Goal: Task Accomplishment & Management: Complete application form

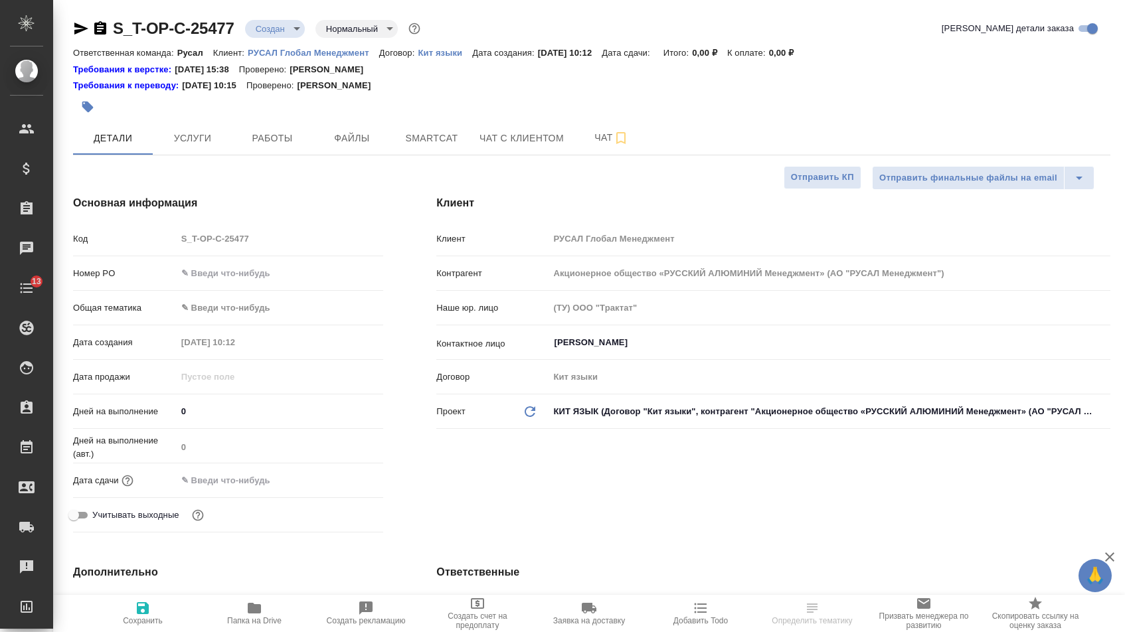
select select "RU"
type input "Русал"
select select "RU"
type textarea "x"
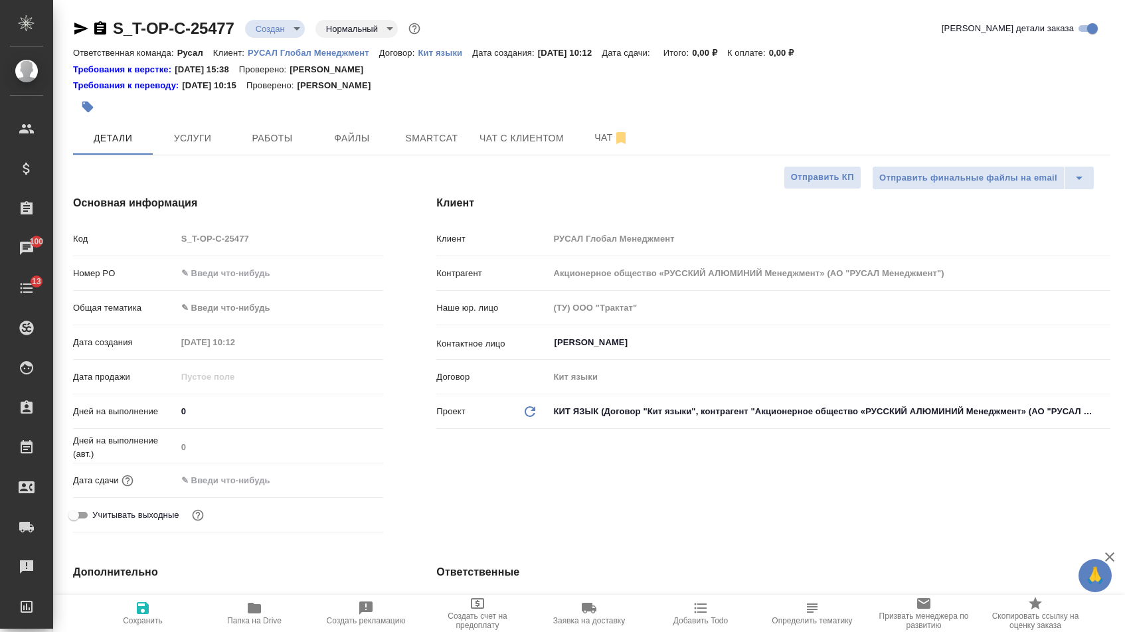
type textarea "x"
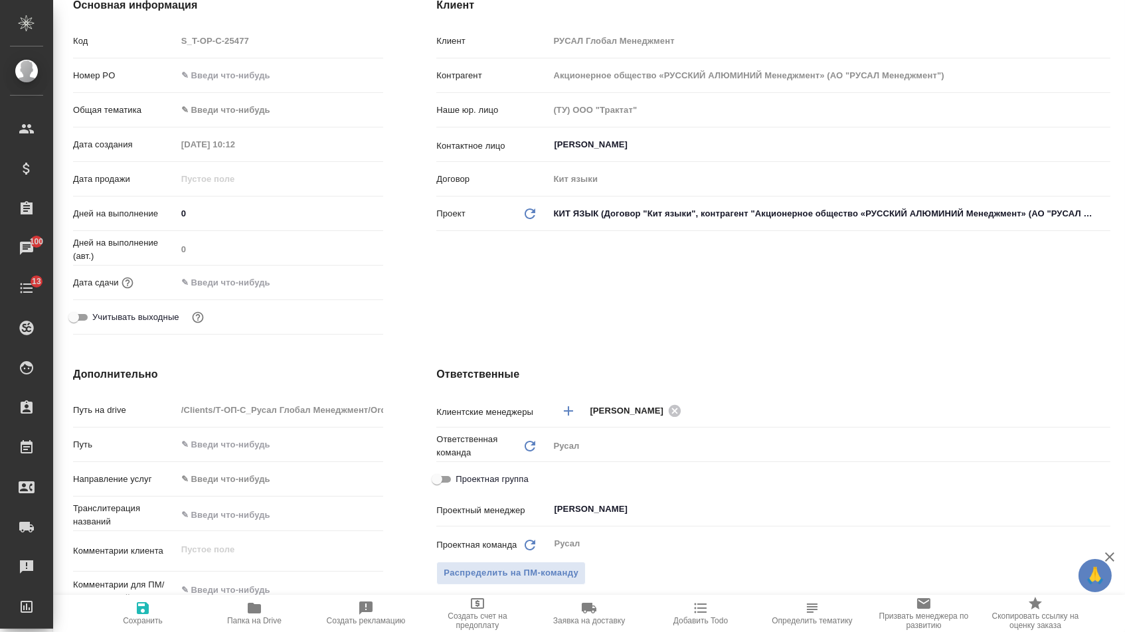
scroll to position [480, 0]
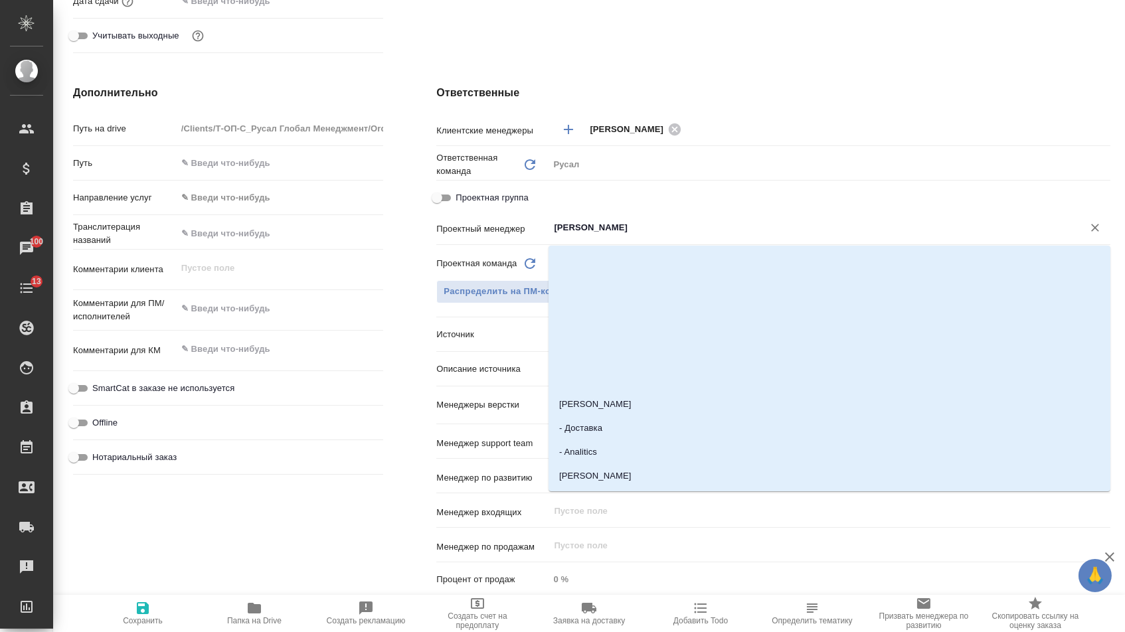
click at [579, 228] on input "[PERSON_NAME]" at bounding box center [808, 228] width 510 height 16
type input "авд"
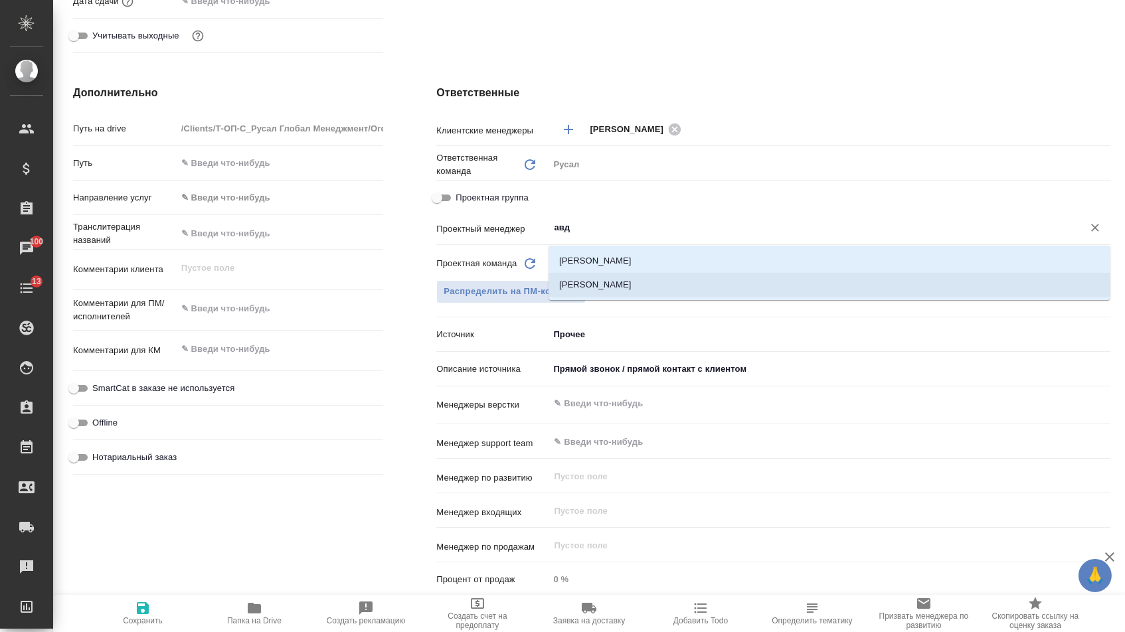
click at [591, 285] on li "[PERSON_NAME]" at bounding box center [830, 285] width 562 height 24
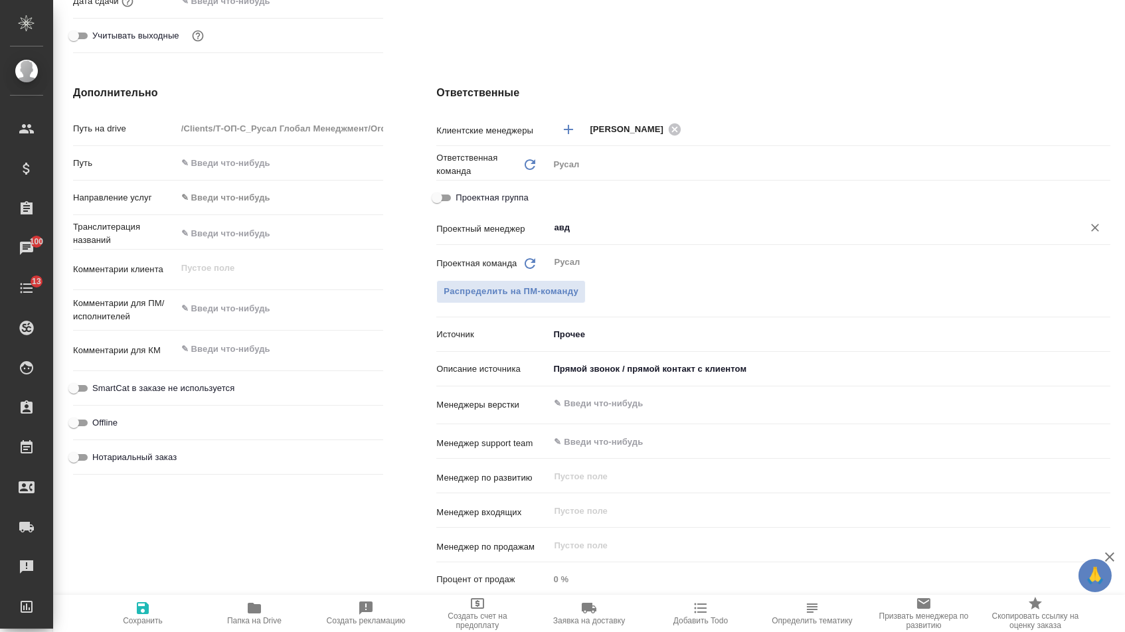
type textarea "x"
type input "[PERSON_NAME]"
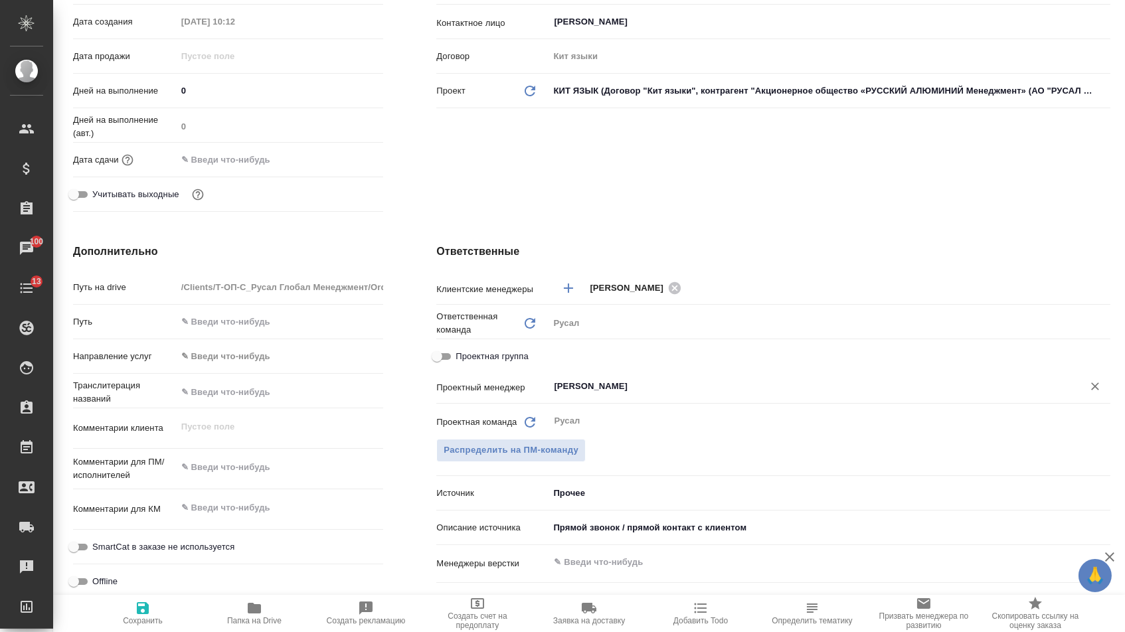
scroll to position [112, 0]
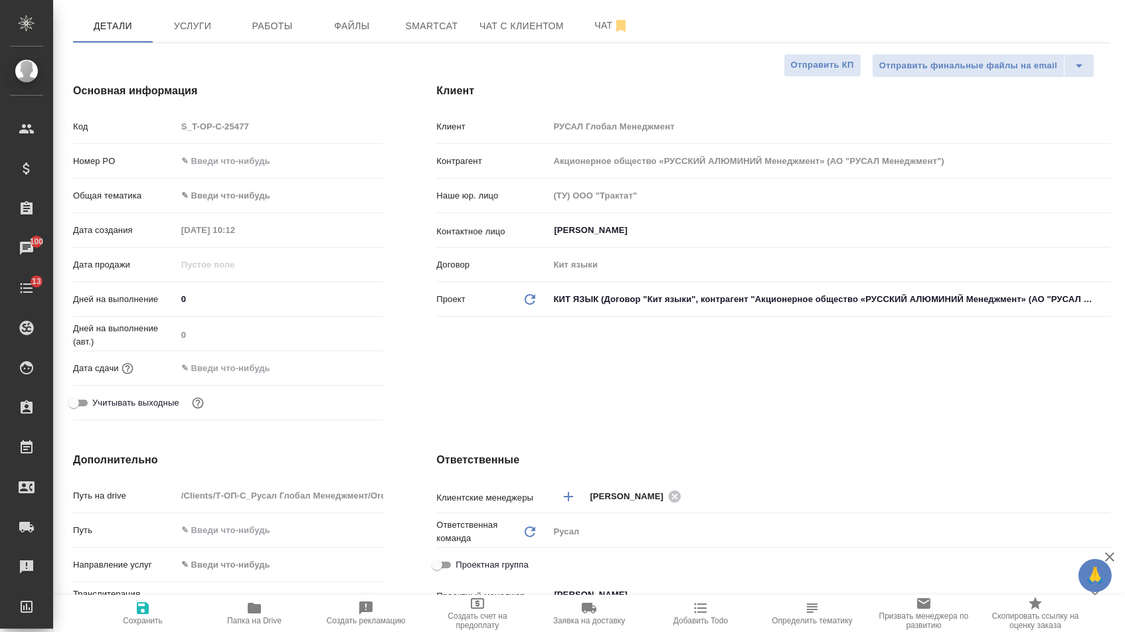
click at [246, 167] on input "text" at bounding box center [280, 160] width 207 height 19
paste input "Т-ОП-С-47082"
type input "Т-ОП-С-47082"
type textarea "x"
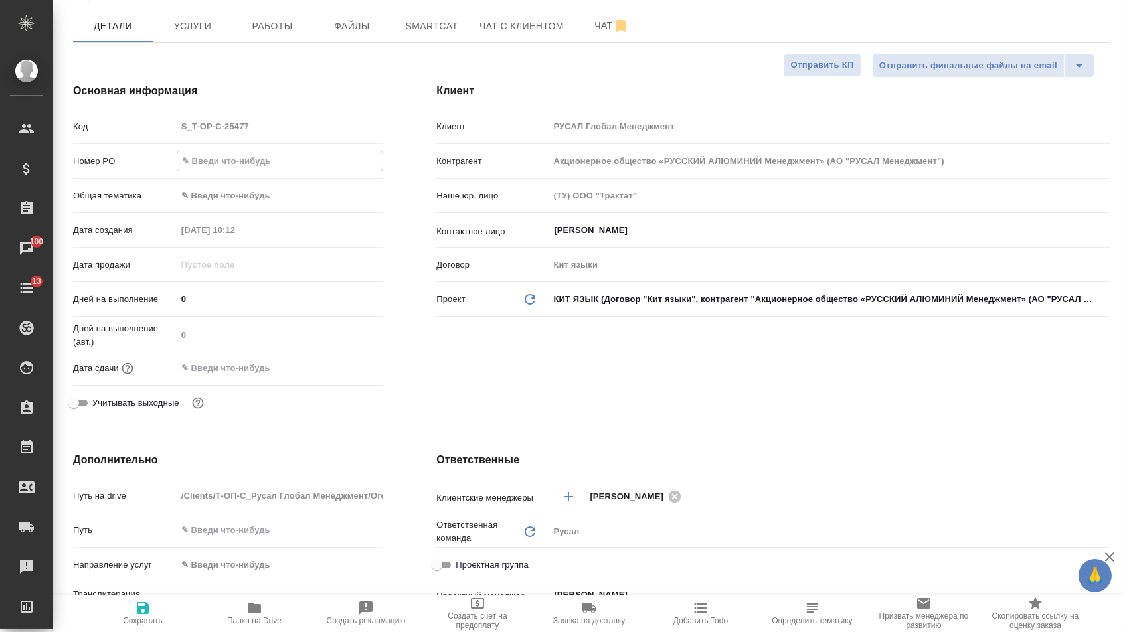
type textarea "x"
type input "Т-ОП-С-47082"
click at [244, 201] on body "🙏 .cls-1 fill:#fff; AWATERA Menshikova Aleksandra Клиенты Спецификации Заказы 1…" at bounding box center [562, 316] width 1125 height 632
click at [240, 343] on div at bounding box center [562, 316] width 1125 height 632
click at [240, 339] on div "ИТ Локализация Маркетинг Медицина Общая Тематика Техника Юридическая/Финансовая" at bounding box center [562, 316] width 1125 height 632
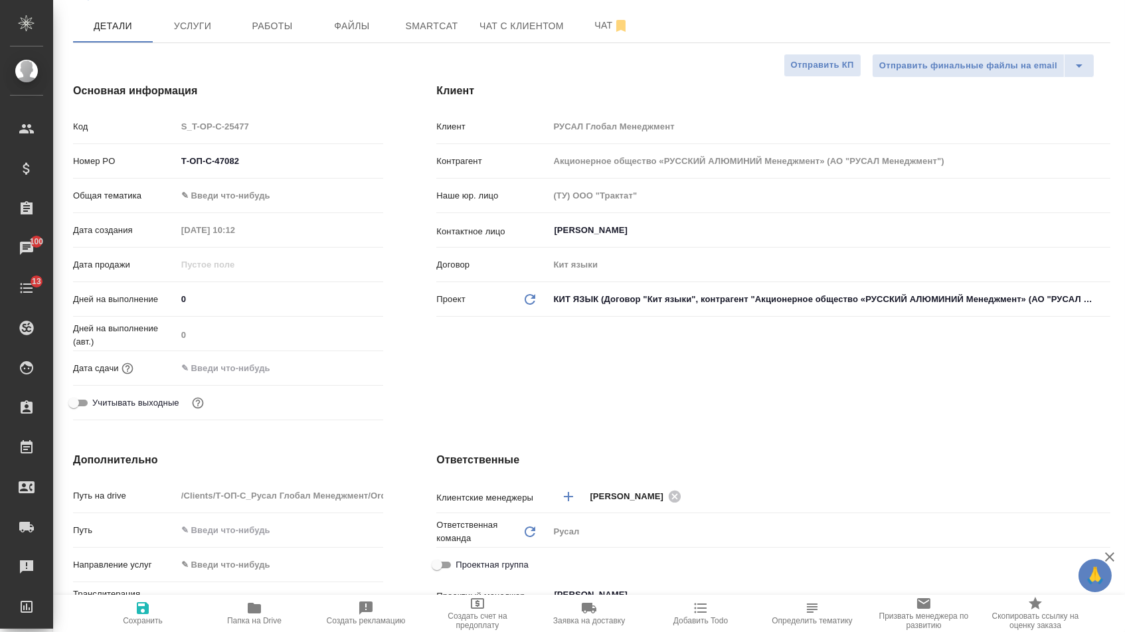
click at [238, 201] on body "🙏 .cls-1 fill:#fff; AWATERA Menshikova Aleksandra Клиенты Спецификации Заказы 1…" at bounding box center [562, 316] width 1125 height 632
click at [232, 321] on li "Юридическая/Финансовая" at bounding box center [280, 326] width 207 height 21
type input "yr-fn"
type textarea "x"
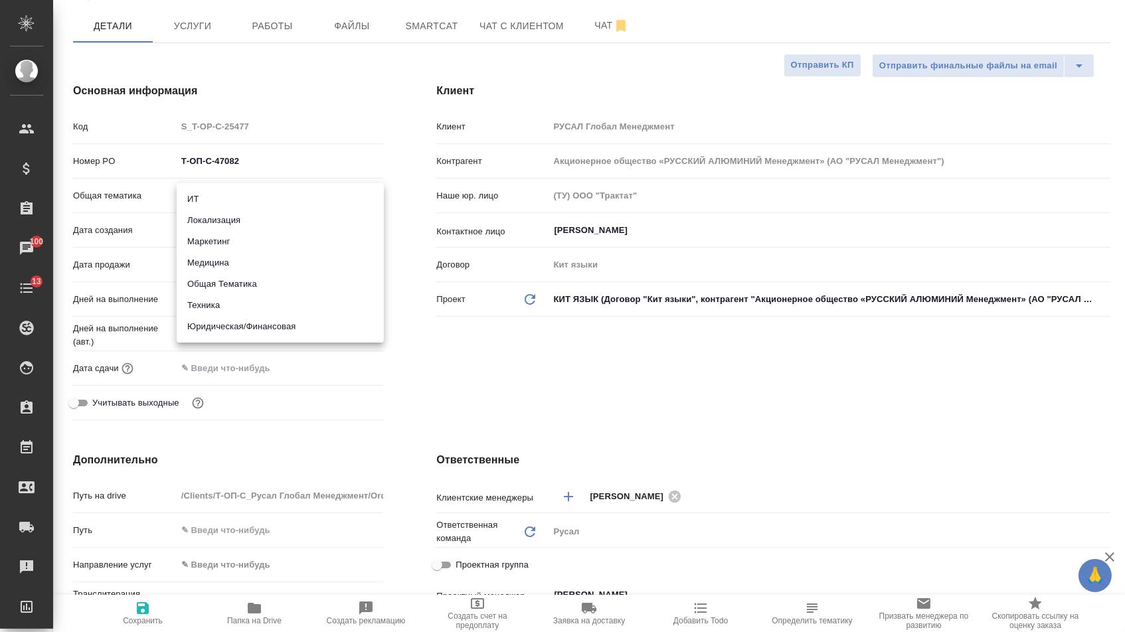
type textarea "x"
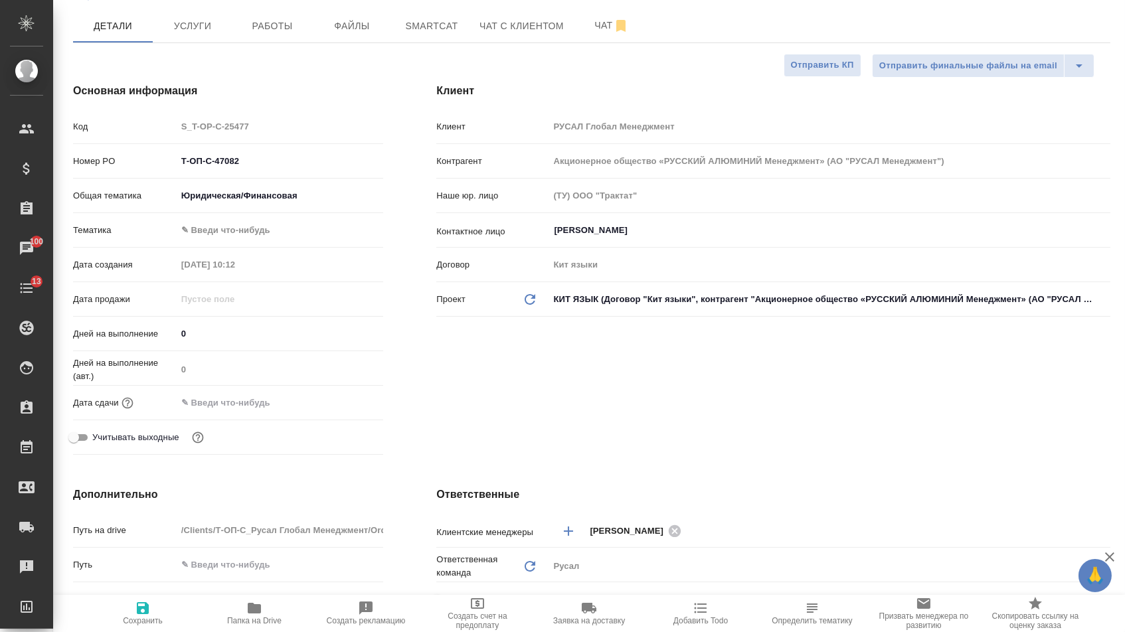
click at [231, 238] on body "🙏 .cls-1 fill:#fff; AWATERA Menshikova Aleksandra Клиенты Спецификации Заказы 1…" at bounding box center [562, 316] width 1125 height 632
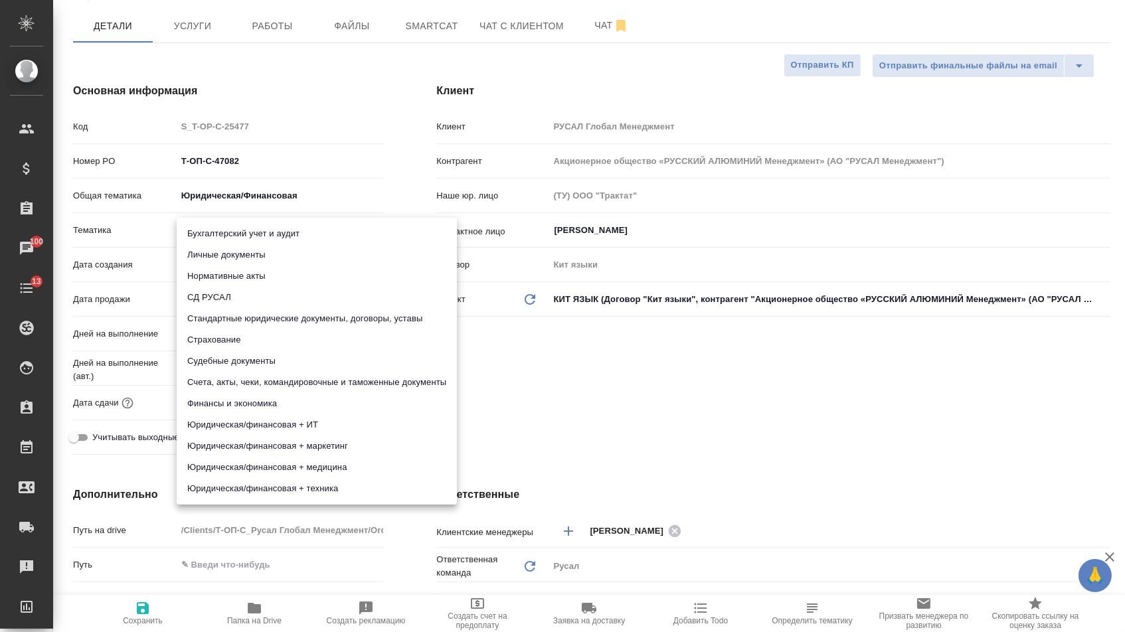
click at [220, 378] on li "Счета, акты, чеки, командировочные и таможенные документы" at bounding box center [317, 382] width 280 height 21
type textarea "x"
type input "5f647205b73bc97568ca66c0"
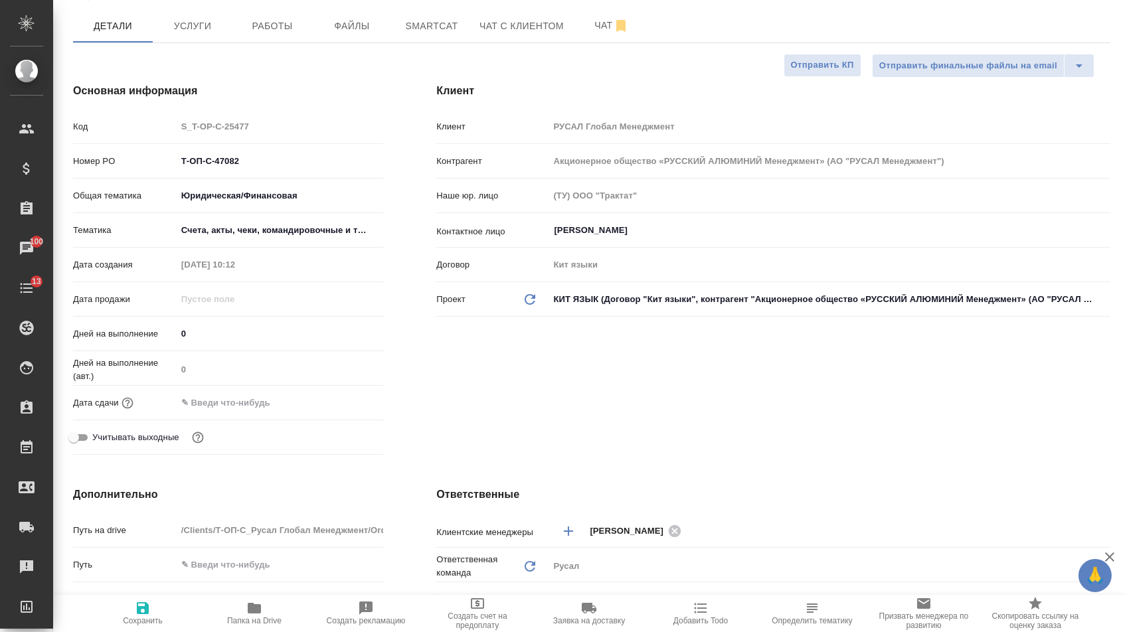
click at [217, 413] on input "text" at bounding box center [235, 402] width 116 height 19
click at [348, 408] on icon "button" at bounding box center [345, 401] width 12 height 13
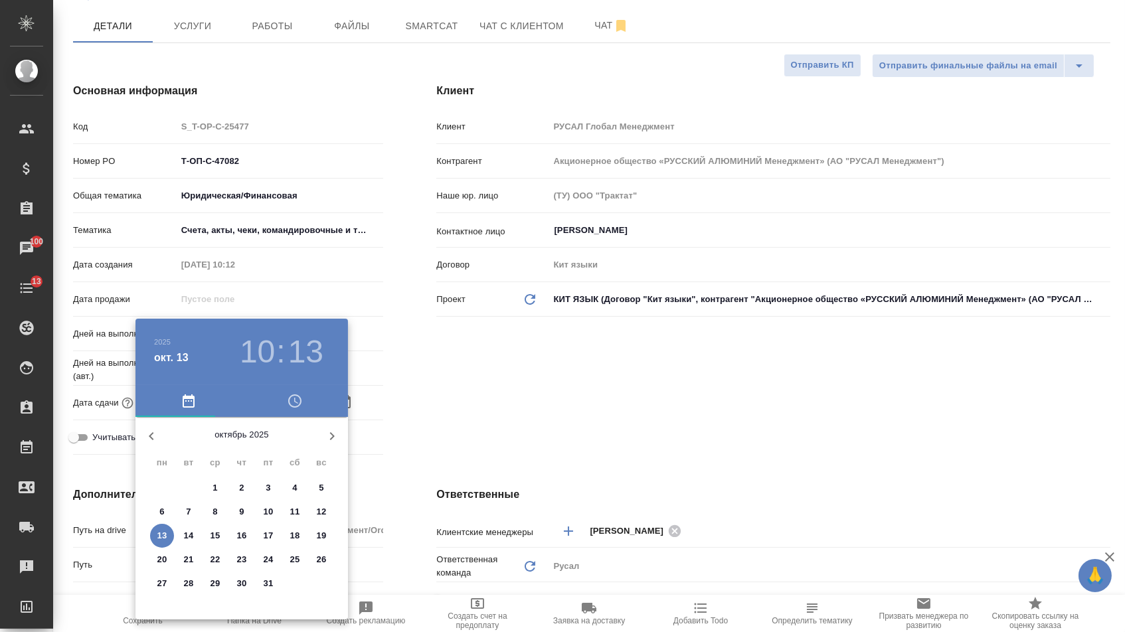
click at [164, 532] on p "13" at bounding box center [162, 535] width 10 height 13
type input "13.10.2025 10:13"
type textarea "x"
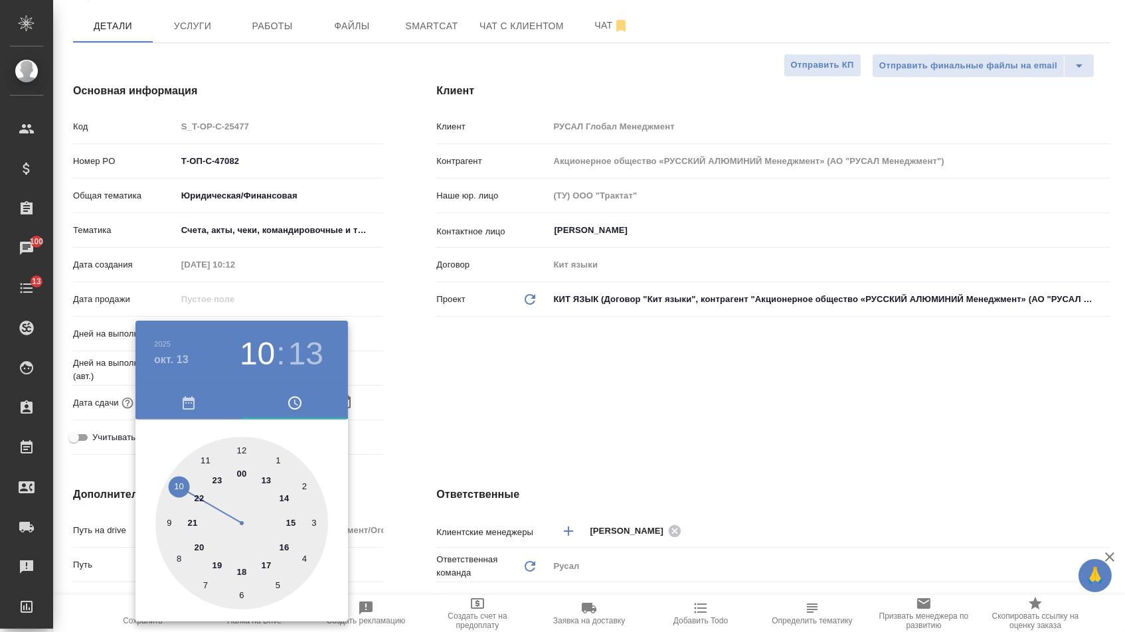
click at [240, 446] on div at bounding box center [241, 523] width 173 height 173
type input "13.10.2025 12:13"
type textarea "x"
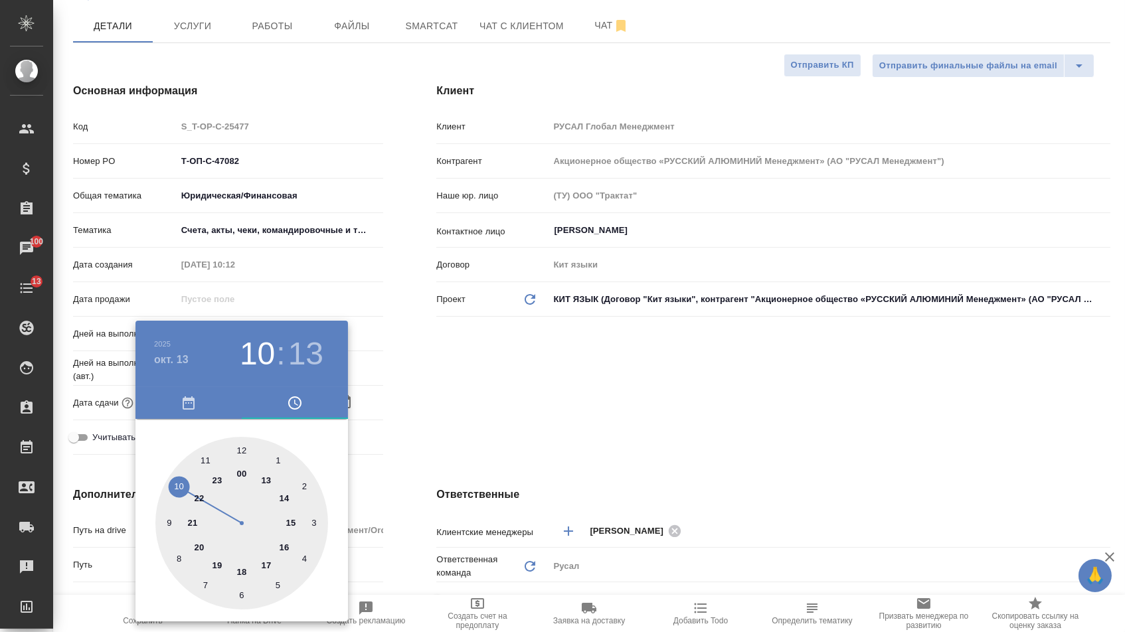
click at [240, 446] on div at bounding box center [241, 523] width 173 height 173
type input "13.10.2025 12:00"
type textarea "x"
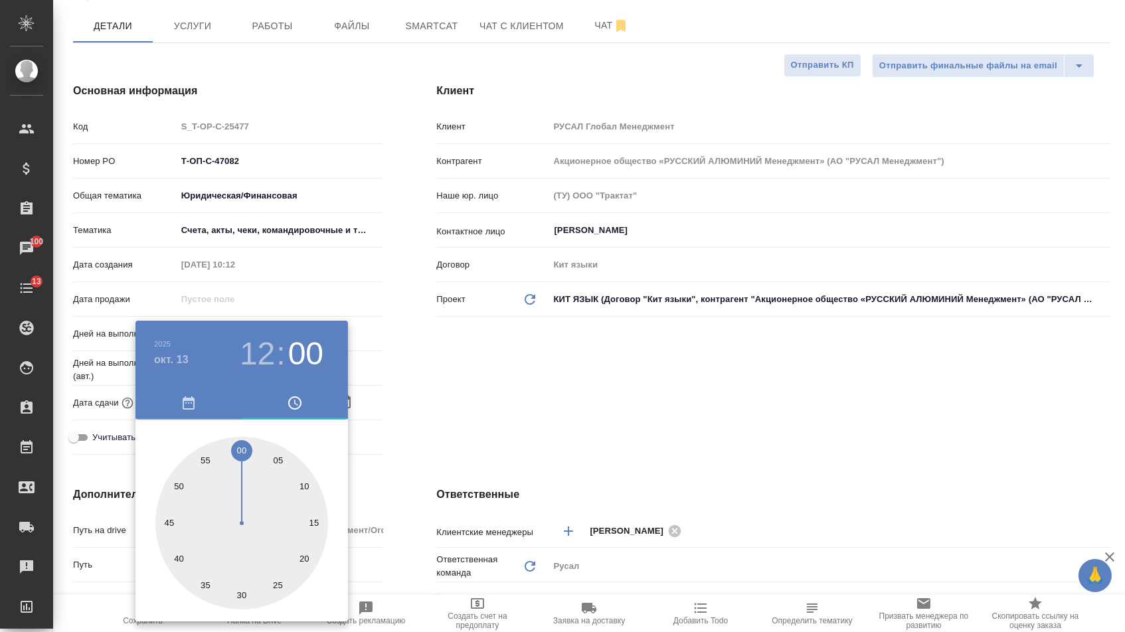
click at [503, 367] on div at bounding box center [562, 316] width 1125 height 632
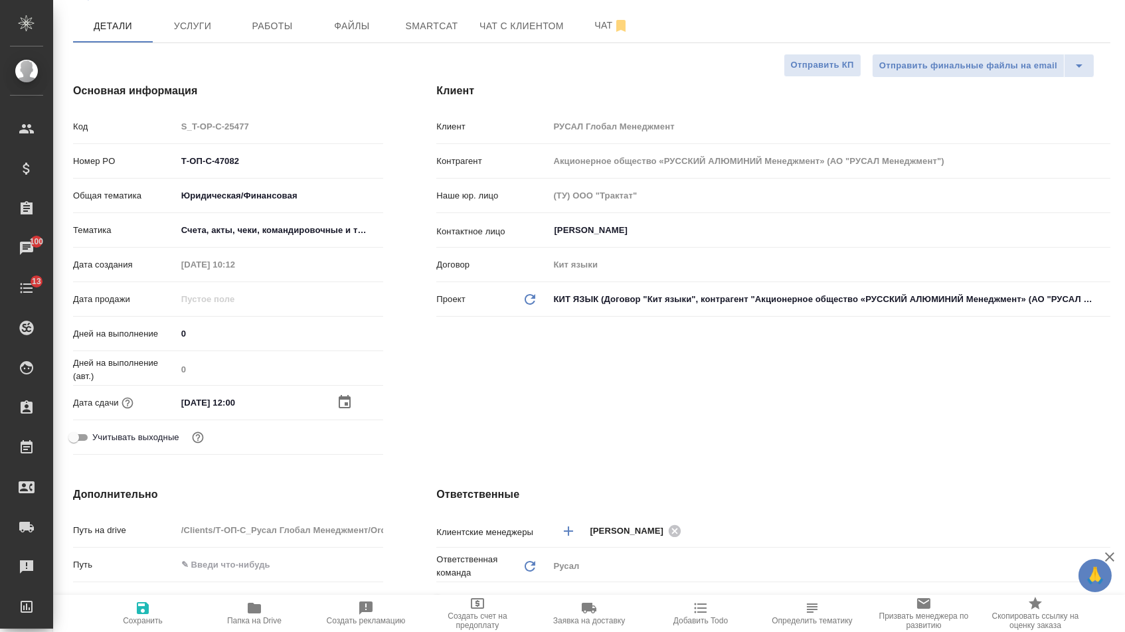
click at [144, 612] on icon "button" at bounding box center [143, 609] width 16 height 16
type textarea "x"
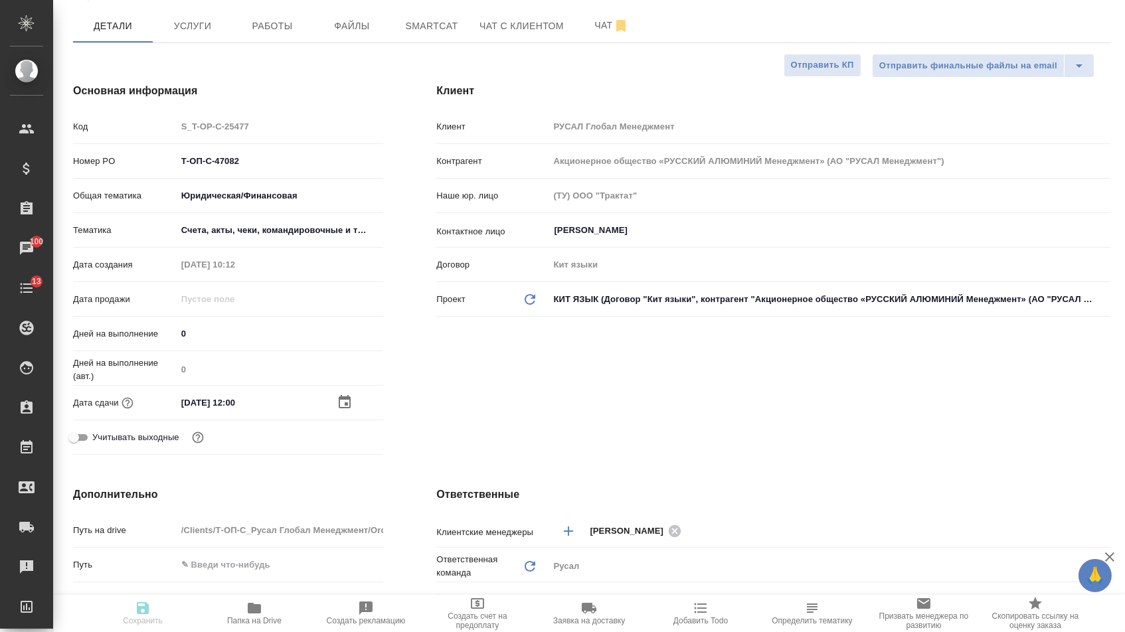
type textarea "x"
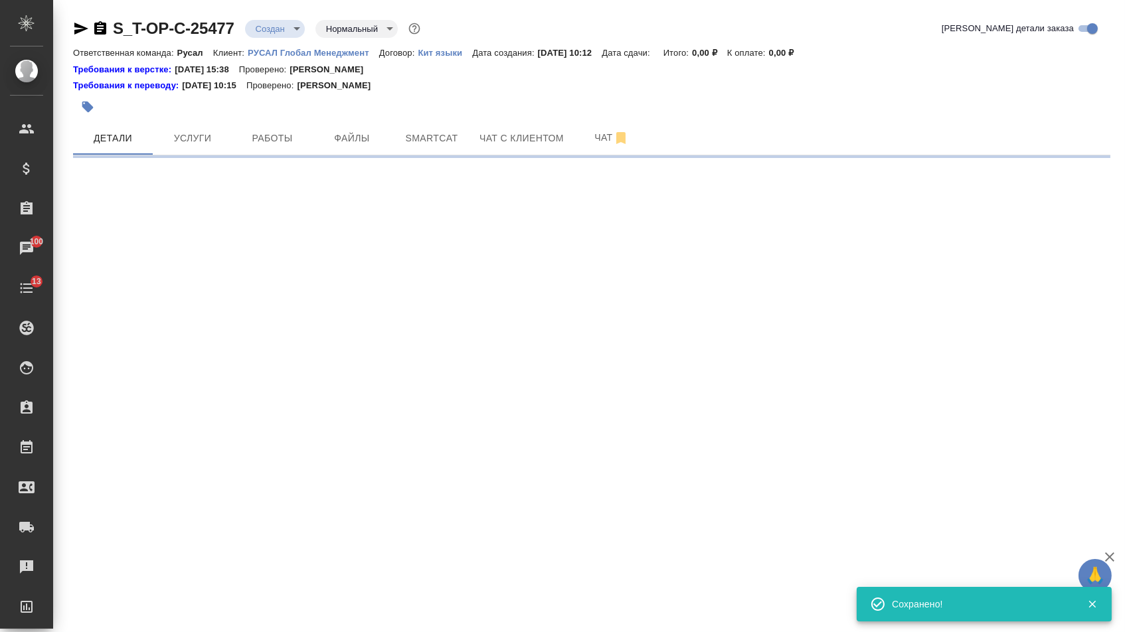
scroll to position [0, 0]
select select "RU"
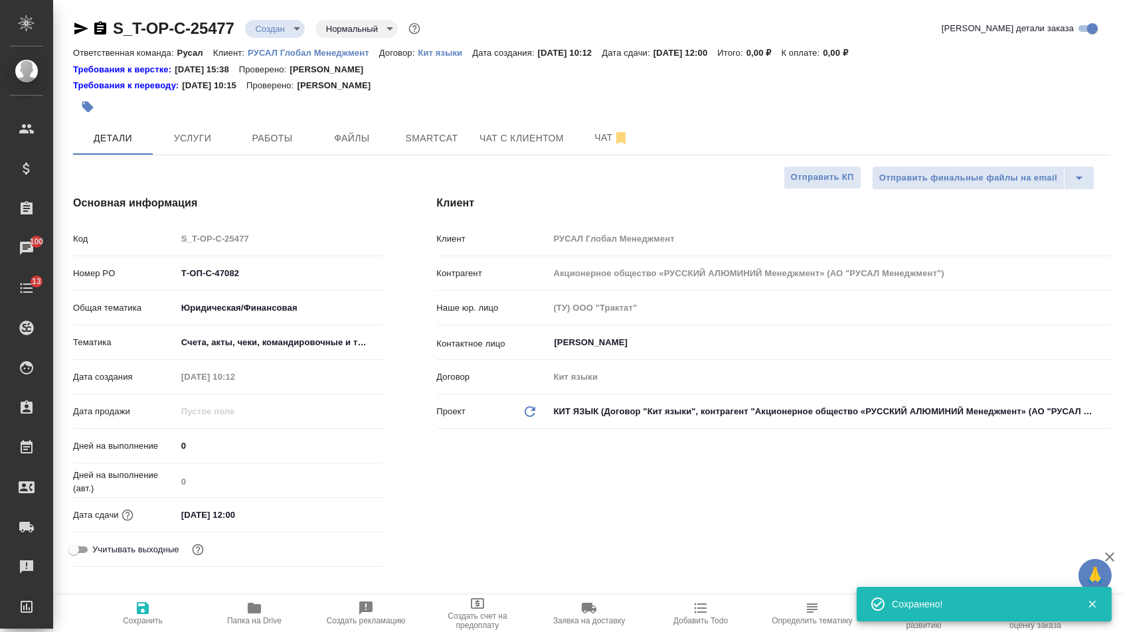
type textarea "x"
click at [355, 132] on span "Файлы" at bounding box center [352, 138] width 64 height 17
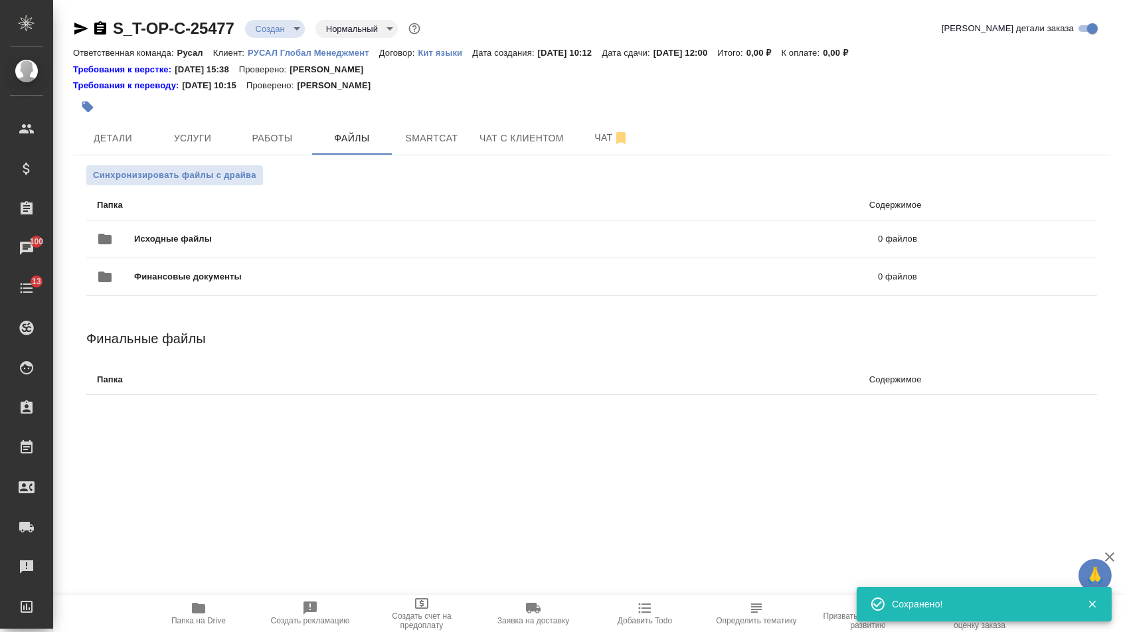
click at [244, 220] on div "Исходные файлы 0 файлов" at bounding box center [507, 239] width 847 height 58
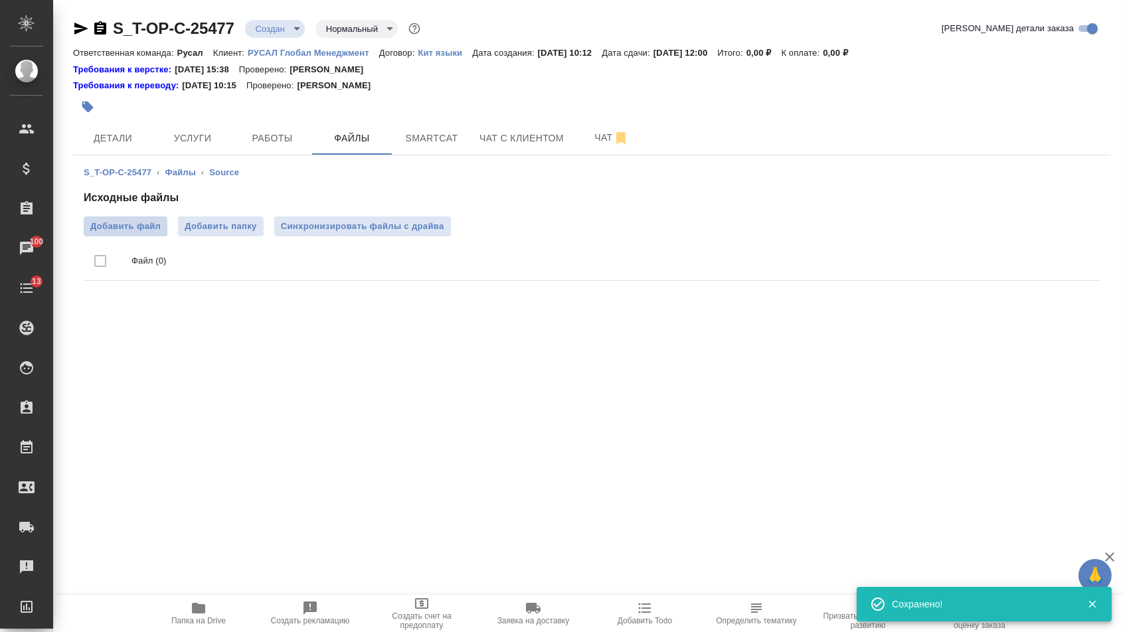
click at [140, 222] on span "Добавить файл" at bounding box center [125, 226] width 70 height 13
click at [0, 0] on input "Добавить файл" at bounding box center [0, 0] width 0 height 0
click at [184, 120] on div at bounding box center [419, 106] width 692 height 29
click at [185, 130] on button "Услуги" at bounding box center [193, 138] width 80 height 33
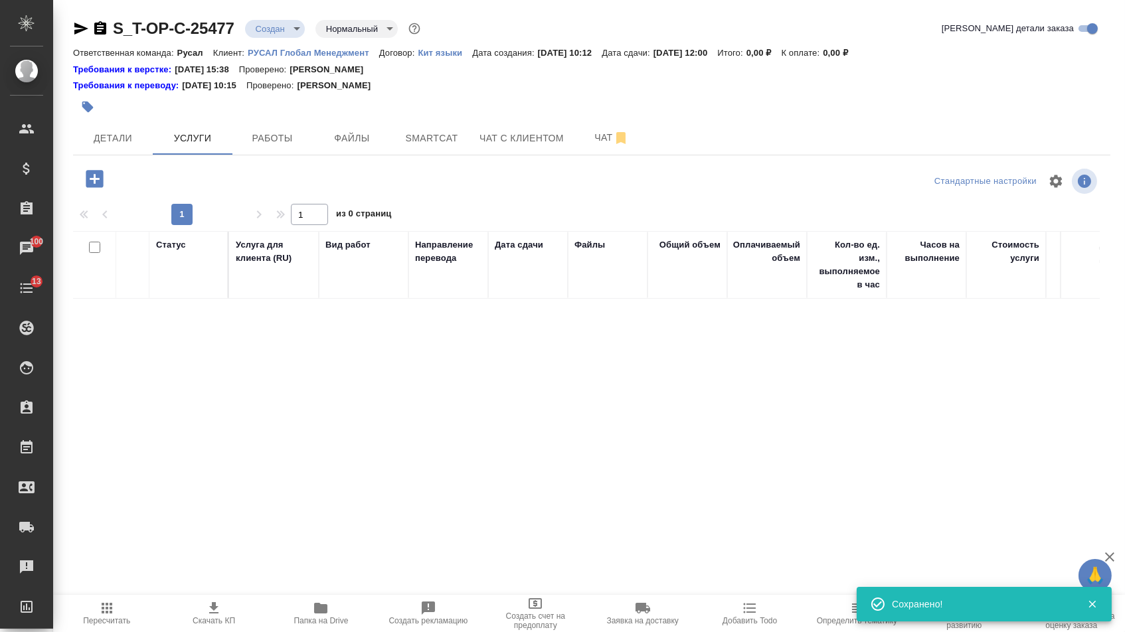
click at [94, 180] on icon "button" at bounding box center [94, 178] width 17 height 17
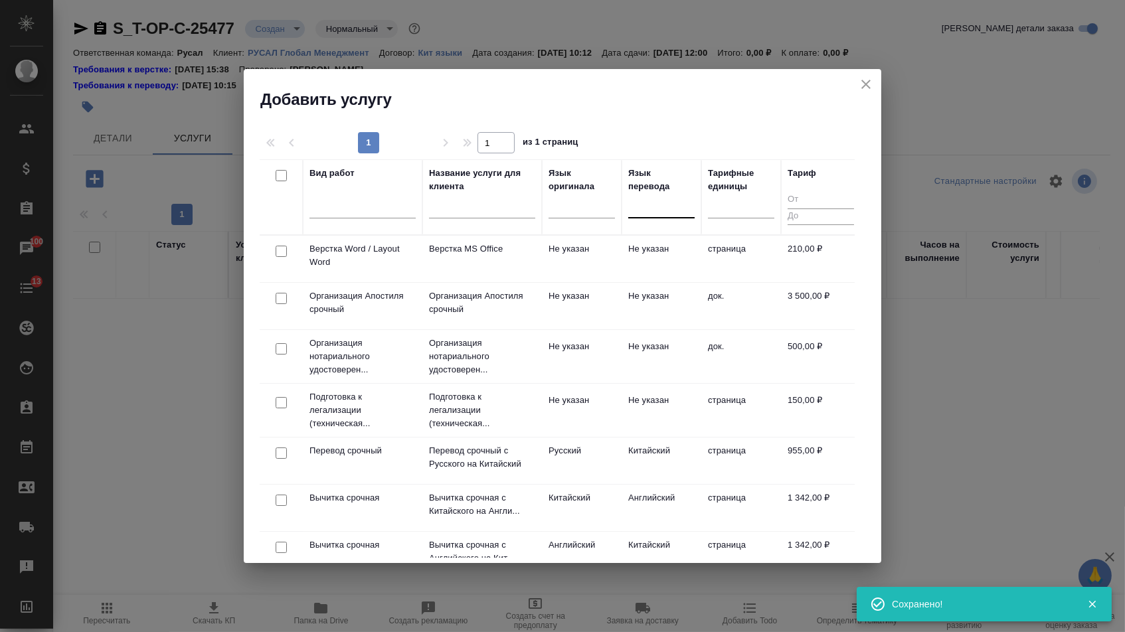
click at [666, 207] on div at bounding box center [661, 204] width 66 height 19
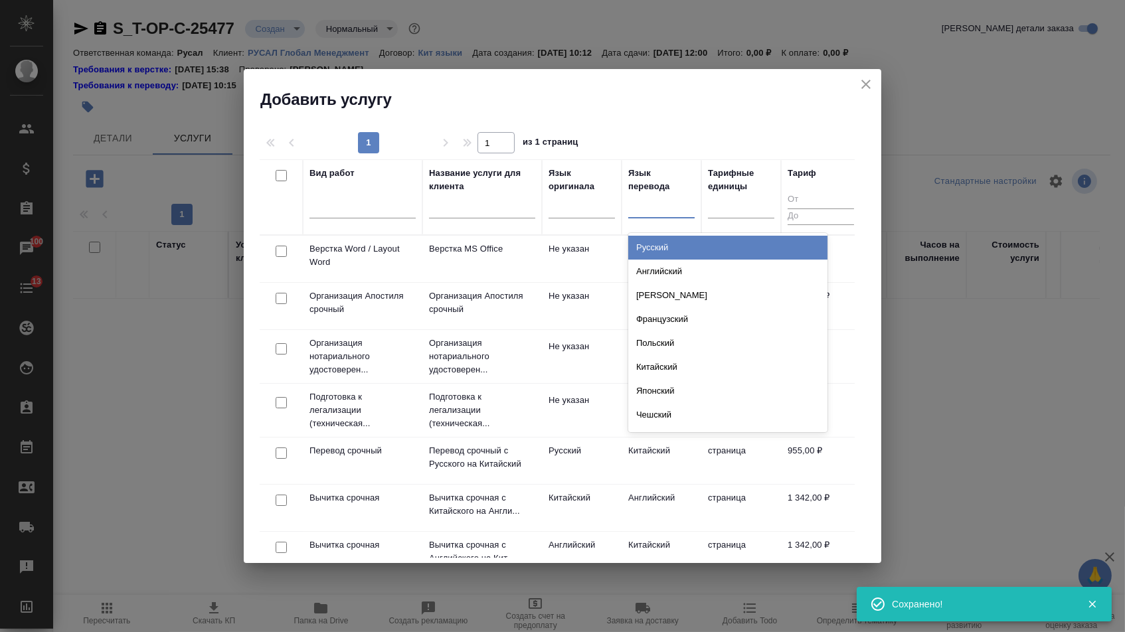
click at [664, 253] on div "Русский" at bounding box center [727, 248] width 199 height 24
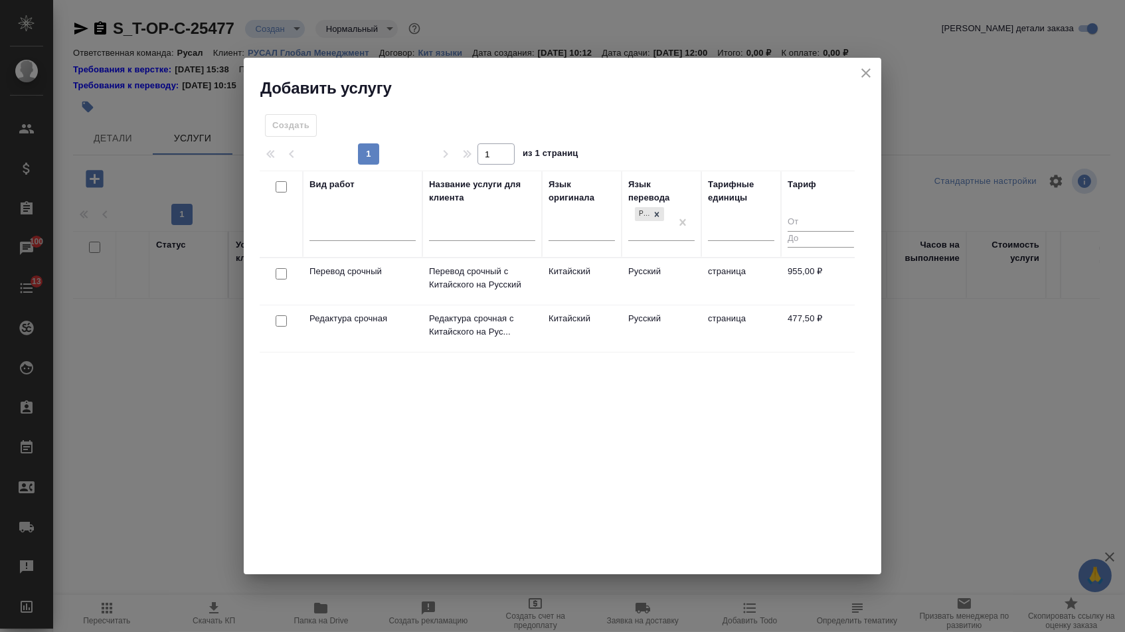
click at [280, 274] on input "checkbox" at bounding box center [281, 273] width 11 height 11
checkbox input "true"
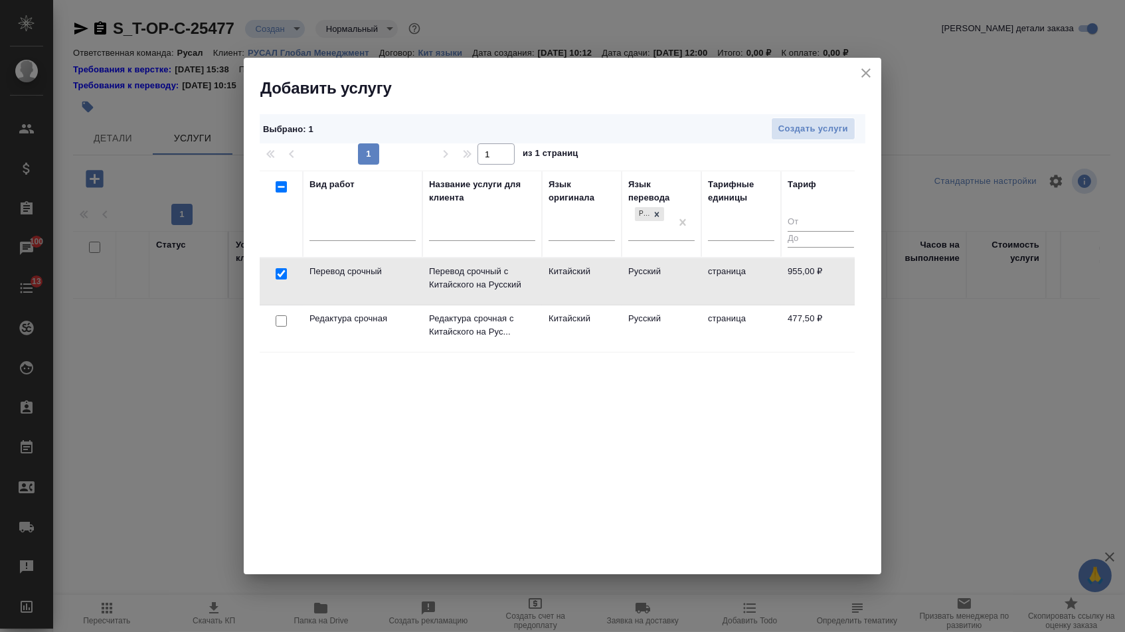
click at [278, 325] on input "checkbox" at bounding box center [281, 321] width 11 height 11
checkbox input "true"
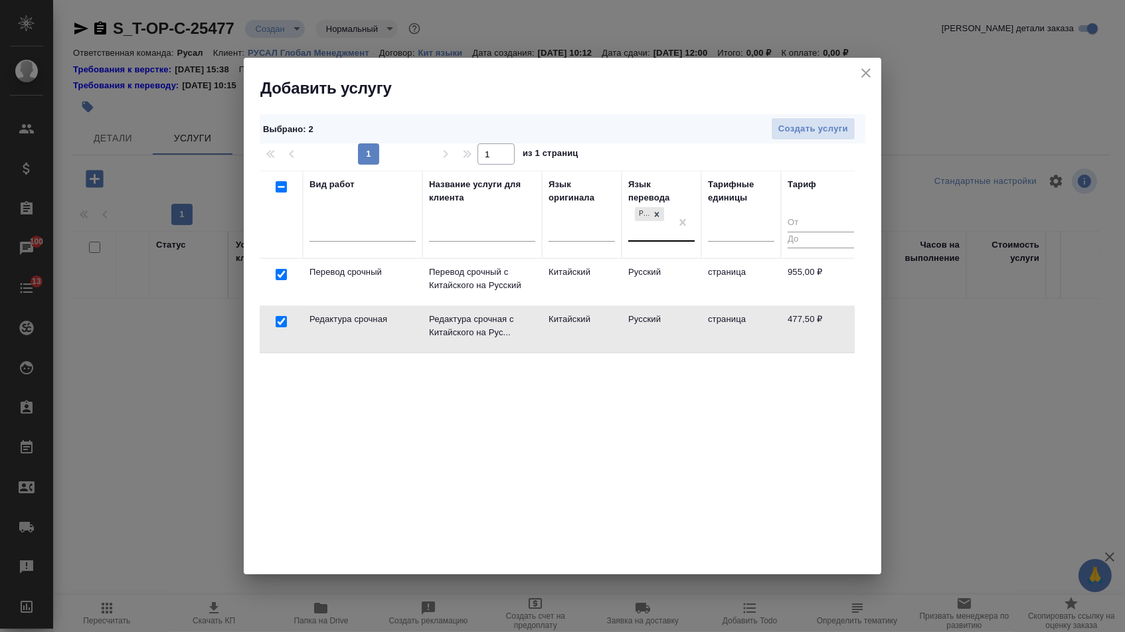
checkbox input "false"
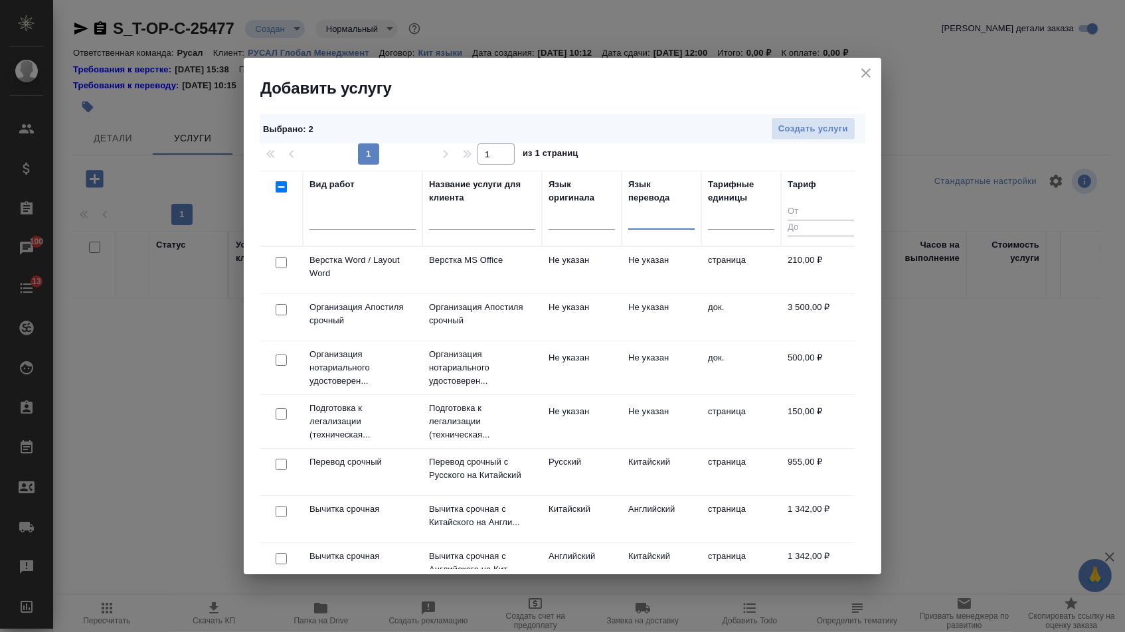
click at [289, 263] on div at bounding box center [281, 263] width 30 height 19
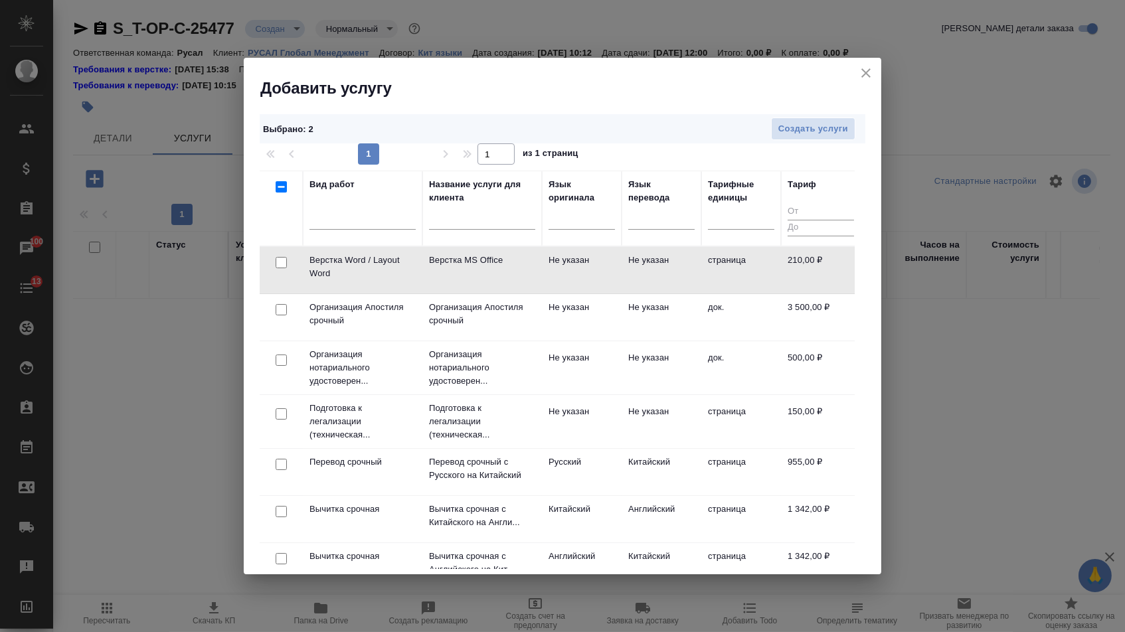
click at [278, 263] on input "checkbox" at bounding box center [281, 262] width 11 height 11
checkbox input "true"
click at [826, 139] on div "Выбрано : 3 Создать услуги" at bounding box center [563, 129] width 606 height 30
click at [814, 129] on span "Создать услуги" at bounding box center [814, 129] width 70 height 15
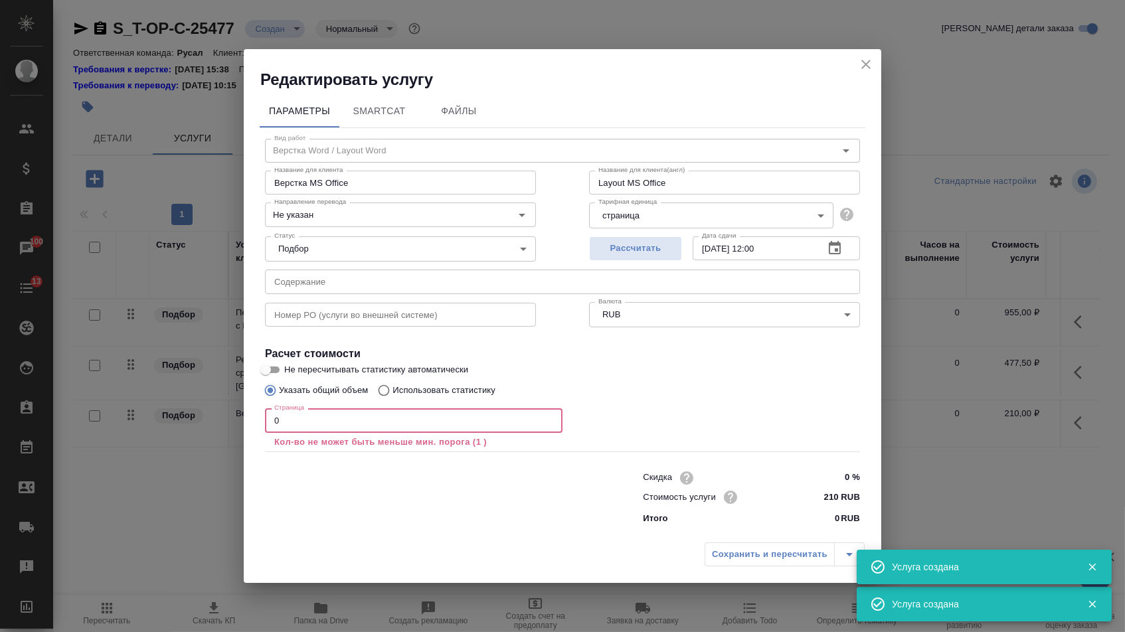
drag, startPoint x: 282, startPoint y: 421, endPoint x: 305, endPoint y: 421, distance: 22.6
click at [304, 421] on input "0" at bounding box center [414, 421] width 298 height 24
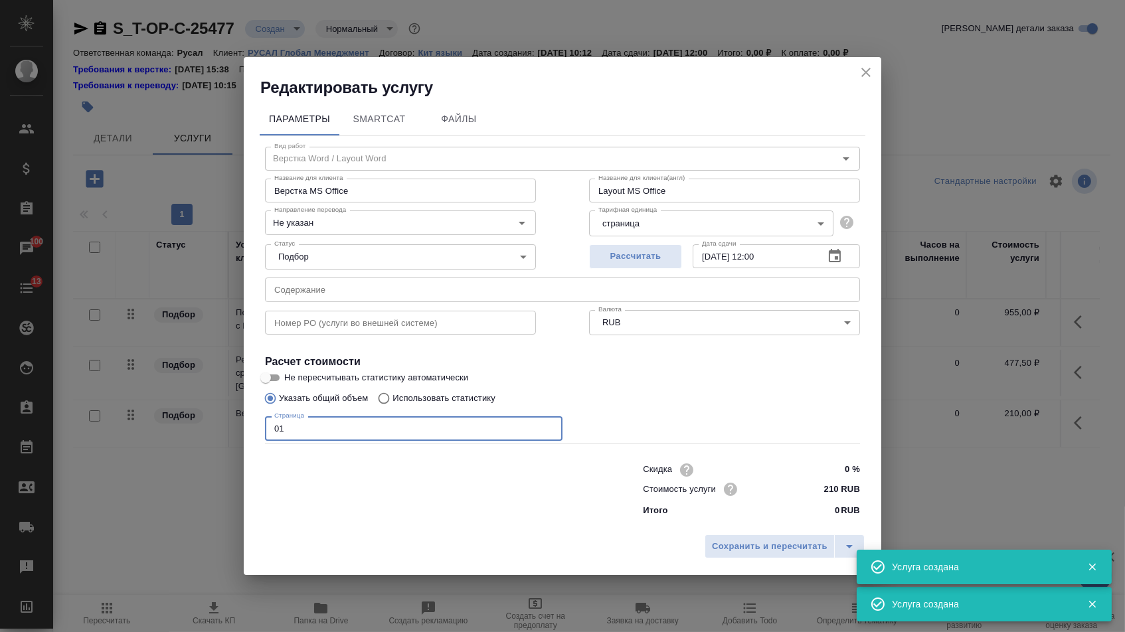
drag, startPoint x: 304, startPoint y: 421, endPoint x: 241, endPoint y: 420, distance: 63.1
click at [241, 420] on div "Редактировать услугу Параметры SmartCat Файлы Вид работ Верстка Word / Layout W…" at bounding box center [562, 316] width 1125 height 632
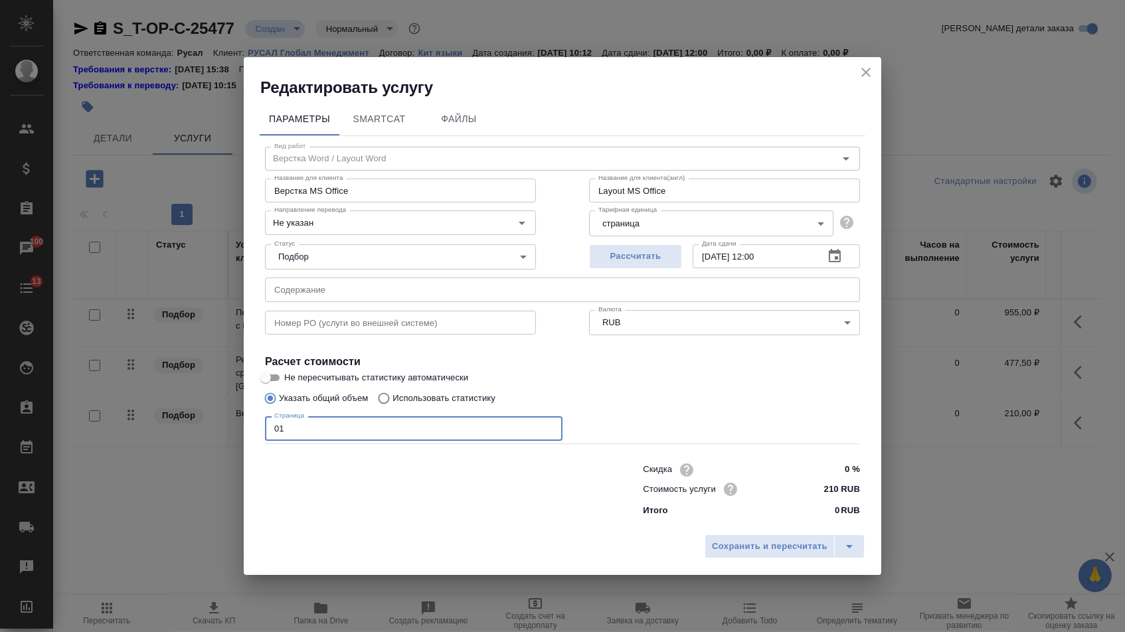
drag, startPoint x: 297, startPoint y: 430, endPoint x: 231, endPoint y: 430, distance: 65.8
click at [231, 430] on div "Редактировать услугу Параметры SmartCat Файлы Вид работ Верстка Word / Layout W…" at bounding box center [562, 316] width 1125 height 632
type input "1"
click at [730, 547] on span "Сохранить и пересчитать" at bounding box center [770, 546] width 116 height 15
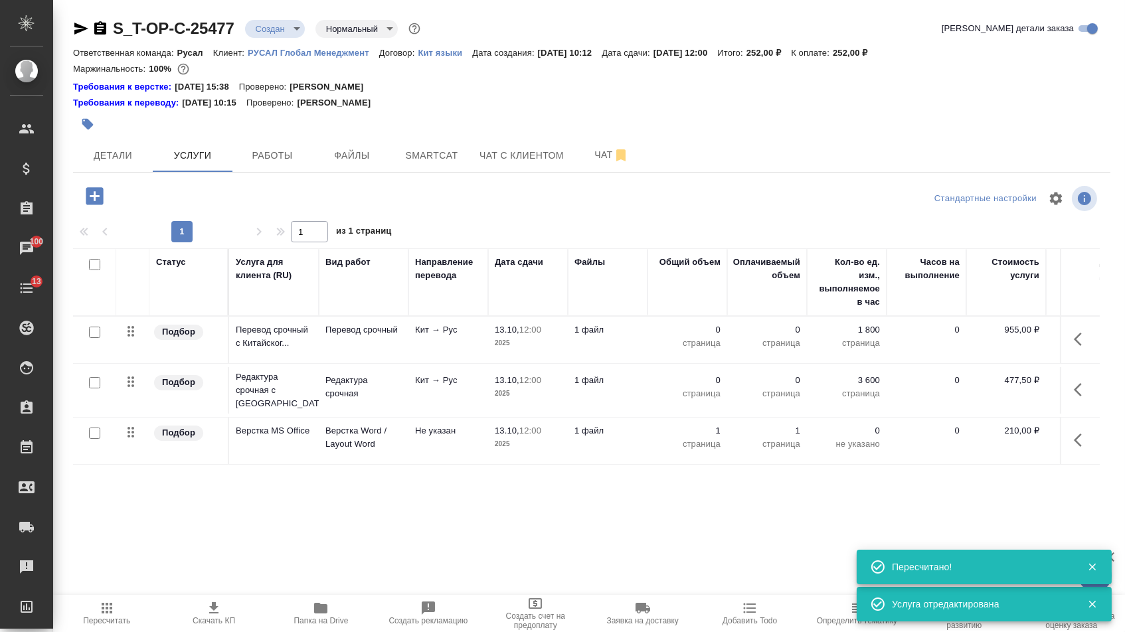
click at [1081, 347] on icon "button" at bounding box center [1082, 339] width 16 height 16
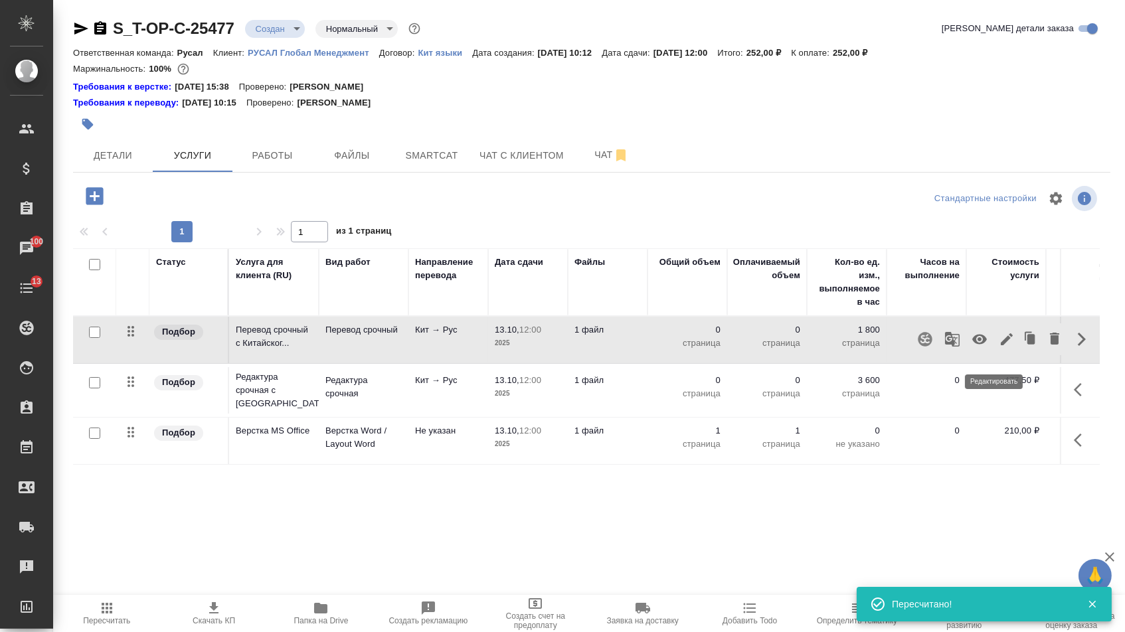
click at [999, 347] on icon "button" at bounding box center [1007, 339] width 16 height 16
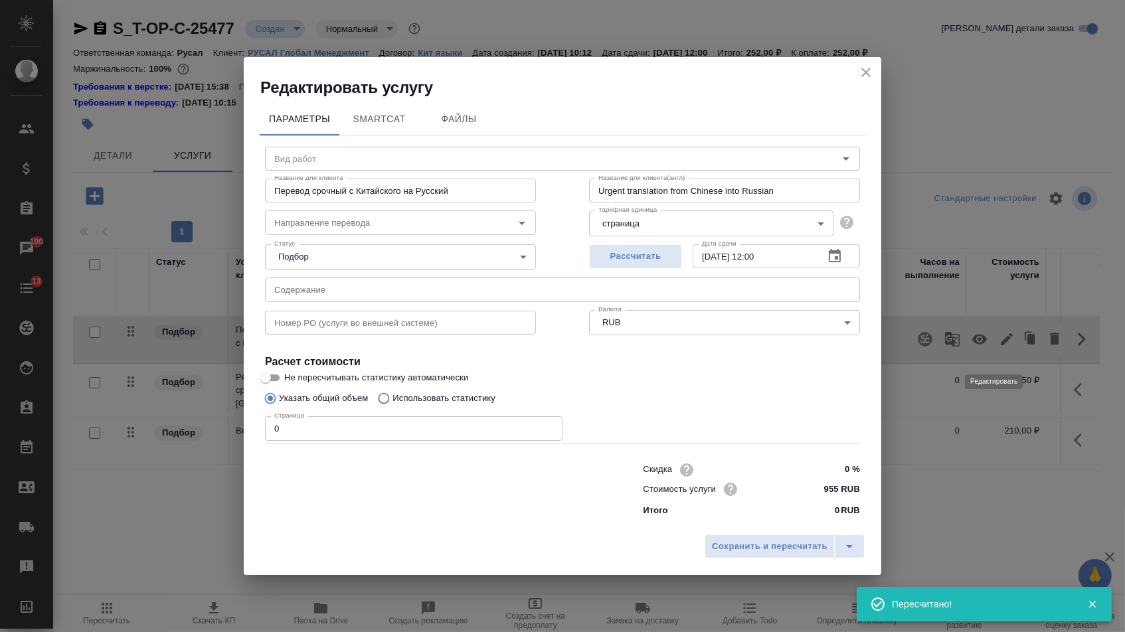
type input "Перевод срочный"
type input "кит-рус"
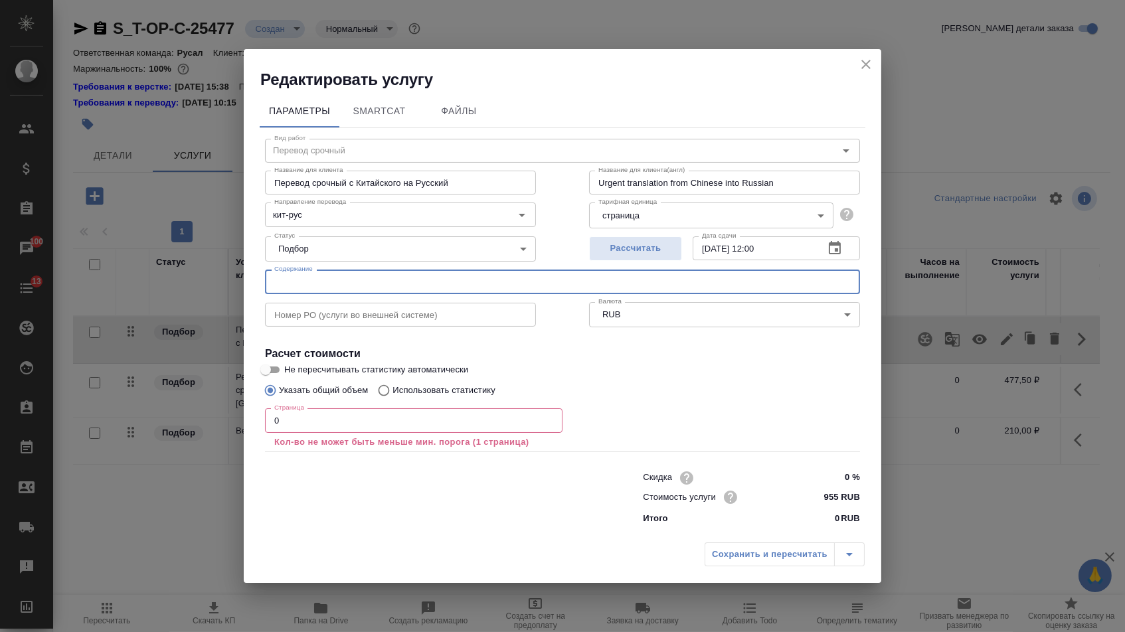
click at [420, 280] on input "text" at bounding box center [562, 282] width 595 height 24
paste input "CD-1500pcs"
type input "CD-1500pcs"
click at [375, 415] on input "0" at bounding box center [414, 421] width 298 height 24
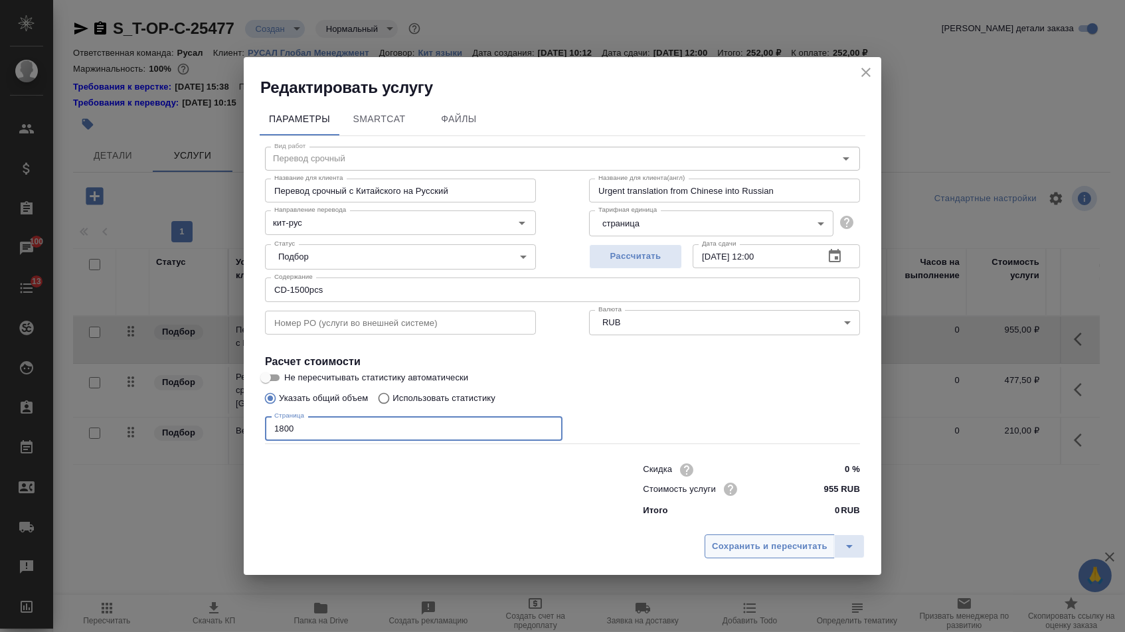
type input "1800"
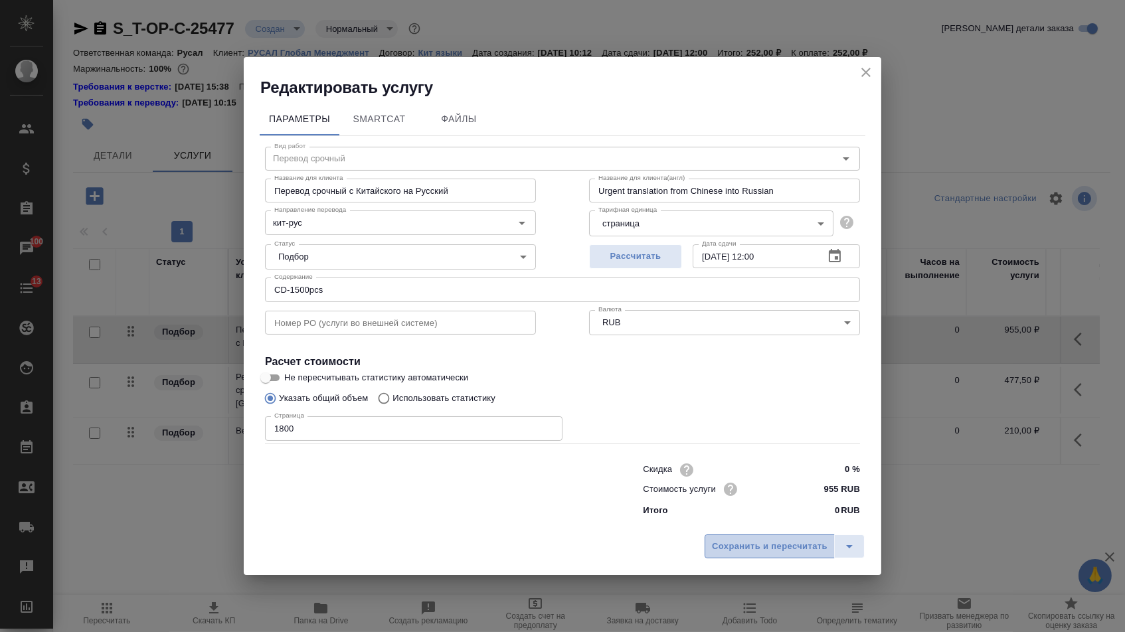
click at [790, 547] on span "Сохранить и пересчитать" at bounding box center [770, 546] width 116 height 15
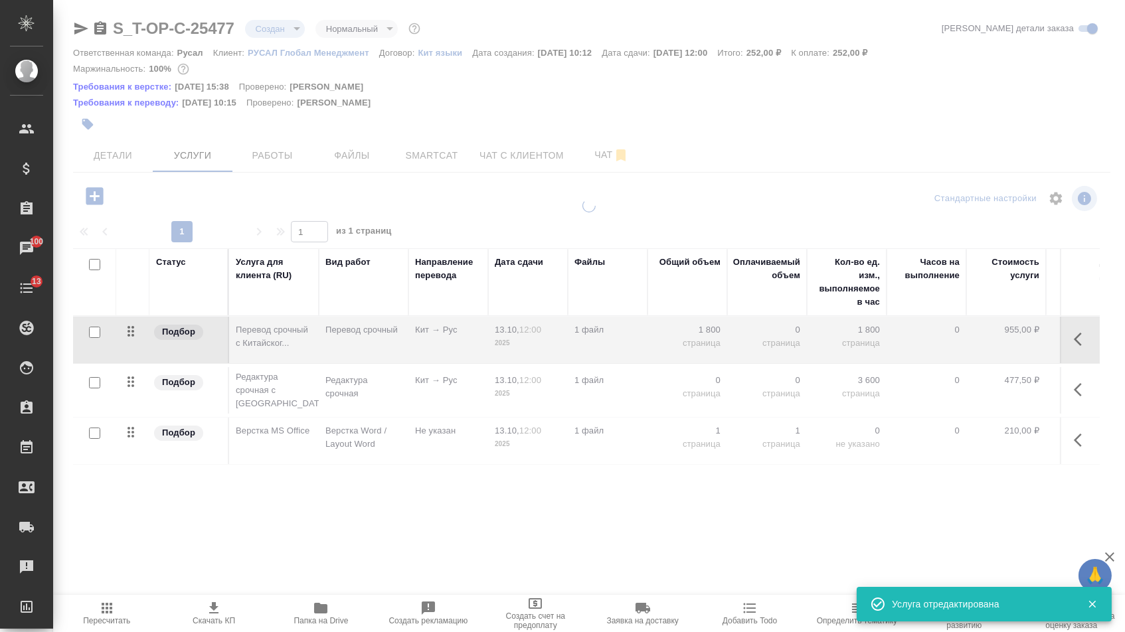
type input "urgent"
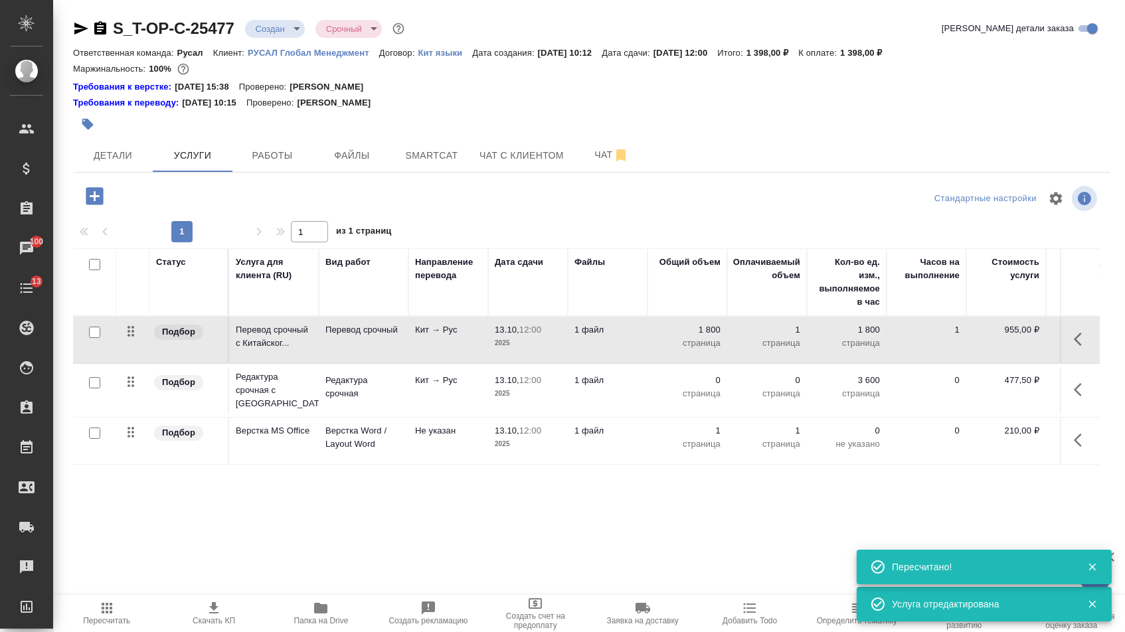
click at [701, 387] on p "0" at bounding box center [687, 380] width 66 height 13
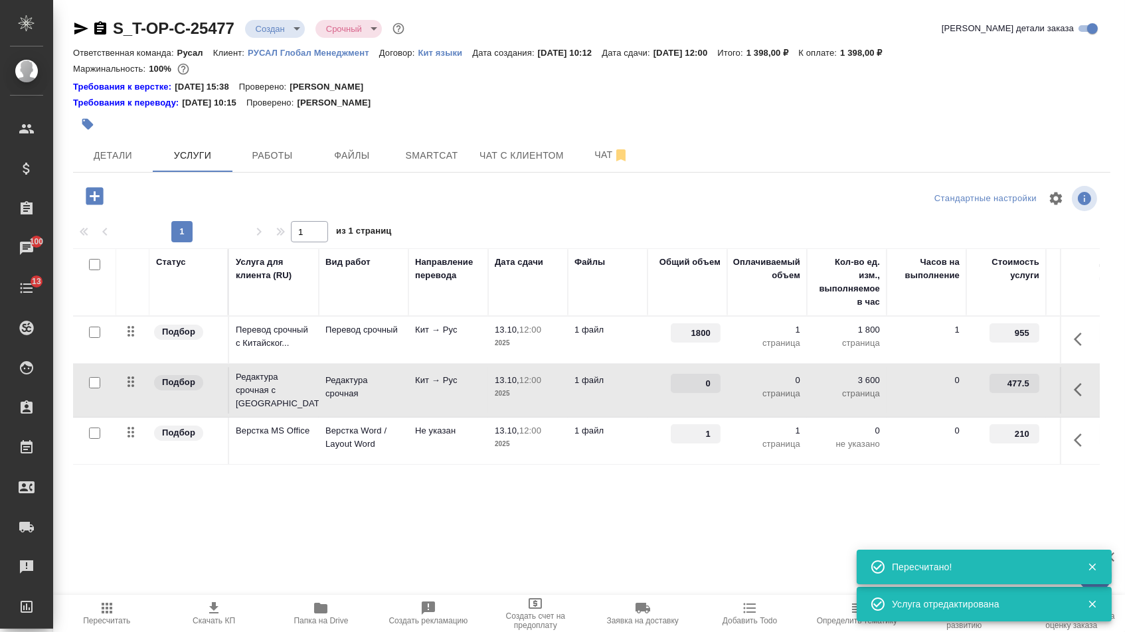
click at [688, 393] on input "0" at bounding box center [696, 383] width 50 height 19
type input "1800"
click at [674, 492] on div "Статус Услуга для клиента (RU) Вид работ Направление перевода Дата сдачи Файлы …" at bounding box center [586, 391] width 1027 height 286
click at [223, 207] on button "Сохранить и пересчитать" at bounding box center [189, 195] width 130 height 24
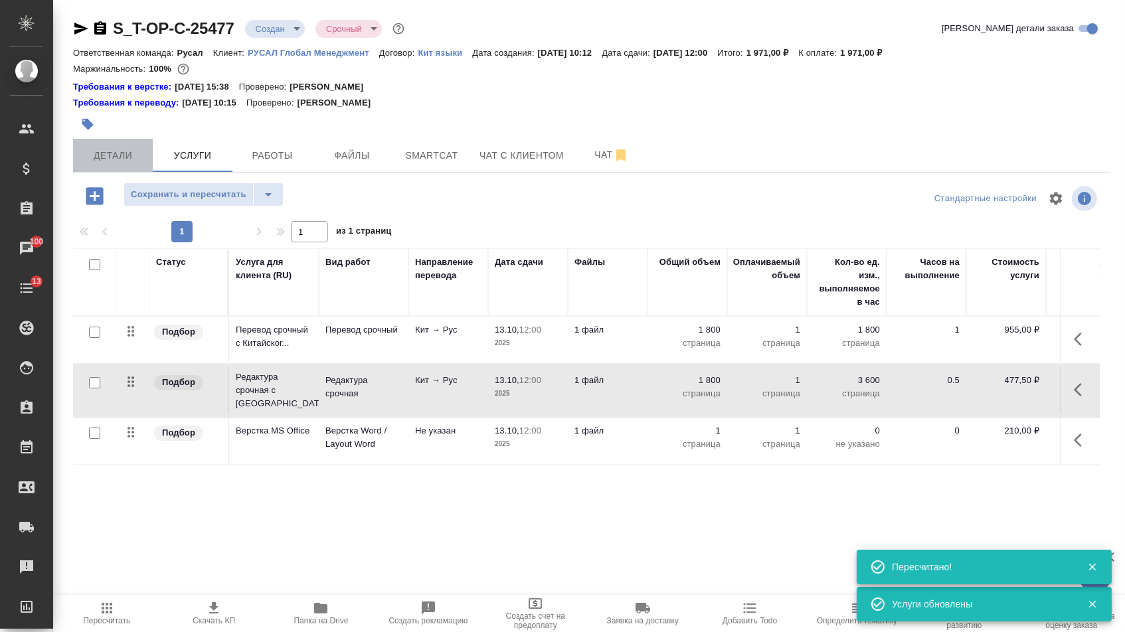
click at [129, 161] on span "Детали" at bounding box center [113, 155] width 64 height 17
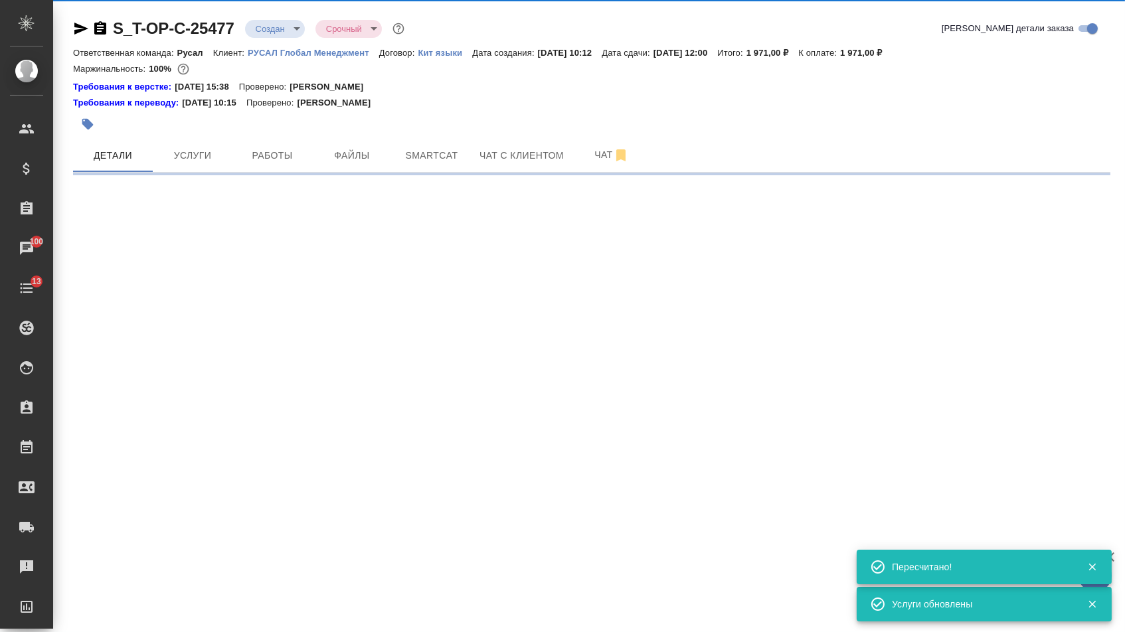
select select "RU"
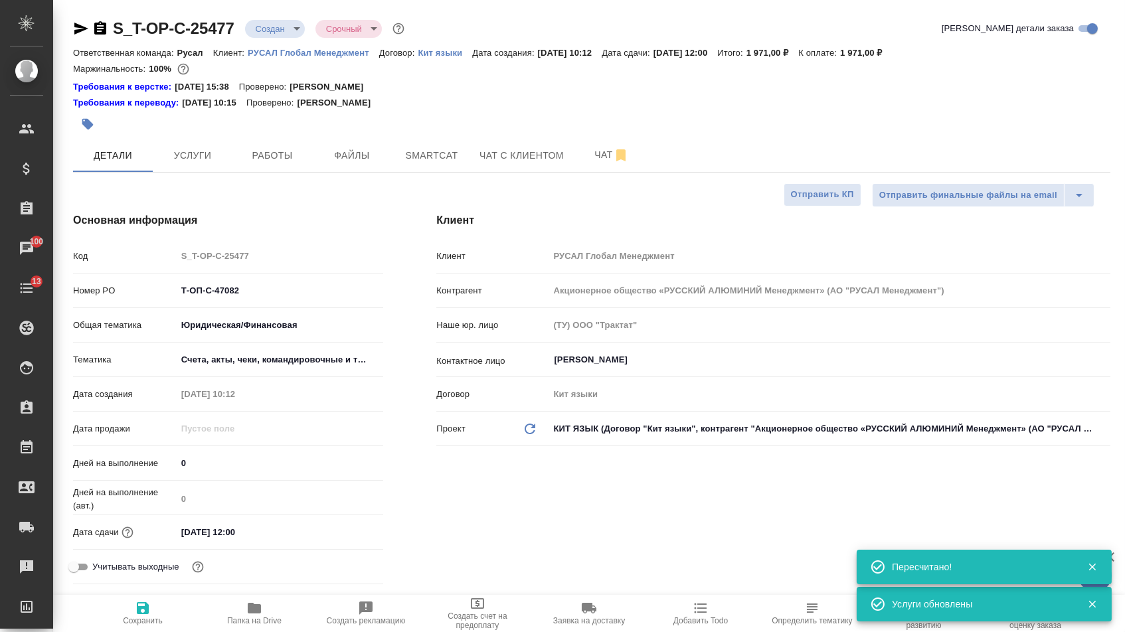
type textarea "x"
click at [284, 26] on body "🙏 .cls-1 fill:#fff; AWATERA Menshikova Aleksandra Клиенты Спецификации Заказы 1…" at bounding box center [562, 316] width 1125 height 632
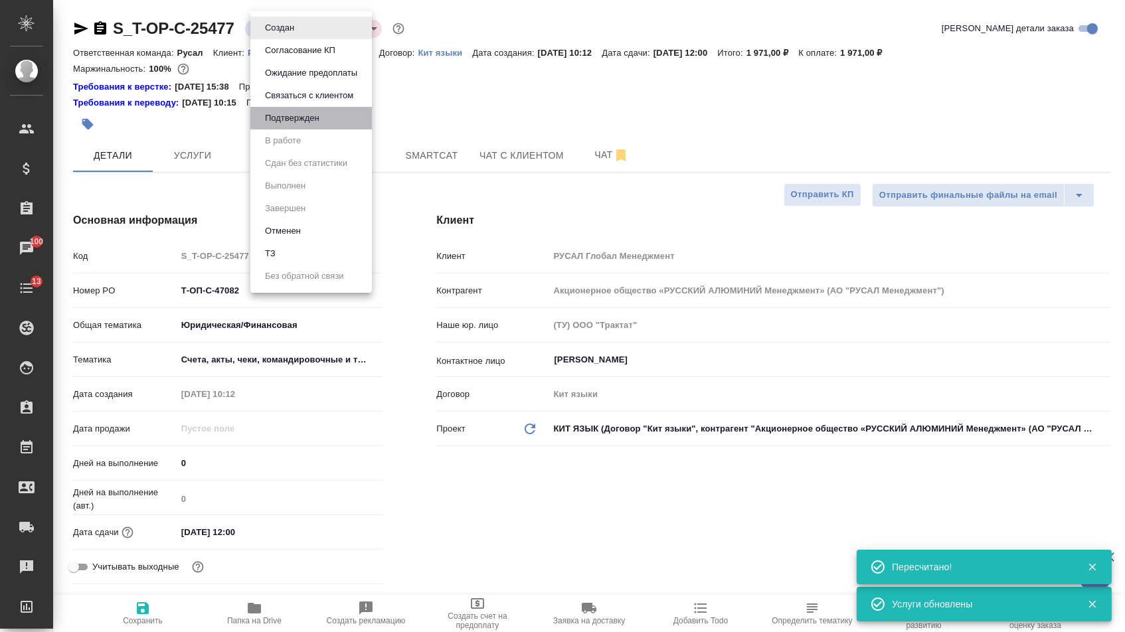
click at [282, 117] on li "Подтвержден" at bounding box center [311, 118] width 122 height 23
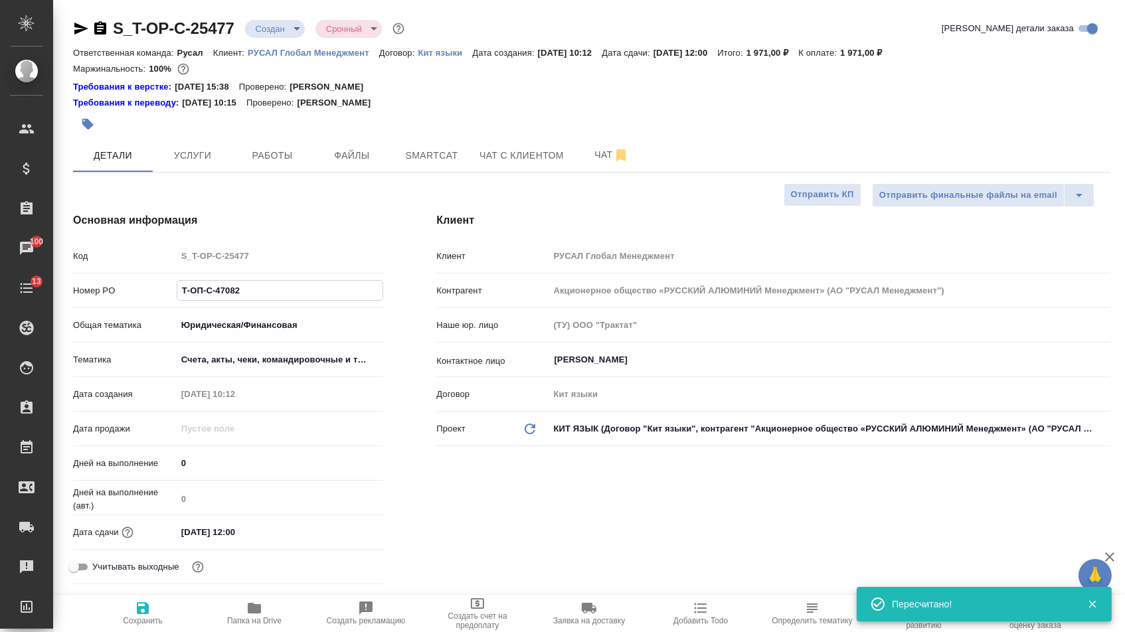
drag, startPoint x: 250, startPoint y: 291, endPoint x: 120, endPoint y: 290, distance: 130.2
click at [121, 290] on div "Номер PO Т-ОП-С-47082" at bounding box center [228, 290] width 310 height 23
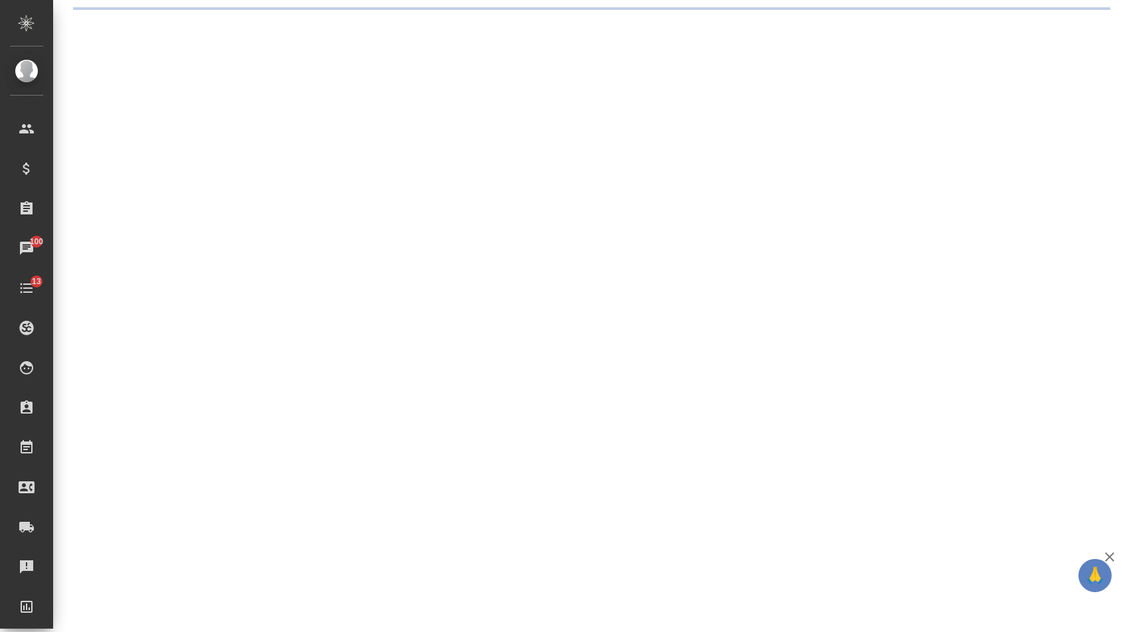
select select "RU"
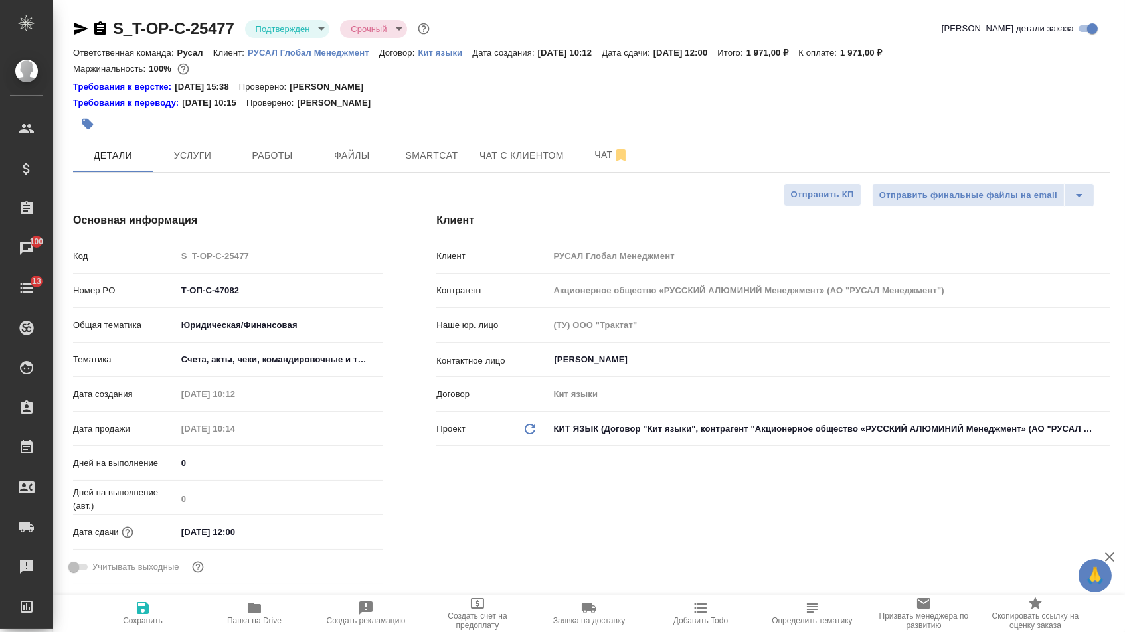
type textarea "x"
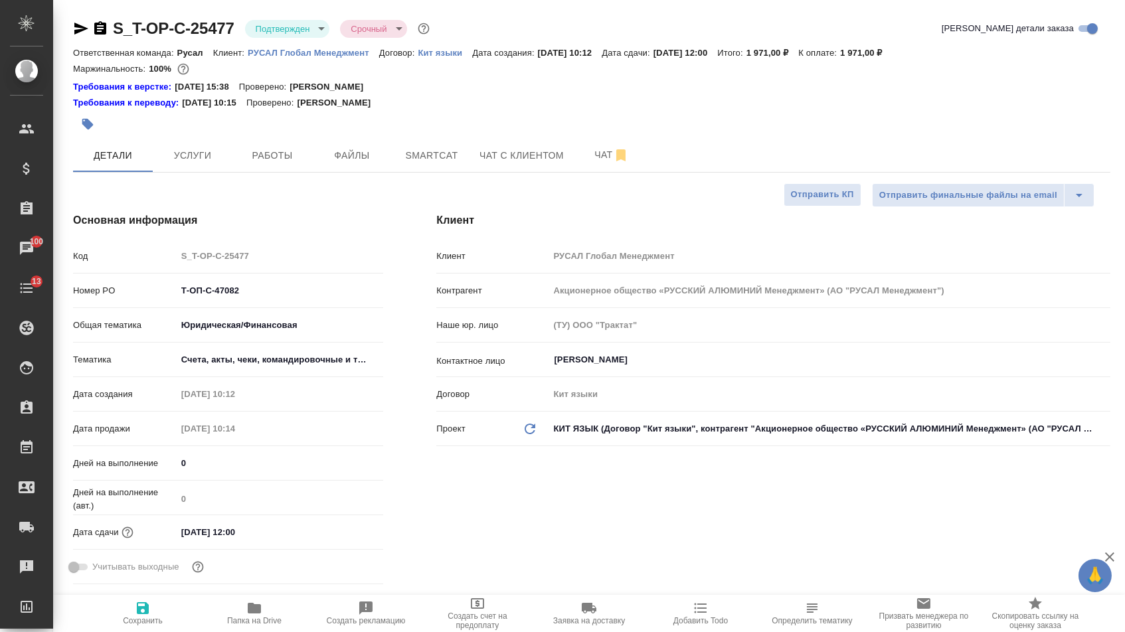
type textarea "x"
click at [85, 29] on icon "button" at bounding box center [81, 29] width 14 height 12
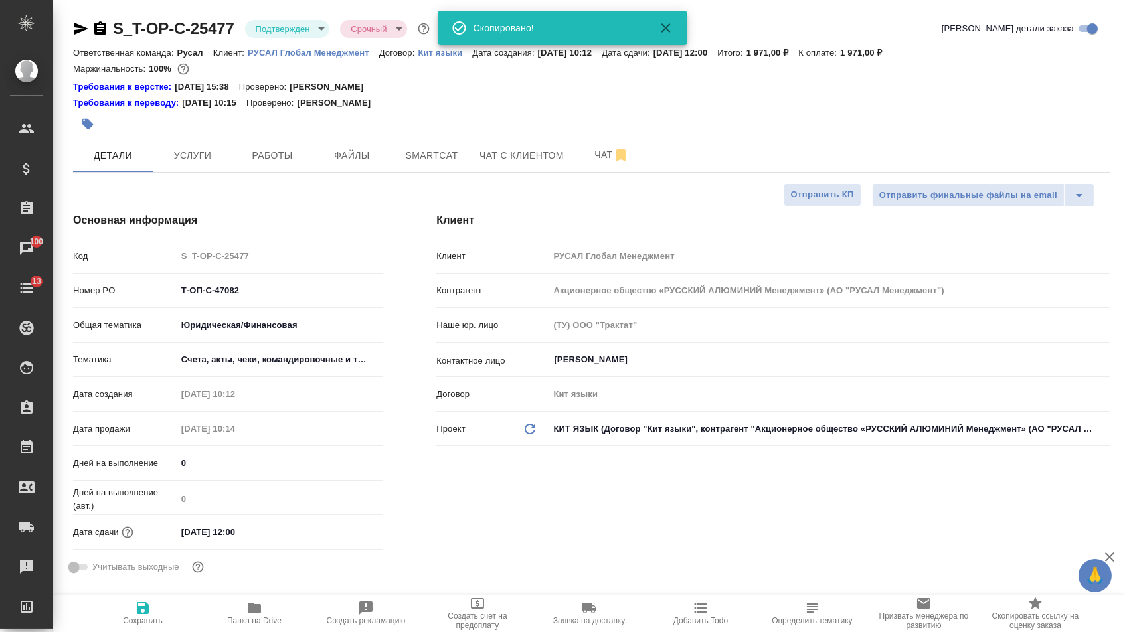
type textarea "x"
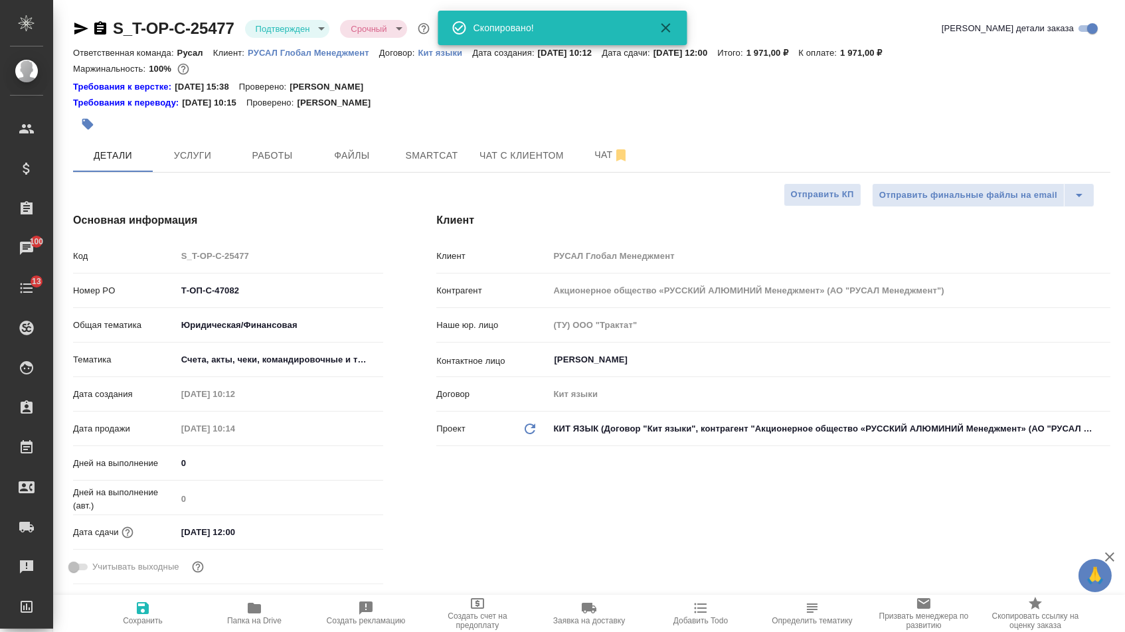
type textarea "x"
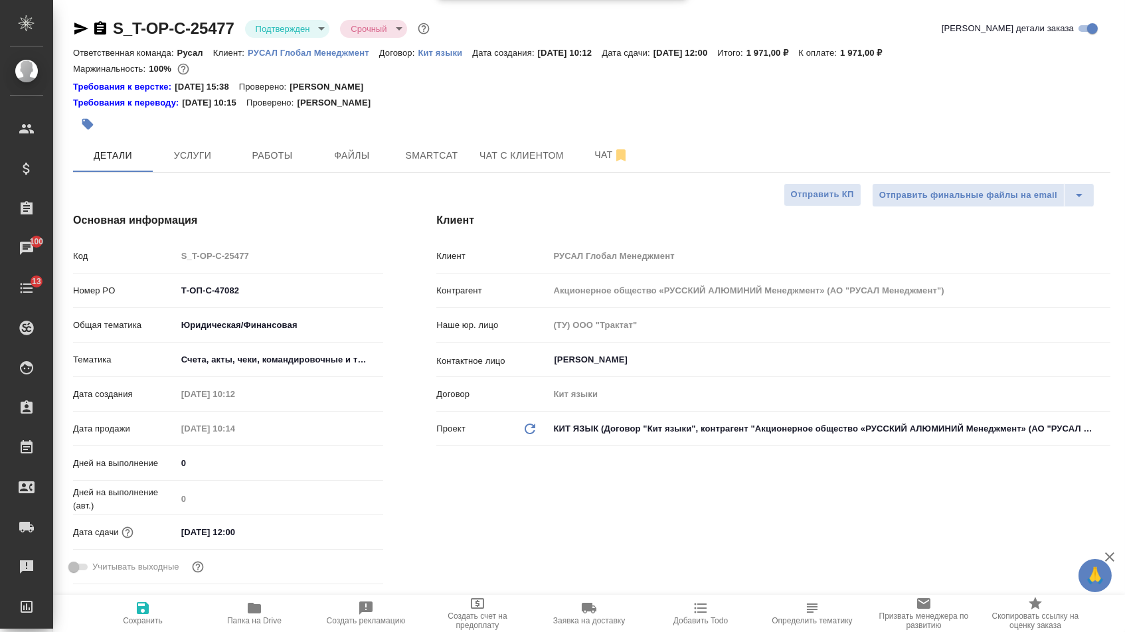
type textarea "x"
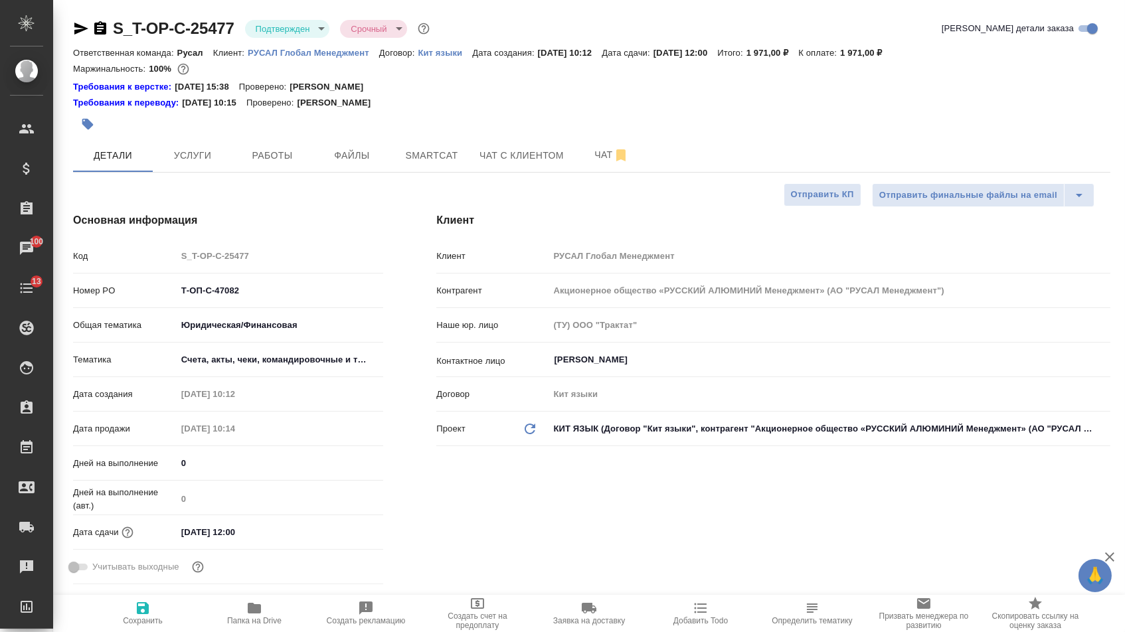
type textarea "x"
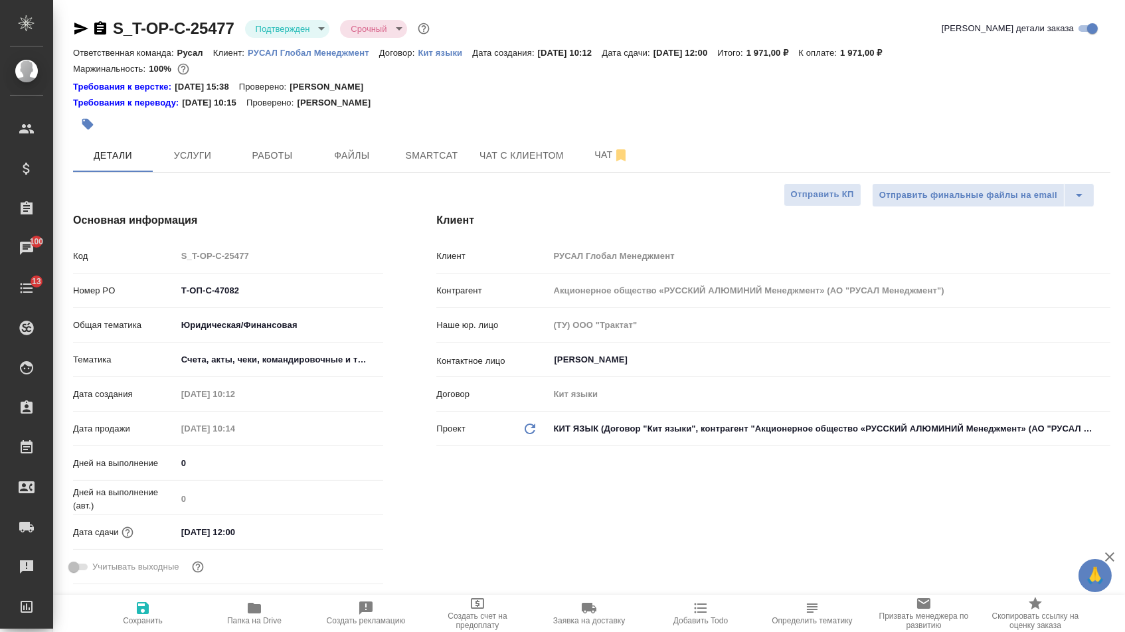
type textarea "x"
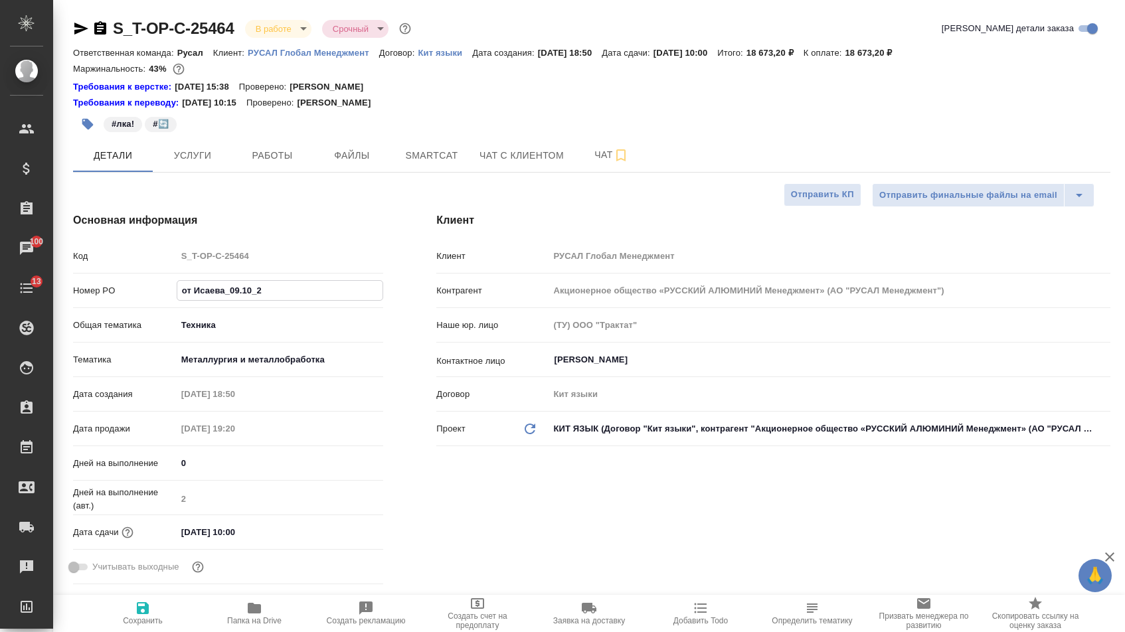
select select "RU"
click at [328, 52] on p "РУСАЛ Глобал Менеджмент" at bounding box center [314, 53] width 132 height 10
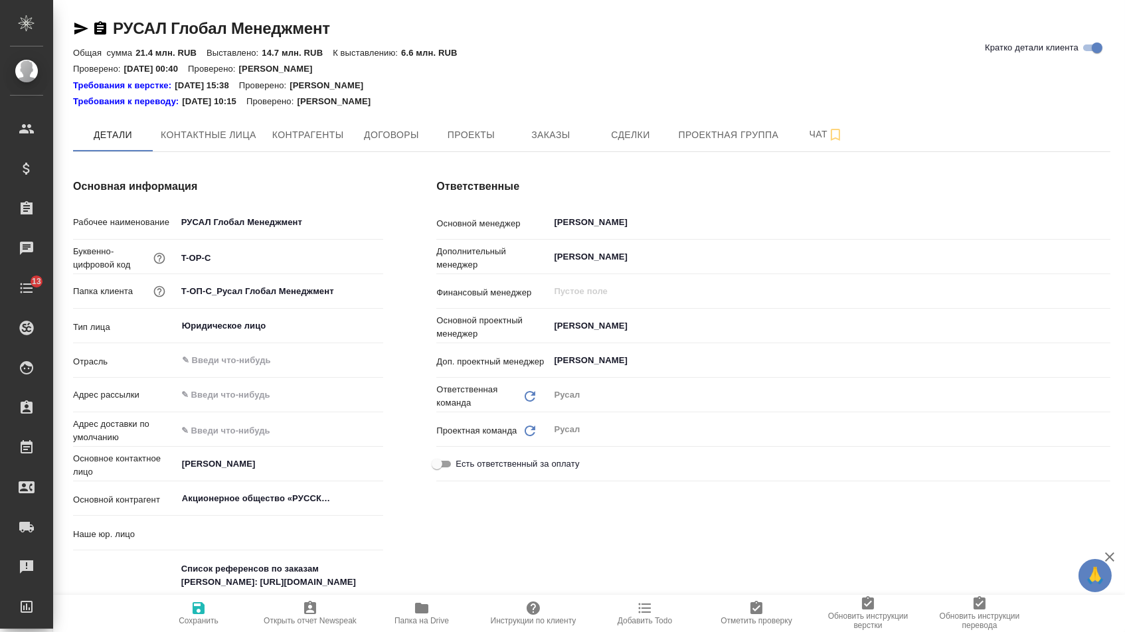
type textarea "x"
type input "(ТУ) ООО "Трактат""
type textarea "x"
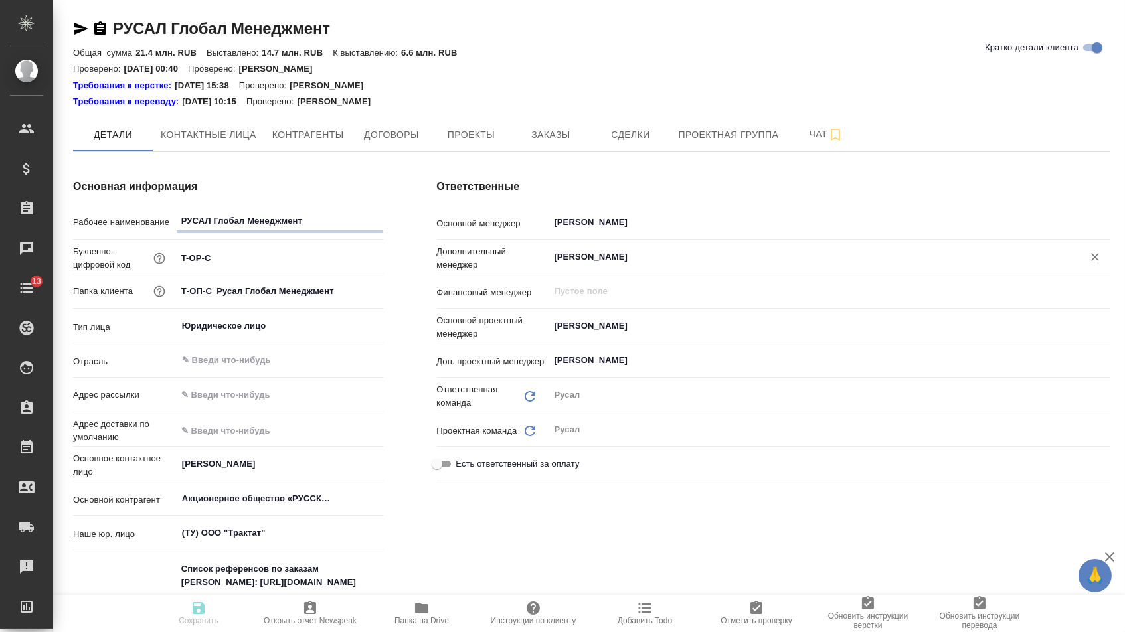
type textarea "x"
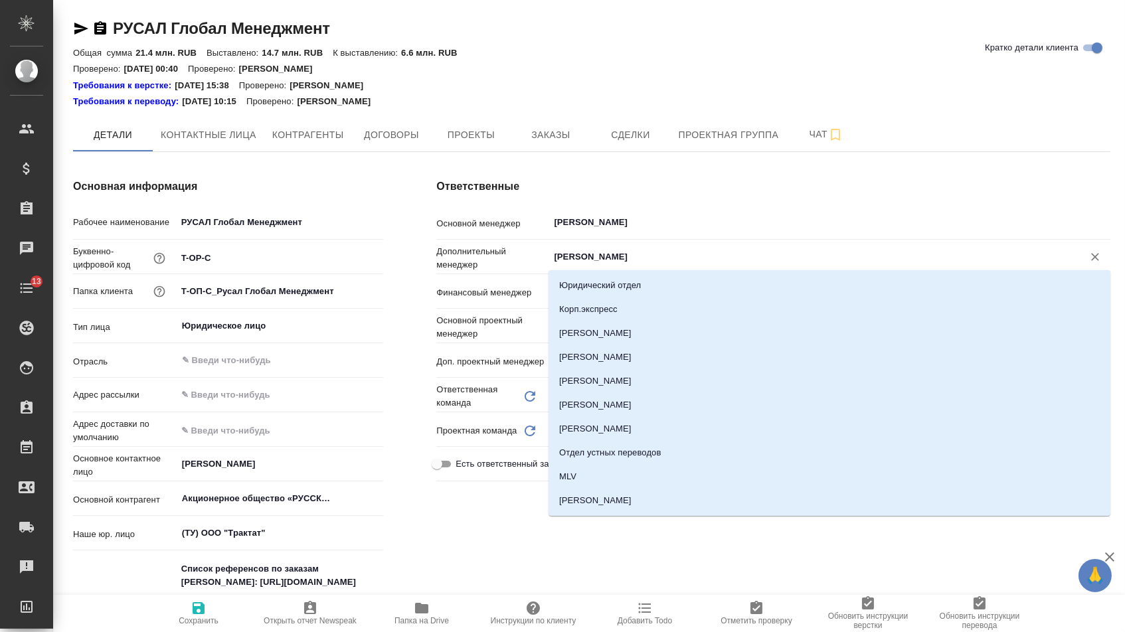
click at [587, 255] on input "[PERSON_NAME]" at bounding box center [808, 257] width 510 height 16
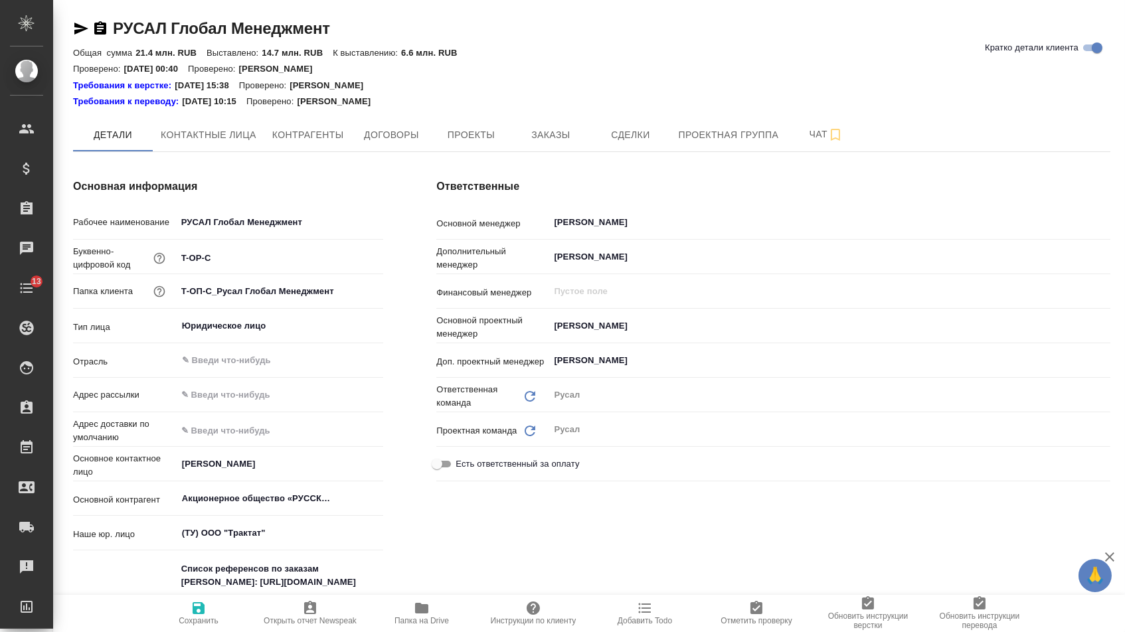
click at [711, 199] on div "Ответственные Основной менеджер Горленко Юлия ​ Дополнительный менеджер Меньшик…" at bounding box center [773, 524] width 727 height 745
click at [604, 324] on input "[PERSON_NAME]" at bounding box center [808, 326] width 510 height 16
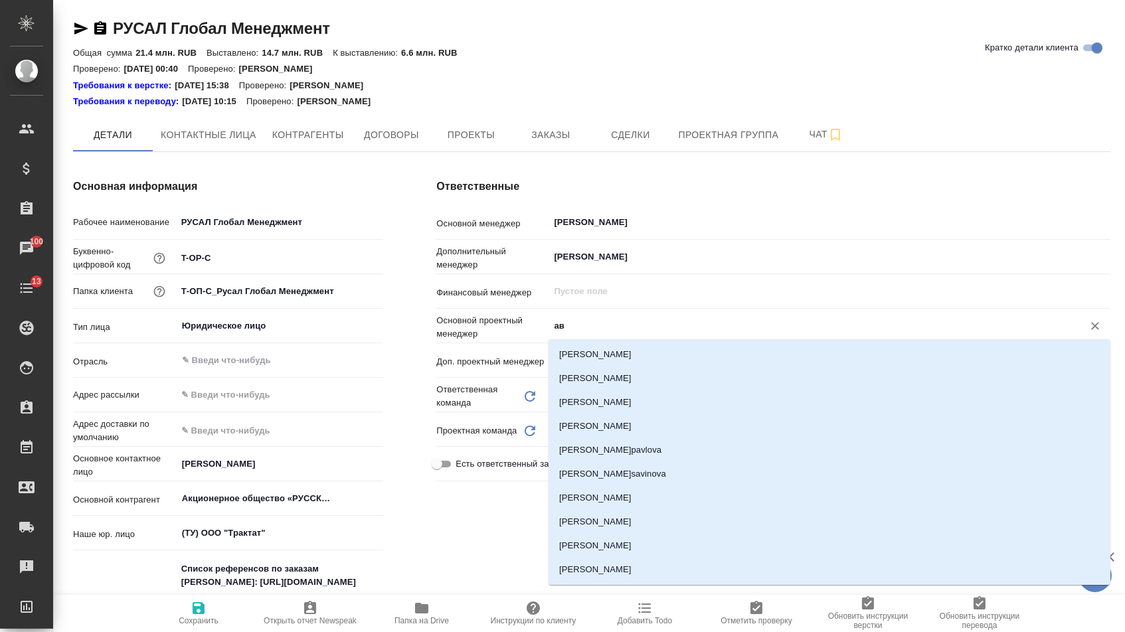
type input "авд"
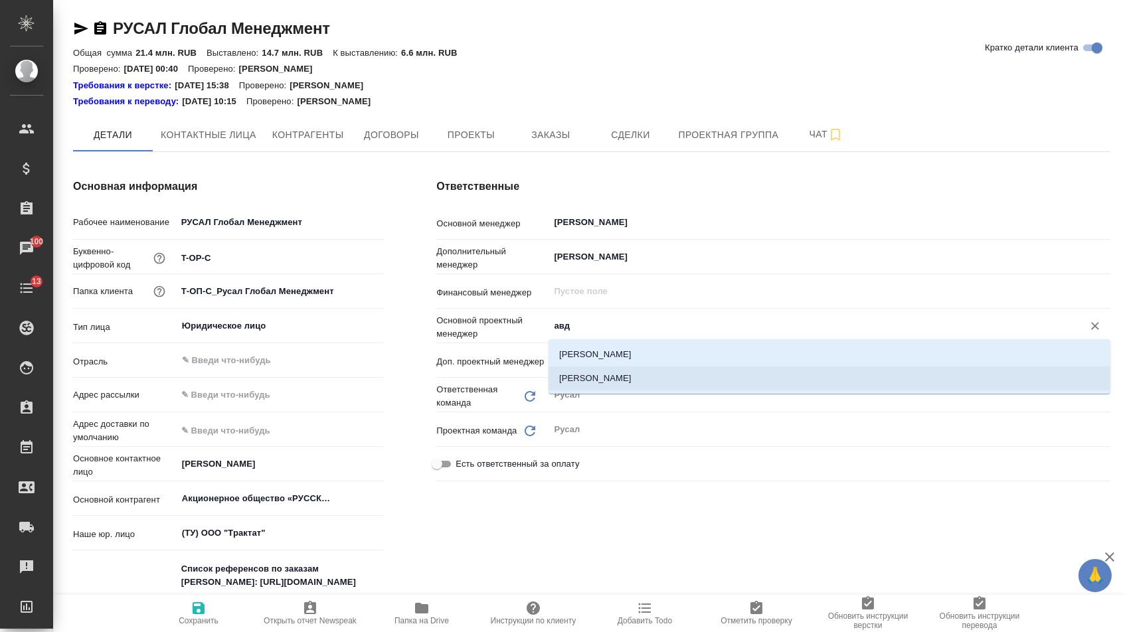
click at [609, 379] on li "[PERSON_NAME]" at bounding box center [830, 379] width 562 height 24
type textarea "x"
type input "[PERSON_NAME]"
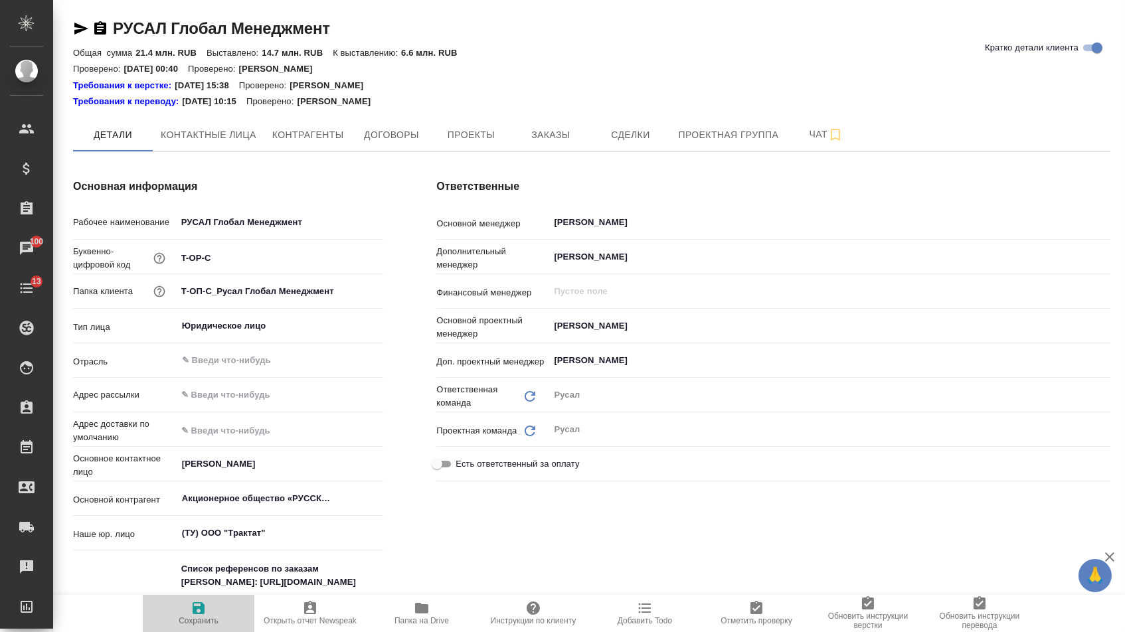
click at [193, 622] on span "Сохранить" at bounding box center [199, 620] width 40 height 9
type textarea "x"
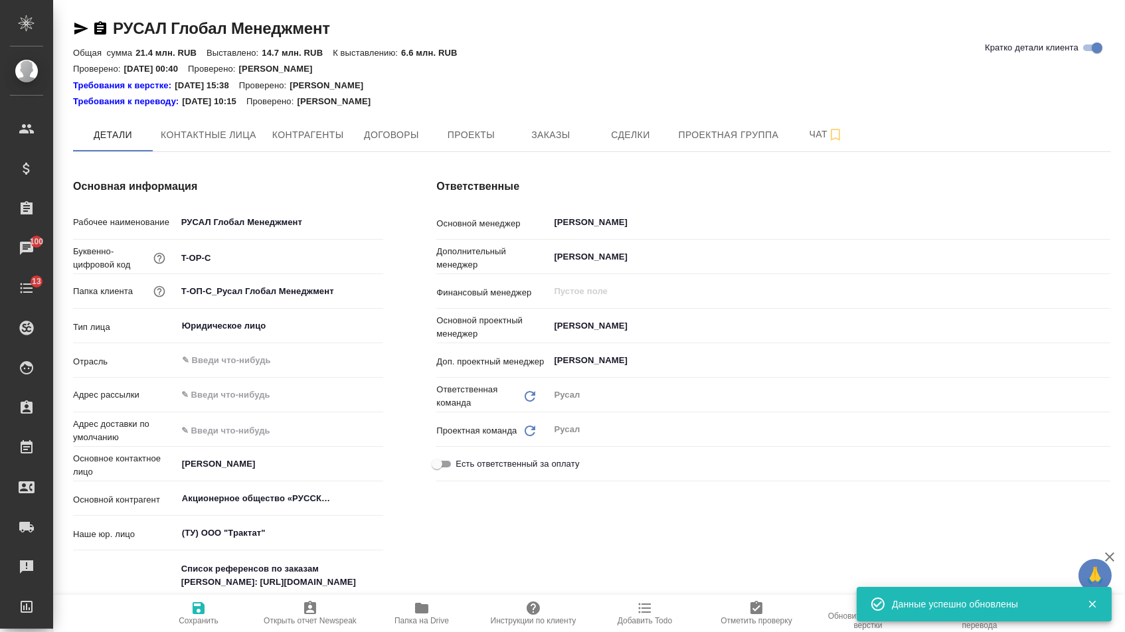
type textarea "x"
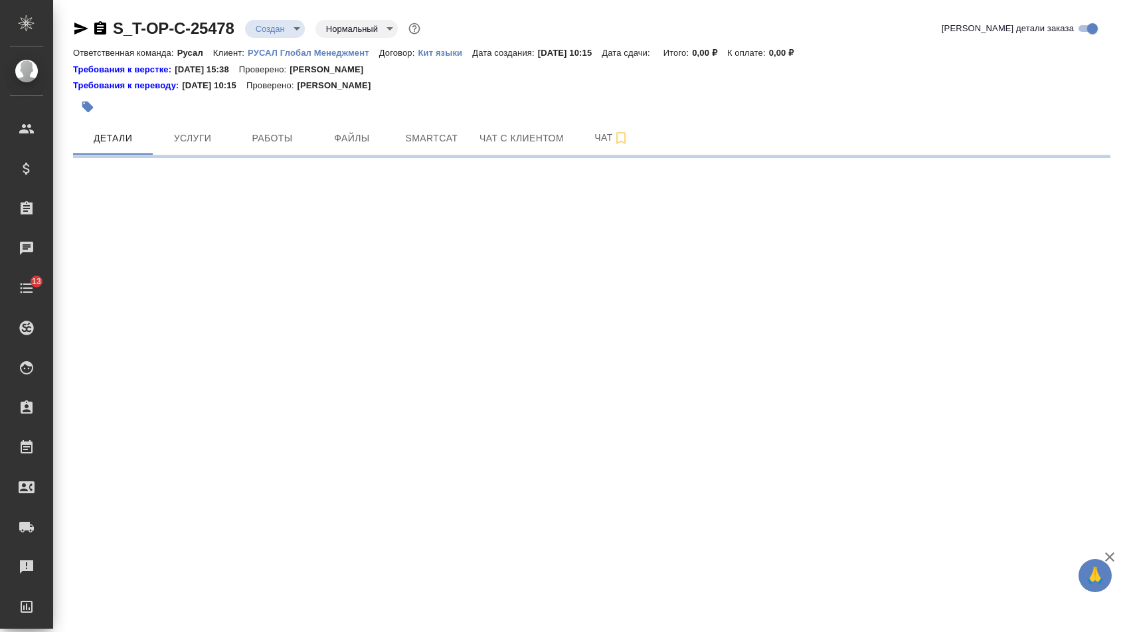
select select "RU"
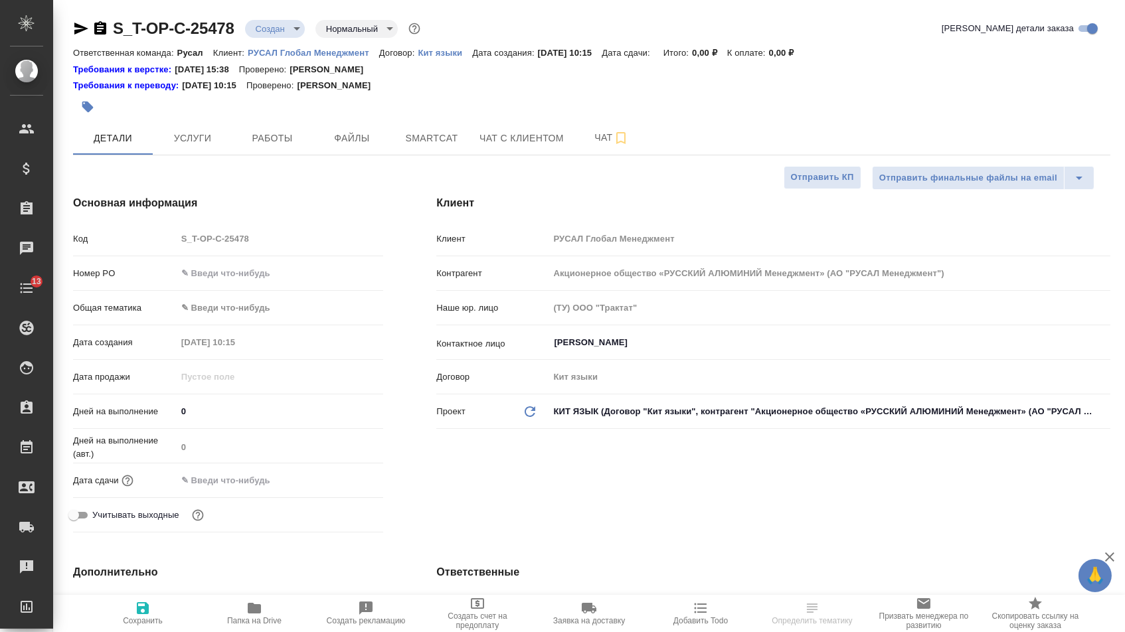
type textarea "x"
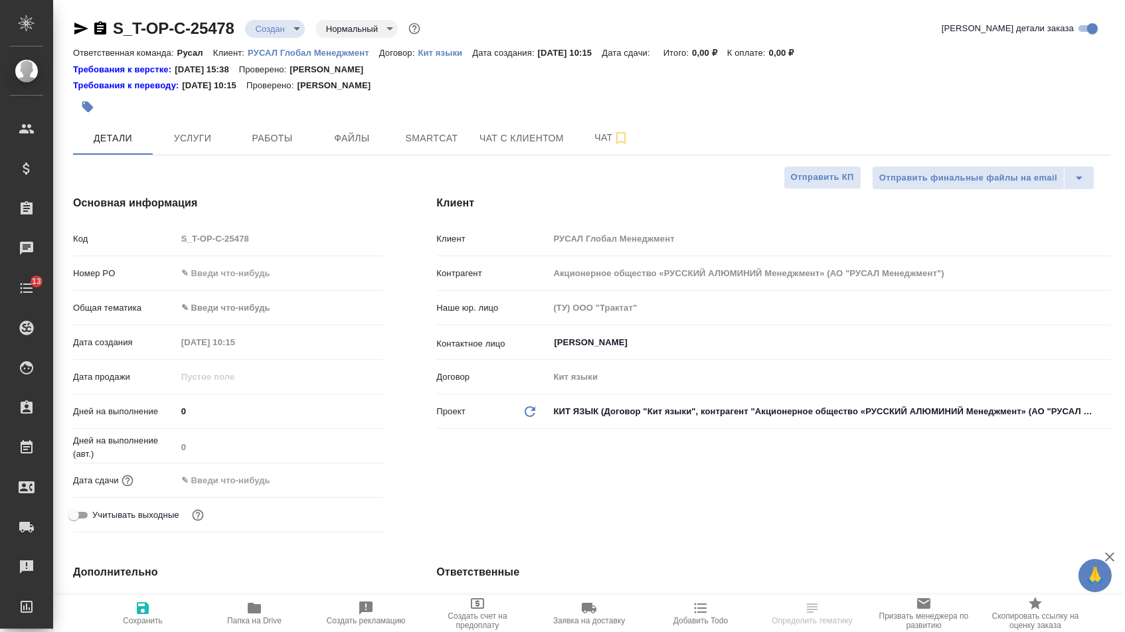
type textarea "x"
click at [260, 280] on input "text" at bounding box center [280, 273] width 206 height 19
type textarea "x"
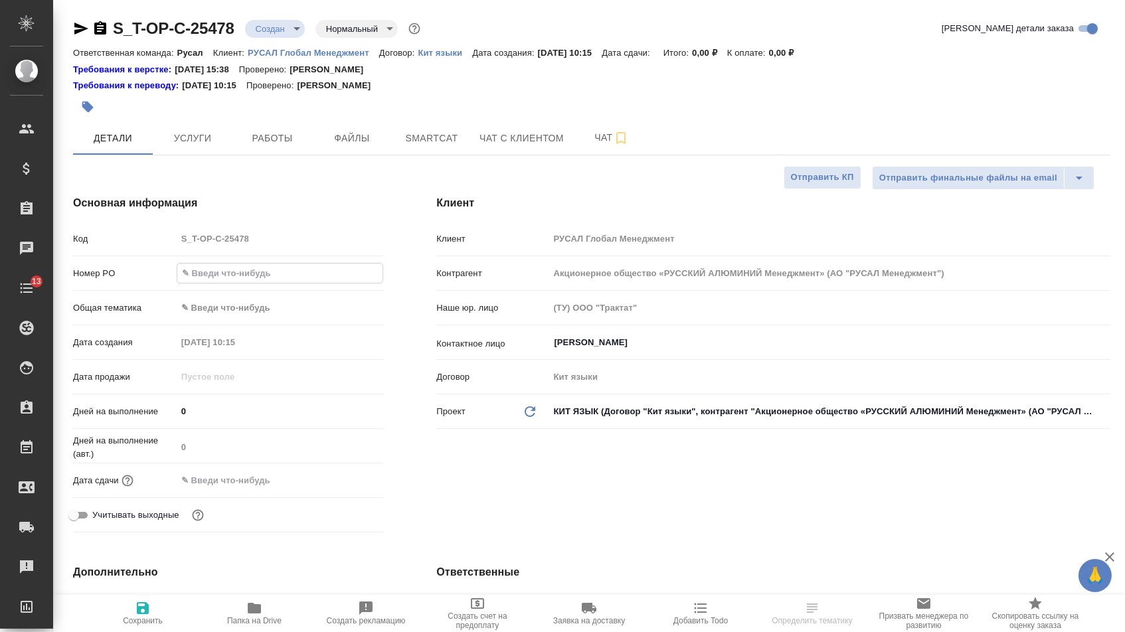
paste input "Т-ОП-С-47078"
type input "Т-ОП-С-47078"
type textarea "x"
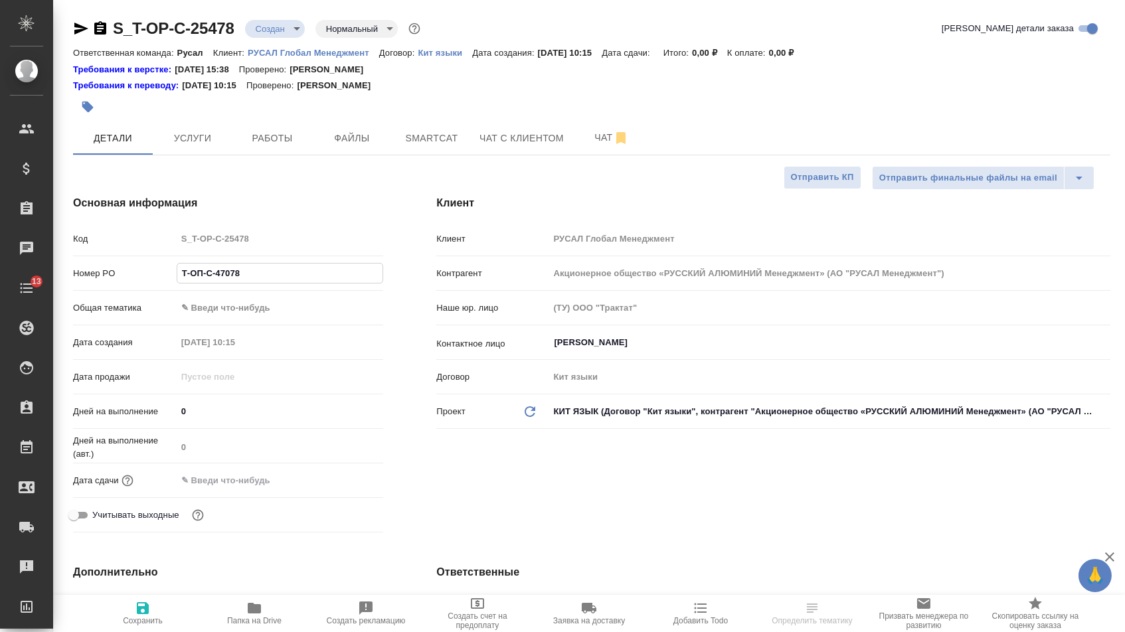
type input "Т-ОП-С-47078"
click at [264, 481] on input "text" at bounding box center [235, 480] width 116 height 19
click at [347, 486] on icon "button" at bounding box center [345, 478] width 12 height 13
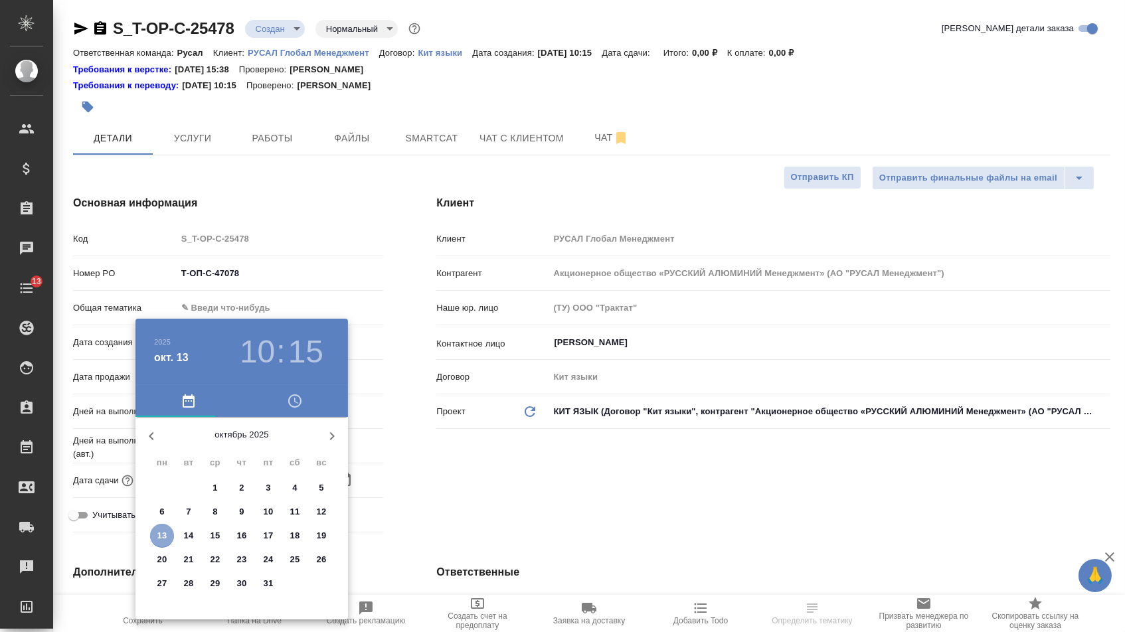
click at [165, 532] on p "13" at bounding box center [162, 535] width 10 height 13
type input "13.10.2025 10:15"
type textarea "x"
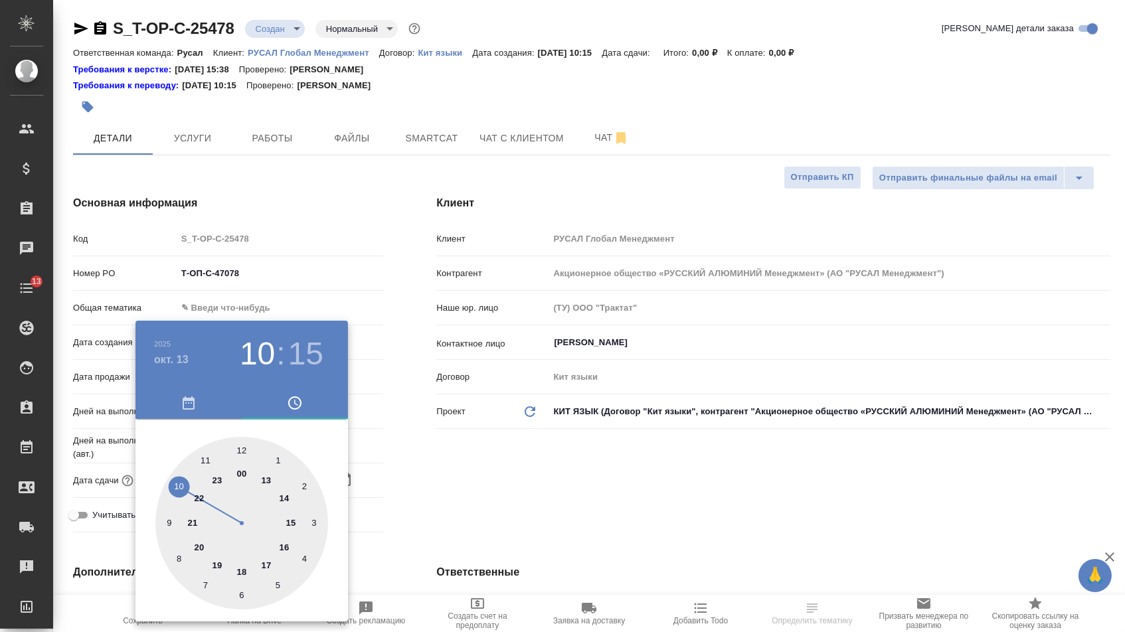
type textarea "x"
type input "13.10.2025 17:15"
click at [272, 564] on div at bounding box center [241, 523] width 173 height 173
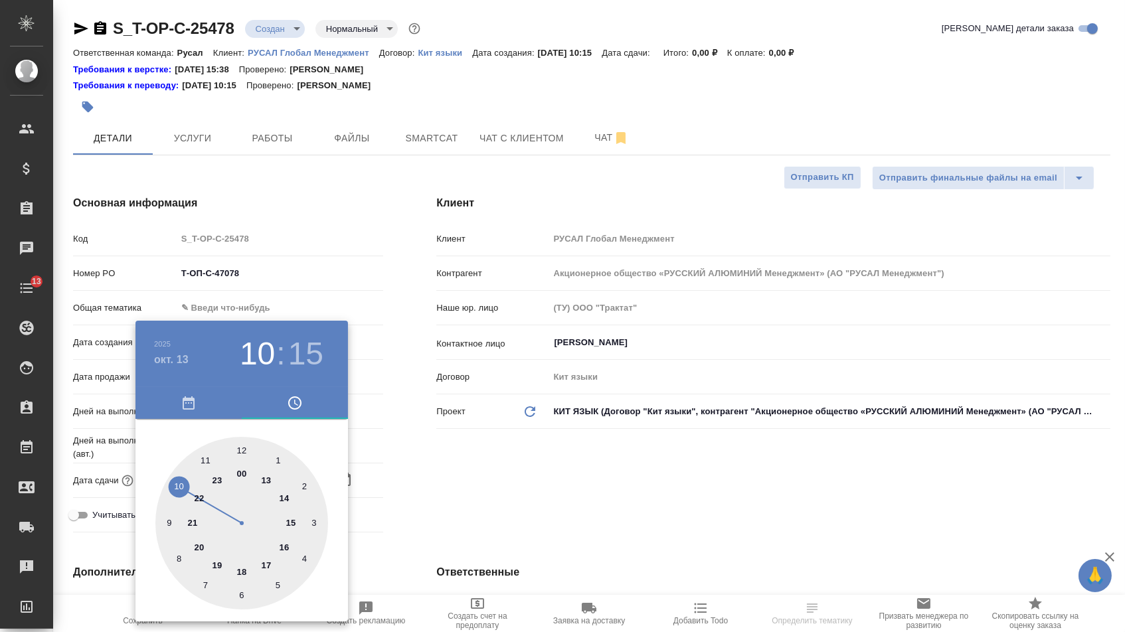
type textarea "x"
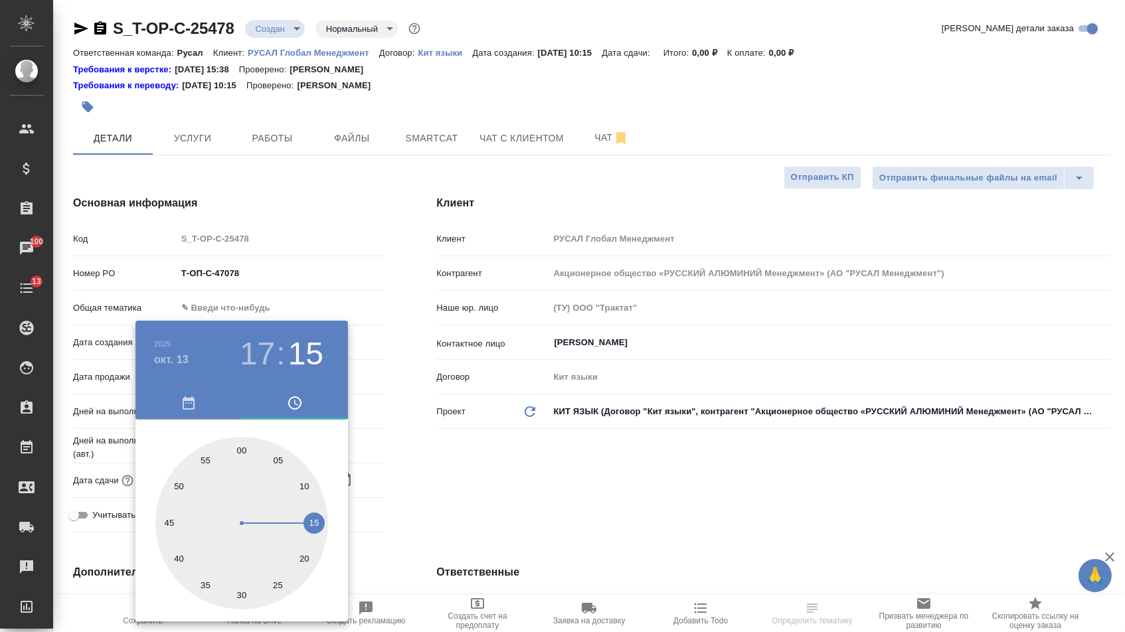
type textarea "x"
type input "13.10.2025 17:00"
click at [242, 445] on div at bounding box center [241, 523] width 173 height 173
type textarea "x"
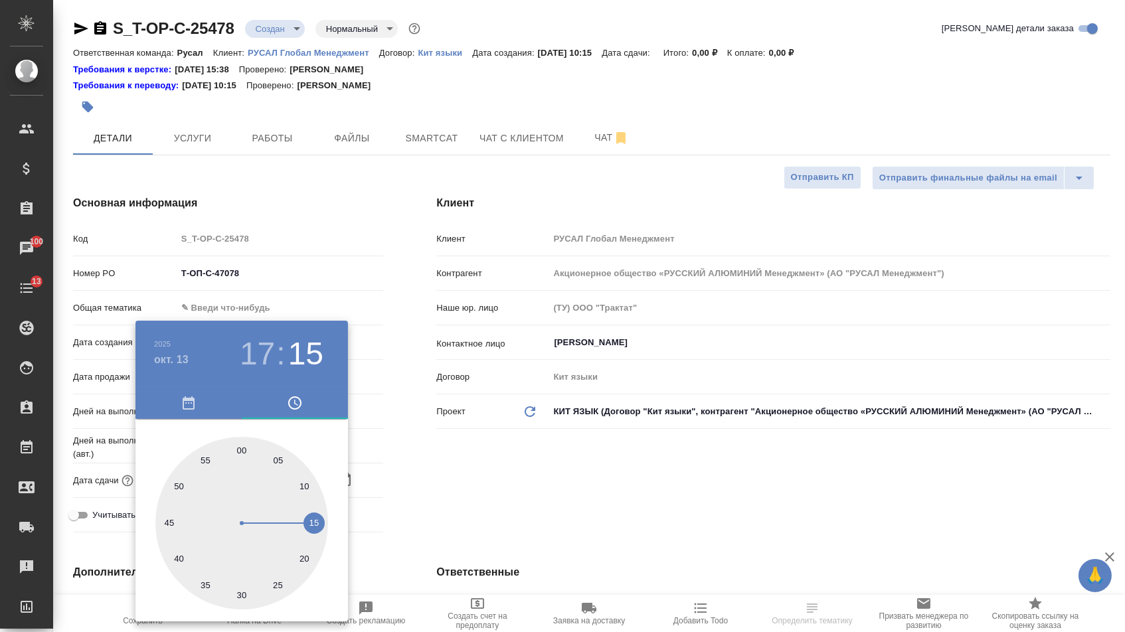
type textarea "x"
click at [391, 458] on div at bounding box center [562, 316] width 1125 height 632
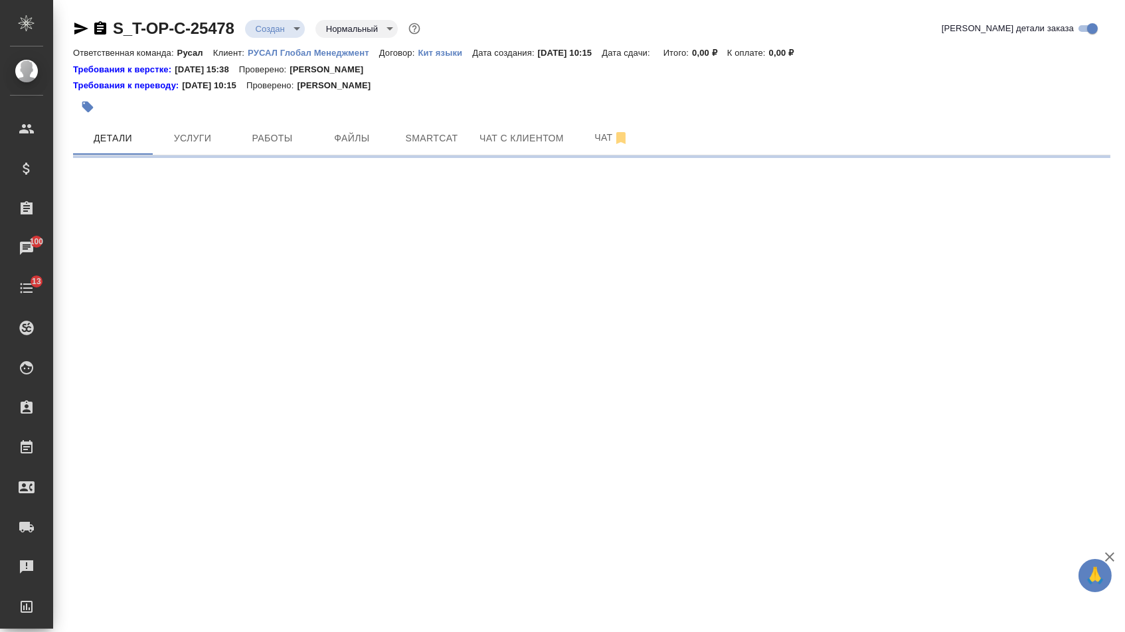
select select "RU"
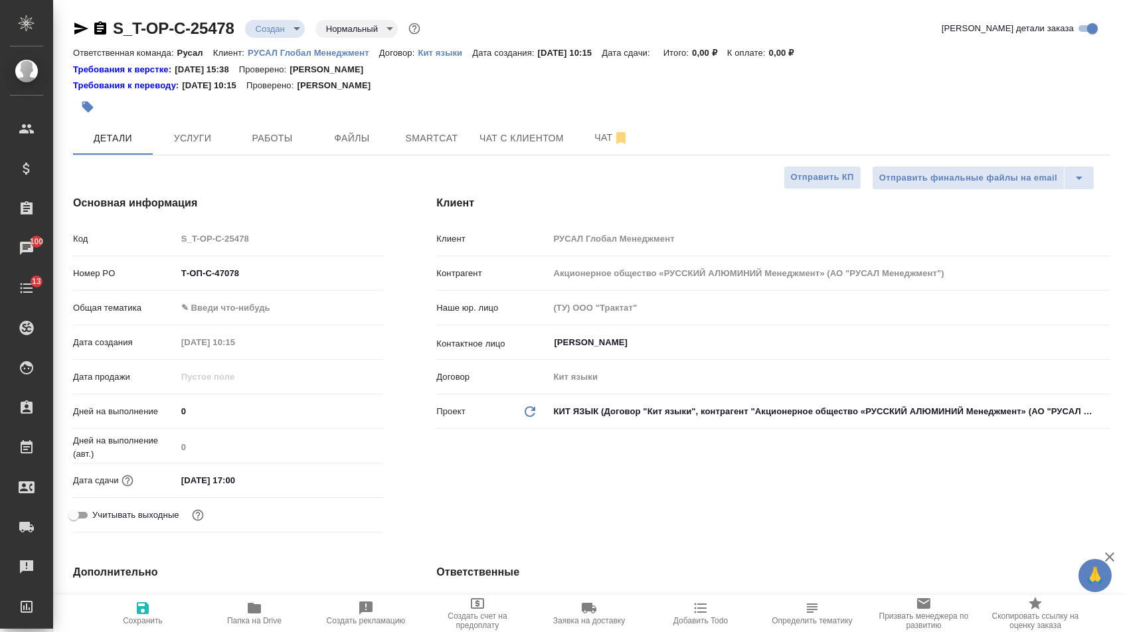
type textarea "x"
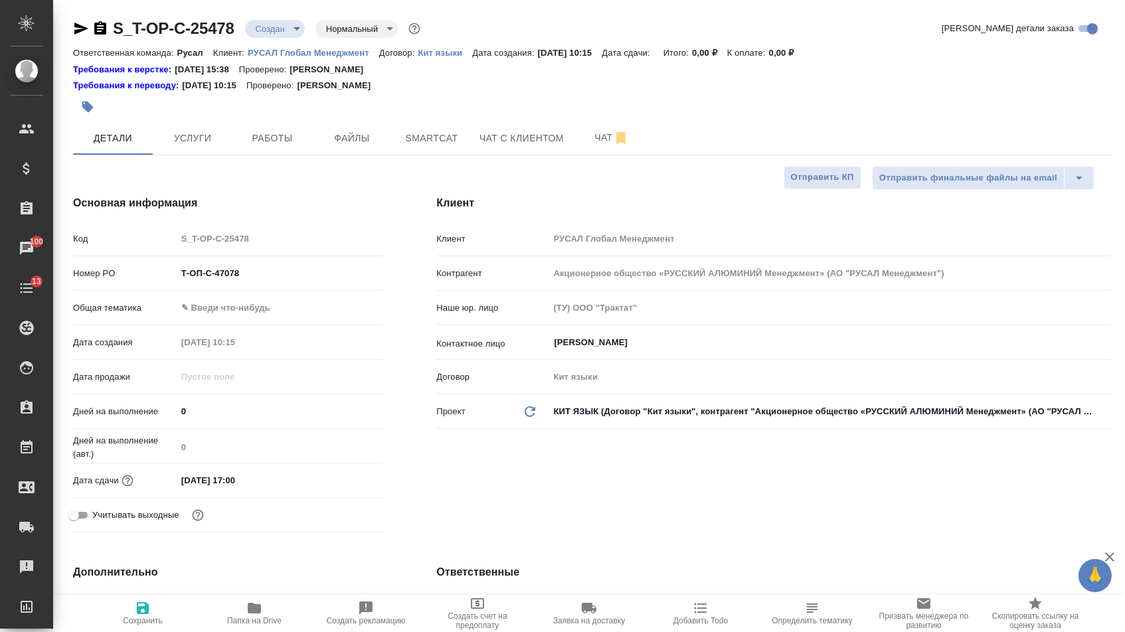
type textarea "x"
click at [278, 316] on body "🙏 .cls-1 fill:#fff; AWATERA Menshikova Aleksandra Клиенты Спецификации Заказы 1…" at bounding box center [562, 316] width 1125 height 632
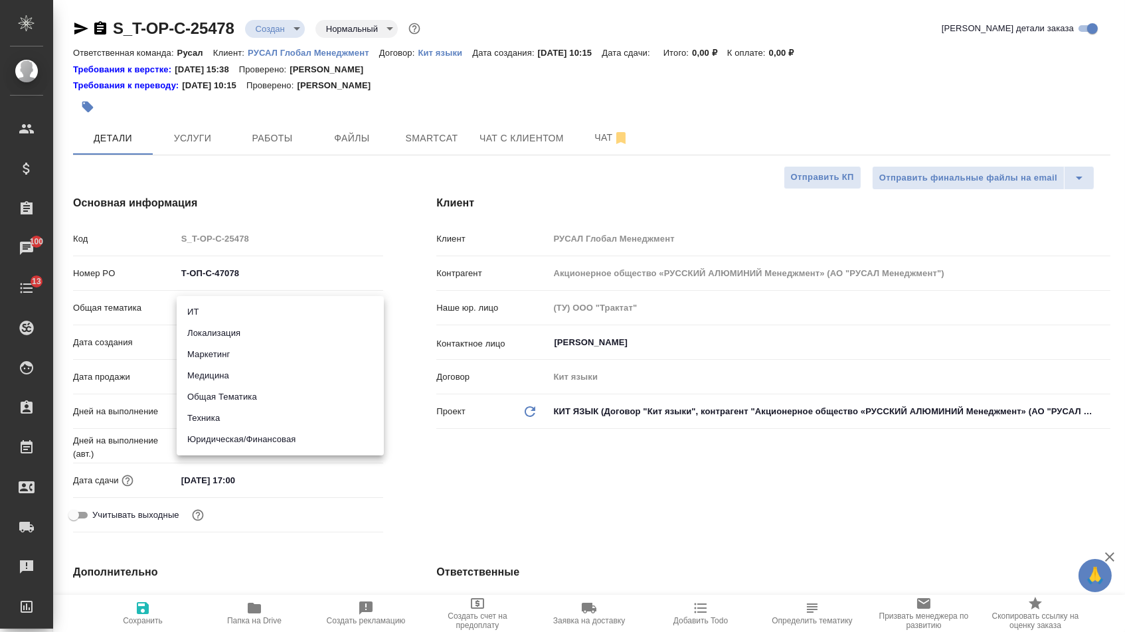
click at [242, 440] on li "Юридическая/Финансовая" at bounding box center [280, 439] width 207 height 21
type input "yr-fn"
type textarea "x"
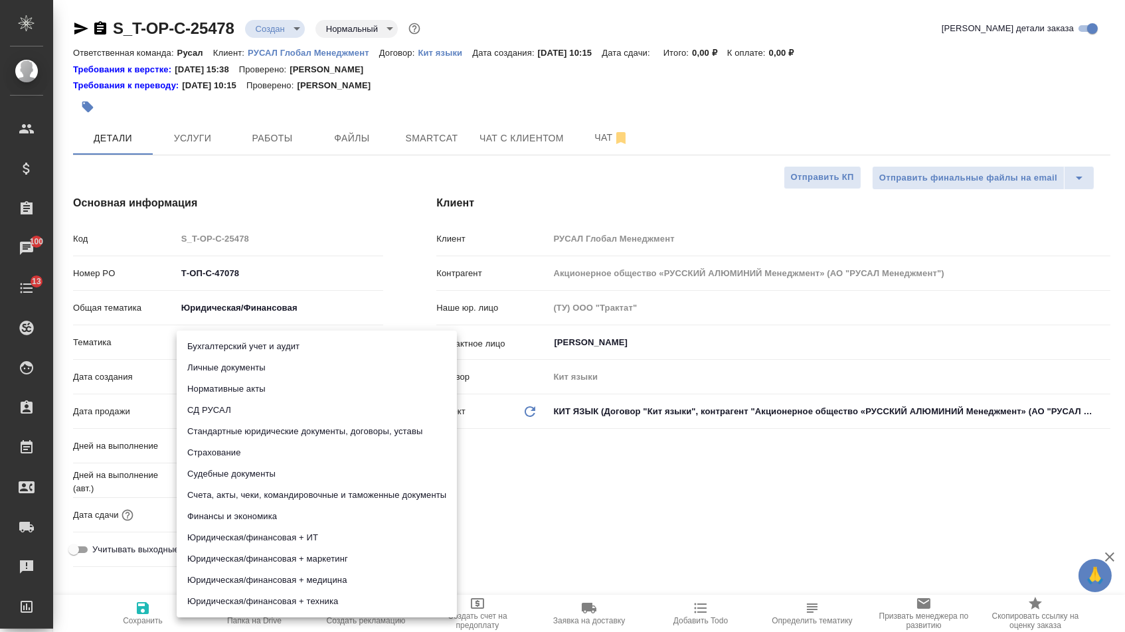
click at [240, 340] on body "🙏 .cls-1 fill:#fff; AWATERA Menshikova Aleksandra Клиенты Спецификации Заказы 1…" at bounding box center [562, 316] width 1125 height 632
click at [236, 432] on li "Стандартные юридические документы, договоры, уставы" at bounding box center [317, 431] width 280 height 21
type textarea "x"
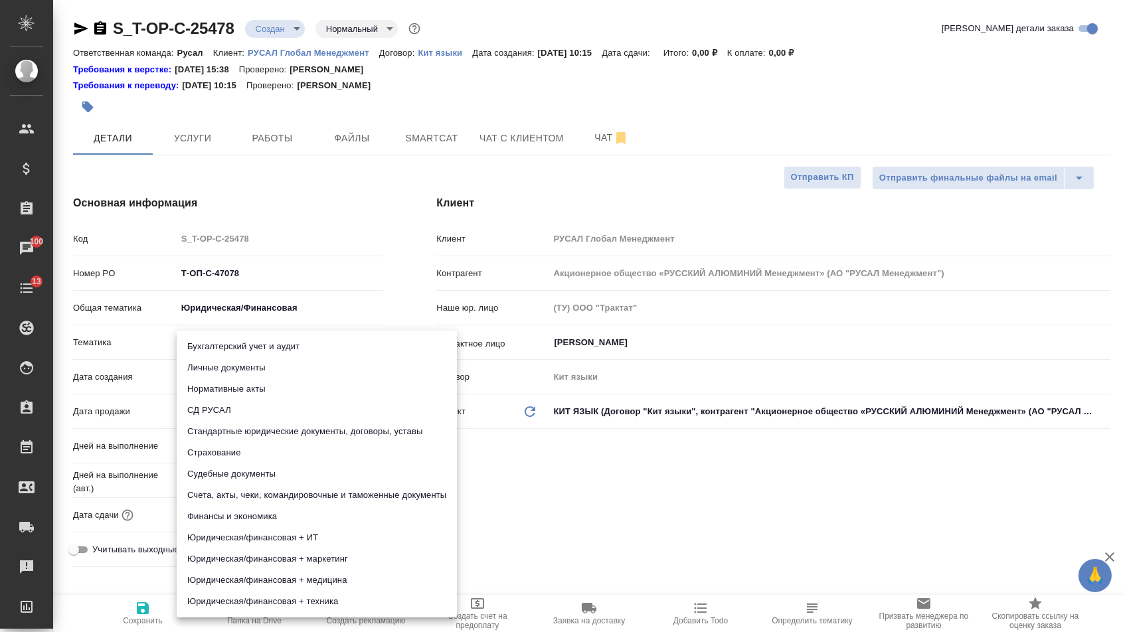
type input "5f647205b73bc97568ca66bf"
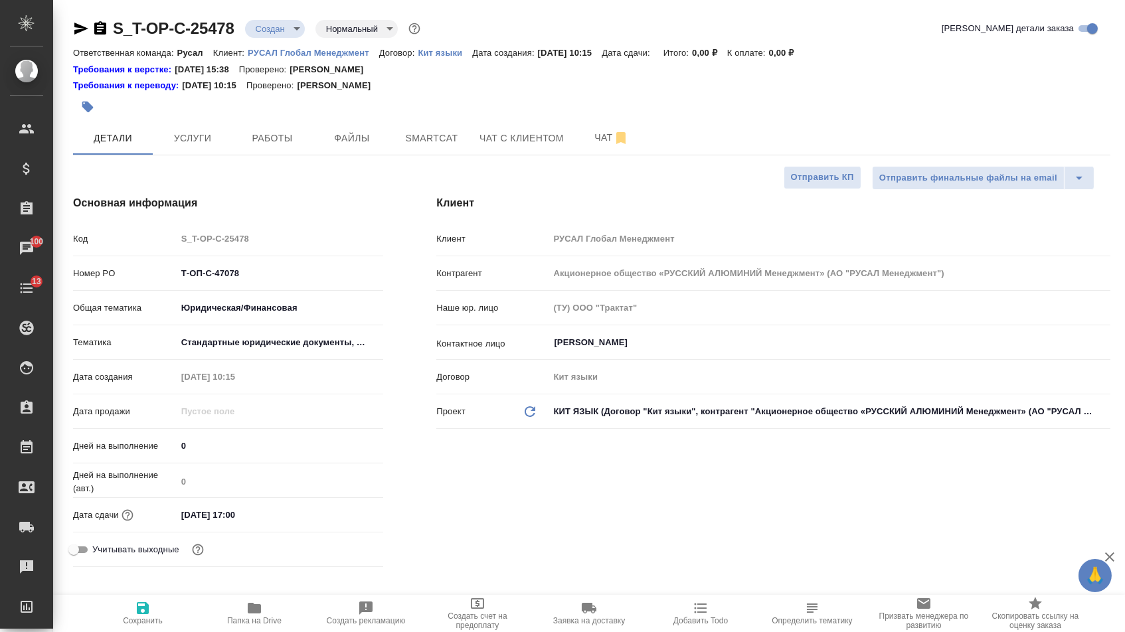
click at [151, 632] on button "Сохранить" at bounding box center [143, 613] width 112 height 37
type textarea "x"
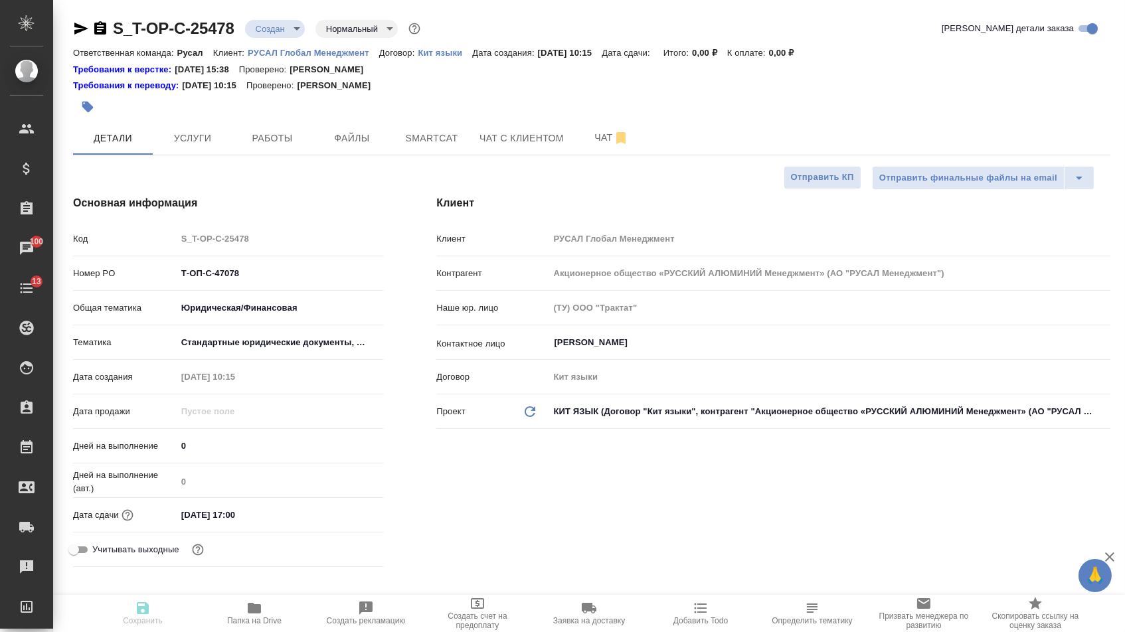
type textarea "x"
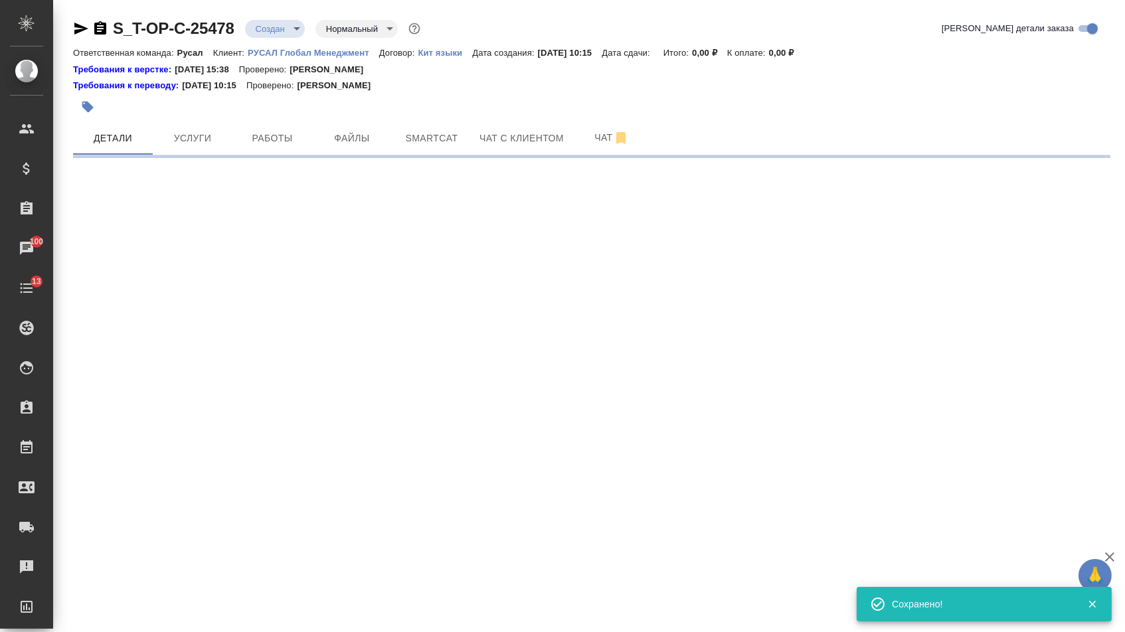
select select "RU"
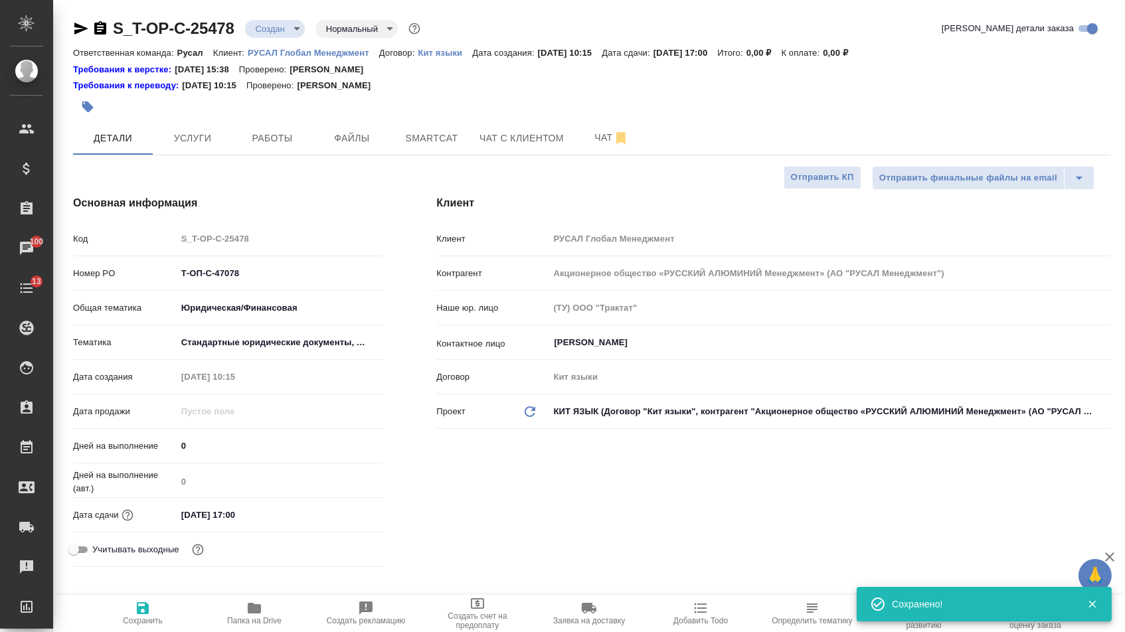
type textarea "x"
click at [347, 138] on span "Файлы" at bounding box center [352, 138] width 64 height 17
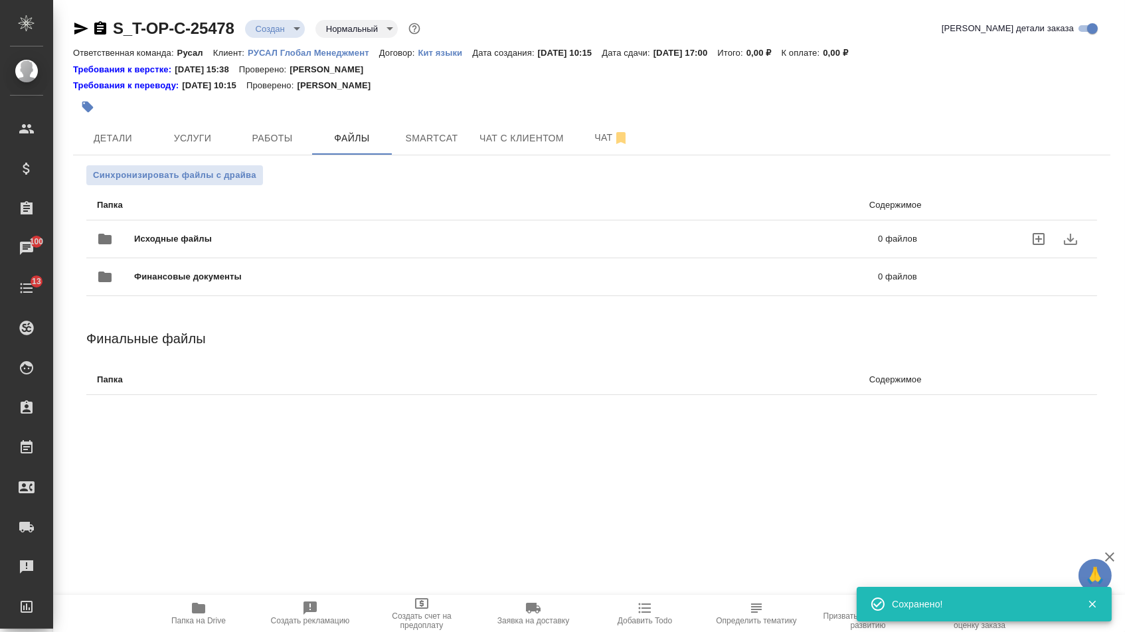
click at [222, 235] on span "Исходные файлы" at bounding box center [339, 238] width 411 height 13
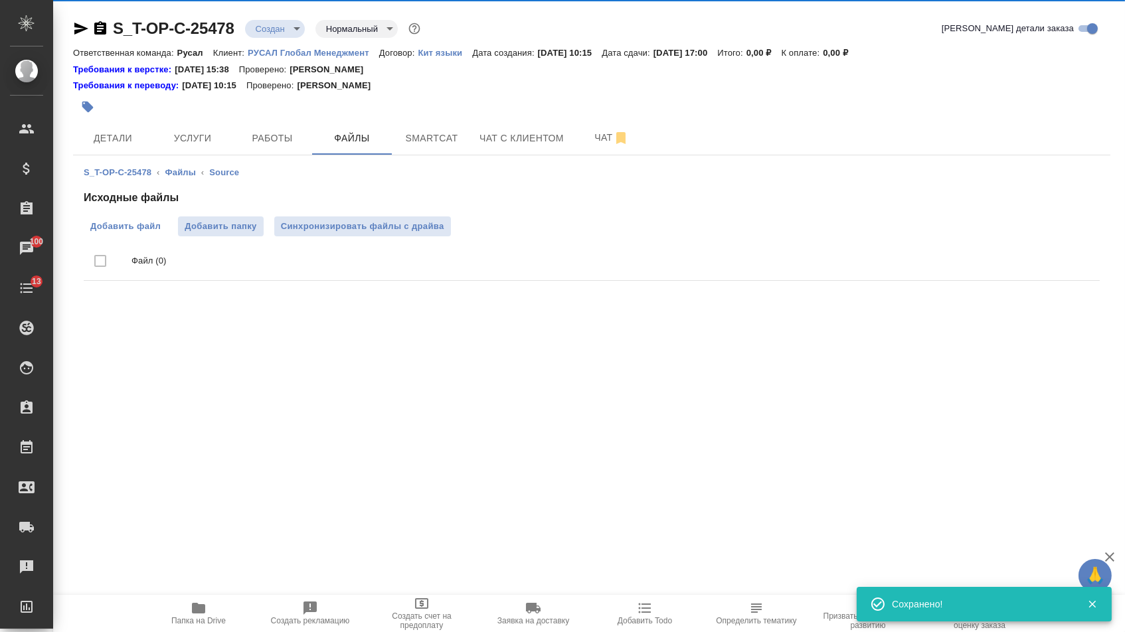
click at [129, 235] on label "Добавить файл" at bounding box center [126, 227] width 84 height 20
click at [0, 0] on input "Добавить файл" at bounding box center [0, 0] width 0 height 0
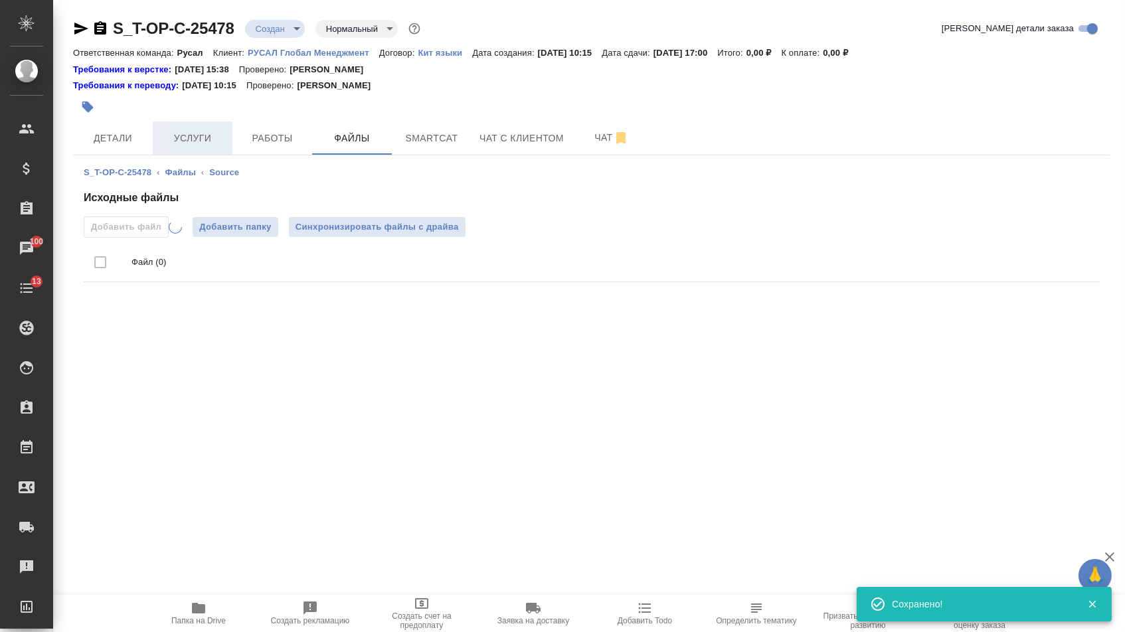
click at [202, 123] on button "Услуги" at bounding box center [193, 138] width 80 height 33
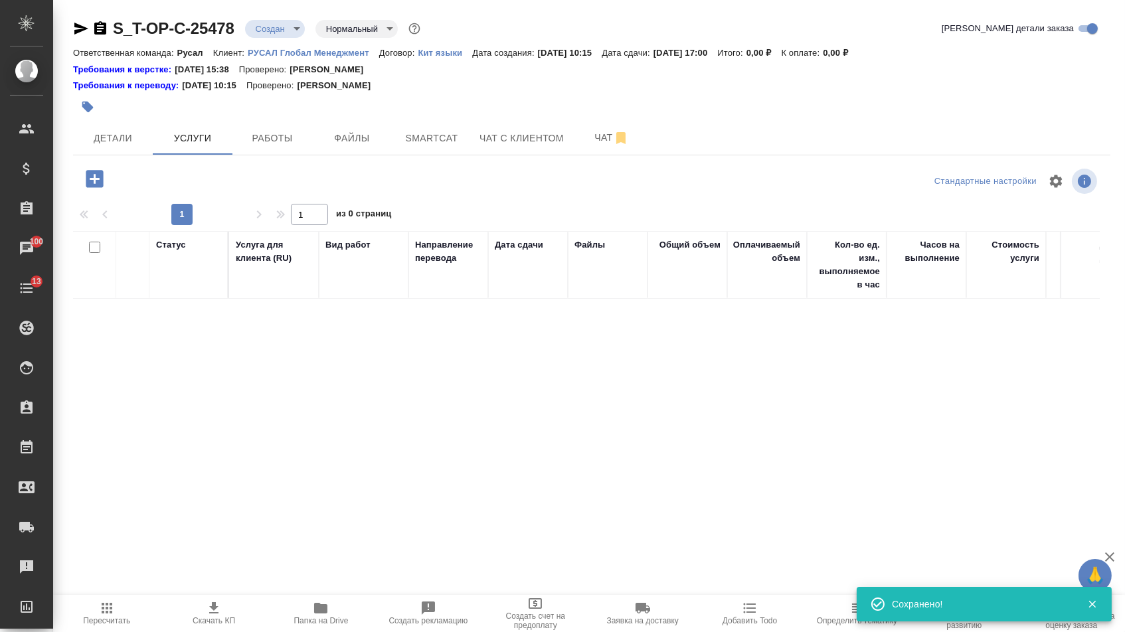
click at [96, 187] on icon "button" at bounding box center [94, 178] width 23 height 23
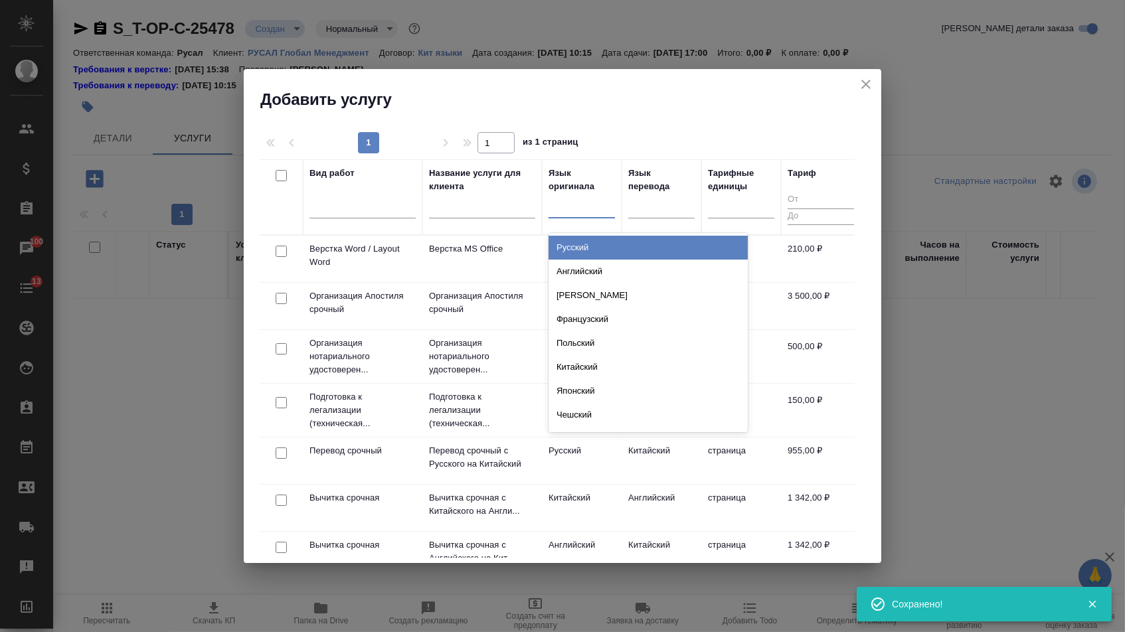
drag, startPoint x: 590, startPoint y: 207, endPoint x: 590, endPoint y: 241, distance: 33.9
click at [590, 207] on div at bounding box center [582, 204] width 66 height 19
click at [590, 242] on div "Русский" at bounding box center [648, 248] width 199 height 24
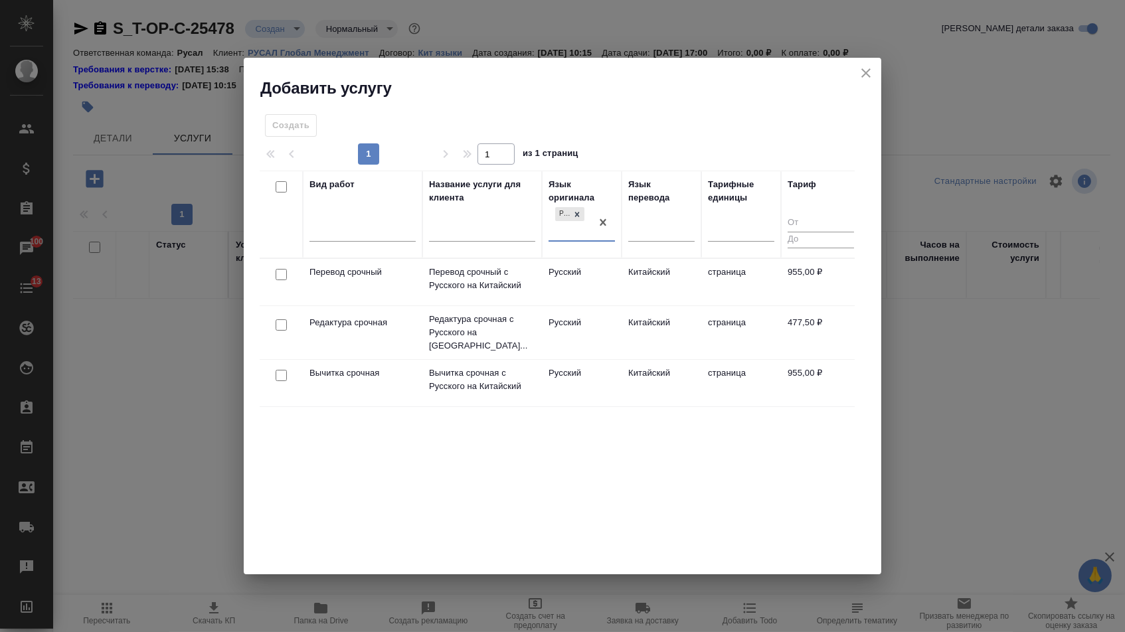
click at [860, 74] on icon "close" at bounding box center [866, 73] width 16 height 16
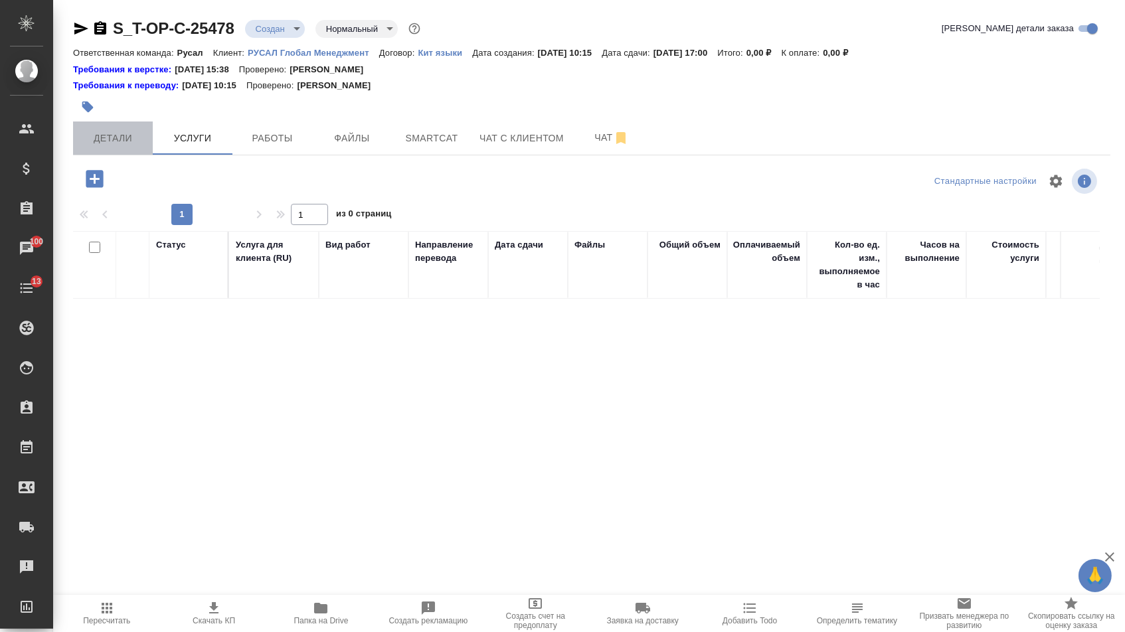
click at [126, 141] on span "Детали" at bounding box center [113, 138] width 64 height 17
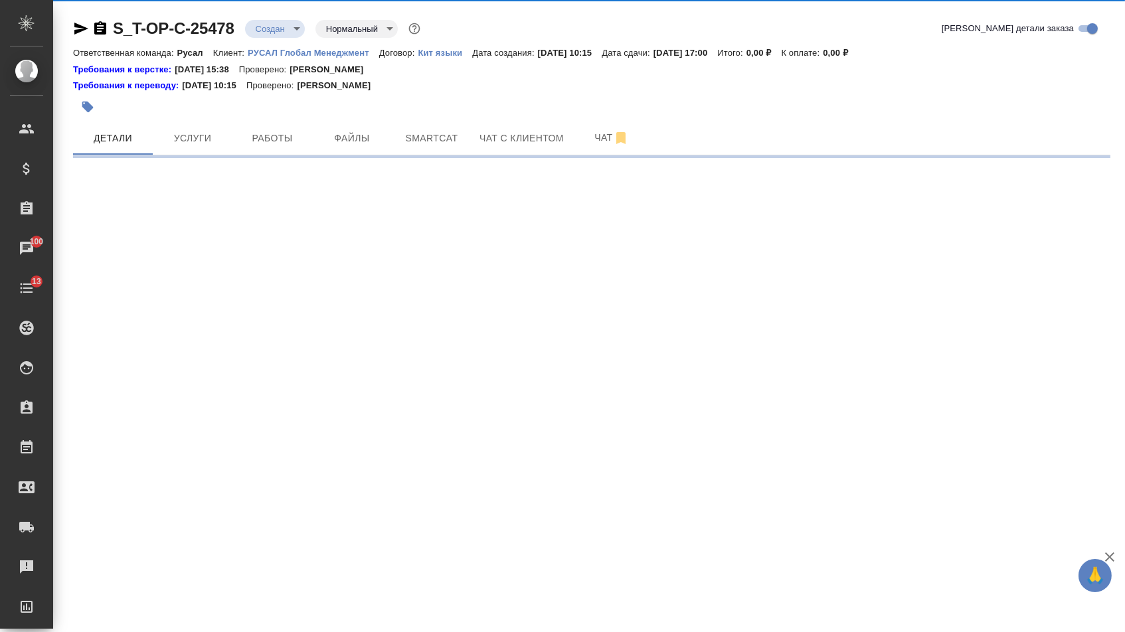
select select "RU"
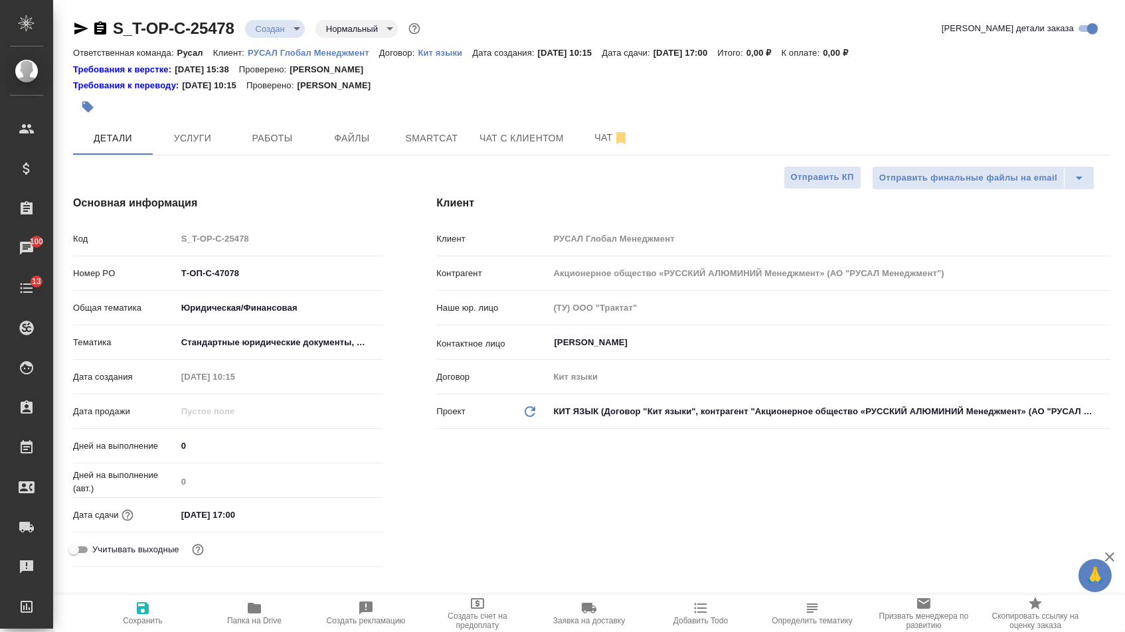
type textarea "x"
click at [597, 406] on body "🙏 .cls-1 fill:#fff; AWATERA Menshikova Aleksandra Клиенты Спецификации Заказы 1…" at bounding box center [562, 316] width 1125 height 632
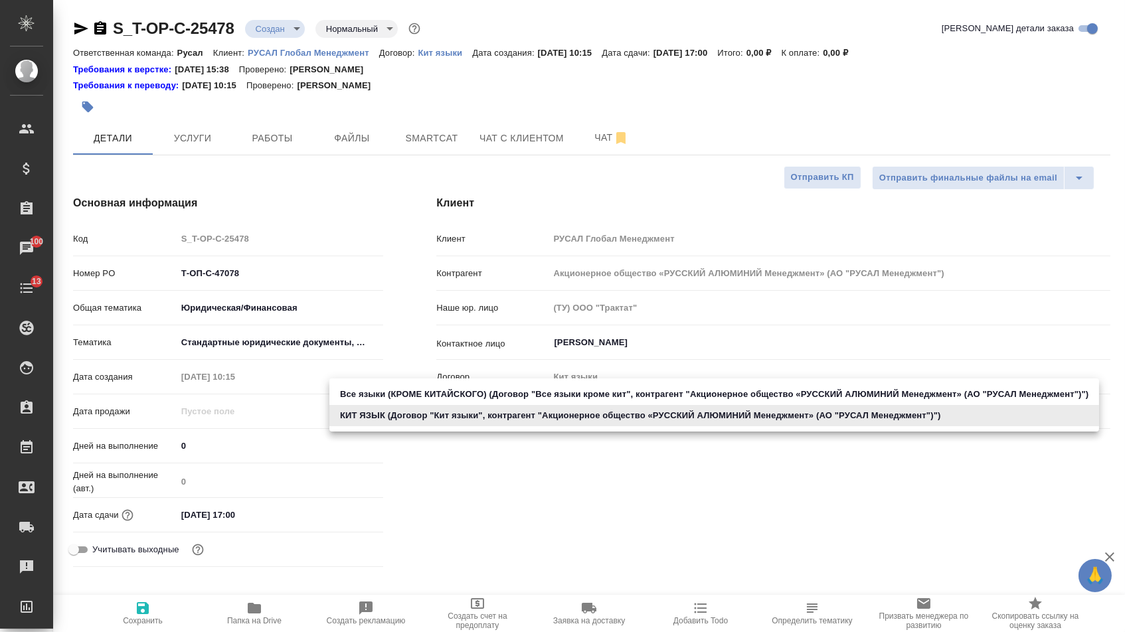
click at [541, 384] on li "Все языки (КРОМЕ КИТАЙСКОГО) (Договор "Все языки кроме кит", контрагент "Акцион…" at bounding box center [714, 394] width 770 height 21
type input "5c1efdd63e41c740e156f3b9"
type textarea "x"
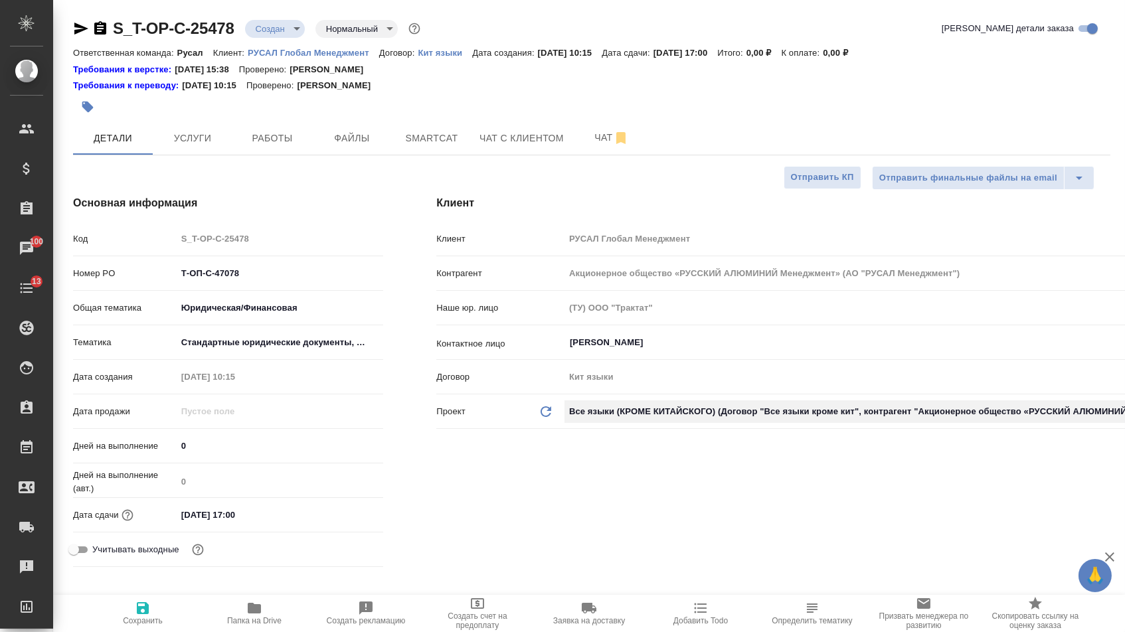
type input "Все языки кроме кит"
type textarea "x"
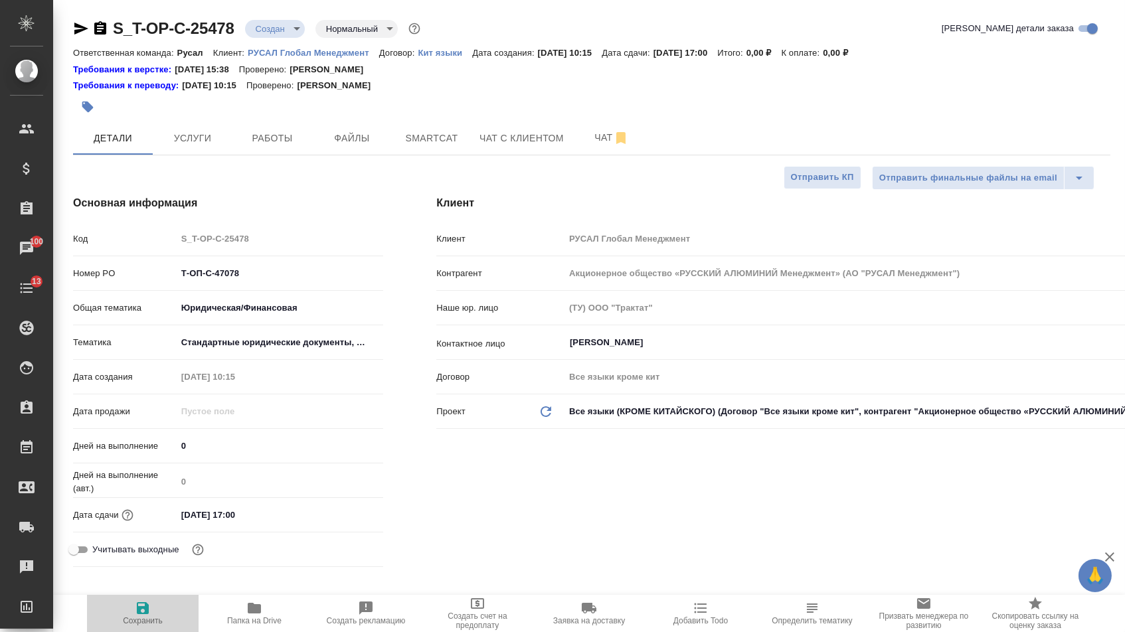
click at [165, 614] on span "Сохранить" at bounding box center [143, 613] width 96 height 25
type textarea "x"
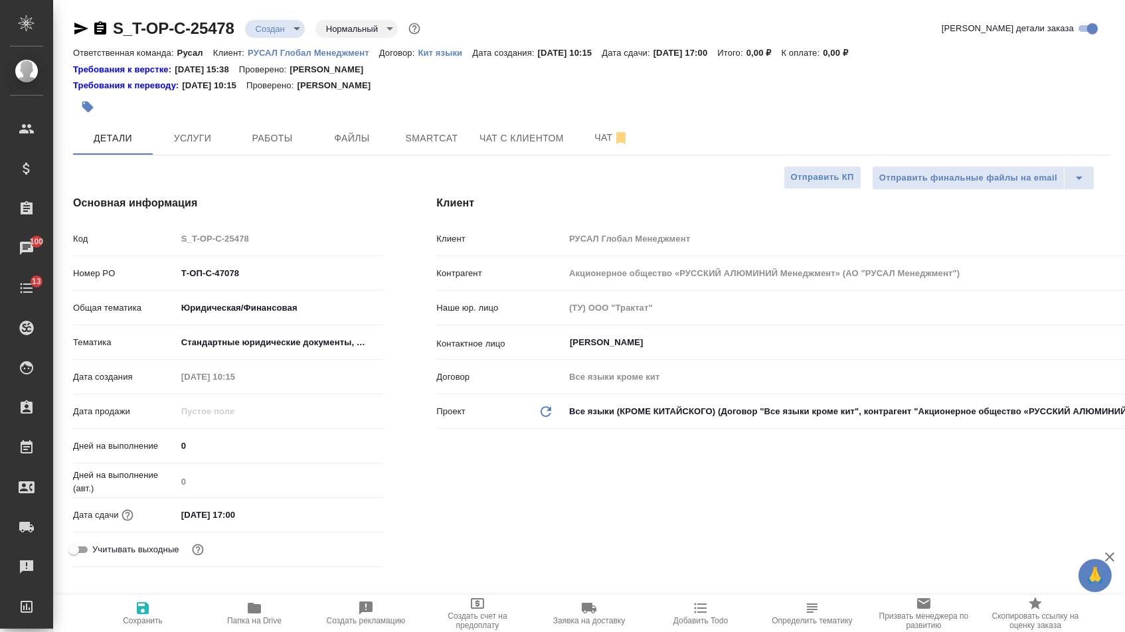
type textarea "x"
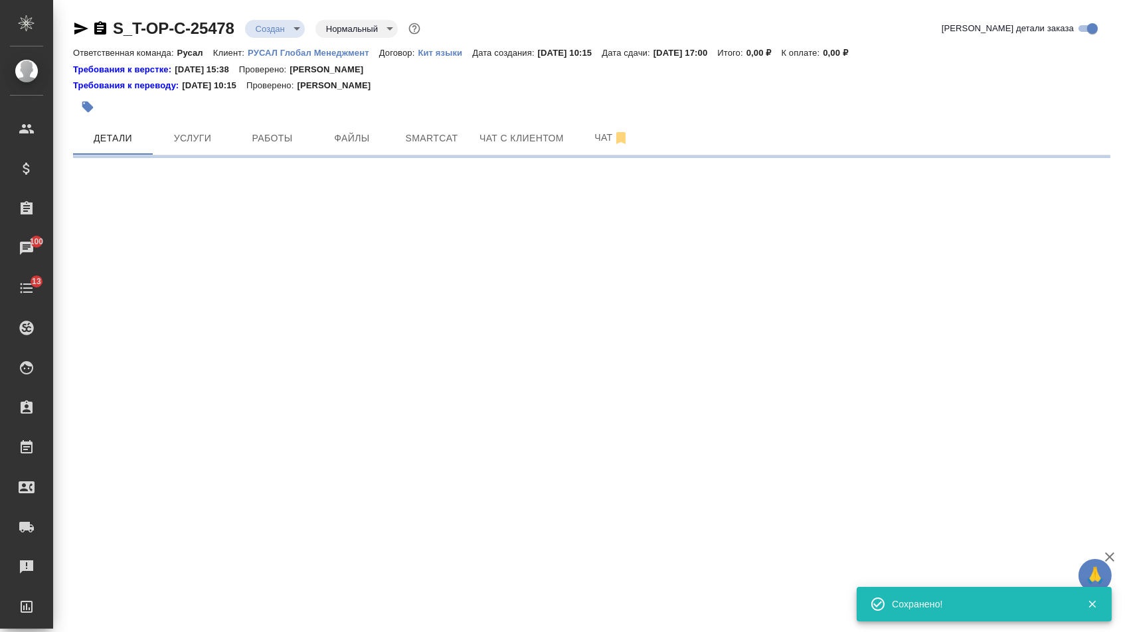
select select "RU"
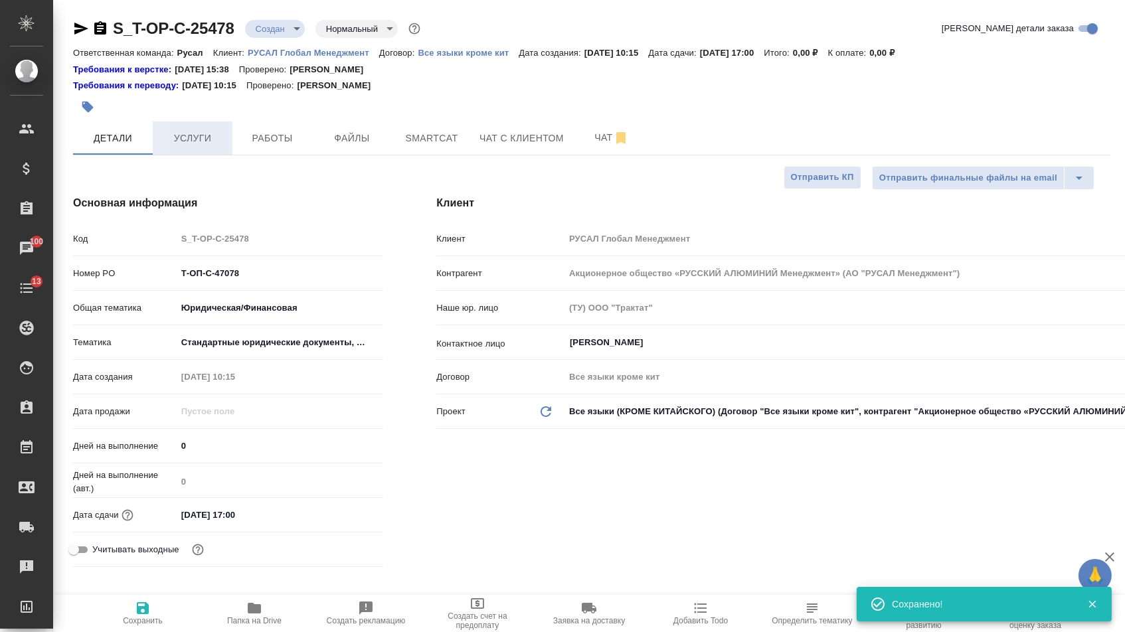
type textarea "x"
click at [205, 151] on button "Услуги" at bounding box center [193, 138] width 80 height 33
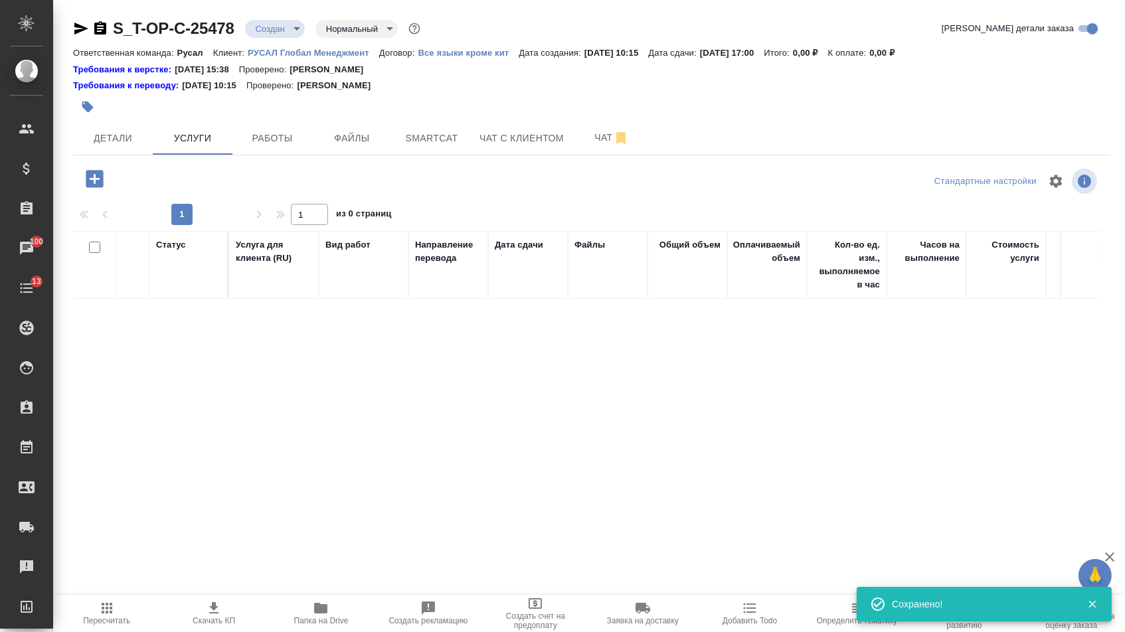
click at [92, 209] on div "1 1 из 0 страниц" at bounding box center [592, 214] width 1038 height 21
click at [92, 187] on icon "button" at bounding box center [94, 178] width 17 height 17
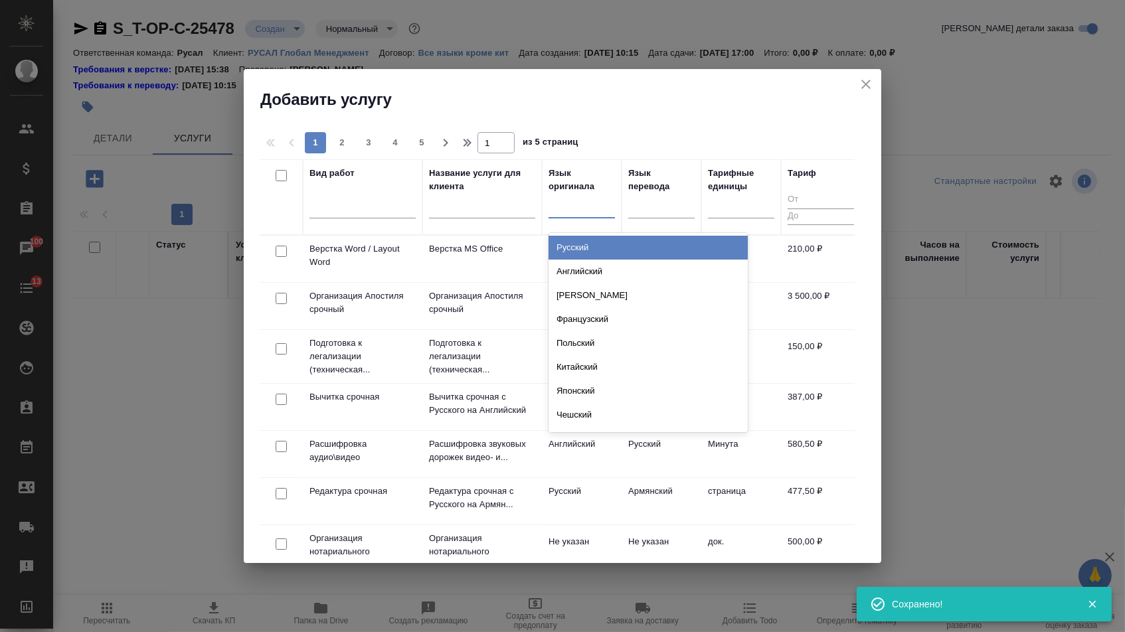
click at [575, 211] on div at bounding box center [582, 204] width 66 height 19
click at [577, 240] on div "Русский" at bounding box center [648, 248] width 199 height 24
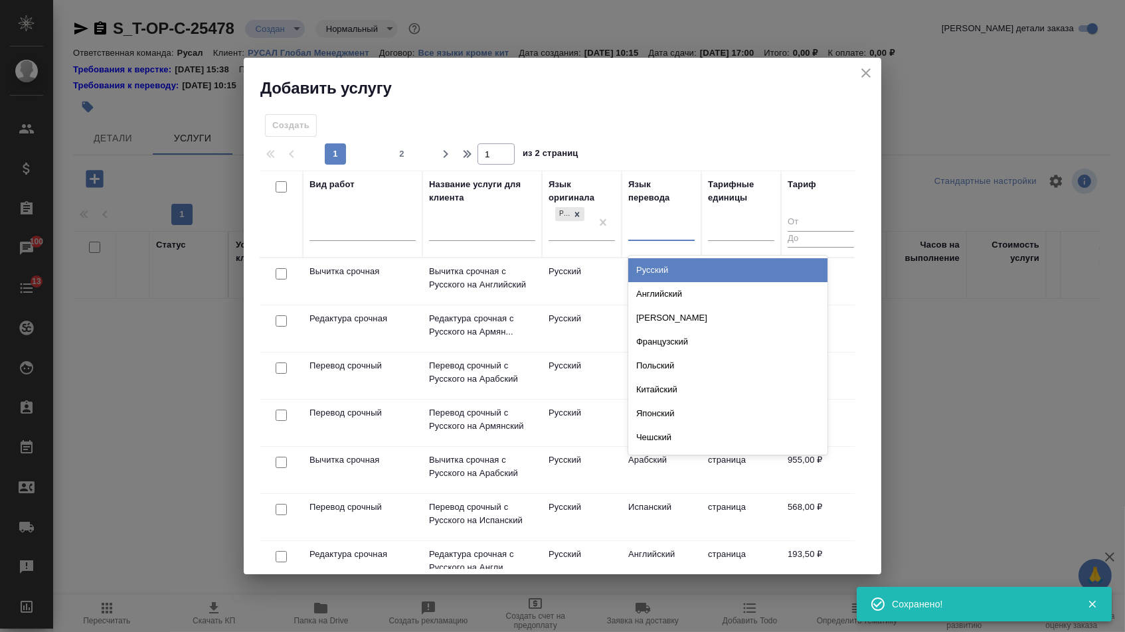
click at [642, 228] on div at bounding box center [661, 228] width 66 height 19
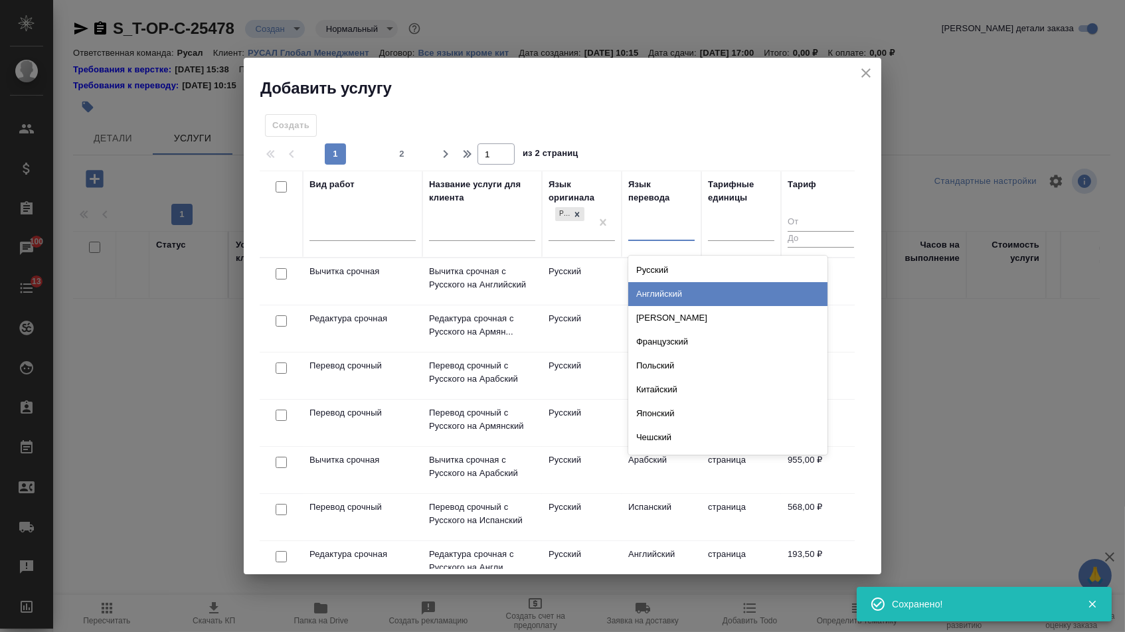
click at [642, 298] on div "Английский" at bounding box center [727, 294] width 199 height 24
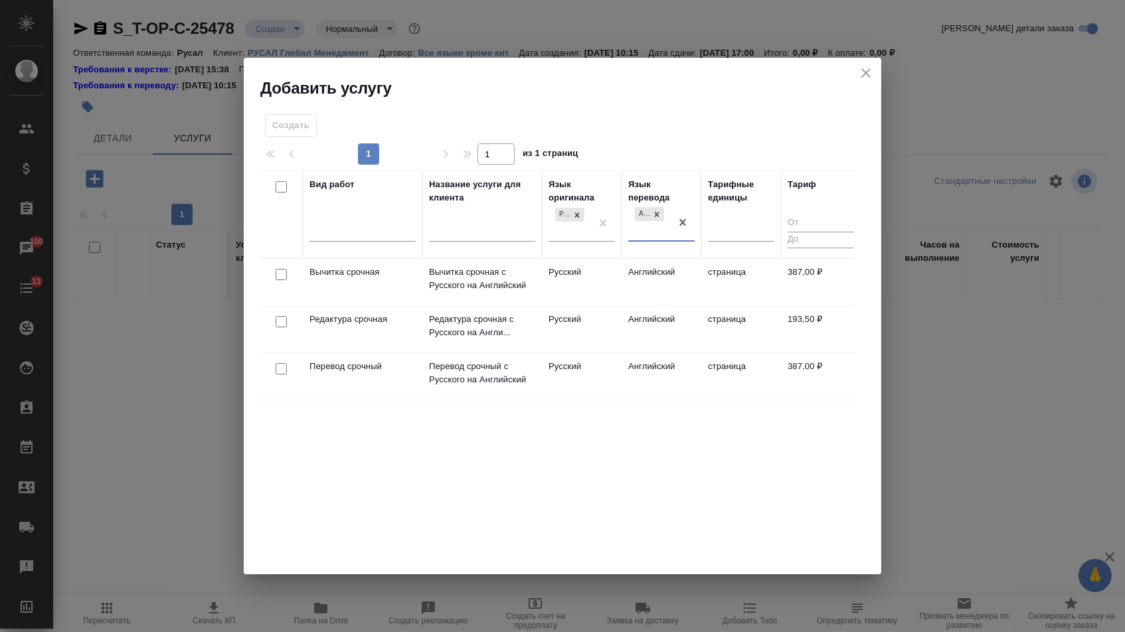
click at [280, 369] on input "checkbox" at bounding box center [281, 368] width 11 height 11
checkbox input "true"
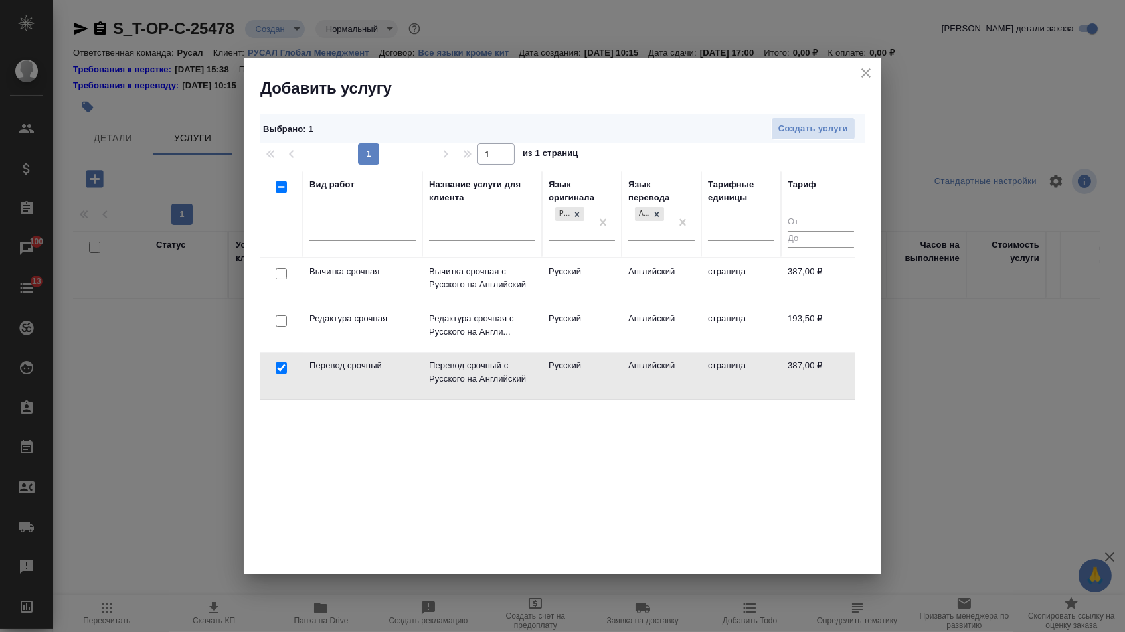
click at [281, 312] on div at bounding box center [281, 321] width 30 height 19
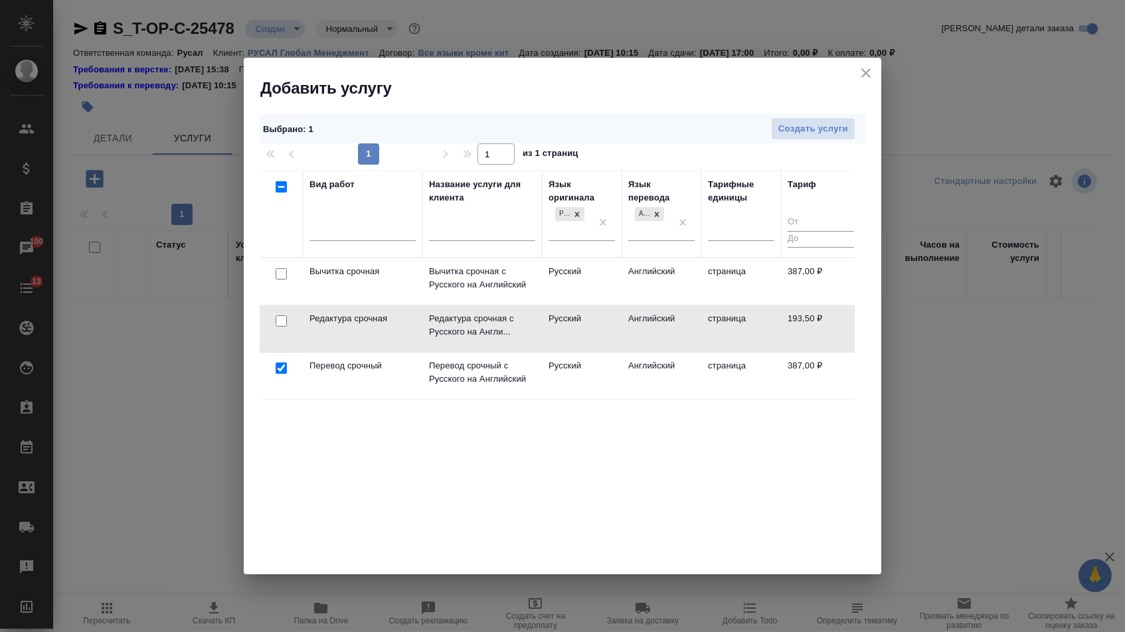
click at [282, 322] on input "checkbox" at bounding box center [281, 321] width 11 height 11
checkbox input "true"
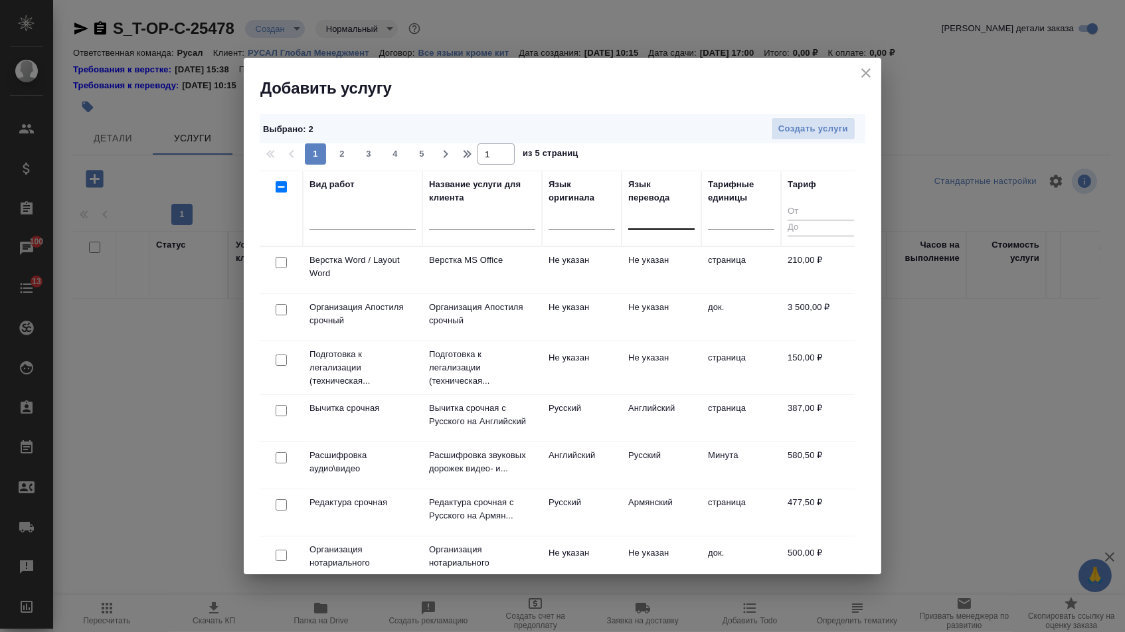
click at [278, 264] on input "checkbox" at bounding box center [281, 262] width 11 height 11
checkbox input "true"
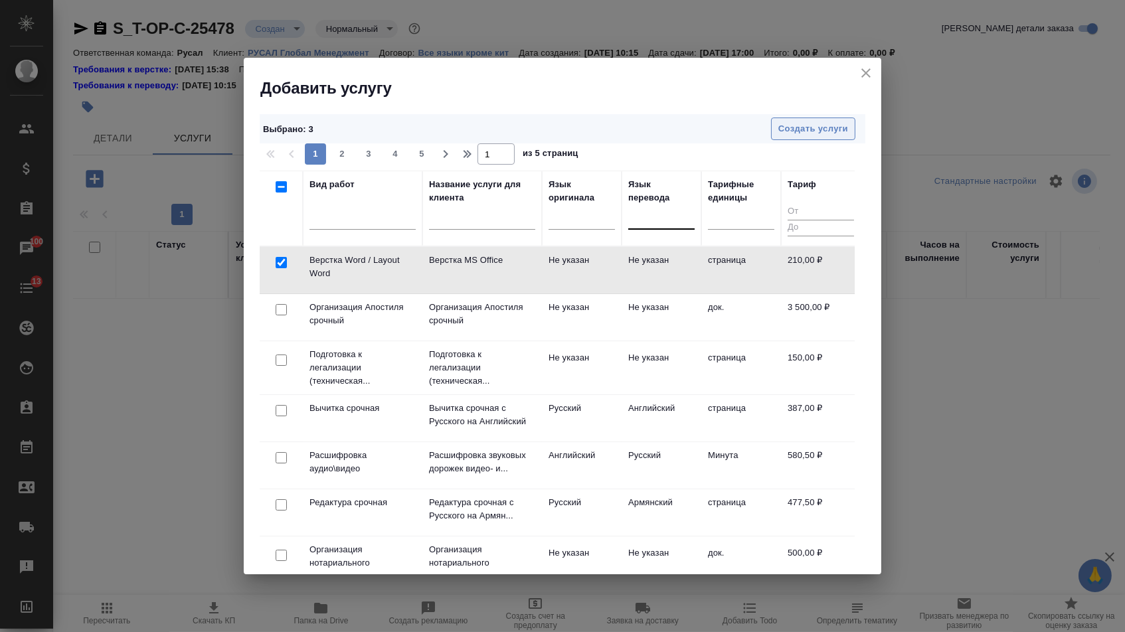
click at [806, 129] on span "Создать услуги" at bounding box center [814, 129] width 70 height 15
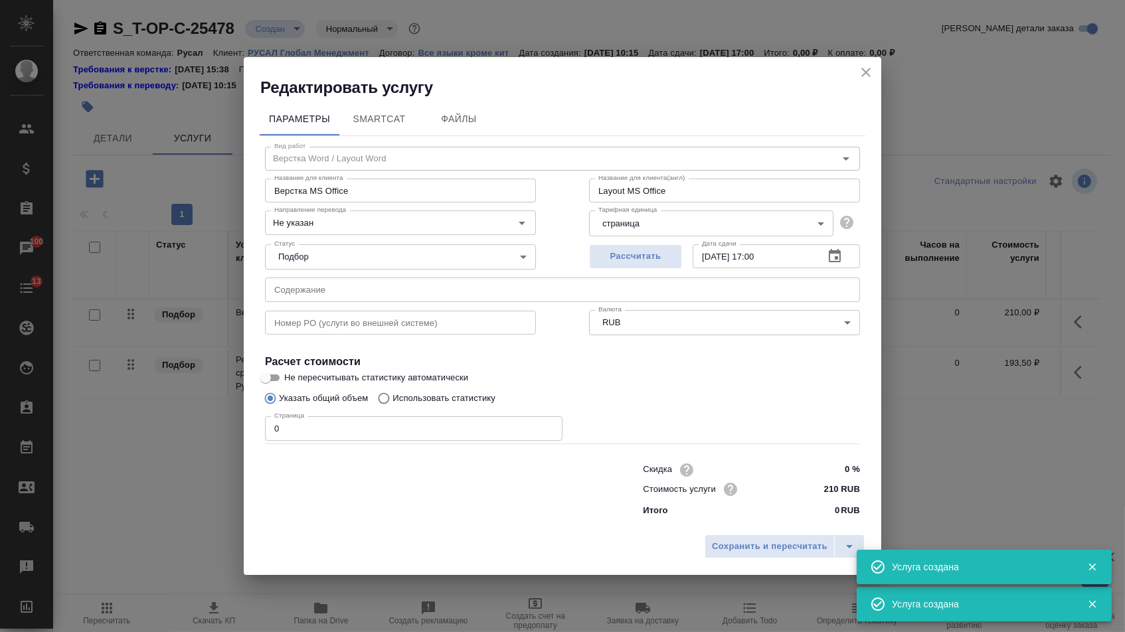
type input "Верстка Word / Layout Word"
type input "Верстка MS Office"
type input "Layout MS Office"
type input "Не указан"
type input "210 RUB"
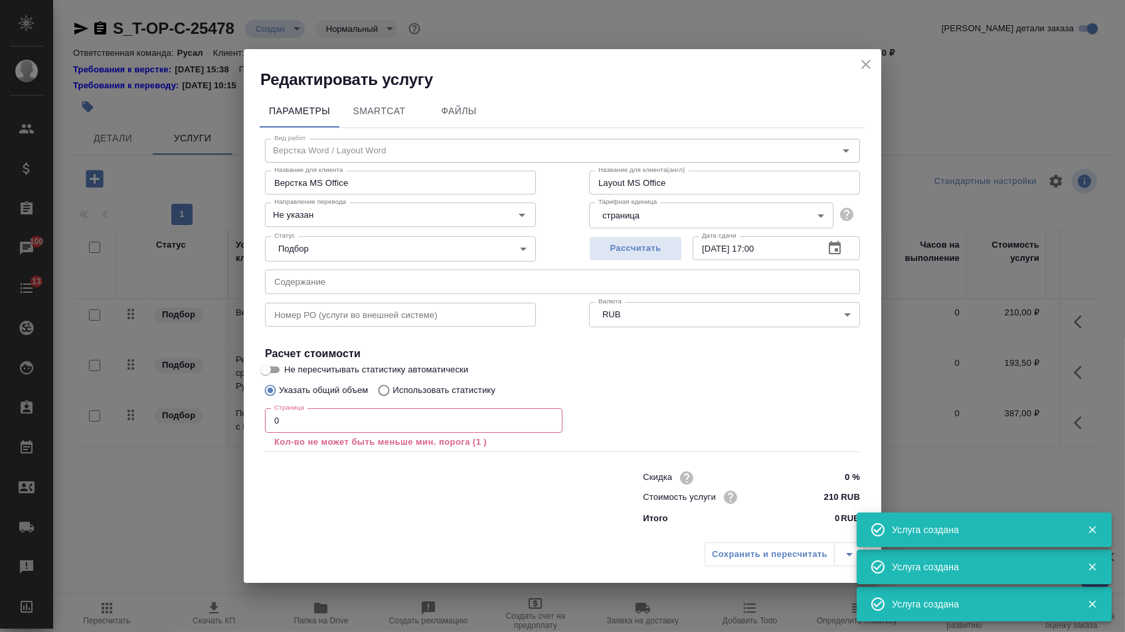
type input "Перевод срочный"
type input "Перевод срочный с Русского на Английский"
type input "Urgent translation from Russian to English"
type input "рус-англ"
type input "387 RUB"
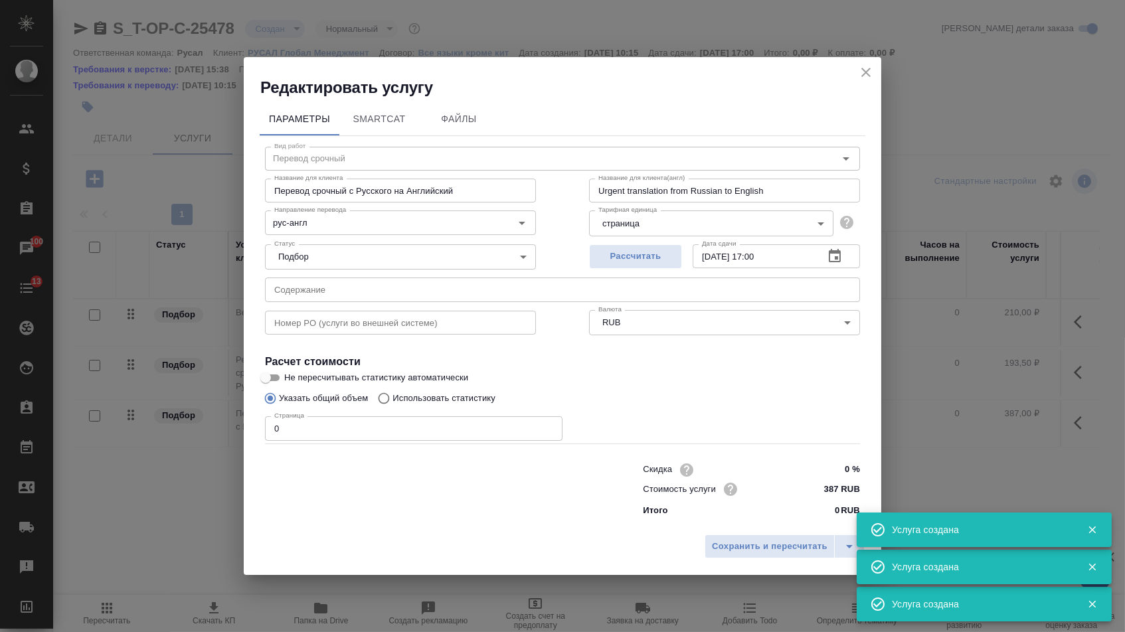
drag, startPoint x: 282, startPoint y: 419, endPoint x: 214, endPoint y: 420, distance: 68.4
click at [214, 420] on div "Редактировать услугу Параметры SmartCat Файлы Вид работ Перевод срочный Вид раб…" at bounding box center [562, 316] width 1125 height 632
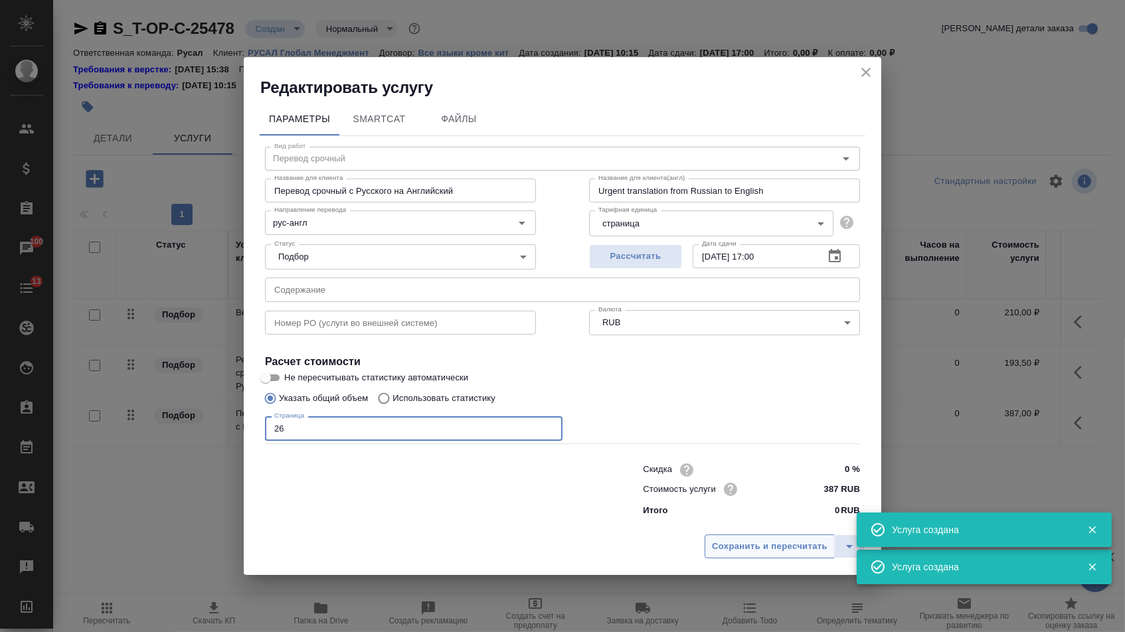
type input "26"
click at [753, 539] on button "Сохранить и пересчитать" at bounding box center [770, 547] width 130 height 24
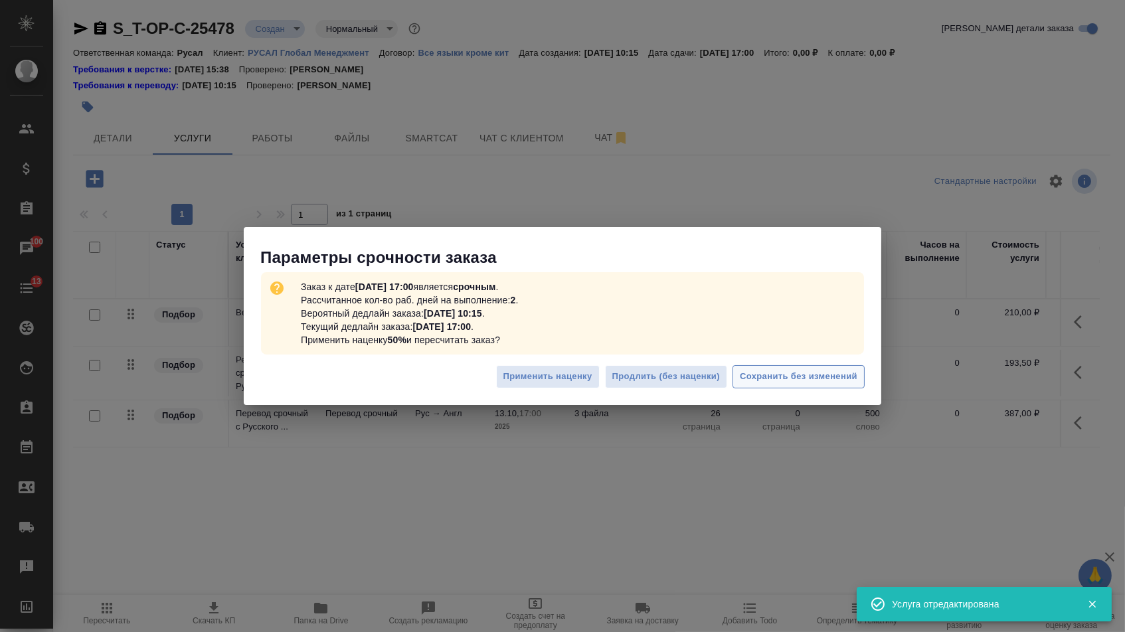
click at [769, 370] on span "Сохранить без изменений" at bounding box center [799, 376] width 118 height 15
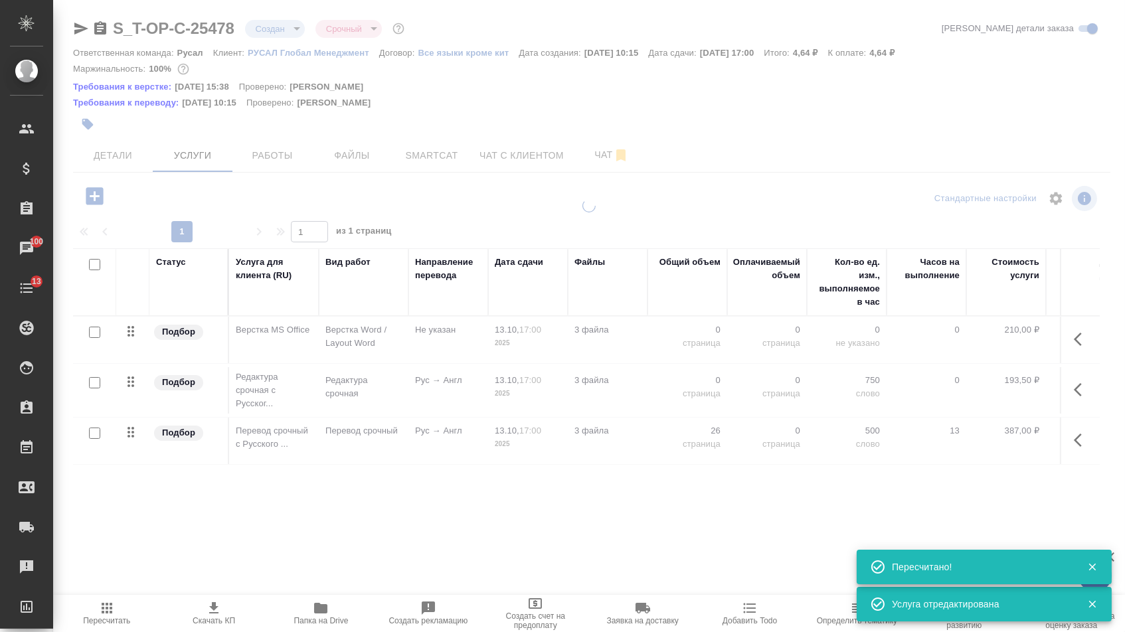
type input "urgent"
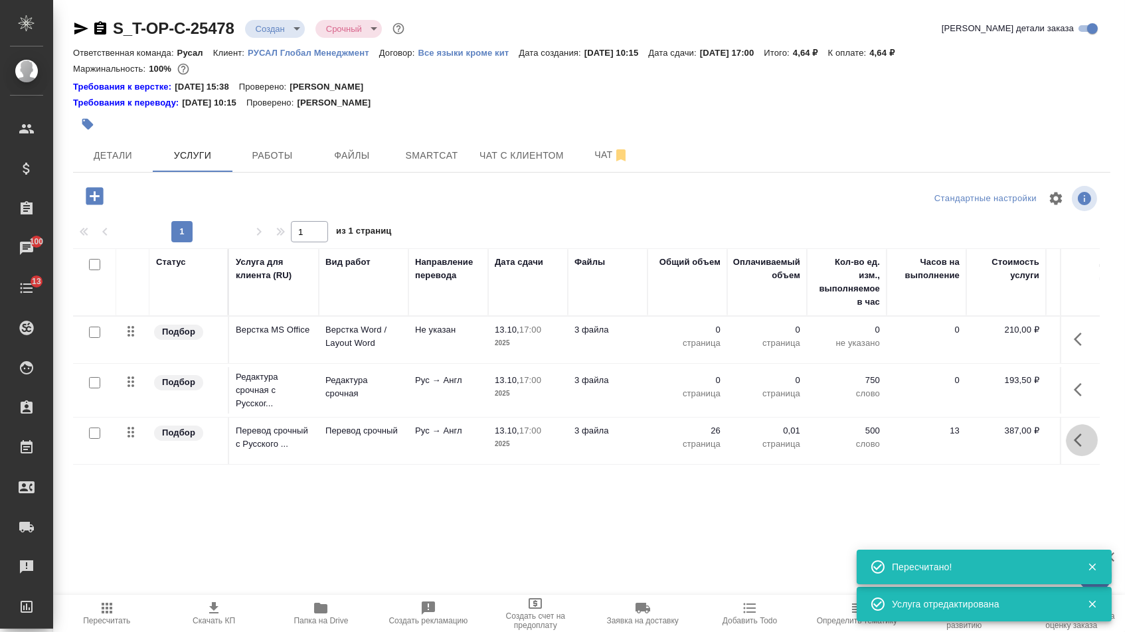
click at [1078, 448] on icon "button" at bounding box center [1082, 440] width 16 height 16
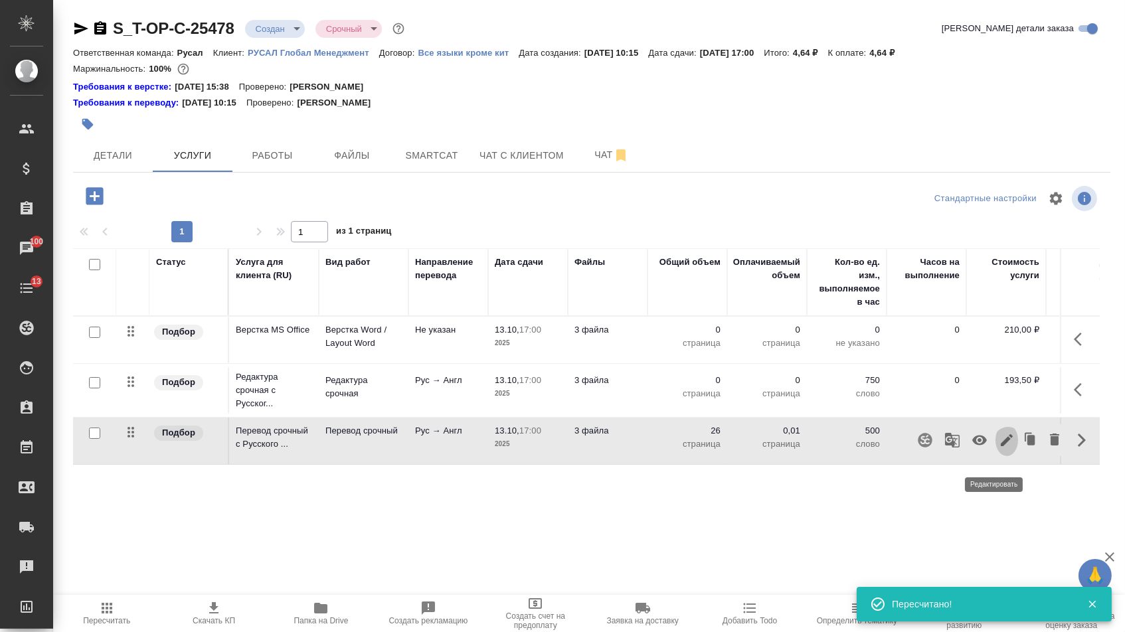
click at [1001, 448] on icon "button" at bounding box center [1007, 440] width 16 height 16
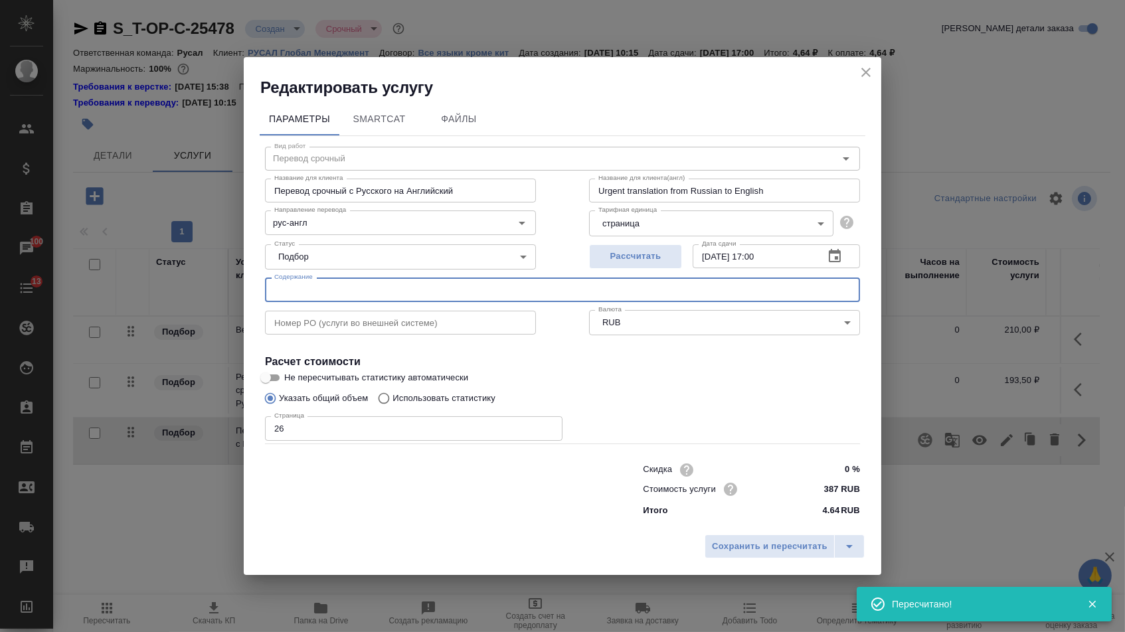
click at [500, 290] on input "text" at bounding box center [562, 290] width 595 height 24
paste input "Договор с замечаниями окончательный 10.10.25 — без перевода"
type input "Договор с замечаниями окончательный 10.10.25 — без перевода"
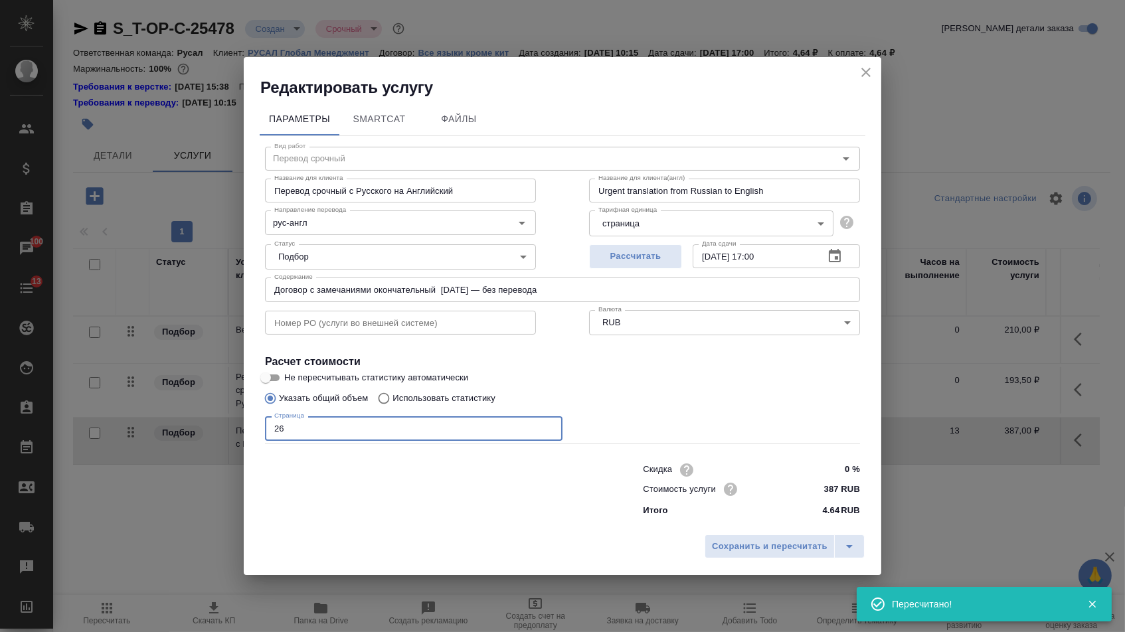
drag, startPoint x: 293, startPoint y: 428, endPoint x: 204, endPoint y: 428, distance: 89.0
click at [210, 428] on div "Редактировать услугу Параметры SmartCat Файлы Вид работ Перевод срочный Вид раб…" at bounding box center [562, 316] width 1125 height 632
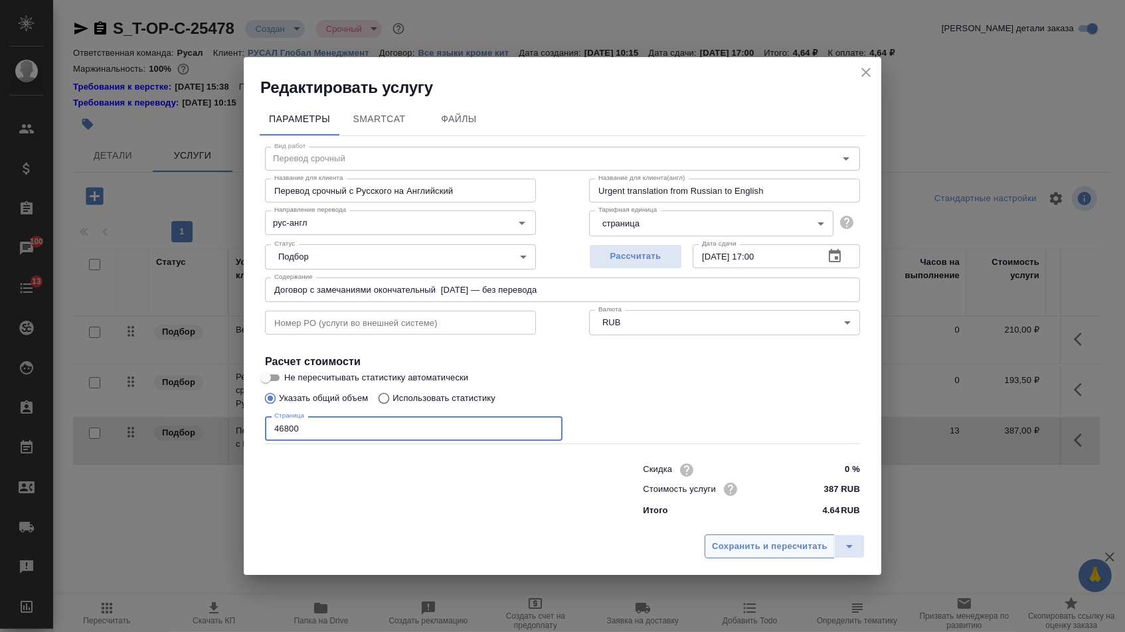
type input "46800"
click at [712, 549] on span "Сохранить и пересчитать" at bounding box center [770, 546] width 116 height 15
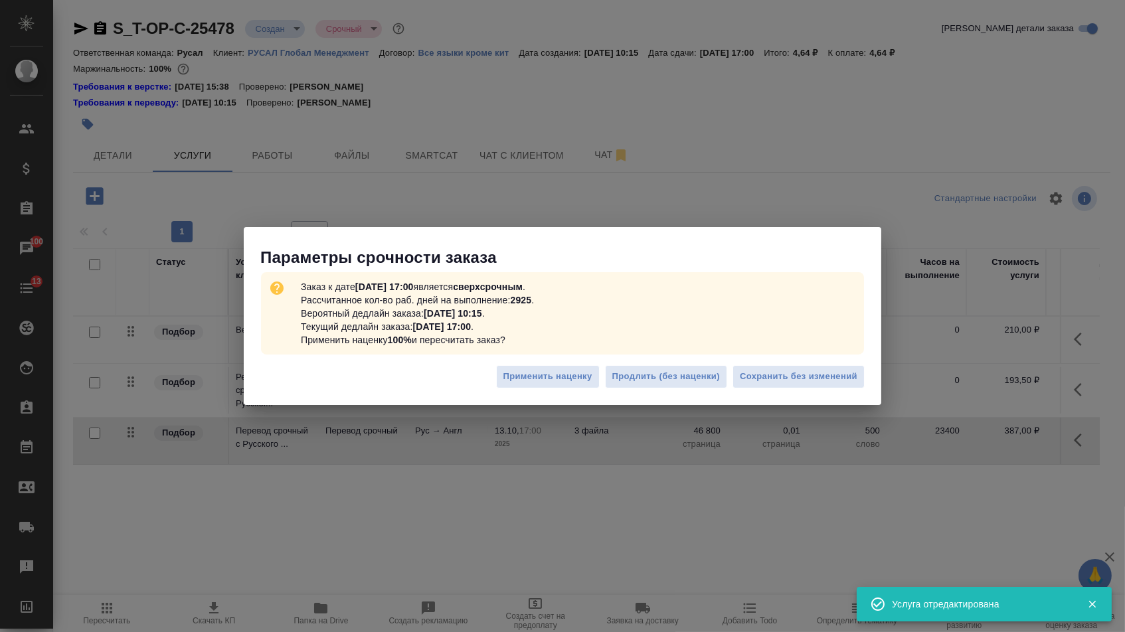
click at [820, 390] on div "Применить наценку Продлить (без наценки) Сохранить без изменений" at bounding box center [563, 382] width 638 height 46
click at [814, 379] on span "Сохранить без изменений" at bounding box center [799, 376] width 118 height 15
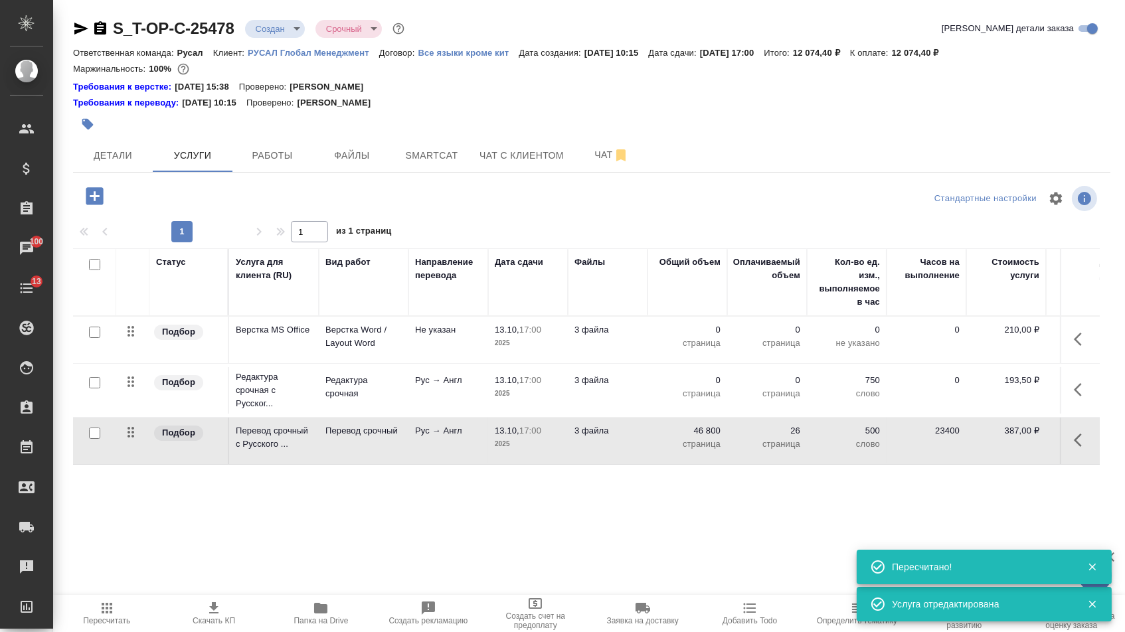
click at [690, 387] on p "0" at bounding box center [687, 380] width 66 height 13
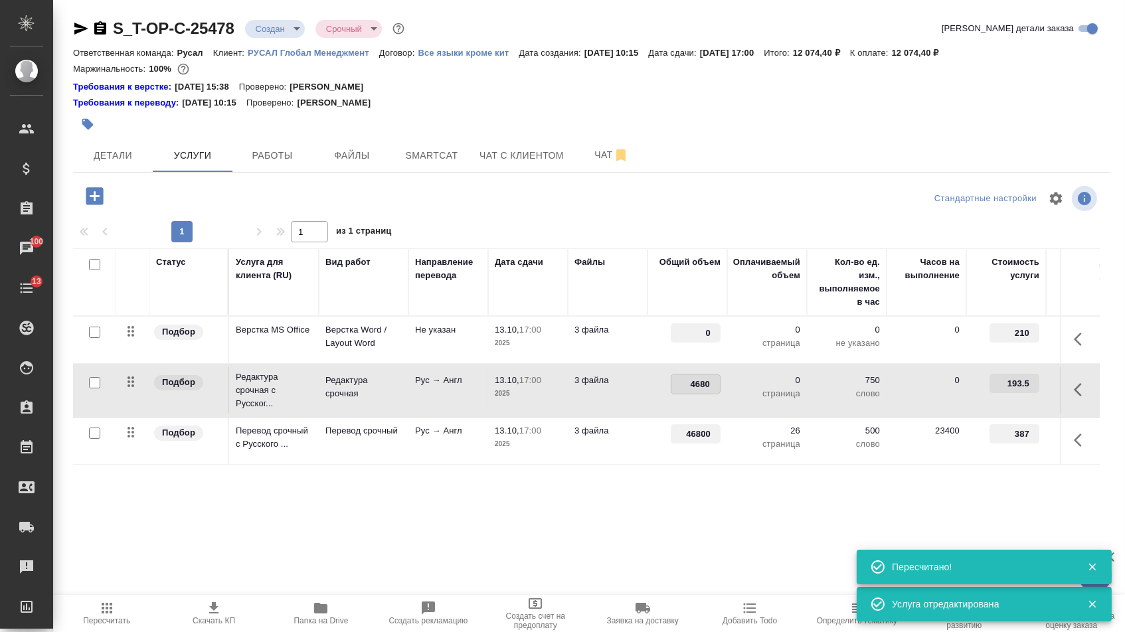
type input "46800"
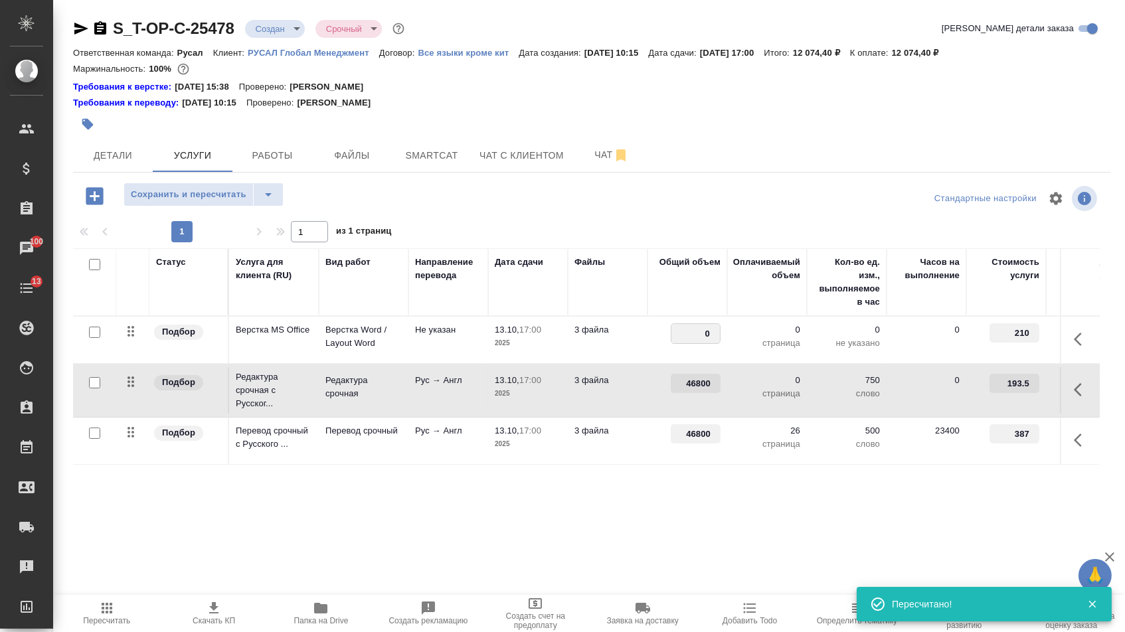
drag, startPoint x: 703, startPoint y: 337, endPoint x: 739, endPoint y: 337, distance: 35.9
type input "26"
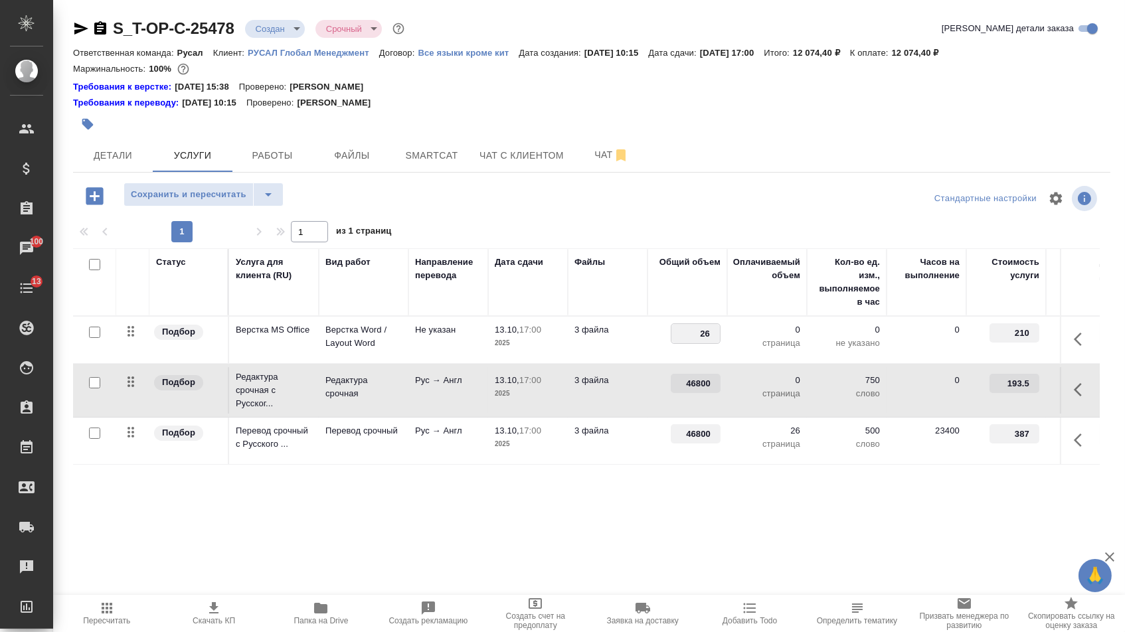
click at [644, 525] on div "Статус Услуга для клиента (RU) Вид работ Направление перевода Дата сдачи Файлы …" at bounding box center [586, 391] width 1027 height 286
click at [189, 203] on span "Сохранить и пересчитать" at bounding box center [189, 194] width 116 height 15
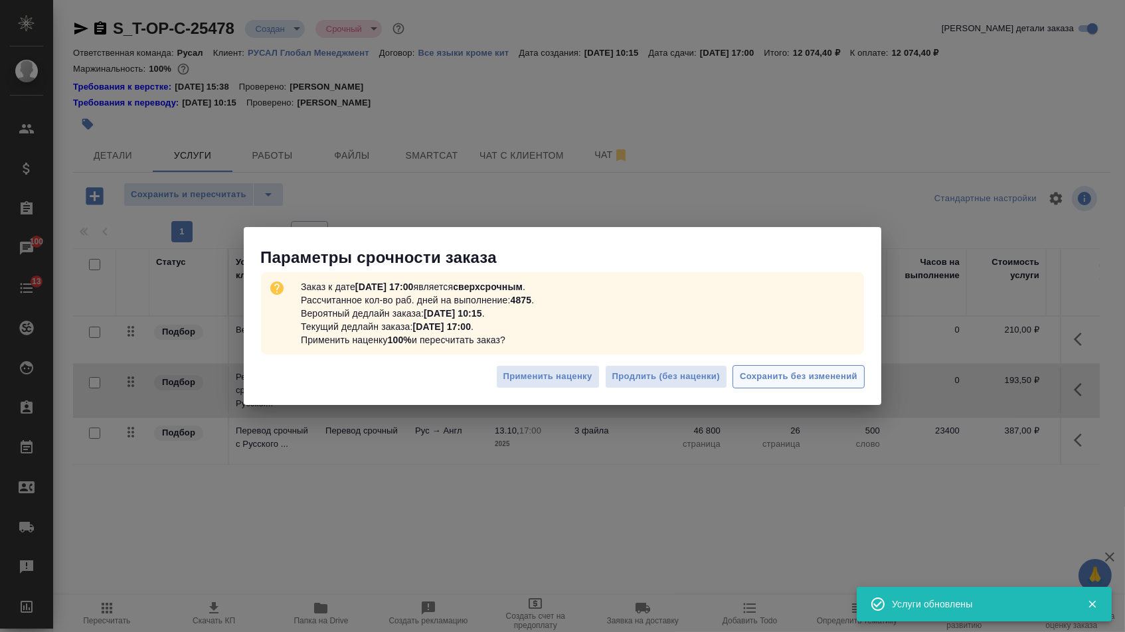
click at [803, 383] on span "Сохранить без изменений" at bounding box center [799, 376] width 118 height 15
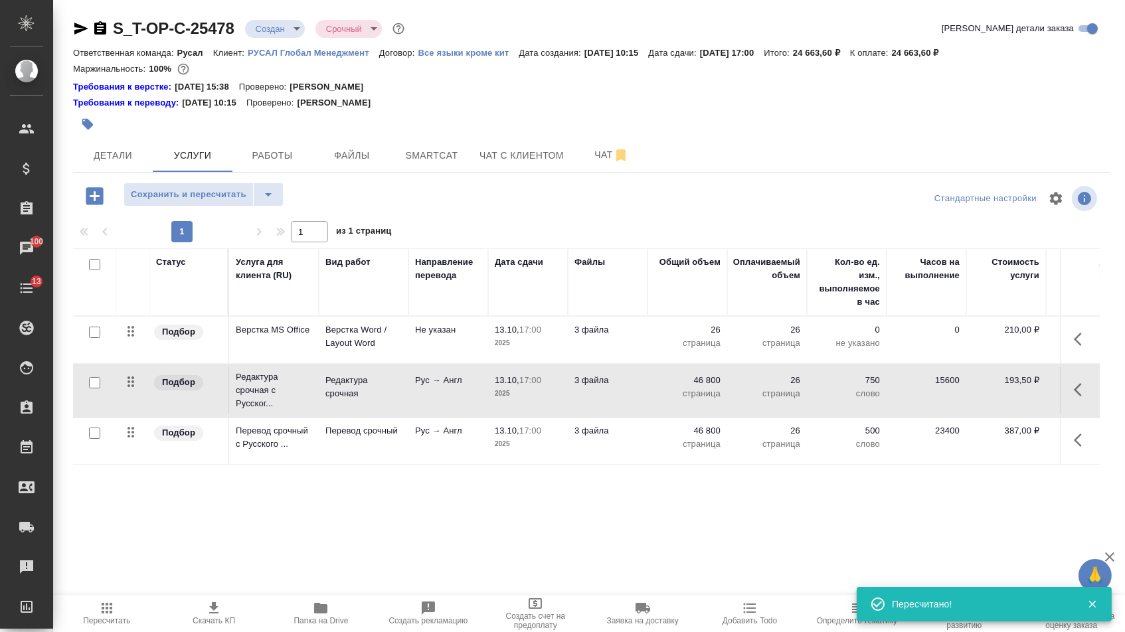
drag, startPoint x: 138, startPoint y: 393, endPoint x: 138, endPoint y: 459, distance: 66.4
click at [138, 459] on table "Статус Услуга для клиента (RU) Вид работ Направление перевода Дата сдачи Файлы …" at bounding box center [699, 356] width 1252 height 217
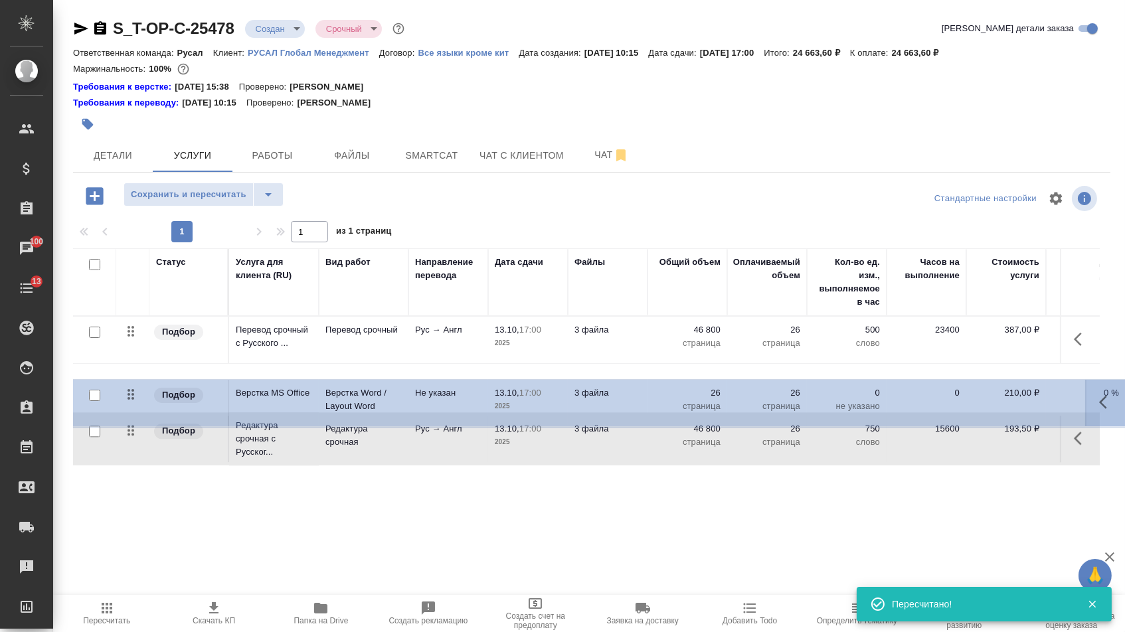
drag, startPoint x: 131, startPoint y: 337, endPoint x: 131, endPoint y: 466, distance: 129.5
click at [131, 464] on table "Статус Услуга для клиента (RU) Вид работ Направление перевода Дата сдачи Файлы …" at bounding box center [699, 357] width 1252 height 218
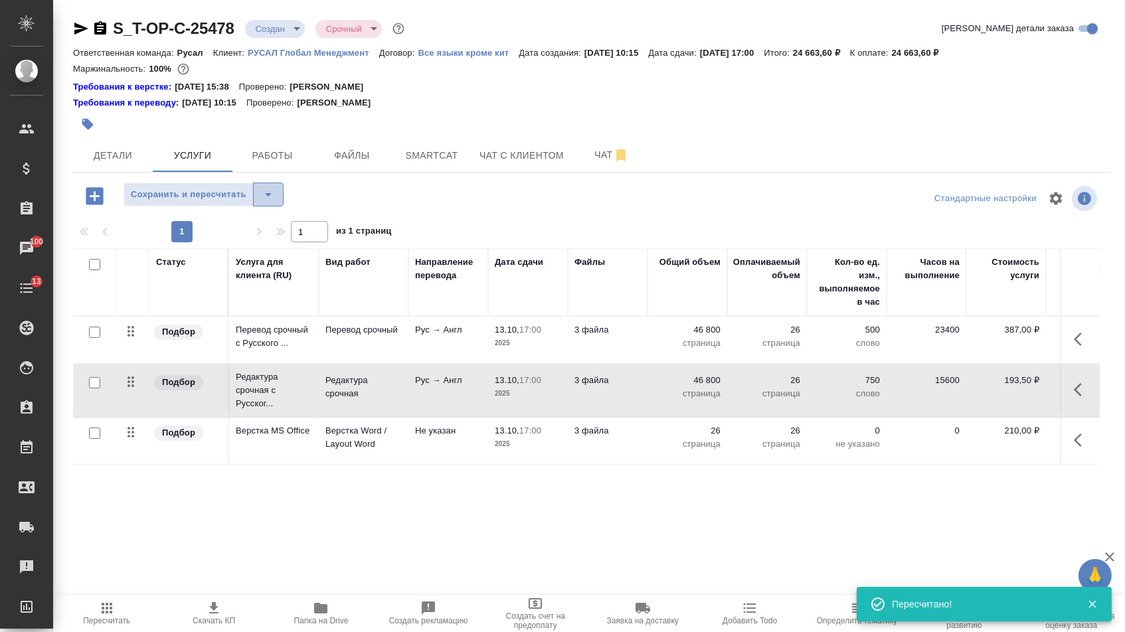
click at [274, 193] on icon "split button" at bounding box center [268, 195] width 16 height 16
click at [269, 222] on li "Сохранить" at bounding box center [209, 229] width 163 height 21
click at [269, 221] on div at bounding box center [592, 218] width 1038 height 7
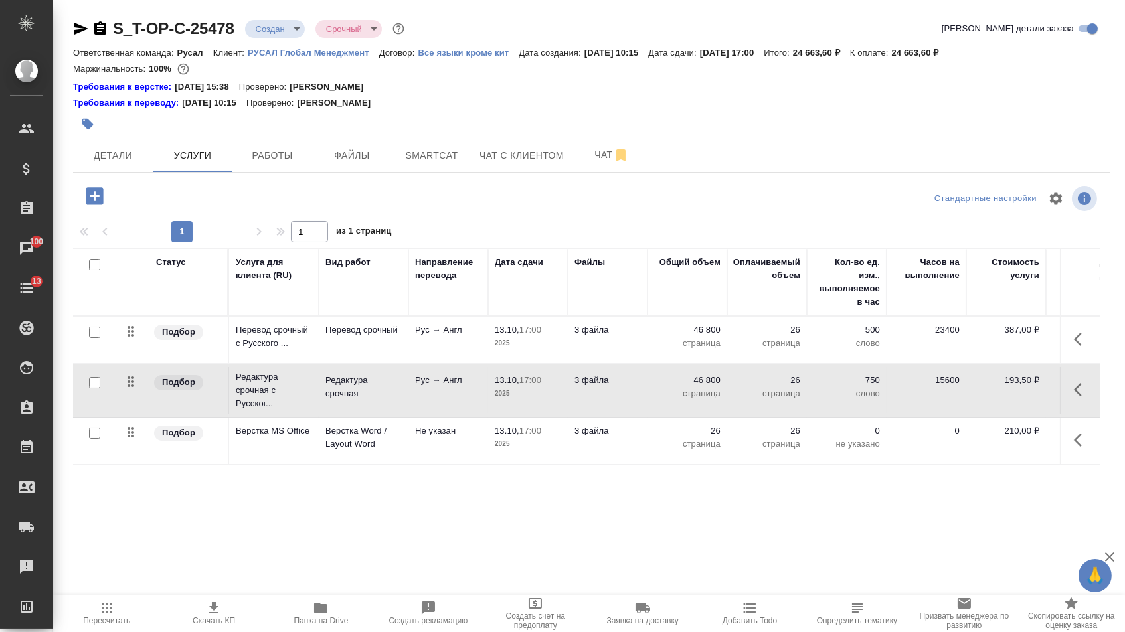
click at [275, 15] on div "S_T-OP-C-25478 Создан new Срочный urgent Кратко детали заказа Ответственная ком…" at bounding box center [592, 284] width 1052 height 568
click at [272, 15] on div "S_T-OP-C-25478 Создан new Срочный urgent Кратко детали заказа Ответственная ком…" at bounding box center [592, 284] width 1052 height 568
click at [272, 30] on body "🙏 .cls-1 fill:#fff; AWATERA Menshikova Aleksandra Клиенты Спецификации Заказы 1…" at bounding box center [562, 316] width 1125 height 632
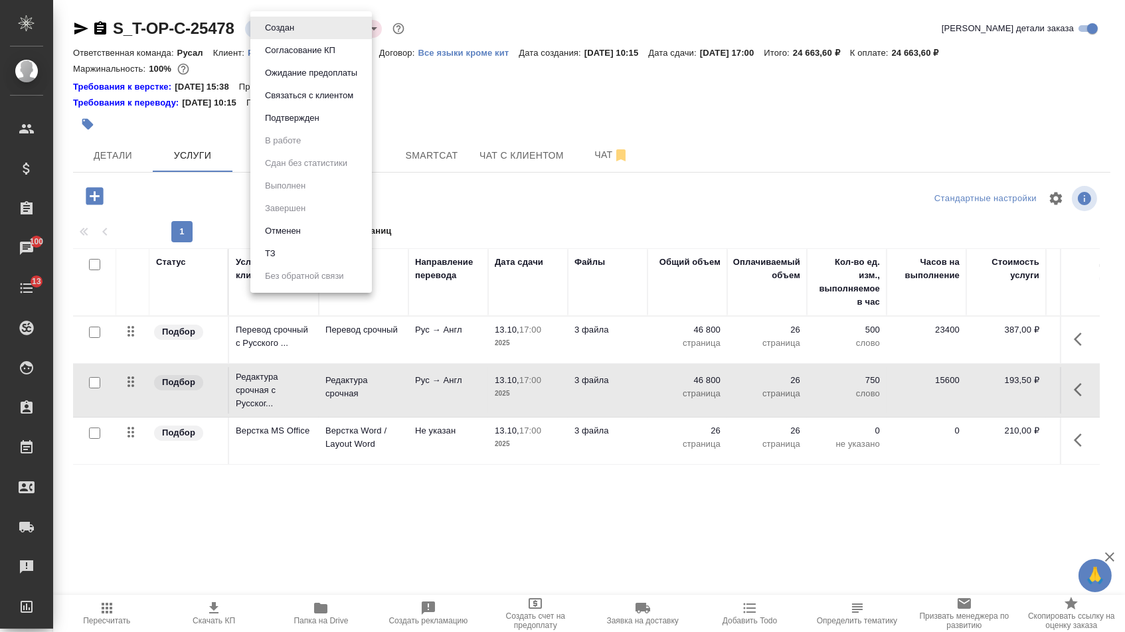
click at [273, 122] on button "Подтвержден" at bounding box center [292, 118] width 62 height 15
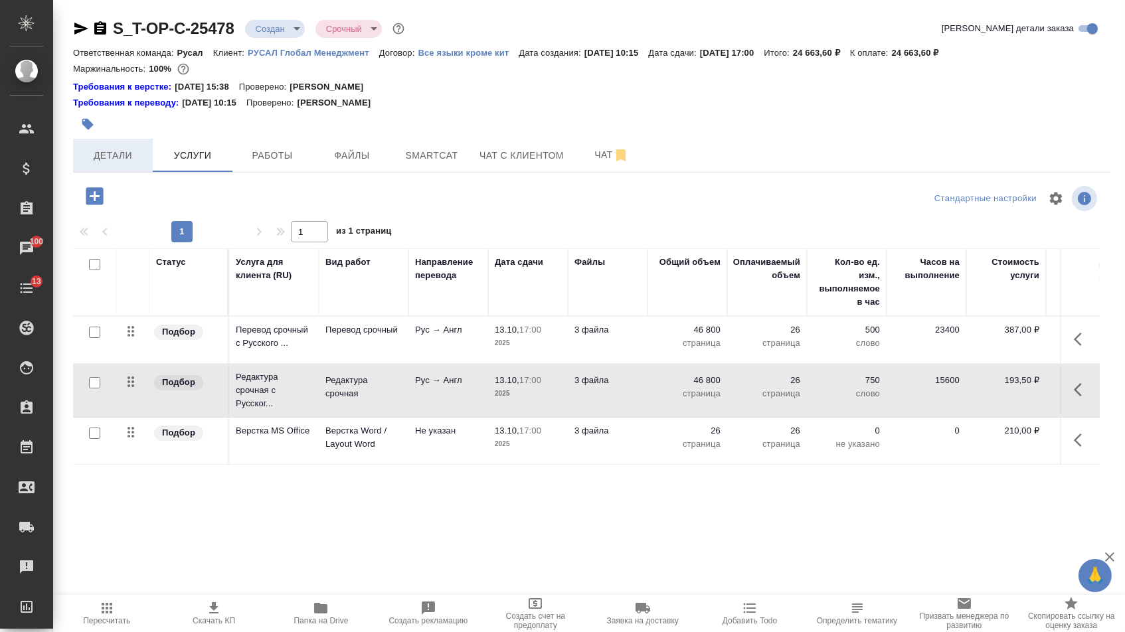
click at [145, 164] on button "Детали" at bounding box center [113, 155] width 80 height 33
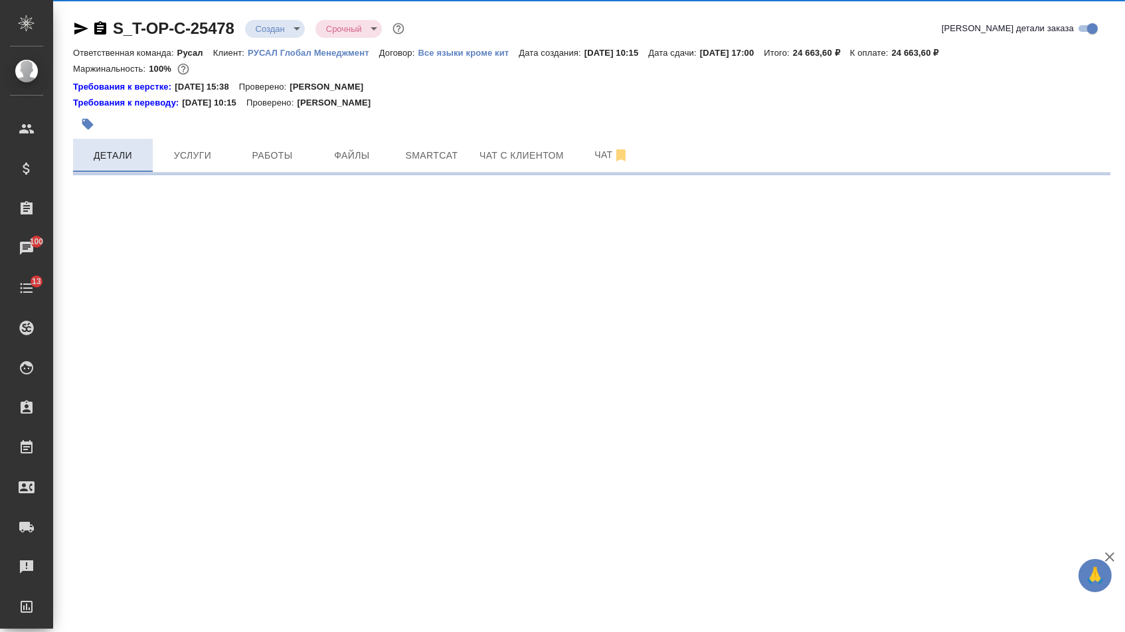
select select "RU"
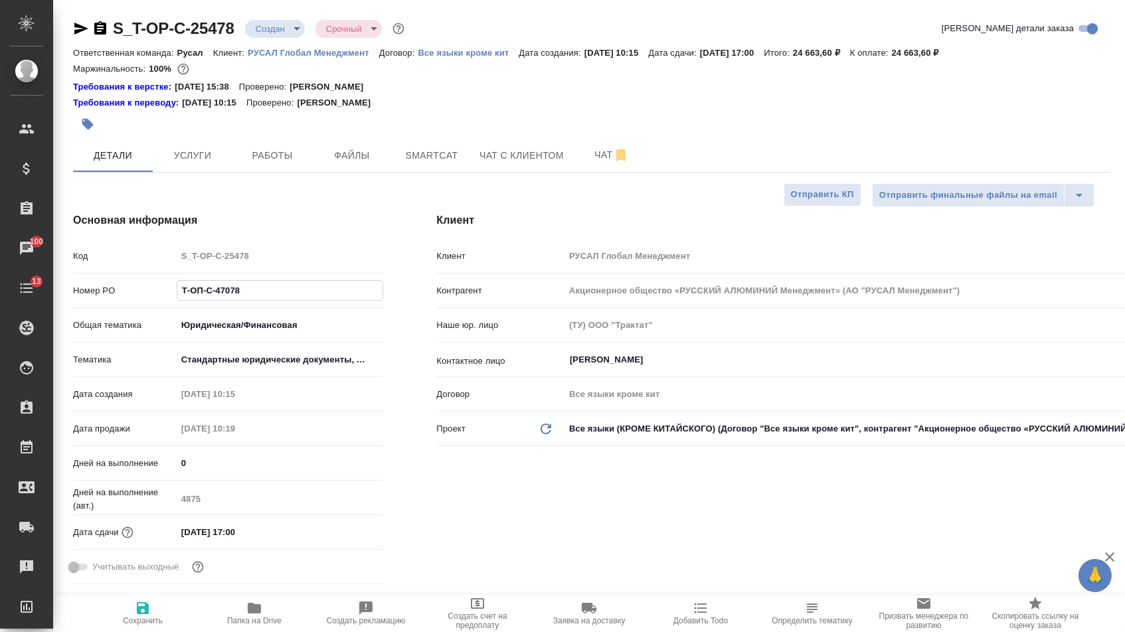
drag, startPoint x: 250, startPoint y: 295, endPoint x: 79, endPoint y: 285, distance: 171.0
click at [79, 285] on div "Номер PO Т-ОП-С-47078" at bounding box center [228, 290] width 310 height 23
select select "RU"
type textarea "x"
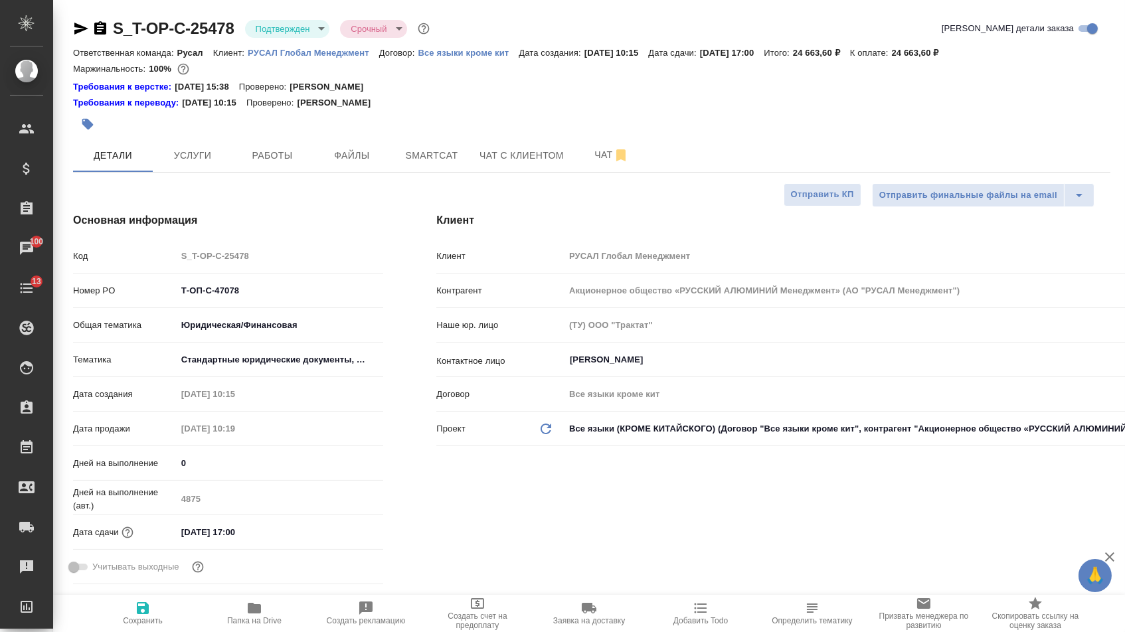
type textarea "x"
click at [82, 29] on icon "button" at bounding box center [81, 29] width 14 height 12
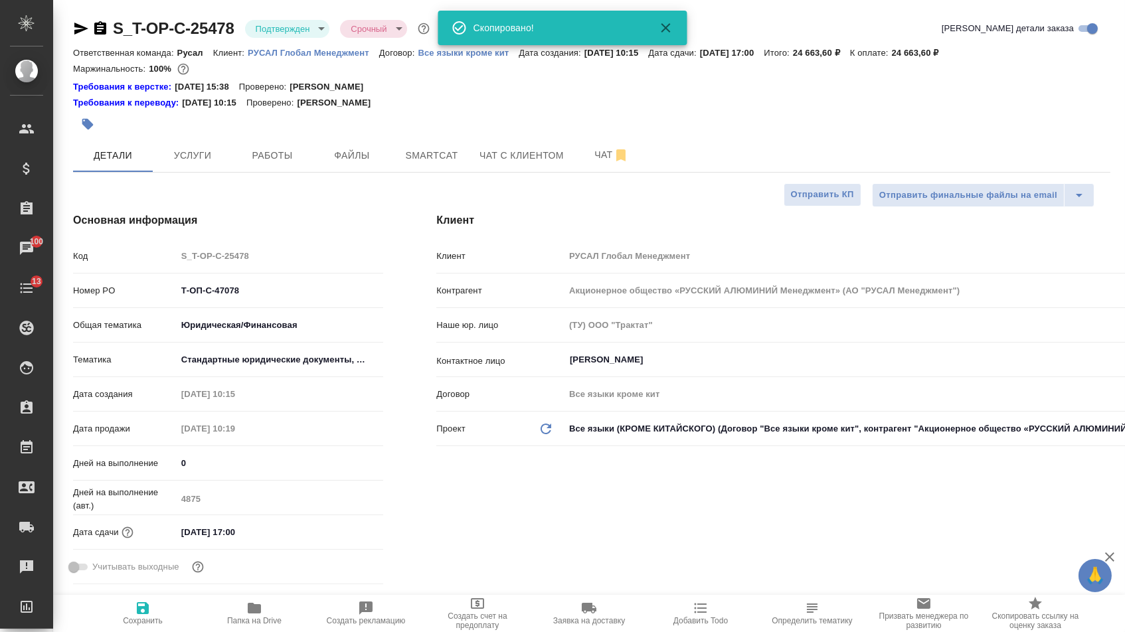
type textarea "x"
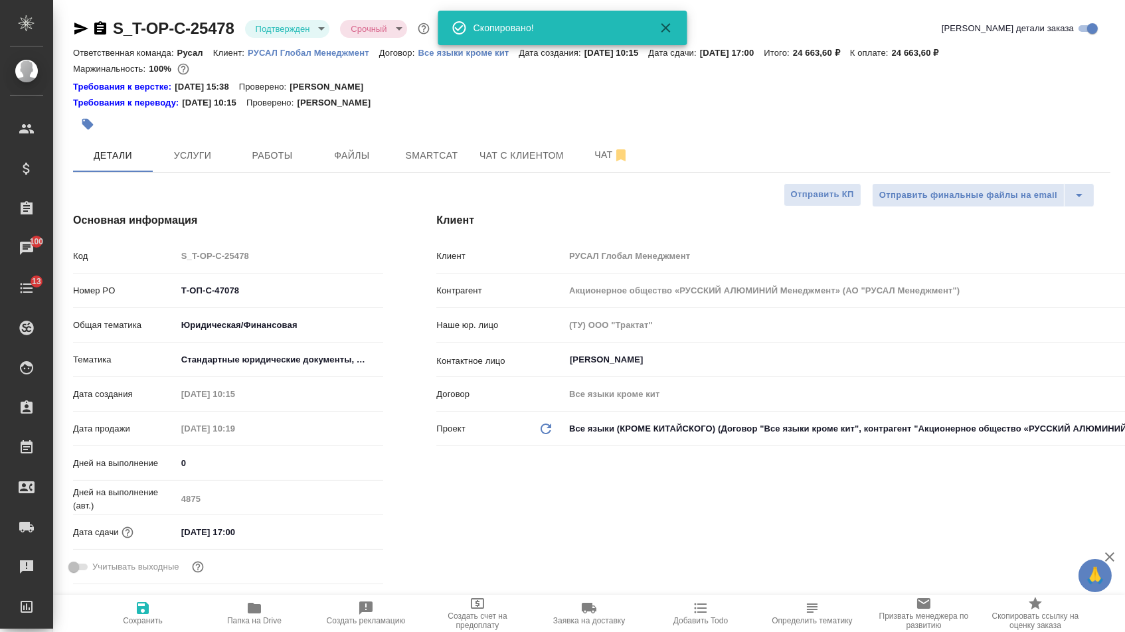
type textarea "x"
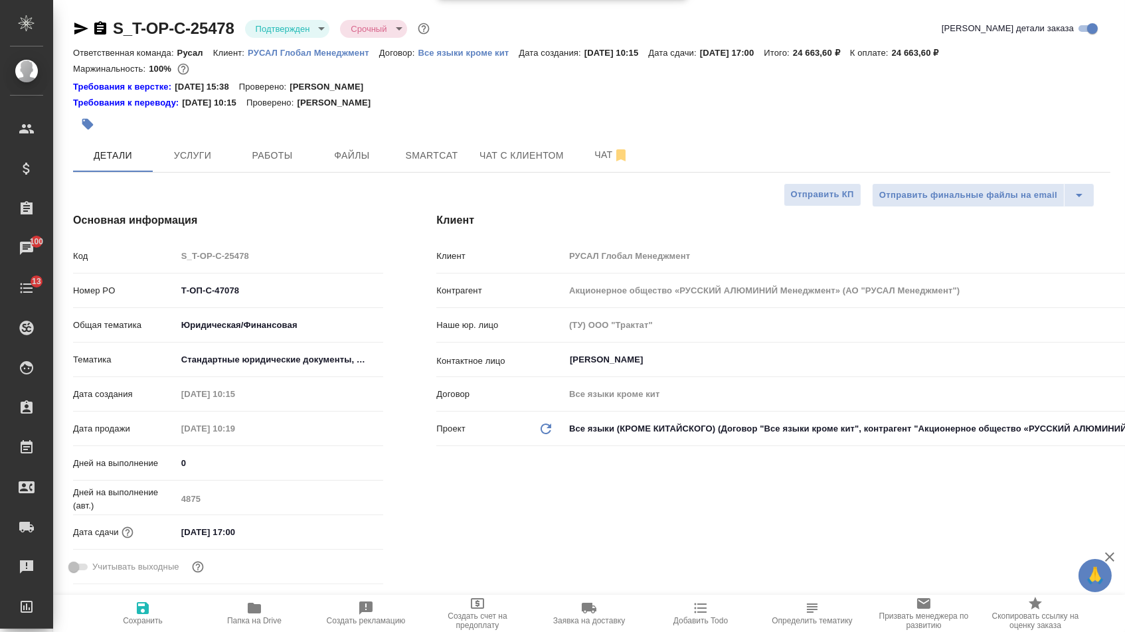
type textarea "x"
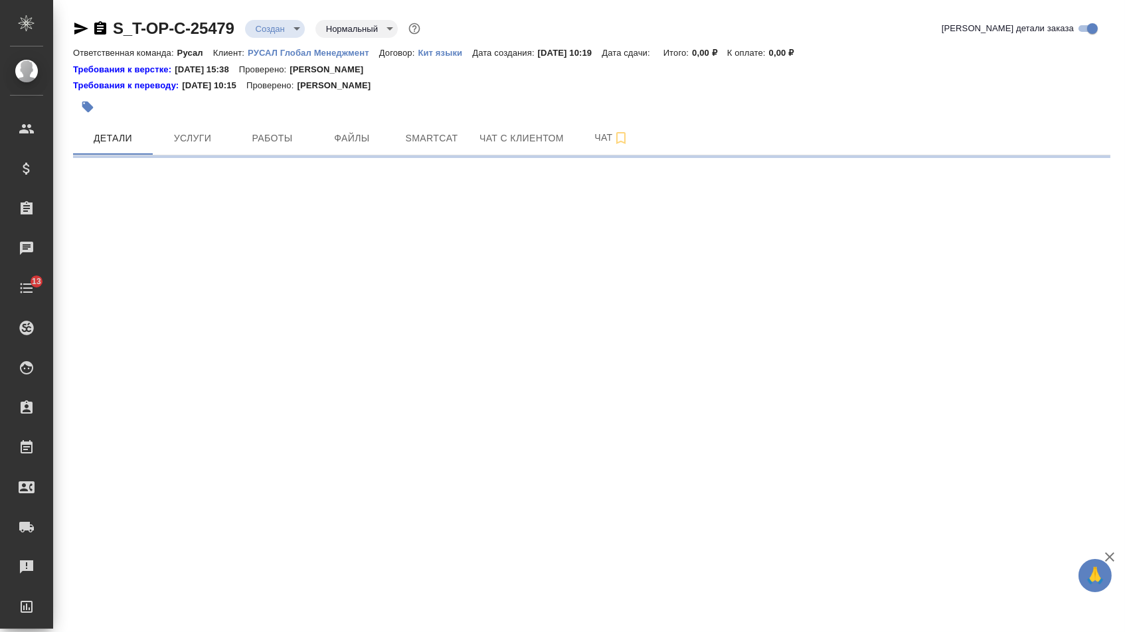
select select "RU"
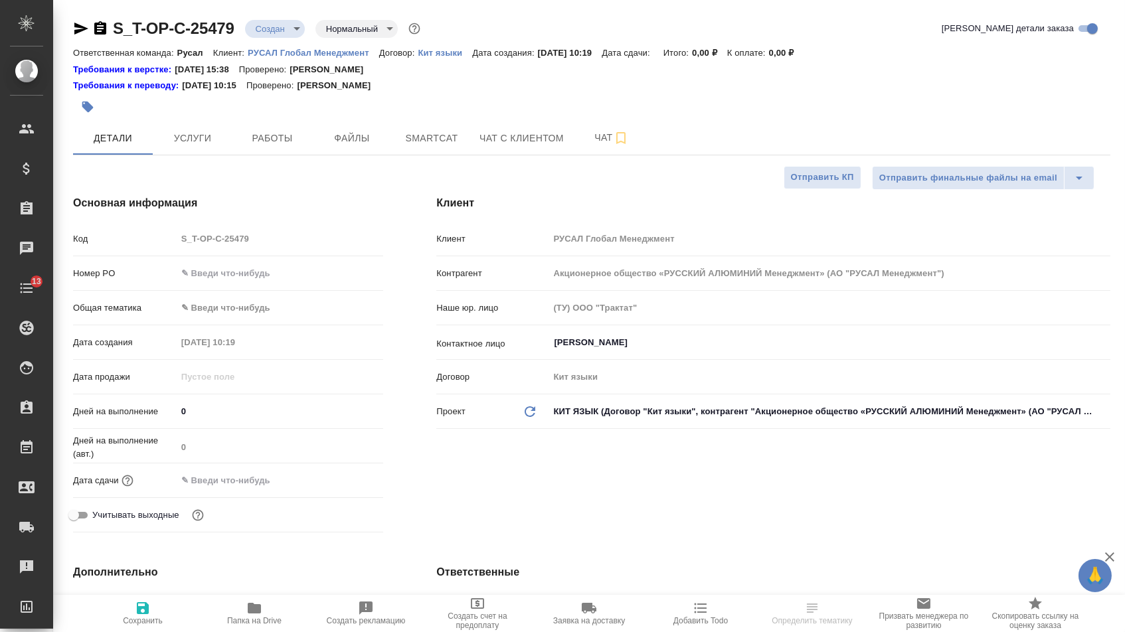
type textarea "x"
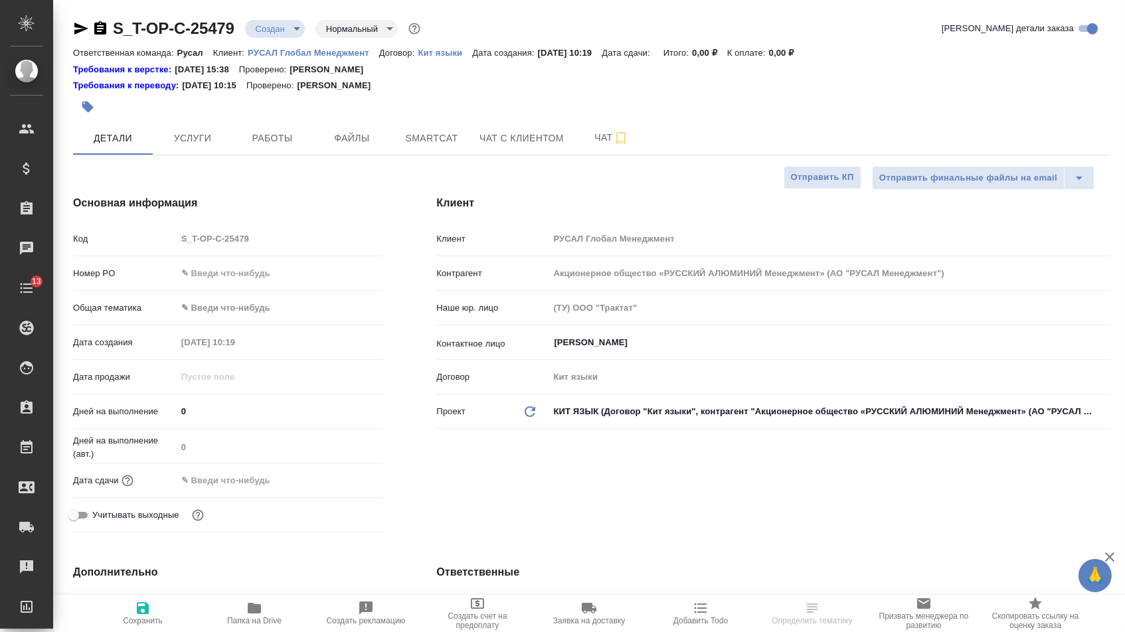
type textarea "x"
click at [233, 274] on input "text" at bounding box center [280, 273] width 207 height 19
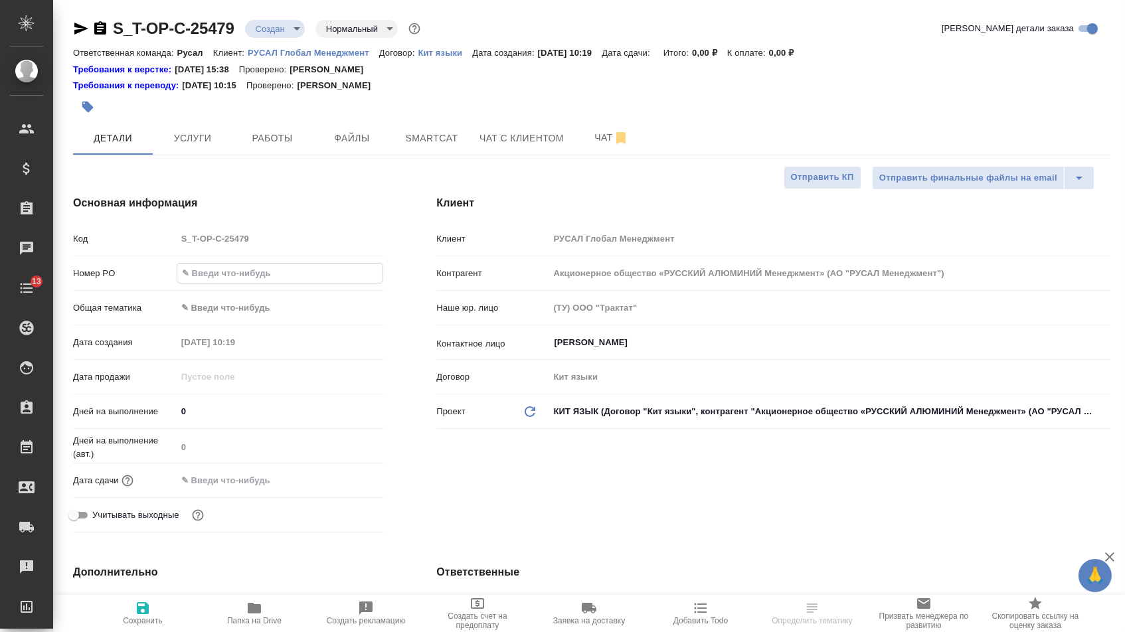
paste input "Т-ОП-С-47080"
type input "Т-ОП-С-47080"
type textarea "x"
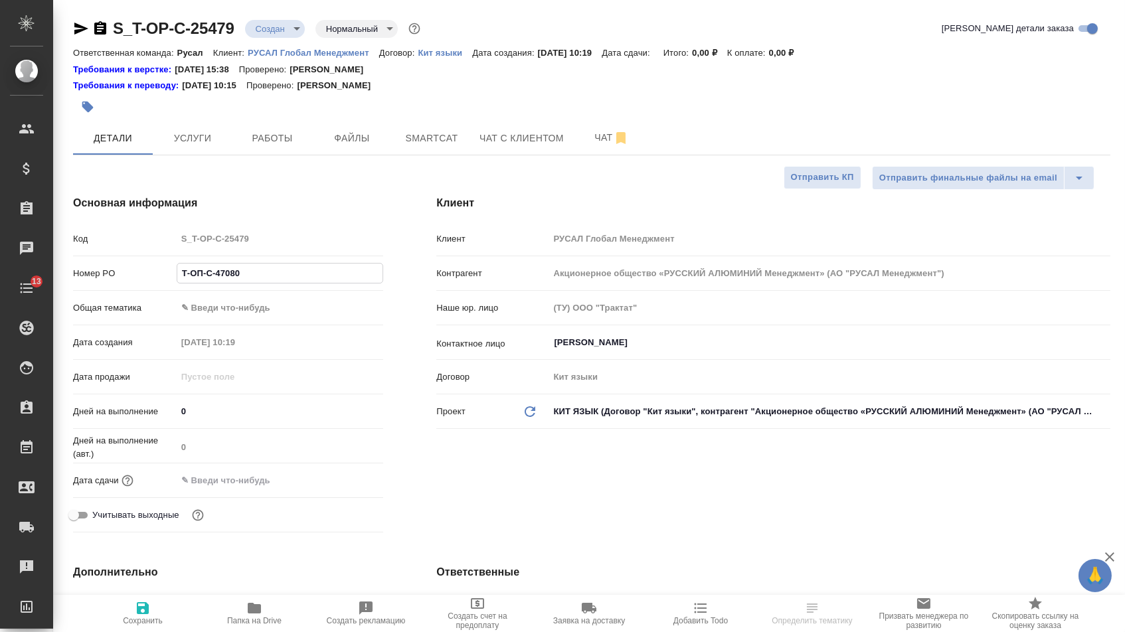
type input "Т-ОП-С-47080"
click at [254, 488] on input "text" at bounding box center [235, 480] width 116 height 19
click at [343, 488] on icon "button" at bounding box center [345, 480] width 16 height 16
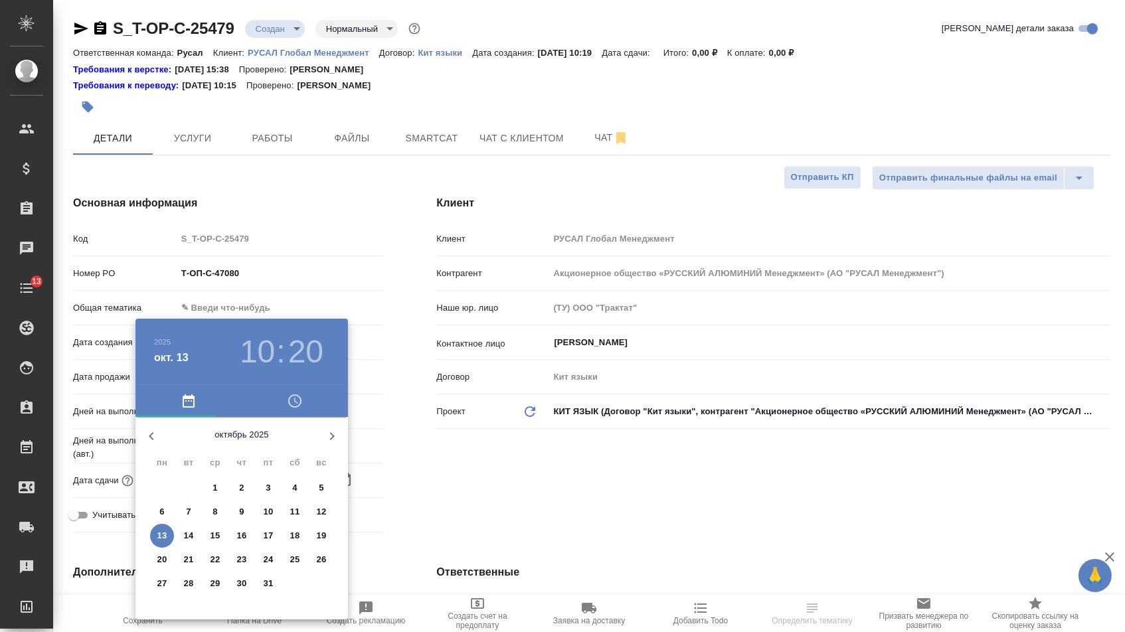
click at [161, 536] on p "13" at bounding box center [162, 535] width 10 height 13
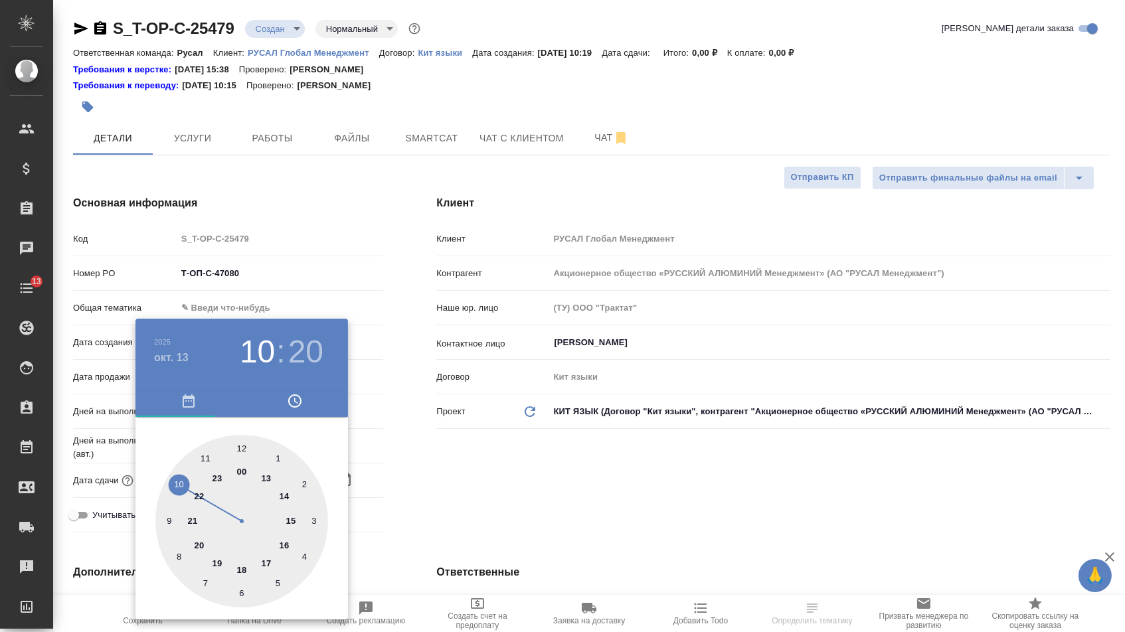
type input "13.10.2025 10:20"
type textarea "x"
click at [272, 559] on div at bounding box center [241, 523] width 173 height 173
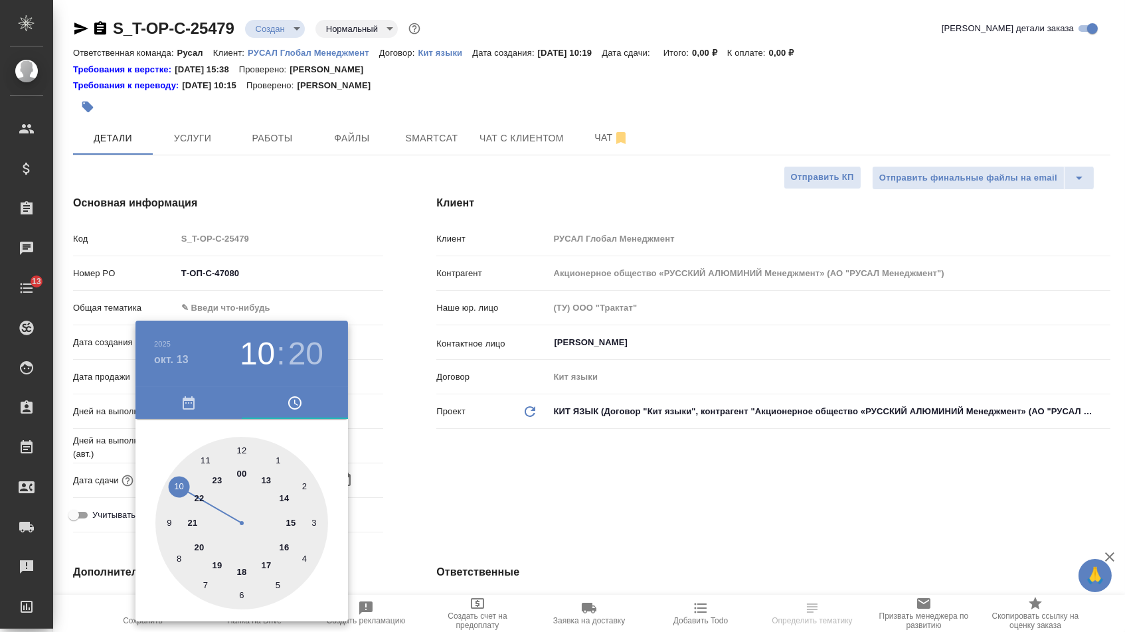
type input "13.10.2025 17:20"
type textarea "x"
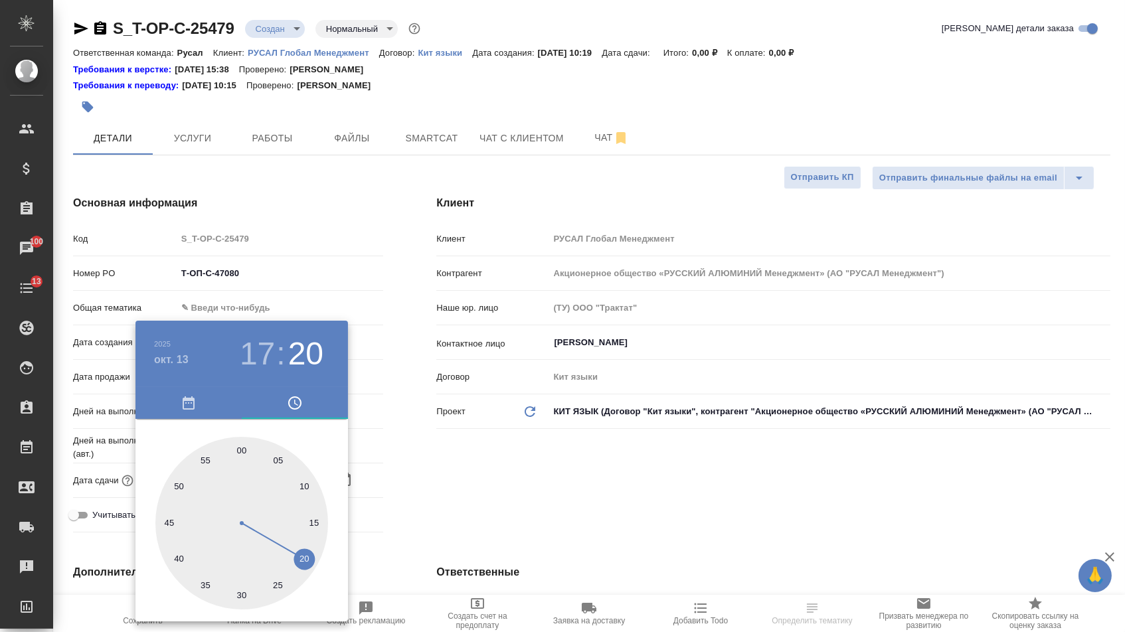
type textarea "x"
type input "13.10.2025 17:00"
click at [240, 444] on div at bounding box center [241, 523] width 173 height 173
type textarea "x"
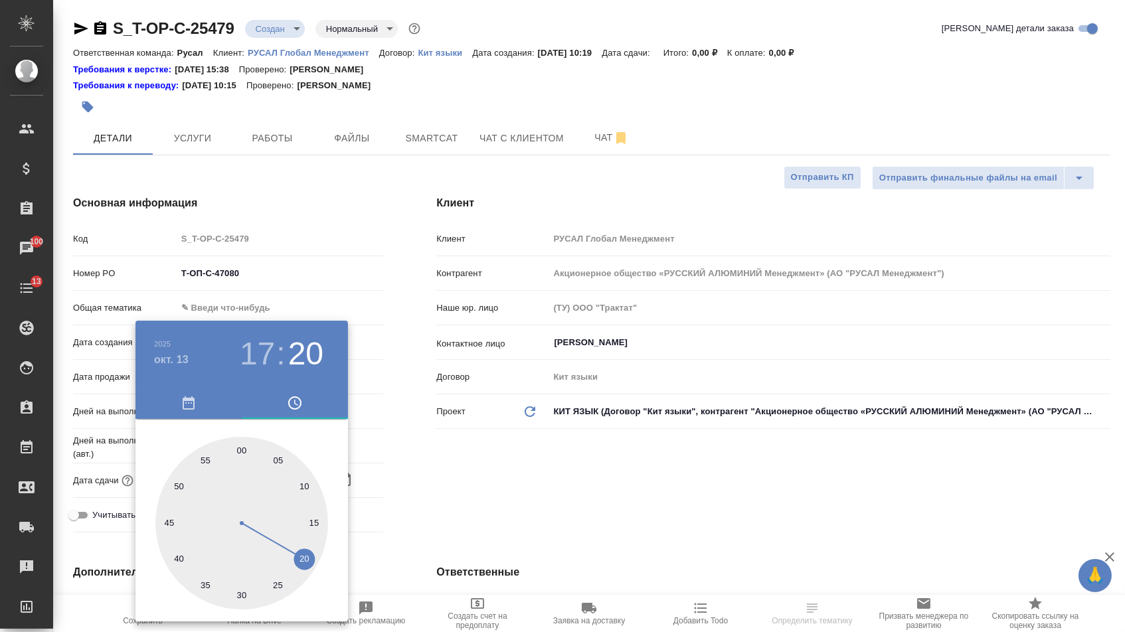
type textarea "x"
click at [437, 455] on div at bounding box center [562, 316] width 1125 height 632
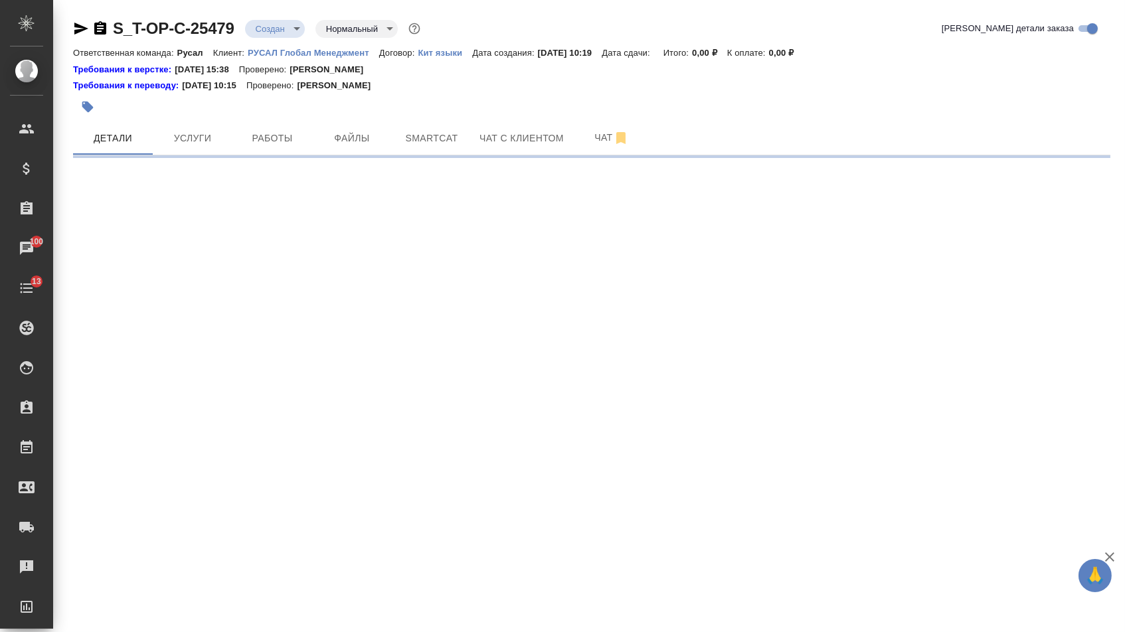
select select "RU"
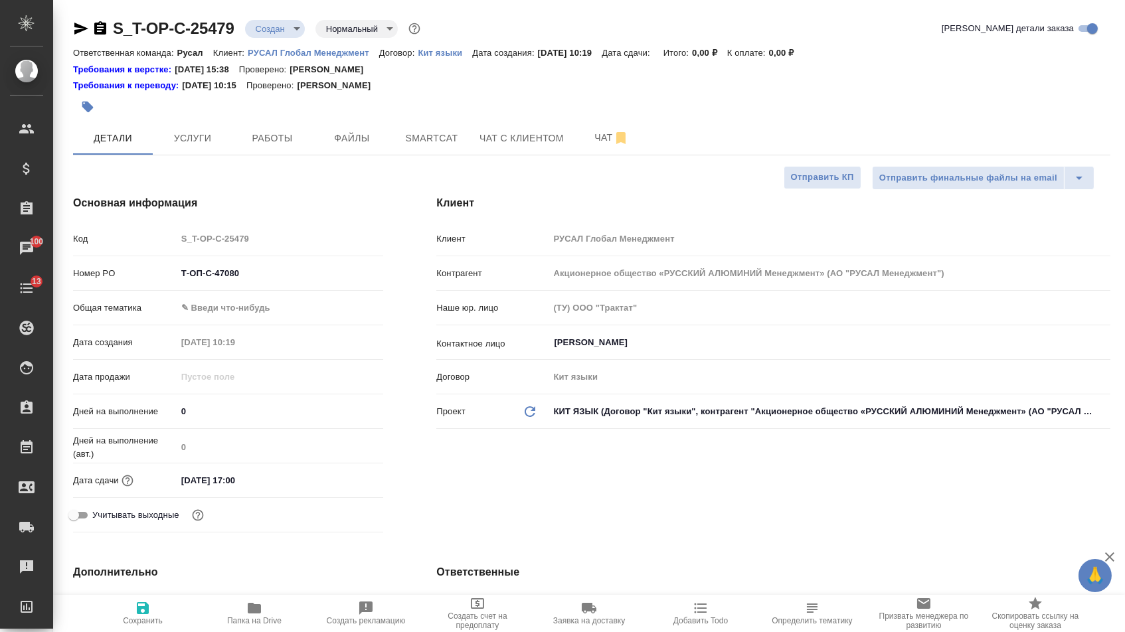
type textarea "x"
click at [236, 310] on body "🙏 .cls-1 fill:#fff; AWATERA Menshikova Aleksandra Клиенты Спецификации Заказы 1…" at bounding box center [562, 316] width 1125 height 632
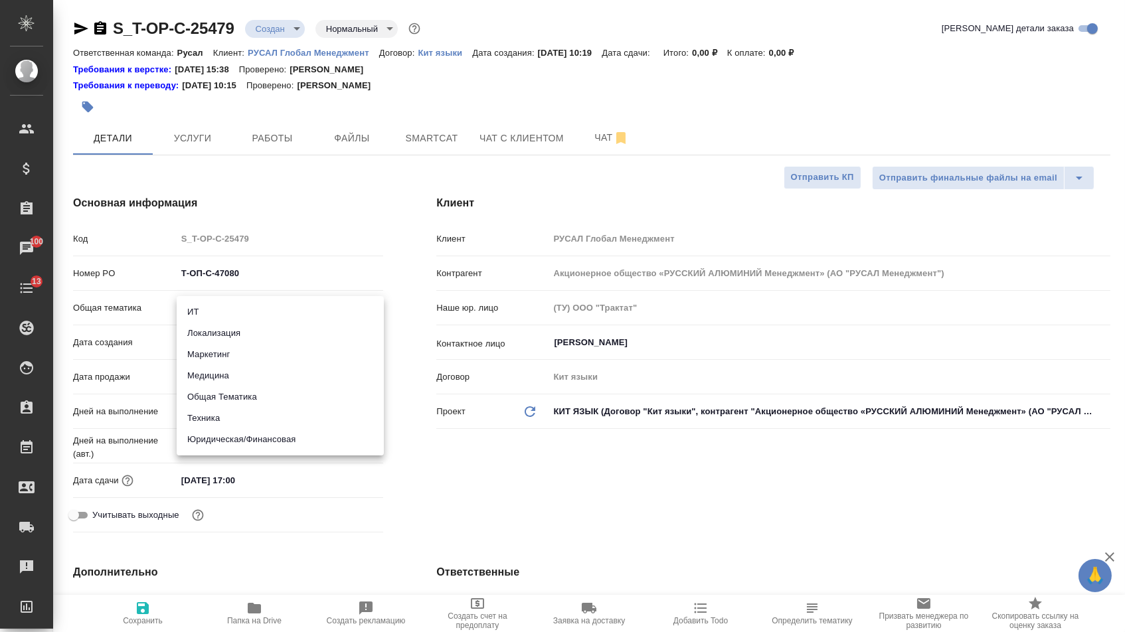
click at [225, 427] on li "Техника" at bounding box center [280, 418] width 207 height 21
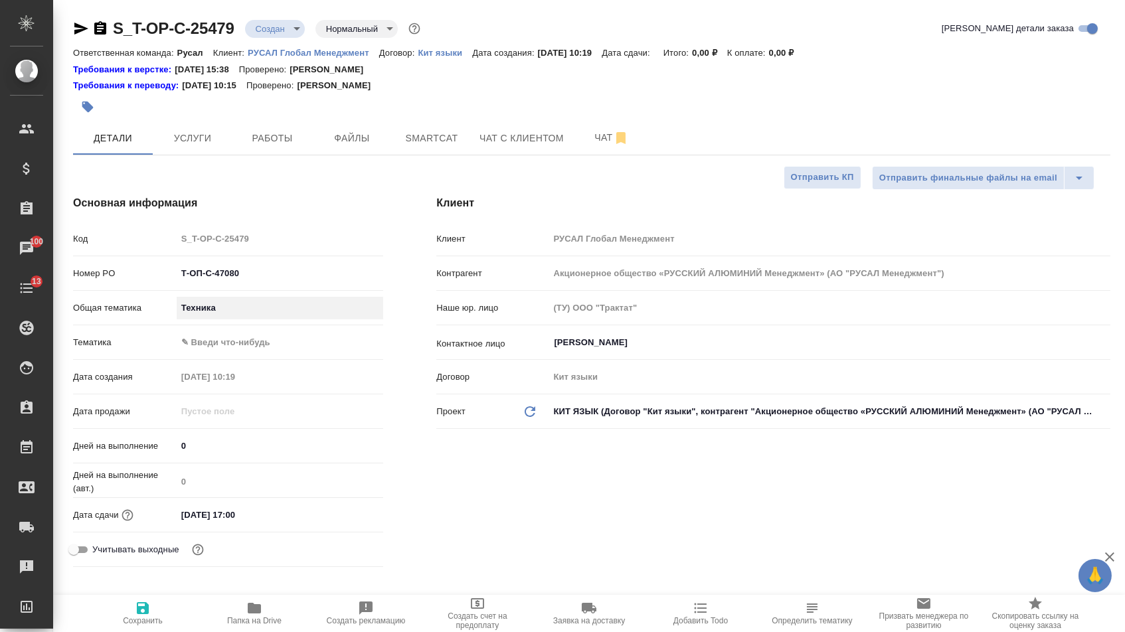
type input "tech"
type textarea "x"
click at [227, 350] on body "🙏 .cls-1 fill:#fff; AWATERA Menshikova Aleksandra Клиенты Спецификации Заказы 1…" at bounding box center [562, 316] width 1125 height 632
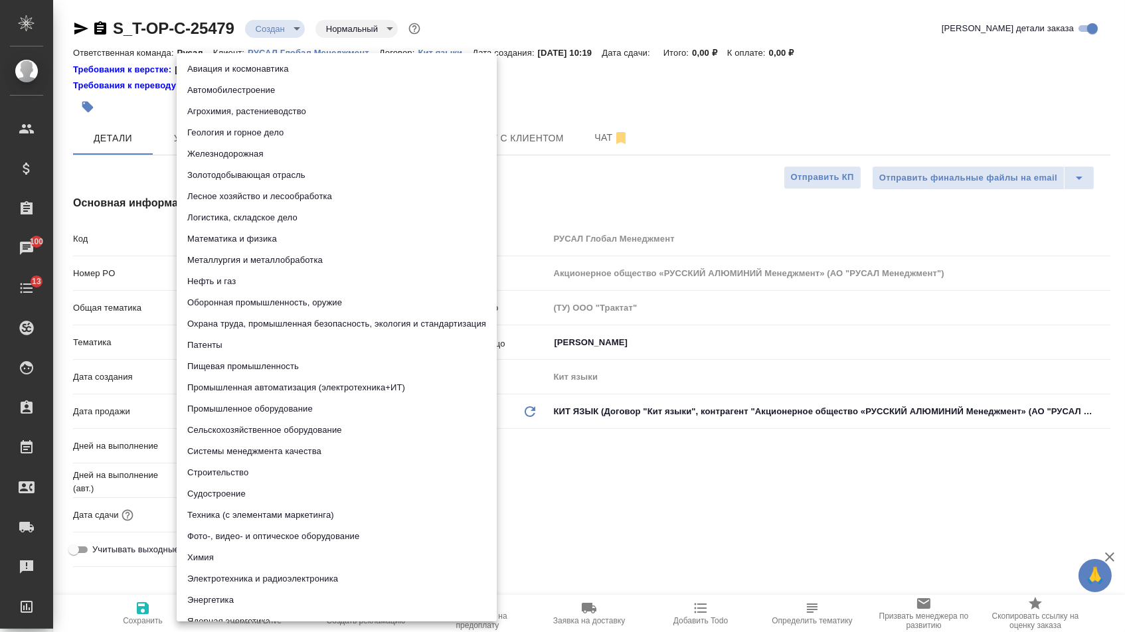
click at [228, 409] on li "Промышленное оборудование" at bounding box center [337, 409] width 320 height 21
type textarea "x"
type input "5f647205b73bc97568ca66bc"
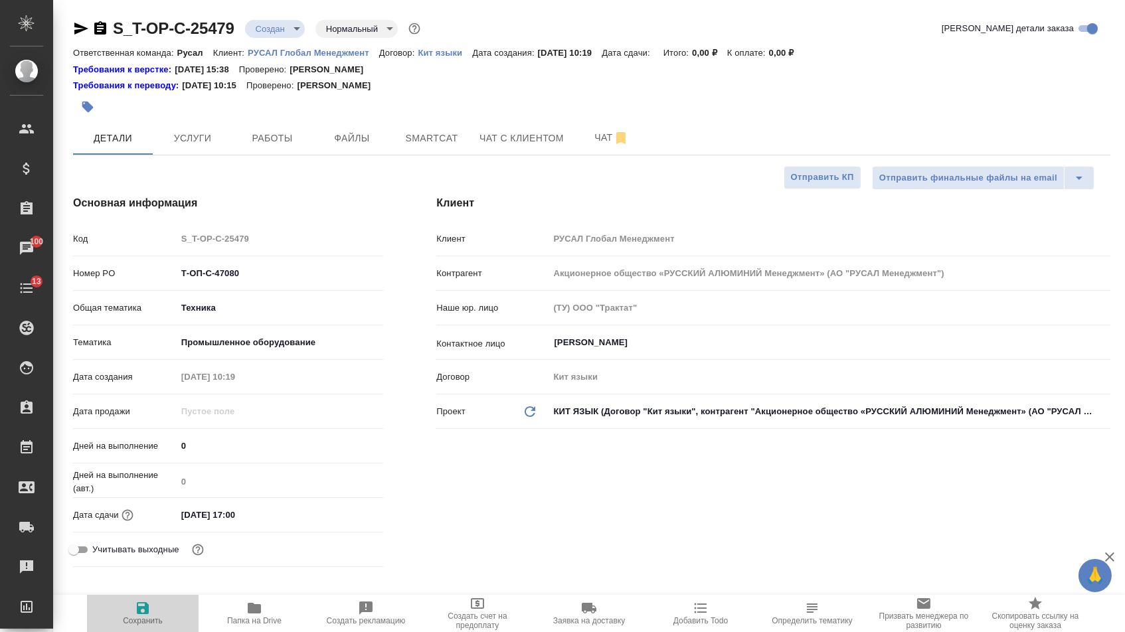
click at [121, 626] on span "Сохранить" at bounding box center [143, 613] width 96 height 25
type textarea "x"
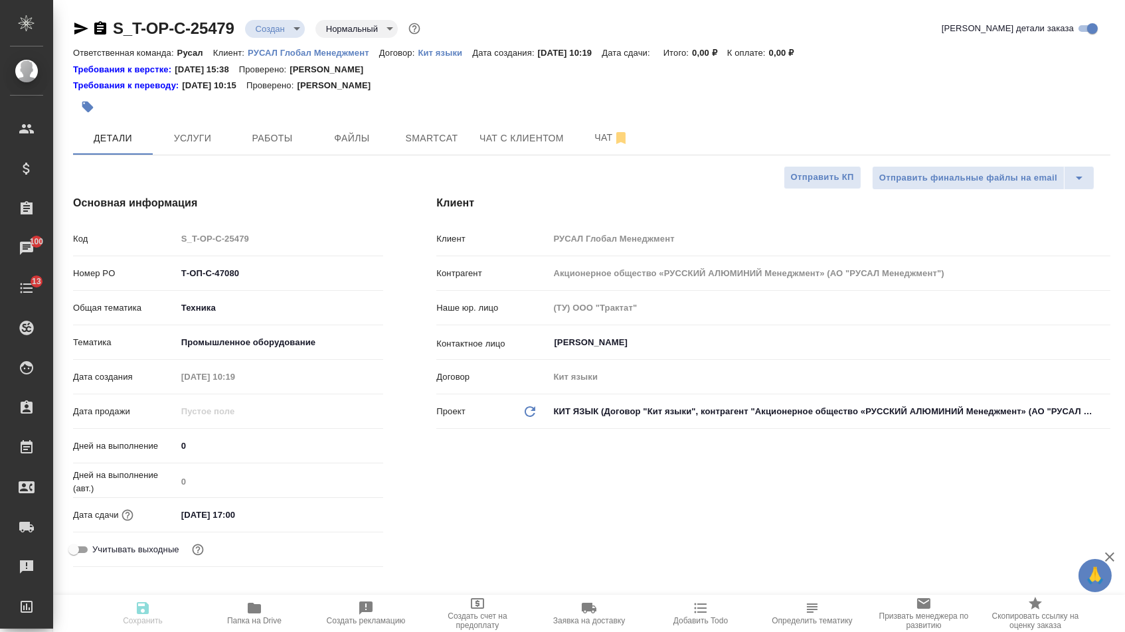
type textarea "x"
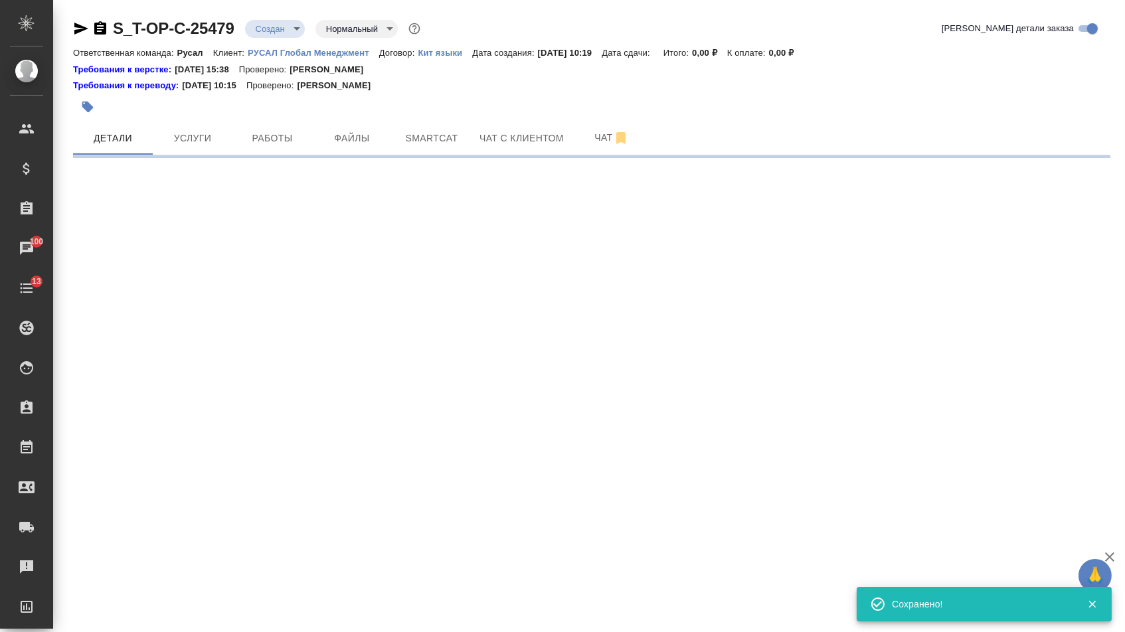
select select "RU"
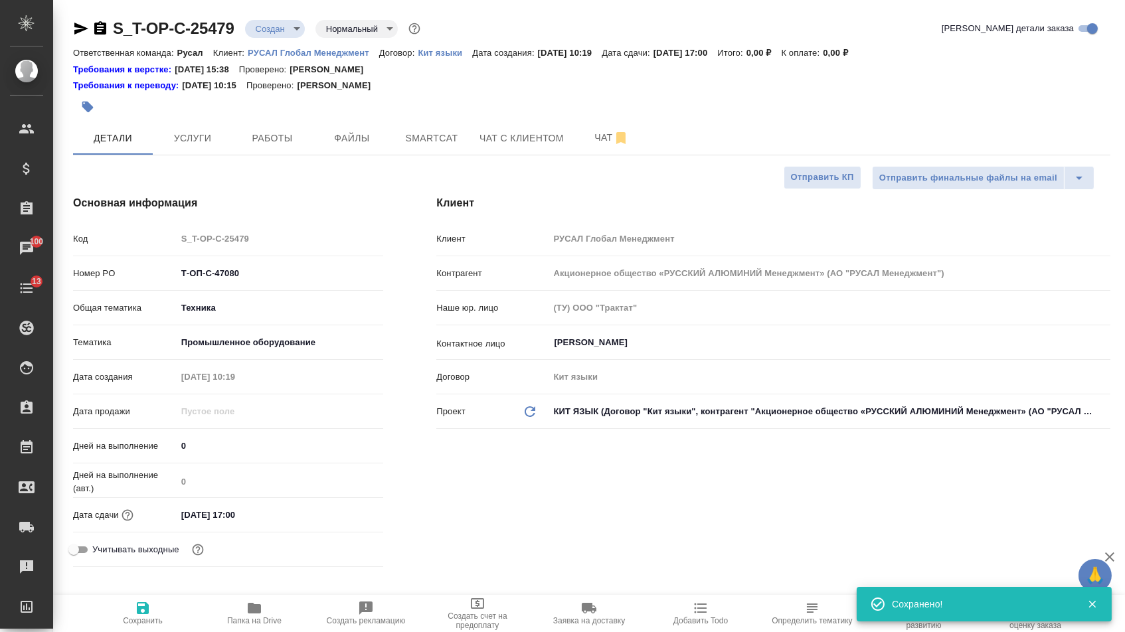
type textarea "x"
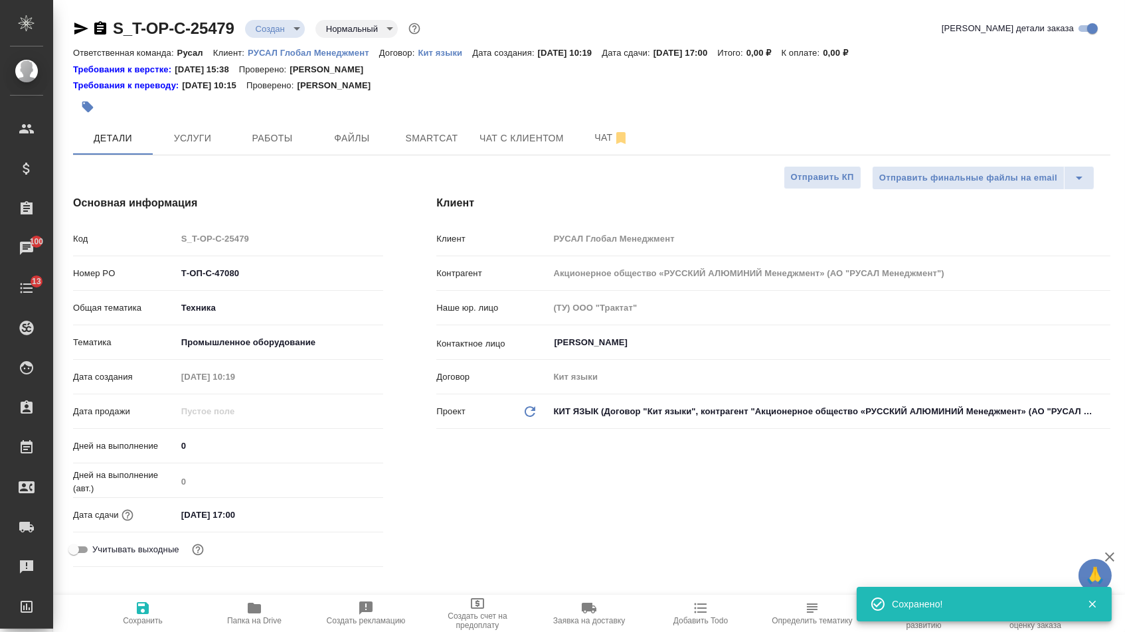
type textarea "x"
click at [348, 139] on span "Файлы" at bounding box center [352, 138] width 64 height 17
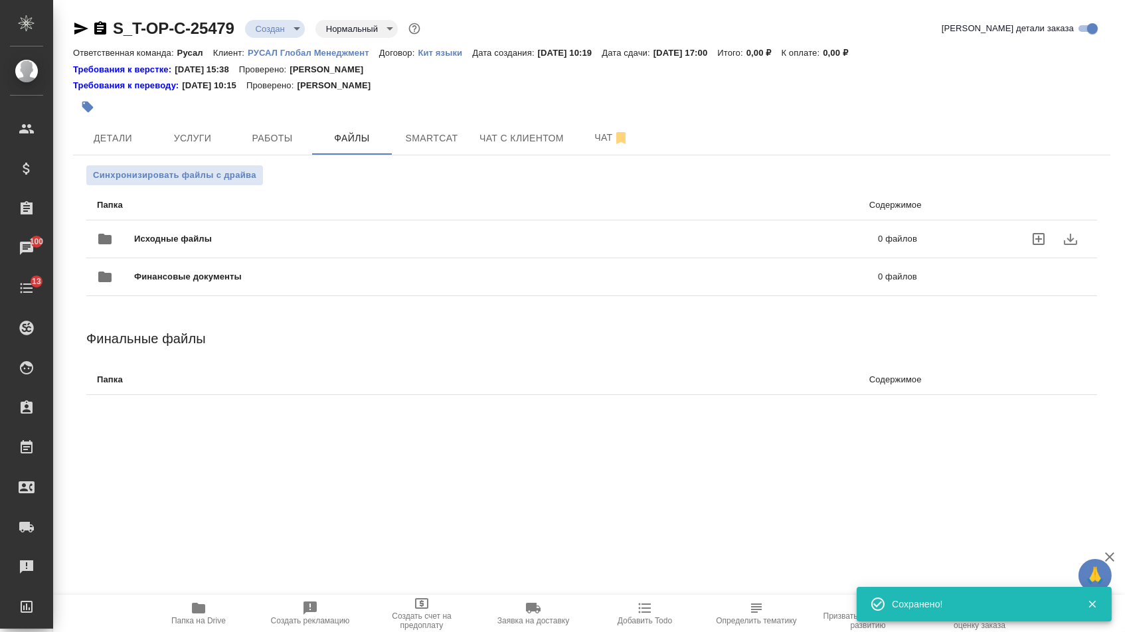
click at [191, 240] on span "Исходные файлы" at bounding box center [339, 238] width 411 height 13
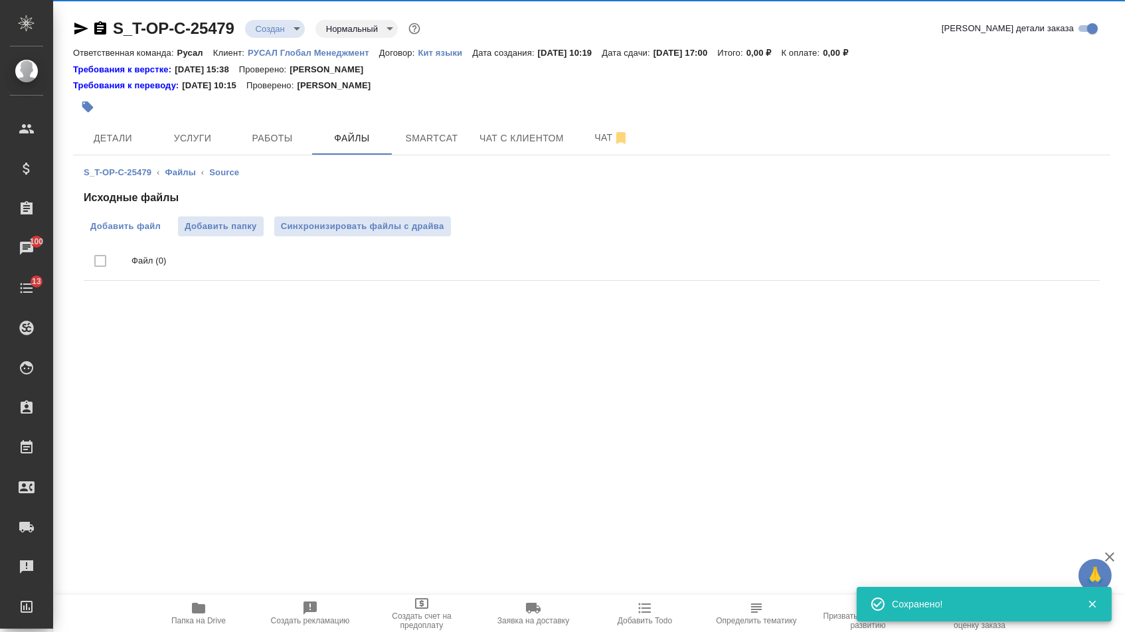
click at [128, 229] on span "Добавить файл" at bounding box center [125, 226] width 70 height 13
click at [0, 0] on input "Добавить файл" at bounding box center [0, 0] width 0 height 0
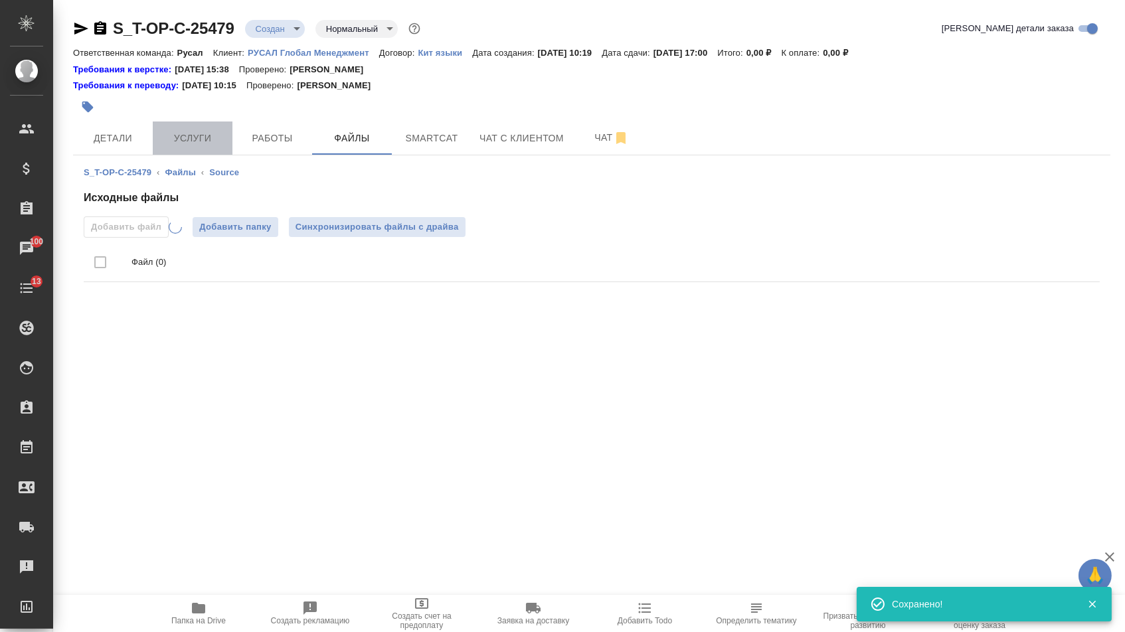
click at [193, 138] on span "Услуги" at bounding box center [193, 138] width 64 height 17
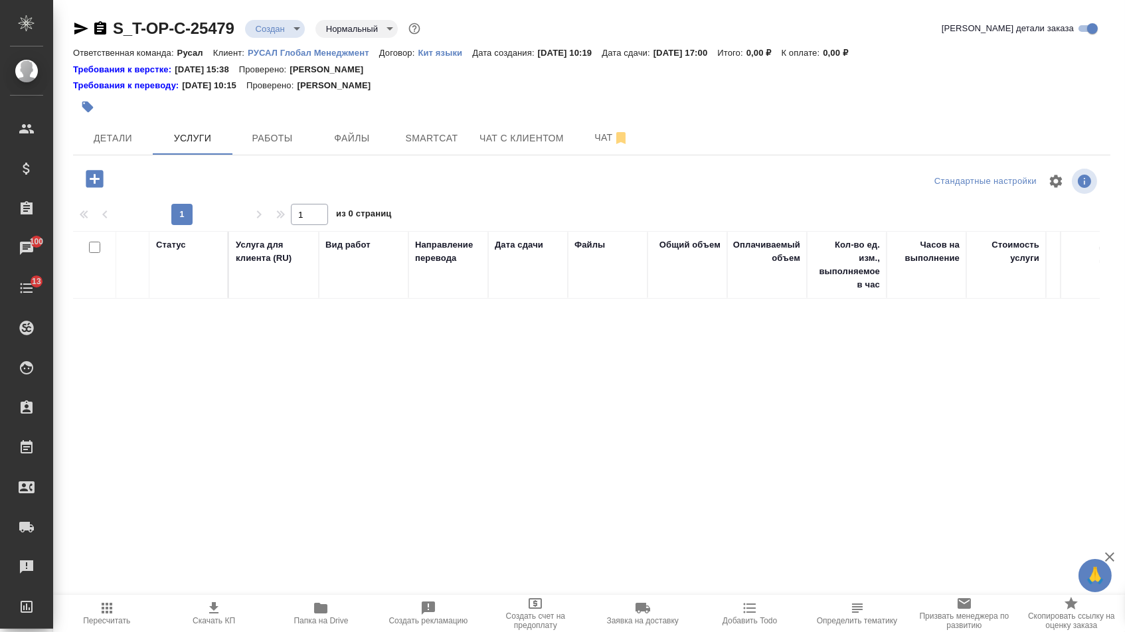
click at [85, 193] on div at bounding box center [95, 178] width 35 height 27
click at [100, 187] on icon "button" at bounding box center [94, 178] width 17 height 17
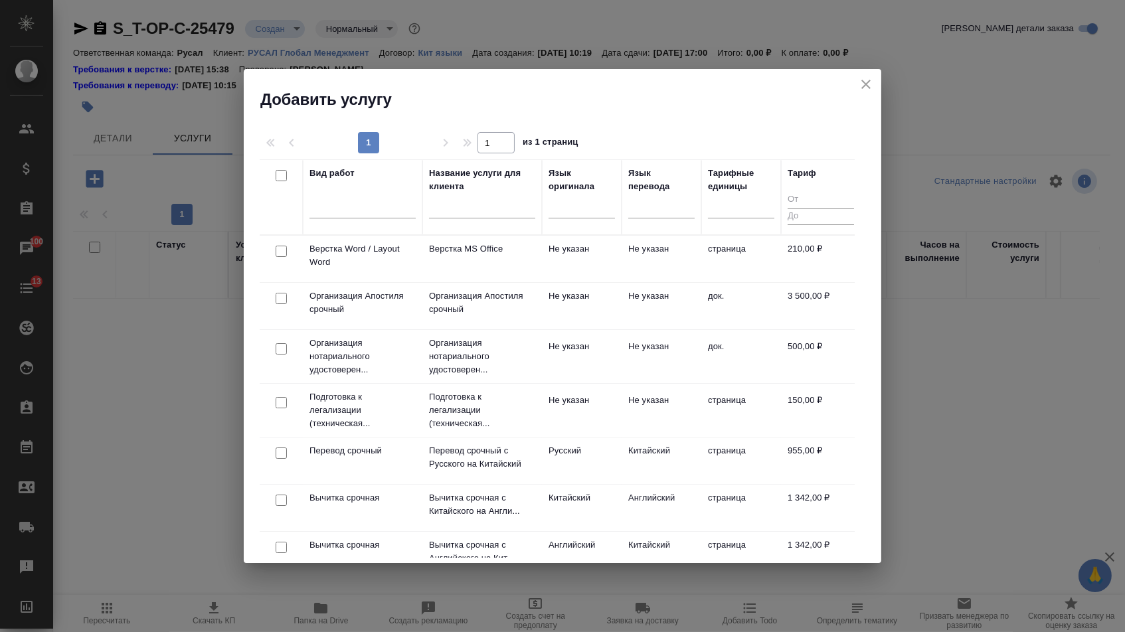
drag, startPoint x: 578, startPoint y: 205, endPoint x: 578, endPoint y: 227, distance: 21.9
click at [578, 205] on div at bounding box center [582, 205] width 66 height 19
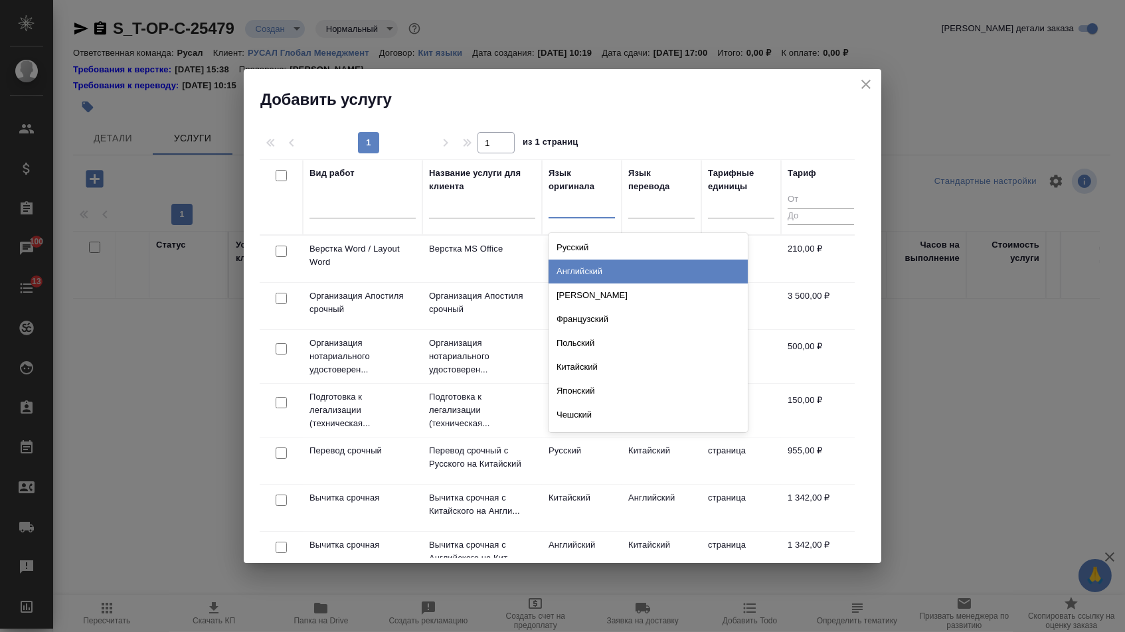
click at [583, 270] on div "Английский" at bounding box center [648, 272] width 199 height 24
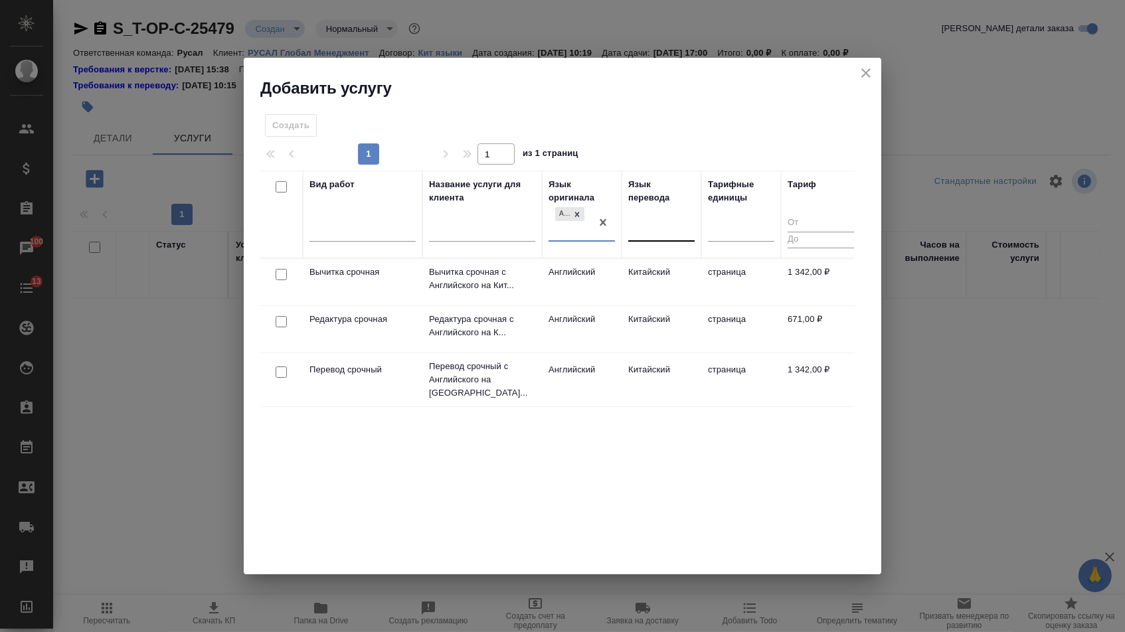
click at [659, 229] on div at bounding box center [661, 228] width 66 height 19
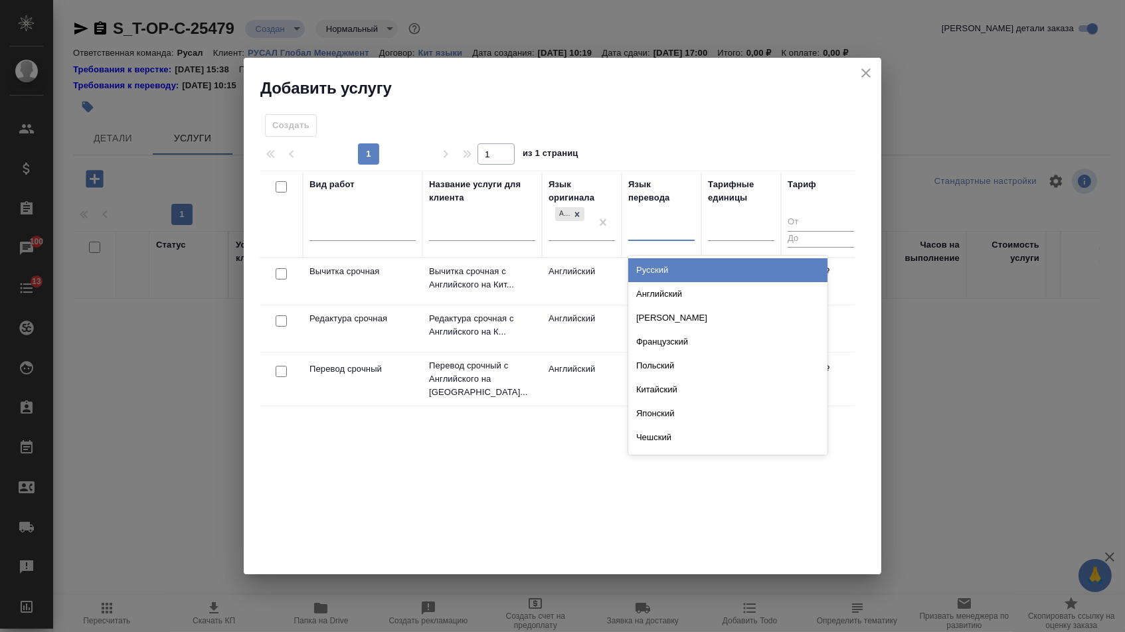
click at [550, 436] on div "Вид работ Название услуги для клиента Язык оригинала Английский Язык перевода o…" at bounding box center [557, 370] width 595 height 399
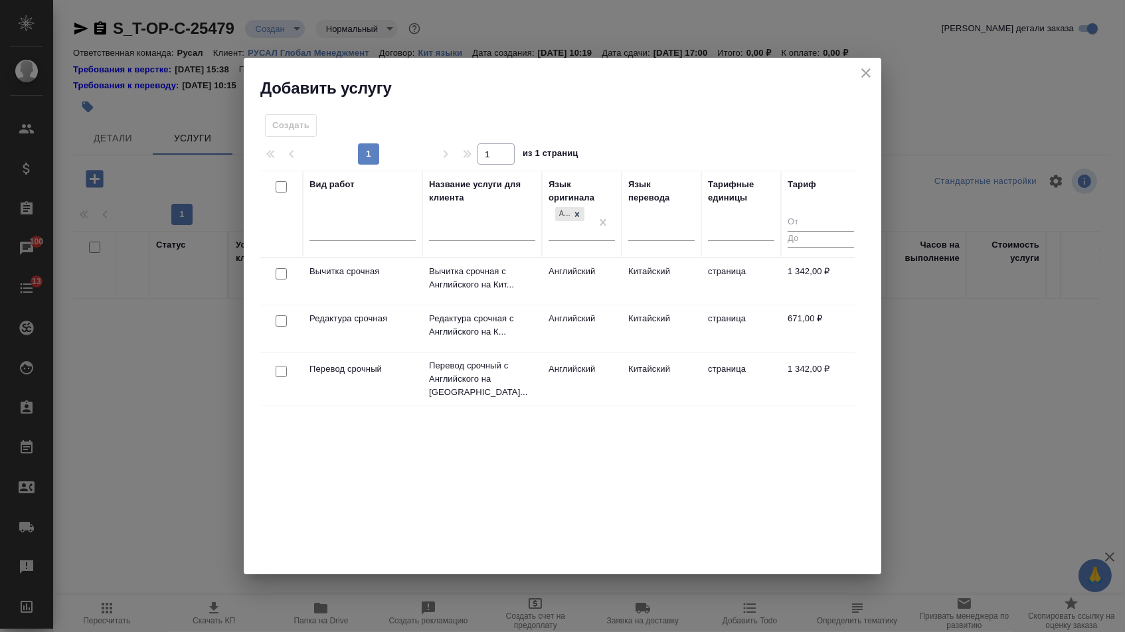
click at [872, 77] on icon "close" at bounding box center [866, 73] width 16 height 16
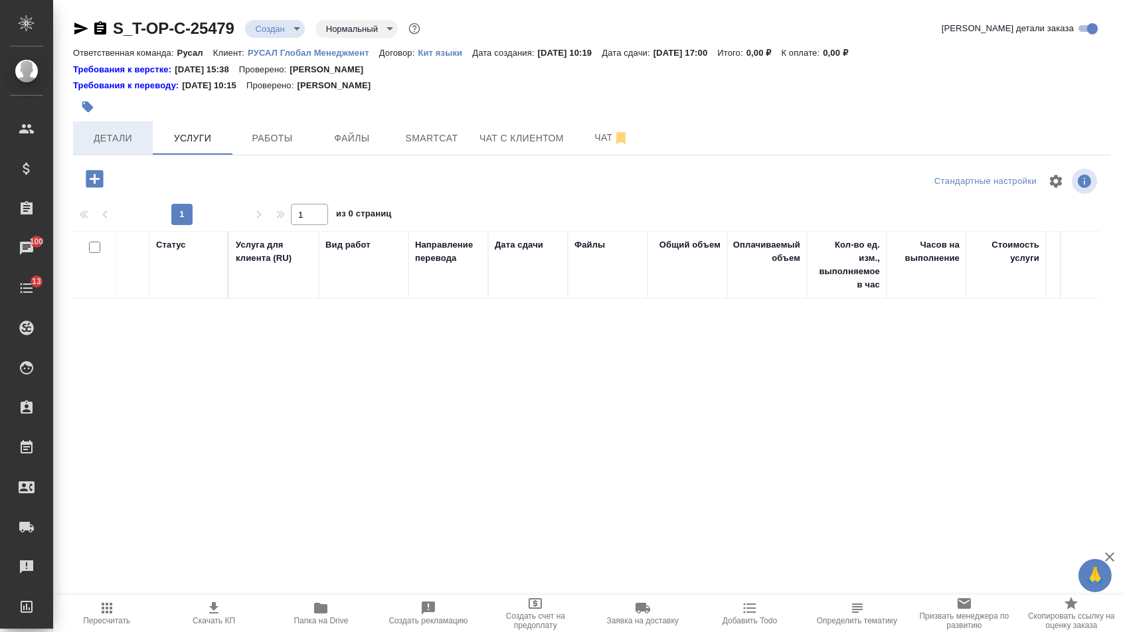
click at [145, 138] on button "Детали" at bounding box center [113, 138] width 80 height 33
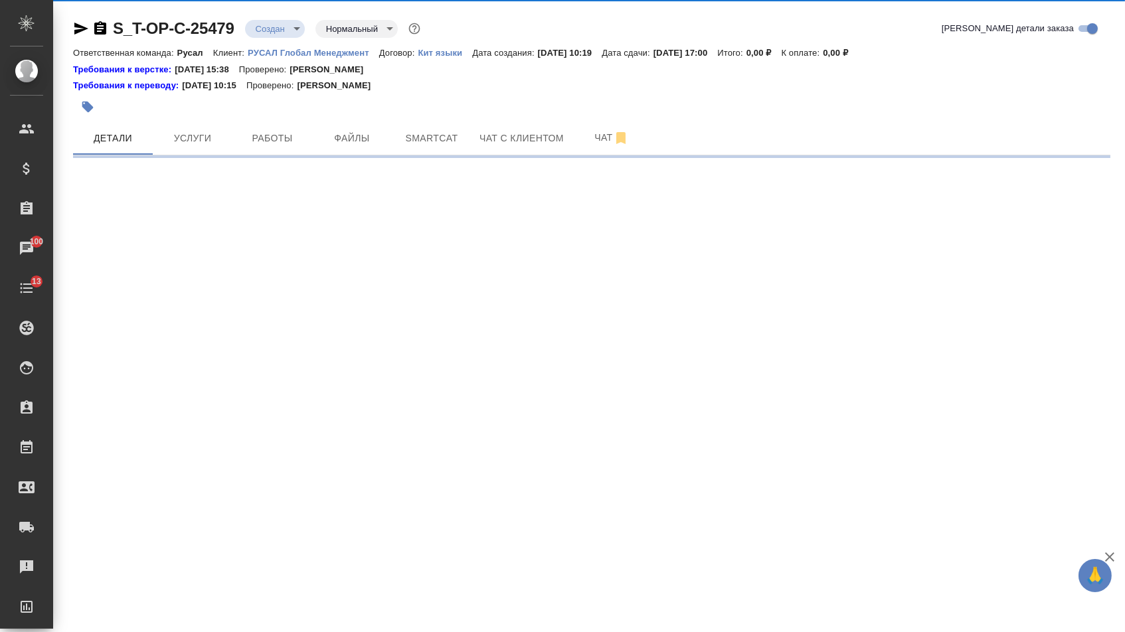
select select "RU"
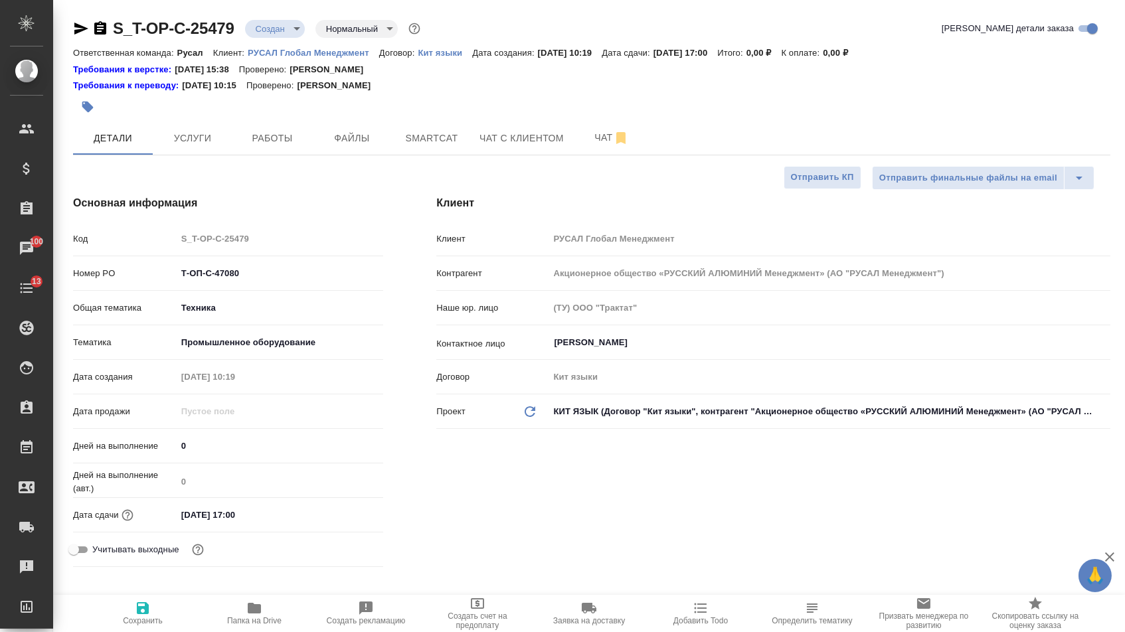
click at [601, 414] on body "🙏 .cls-1 fill:#fff; AWATERA Menshikova Aleksandra Клиенты Спецификации Заказы 1…" at bounding box center [562, 316] width 1125 height 632
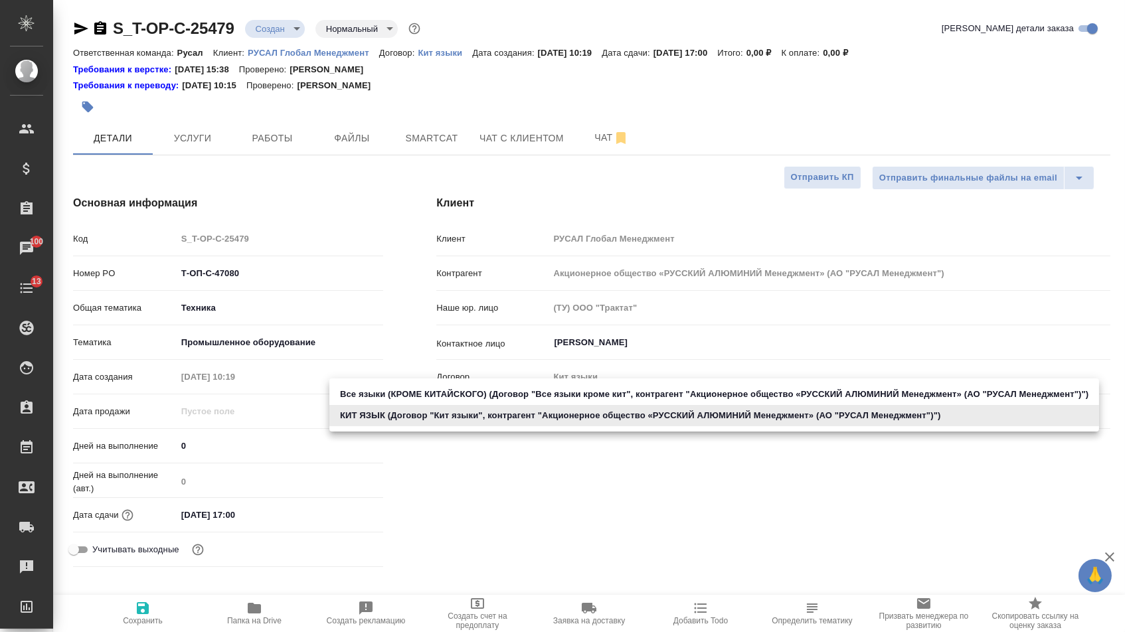
click at [566, 388] on li "Все языки (КРОМЕ КИТАЙСКОГО) (Договор "Все языки кроме кит", контрагент "Акцион…" at bounding box center [714, 394] width 770 height 21
type input "5c1efdd63e41c740e156f3b9"
type textarea "x"
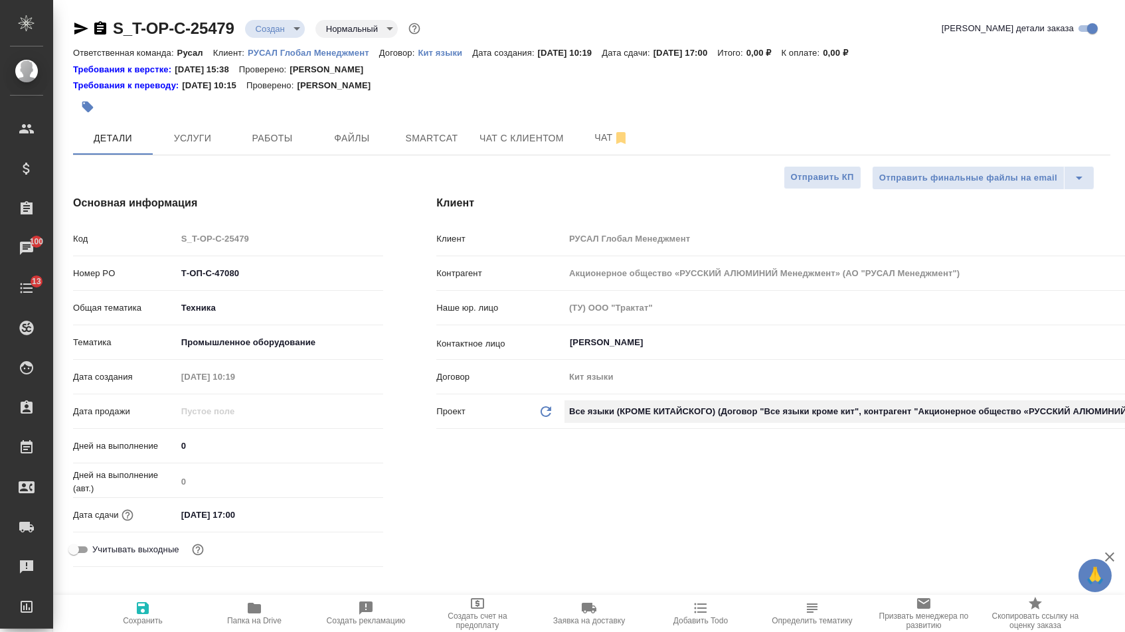
type input "Все языки кроме кит"
type textarea "x"
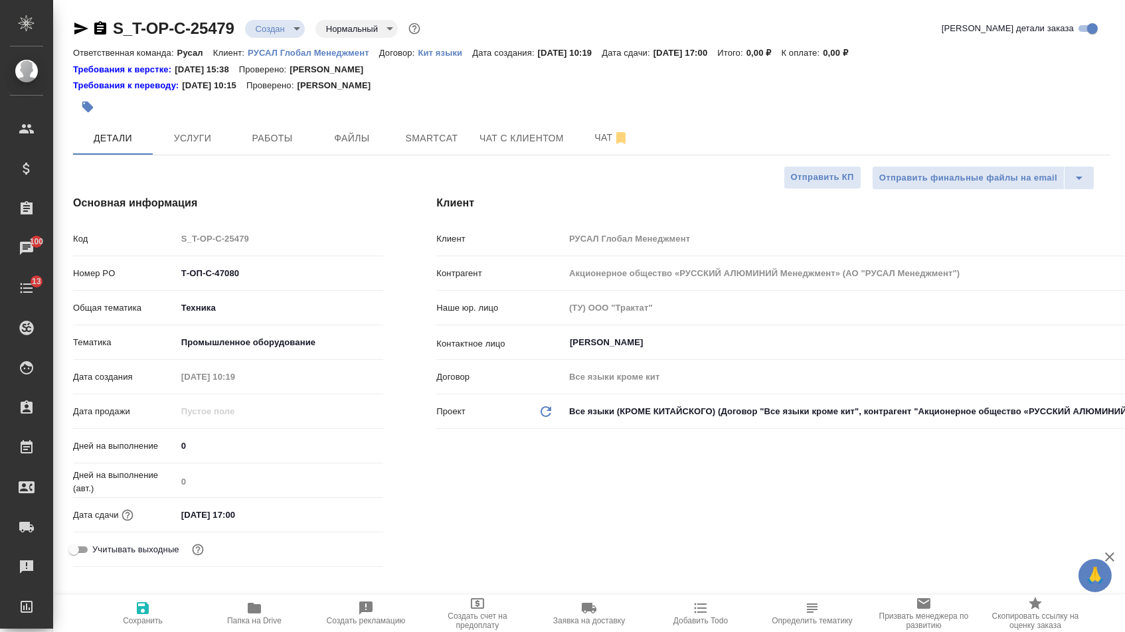
click at [141, 612] on icon "button" at bounding box center [143, 609] width 16 height 16
type textarea "x"
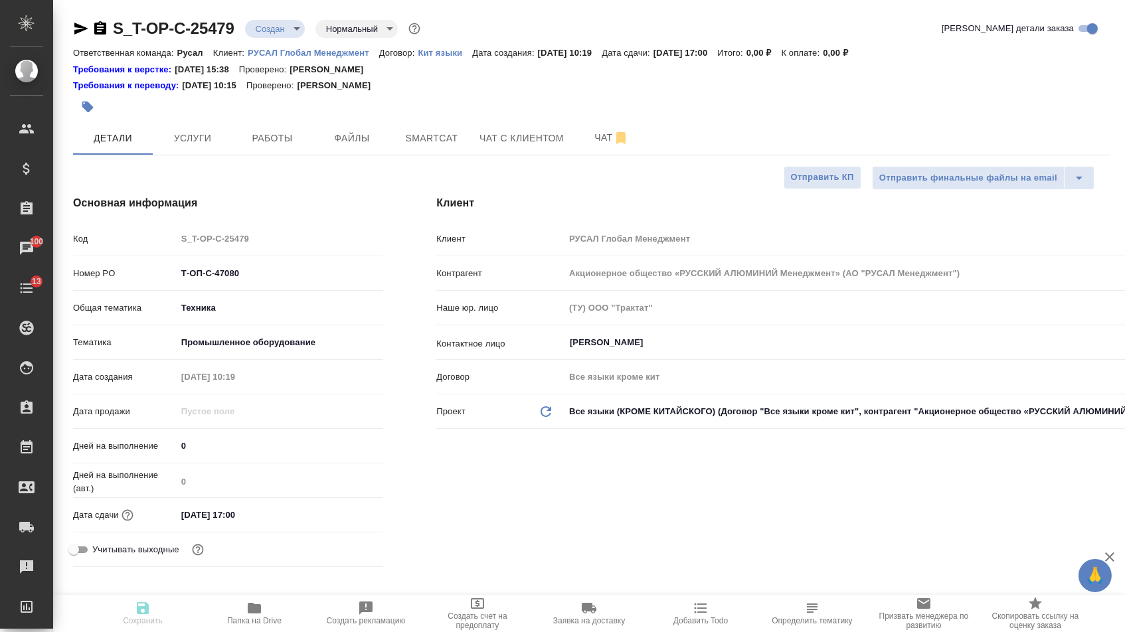
type textarea "x"
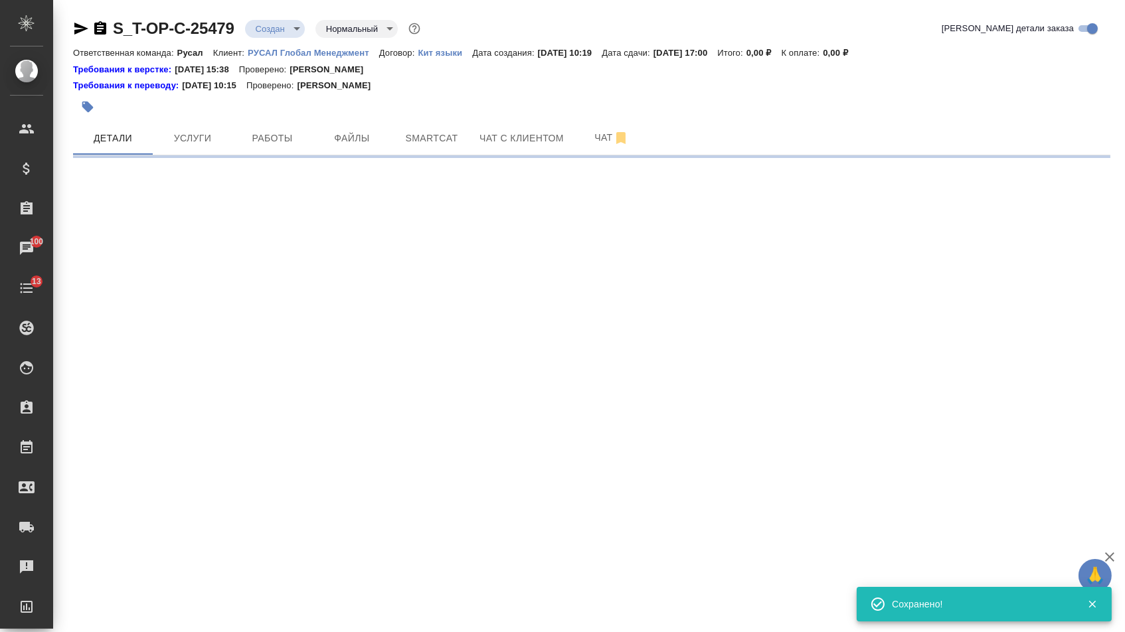
select select "RU"
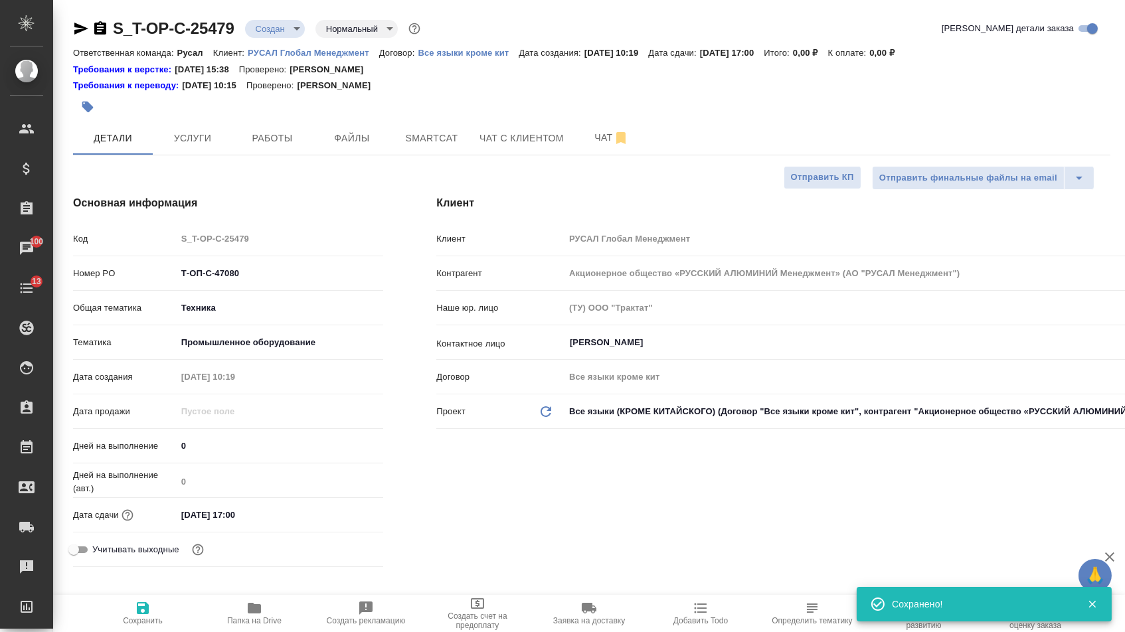
type textarea "x"
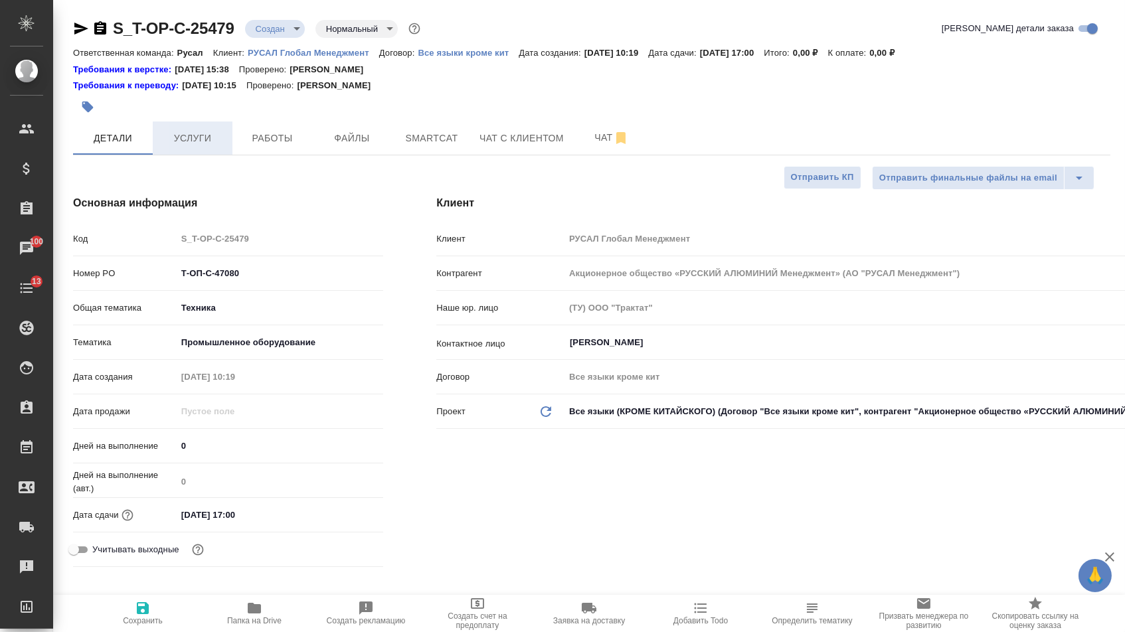
click at [178, 136] on span "Услуги" at bounding box center [193, 138] width 64 height 17
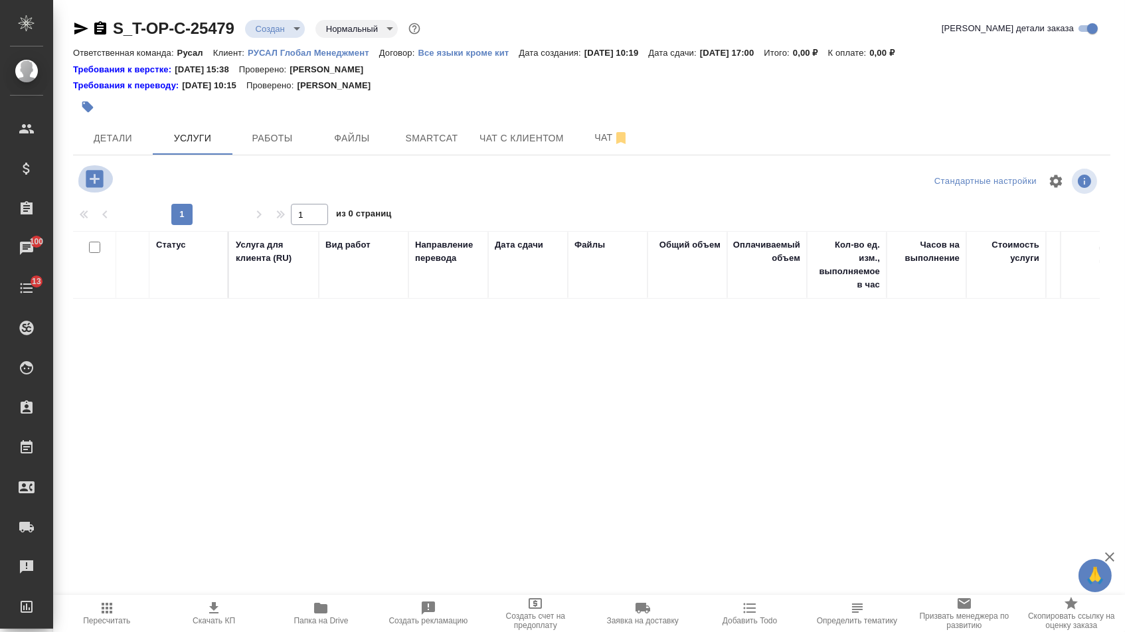
click at [98, 187] on icon "button" at bounding box center [94, 178] width 17 height 17
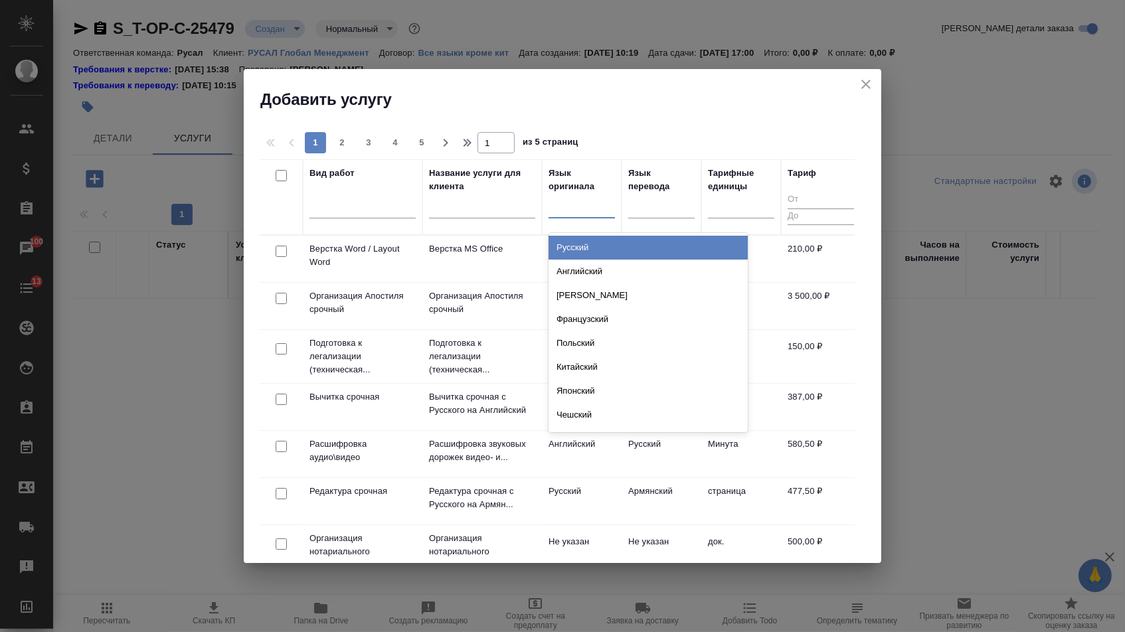
click at [596, 206] on div at bounding box center [582, 204] width 66 height 19
click at [591, 260] on div "Английский" at bounding box center [648, 272] width 199 height 24
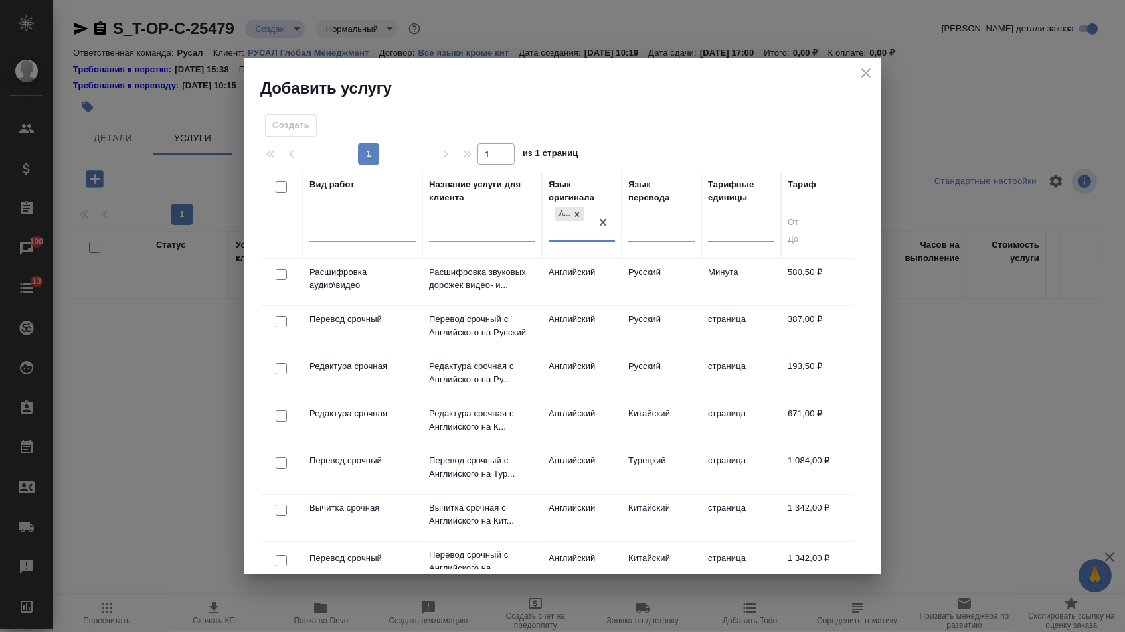
click at [665, 212] on div "Язык перевода" at bounding box center [661, 214] width 66 height 73
click at [648, 222] on div at bounding box center [661, 228] width 66 height 19
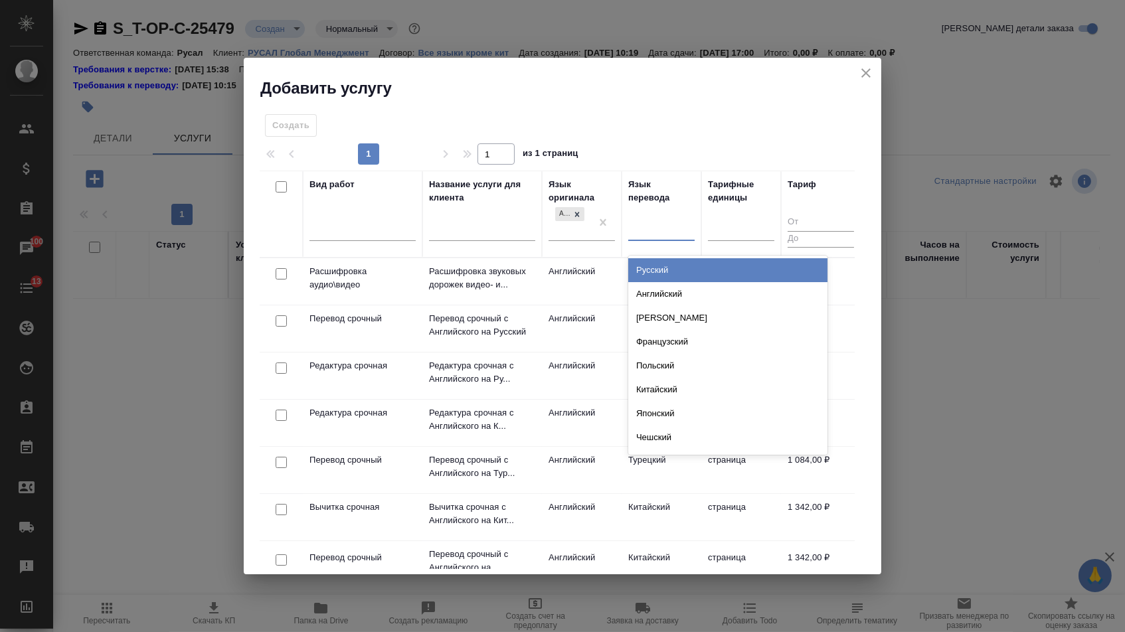
click at [648, 262] on div "Русский" at bounding box center [727, 270] width 199 height 24
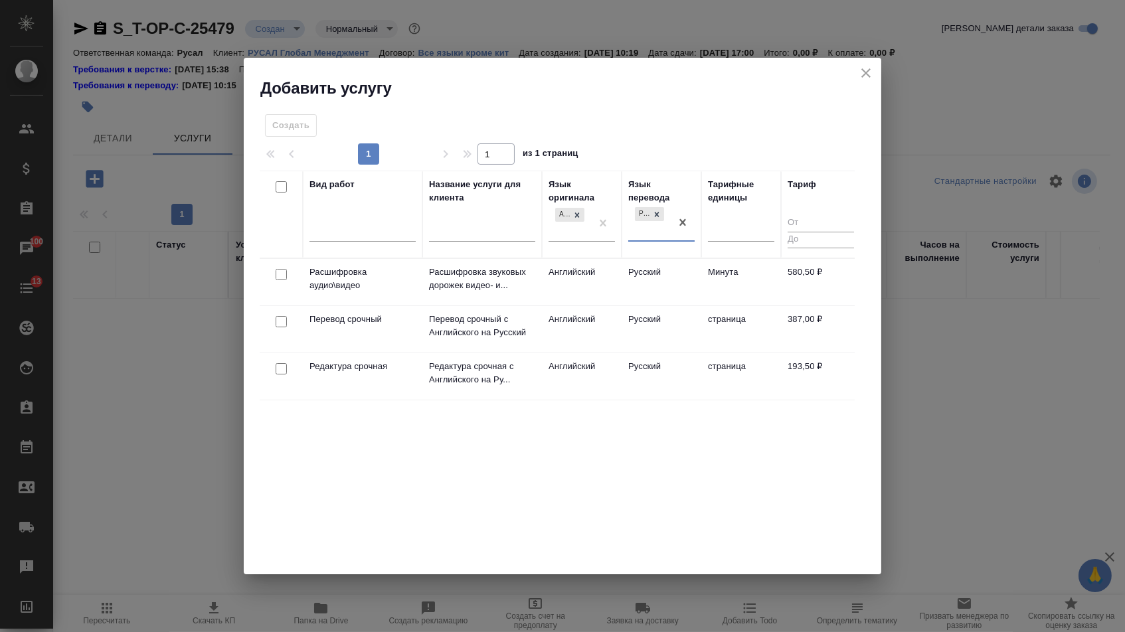
click at [278, 324] on input "checkbox" at bounding box center [281, 321] width 11 height 11
checkbox input "true"
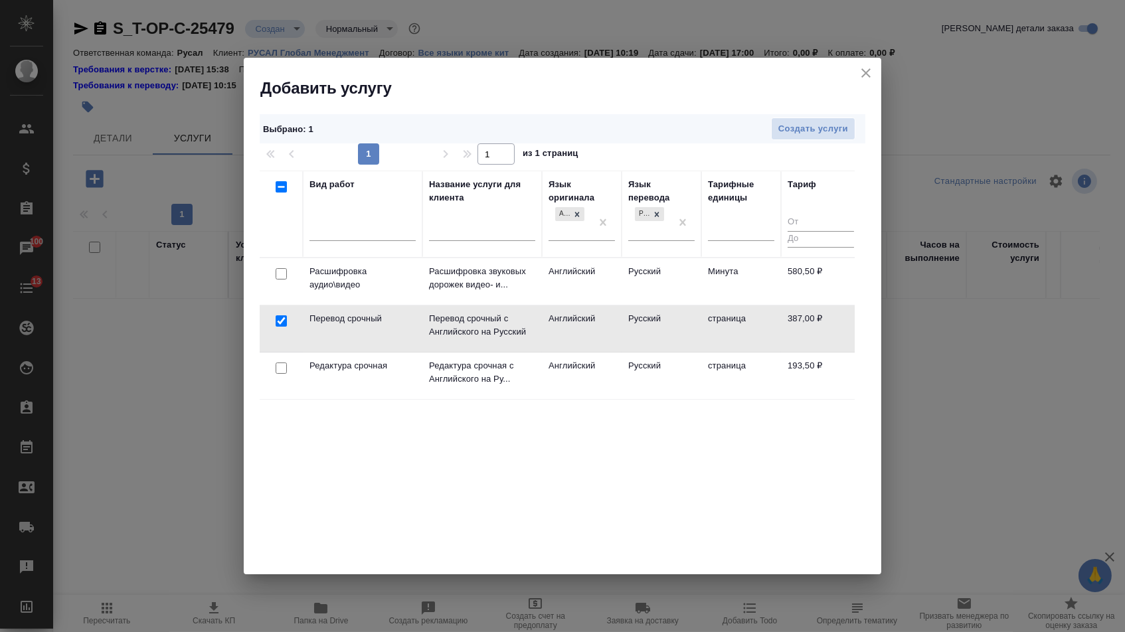
click at [278, 371] on input "checkbox" at bounding box center [281, 368] width 11 height 11
checkbox input "true"
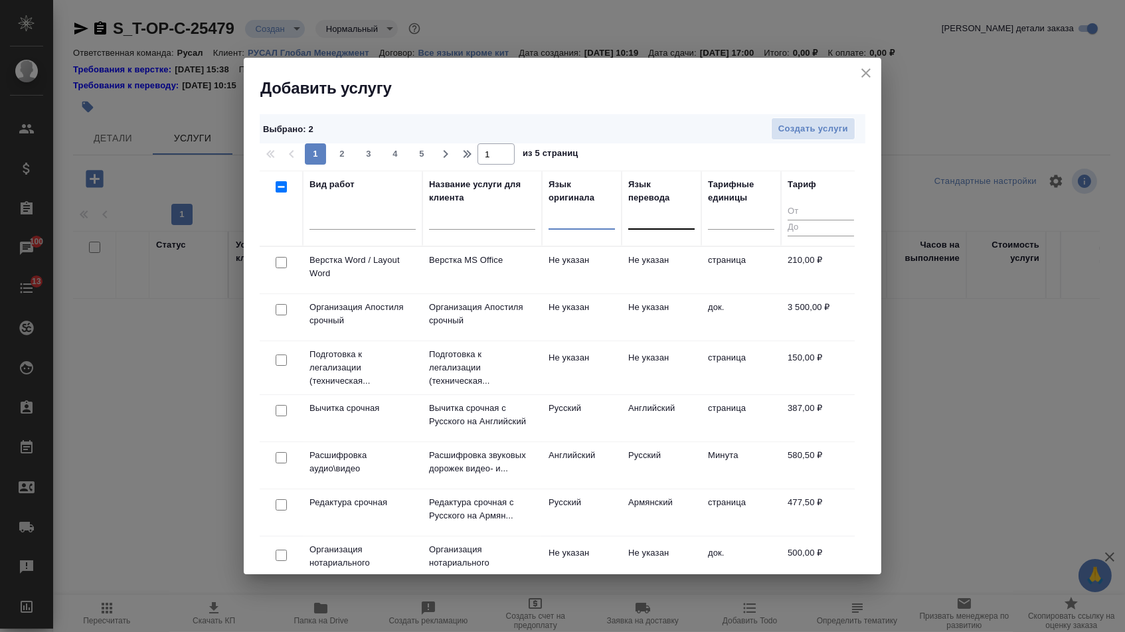
click at [278, 264] on input "checkbox" at bounding box center [281, 262] width 11 height 11
checkbox input "true"
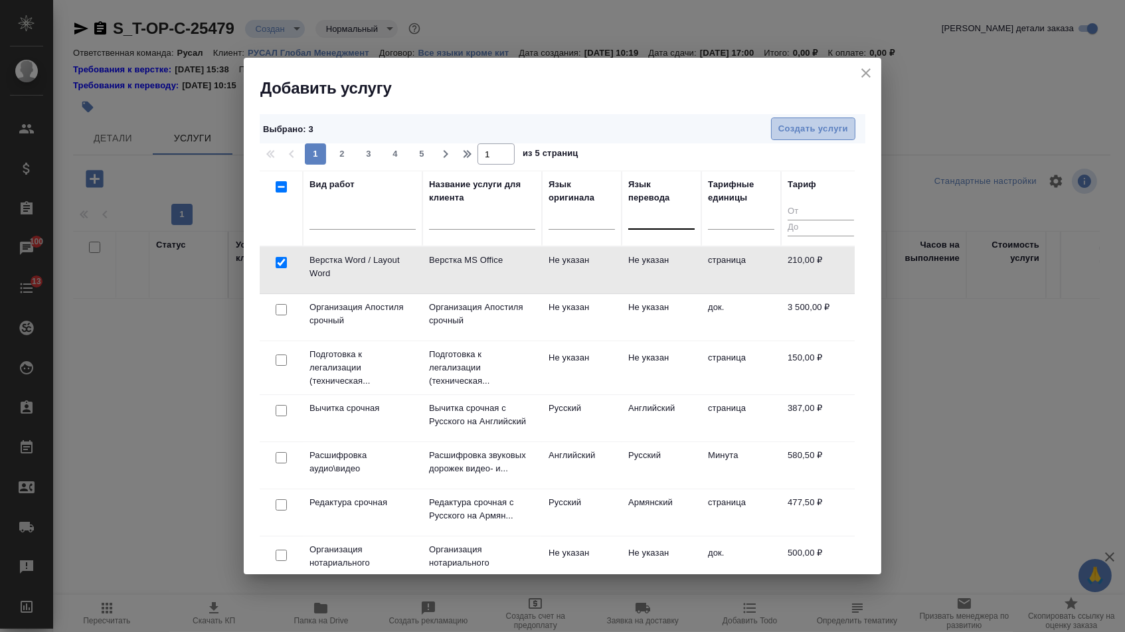
click at [805, 127] on span "Создать услуги" at bounding box center [814, 129] width 70 height 15
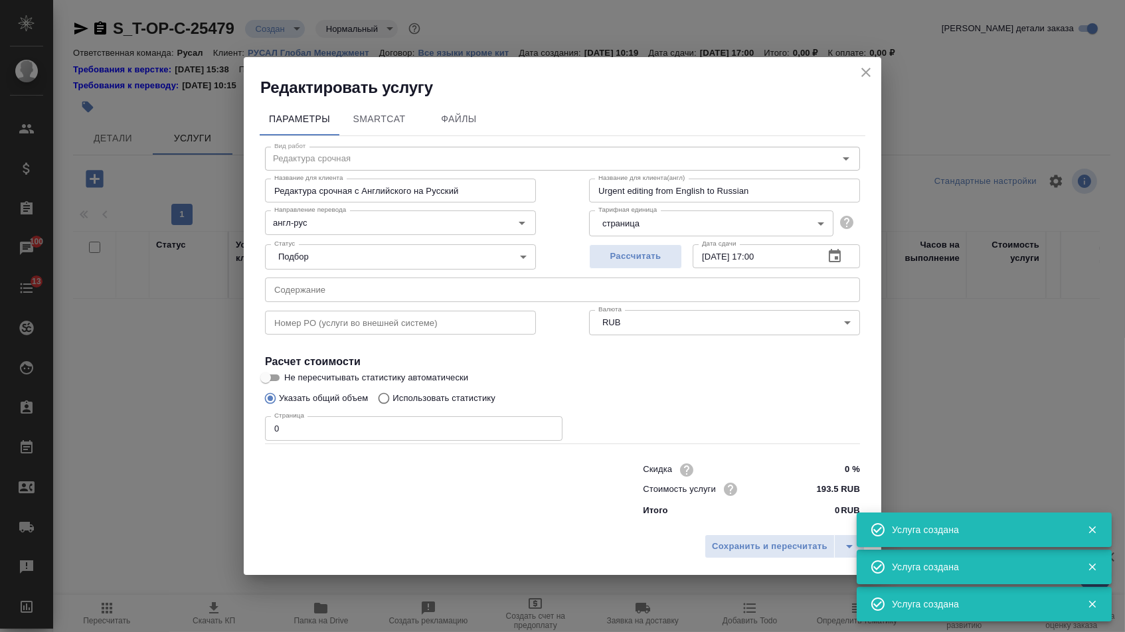
type input "Перевод срочный"
type input "Перевод срочный с Английского на Русский"
type input "Urgent translation from English into Russian"
type input "387 RUB"
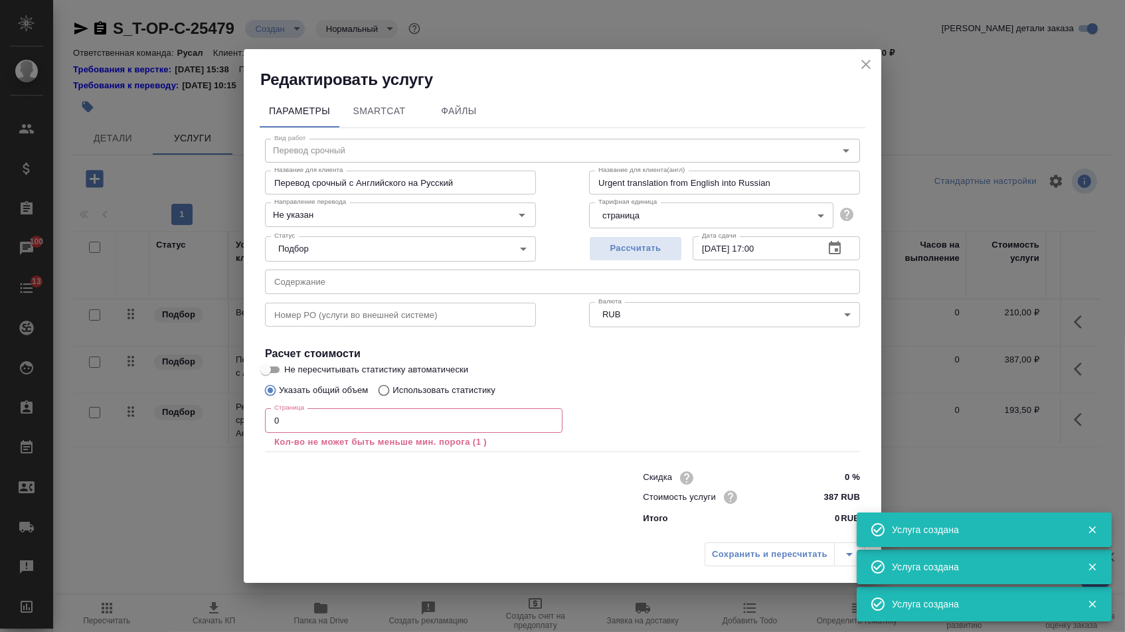
type input "Верстка Word / Layout Word"
type input "Верстка MS Office"
type input "Layout MS Office"
type input "Не указан"
type input "210 RUB"
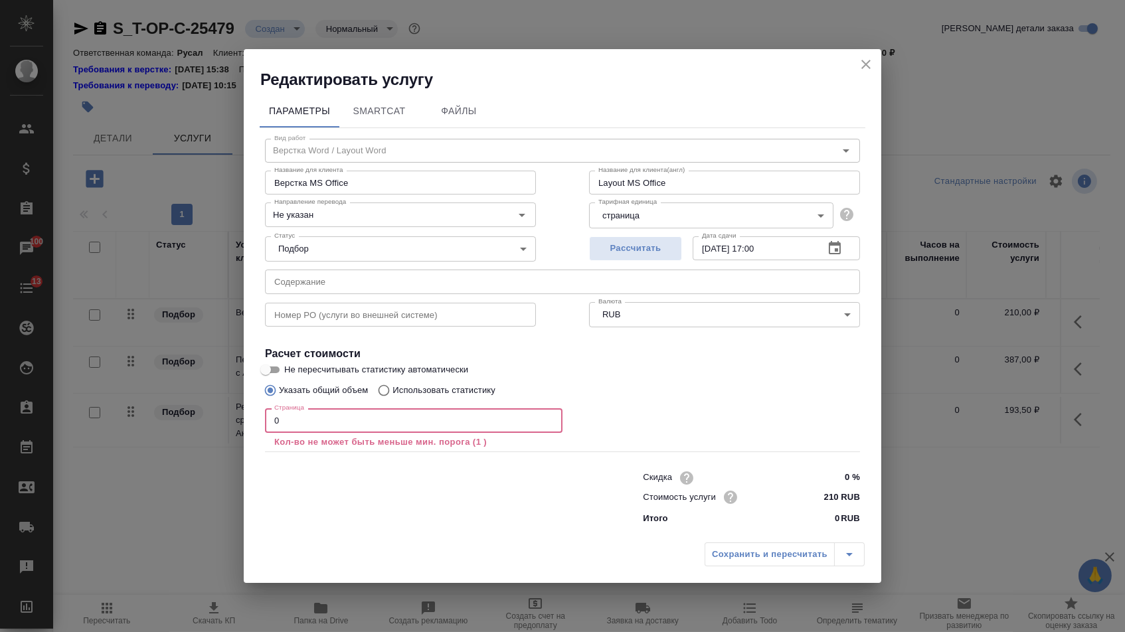
drag, startPoint x: 292, startPoint y: 420, endPoint x: 232, endPoint y: 421, distance: 59.8
click at [232, 421] on div "Редактировать услугу Параметры SmartCat Файлы Вид работ Верстка Word / Layout W…" at bounding box center [562, 316] width 1125 height 632
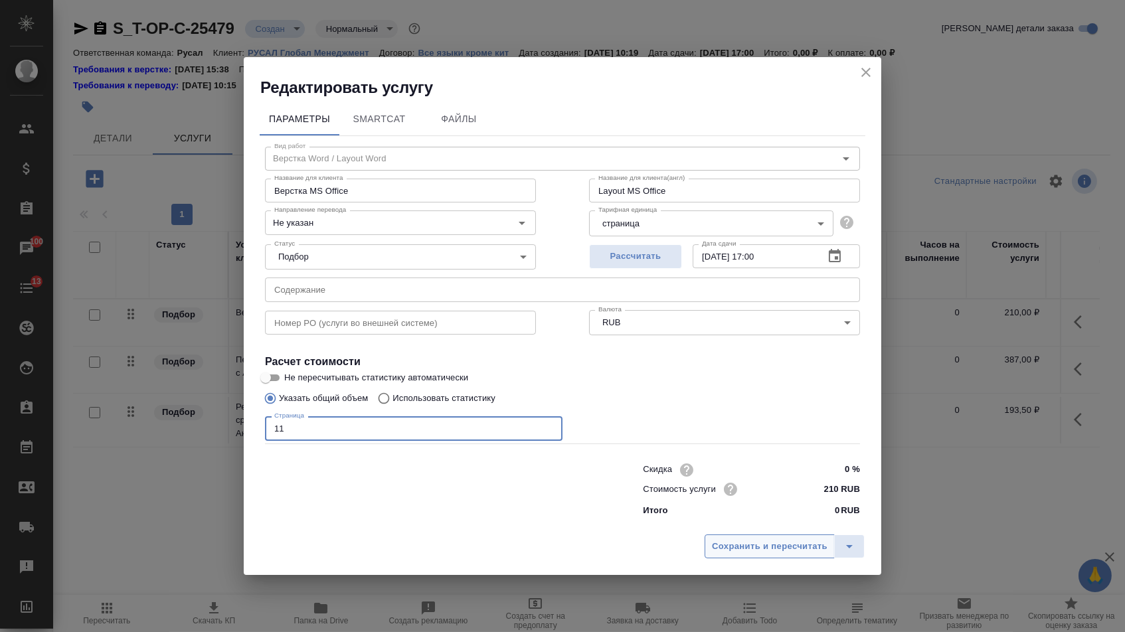
type input "11"
click at [734, 542] on button "Сохранить и пересчитать" at bounding box center [770, 547] width 130 height 24
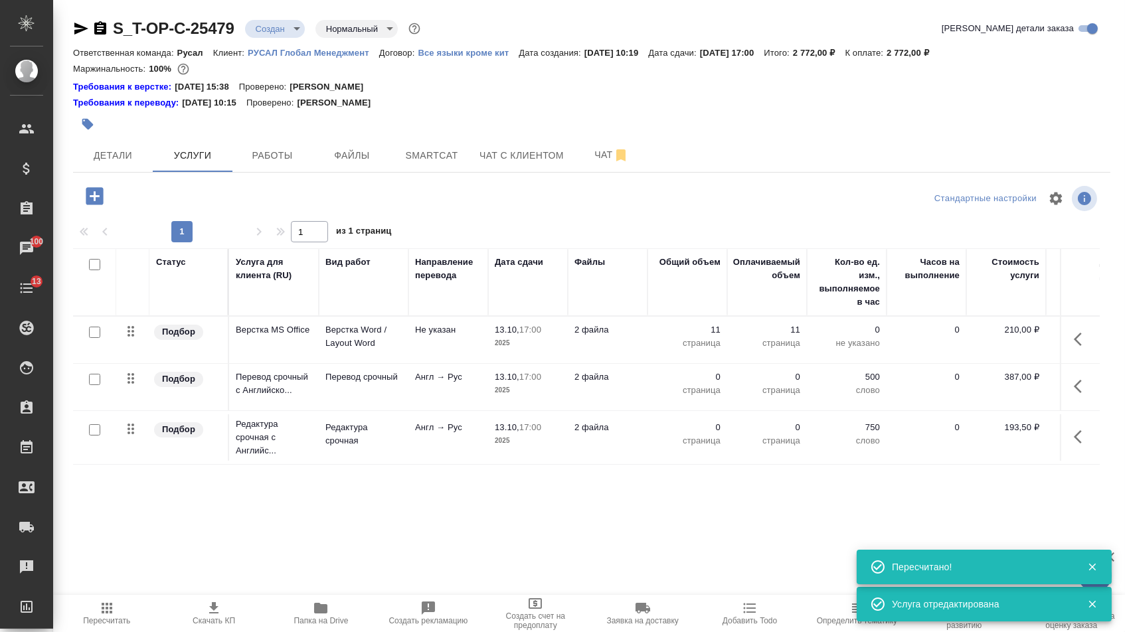
click at [1077, 395] on icon "button" at bounding box center [1082, 387] width 16 height 16
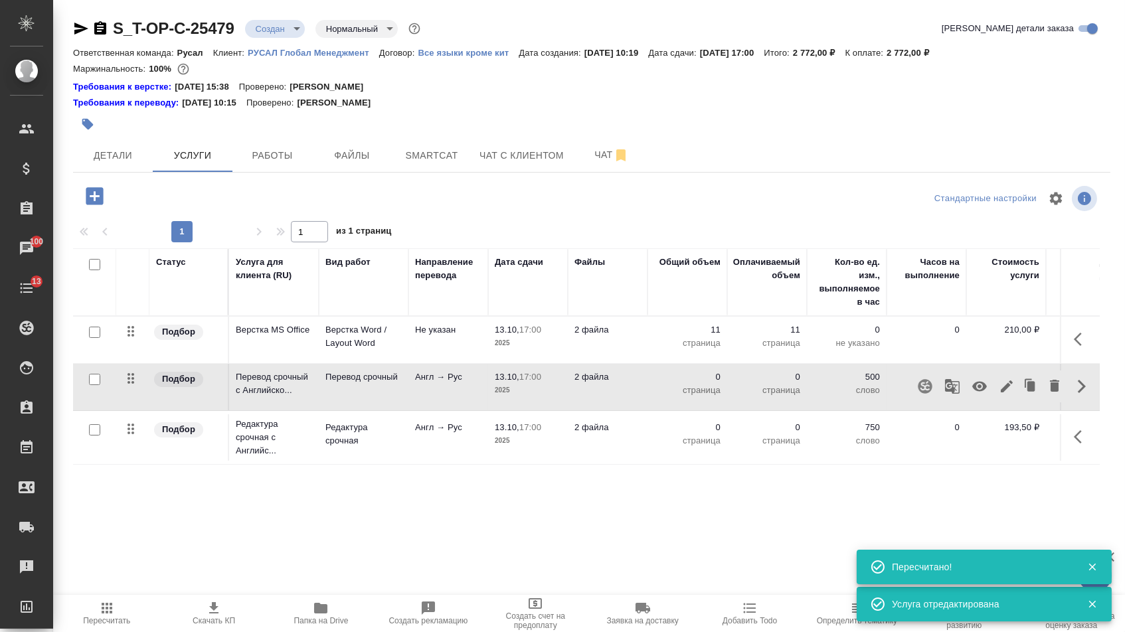
click at [1001, 393] on icon "button" at bounding box center [1007, 387] width 12 height 12
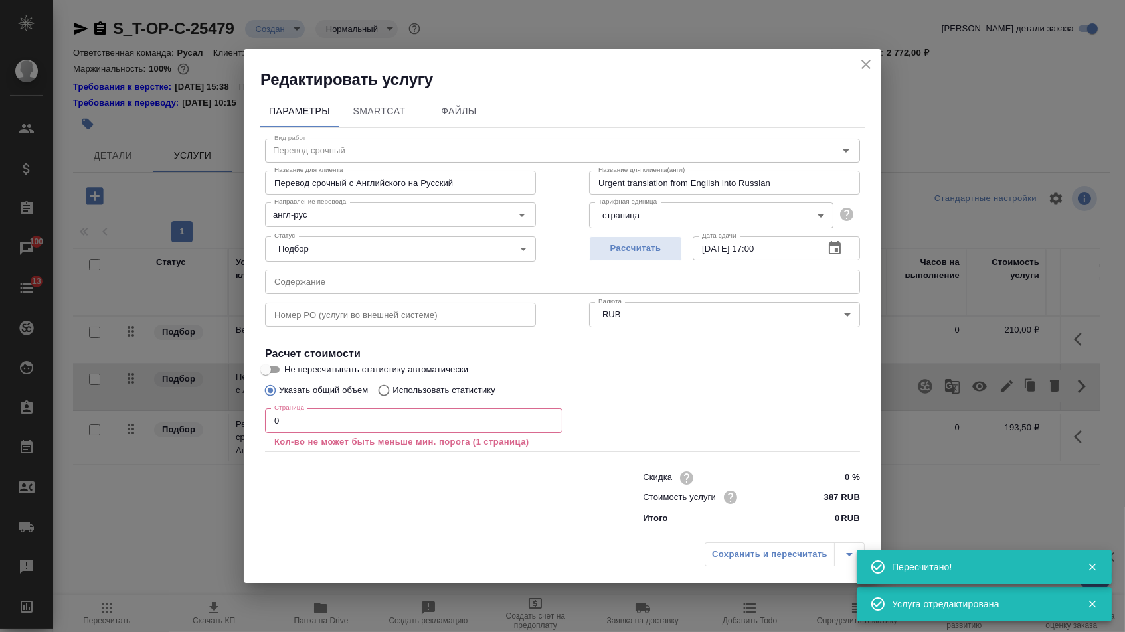
click at [497, 277] on input "text" at bounding box center [562, 282] width 595 height 24
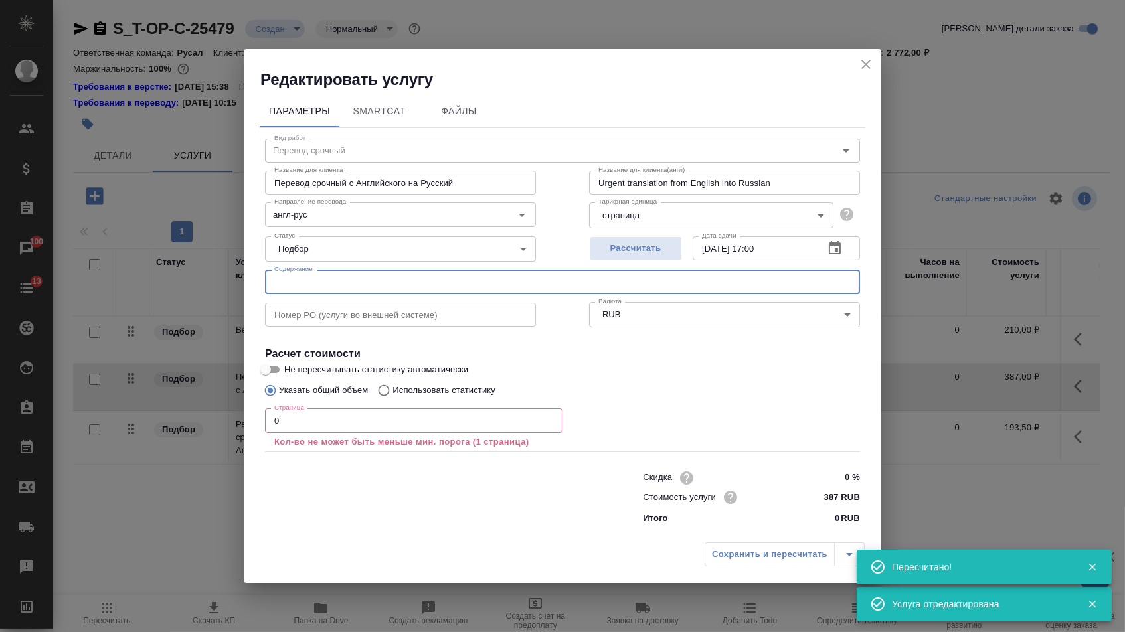
paste input "Request for a commercial proposal for a Melt Feeding System for RUSAL ITC LLC"
type input "Request for a commercial proposal for a Melt Feeding System for RUSAL ITC LLC"
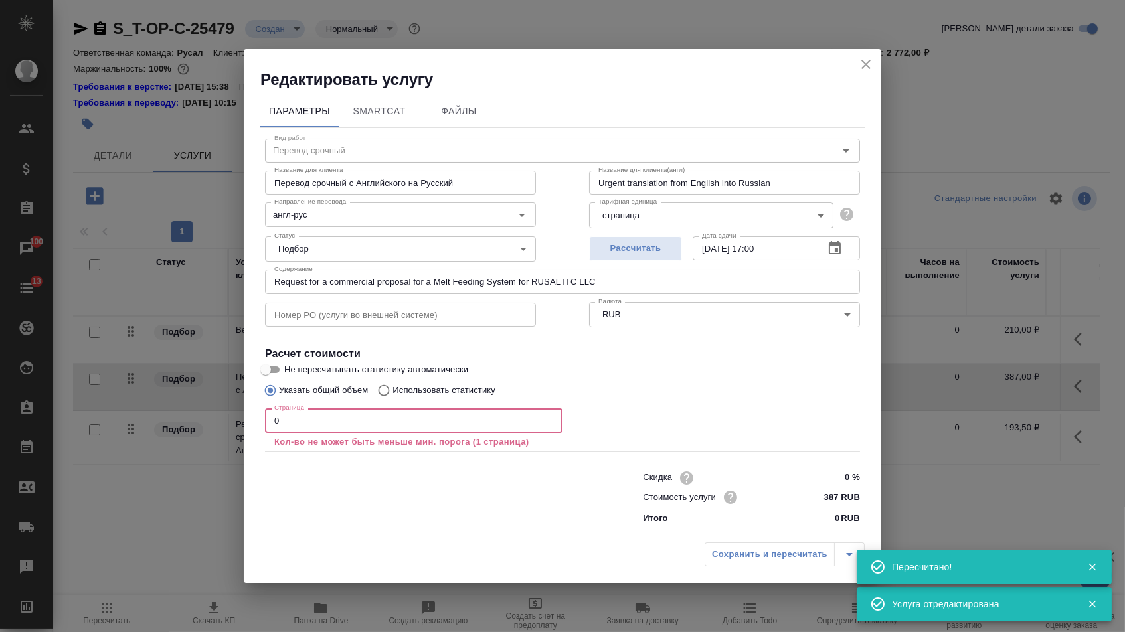
click at [413, 428] on input "0" at bounding box center [414, 421] width 298 height 24
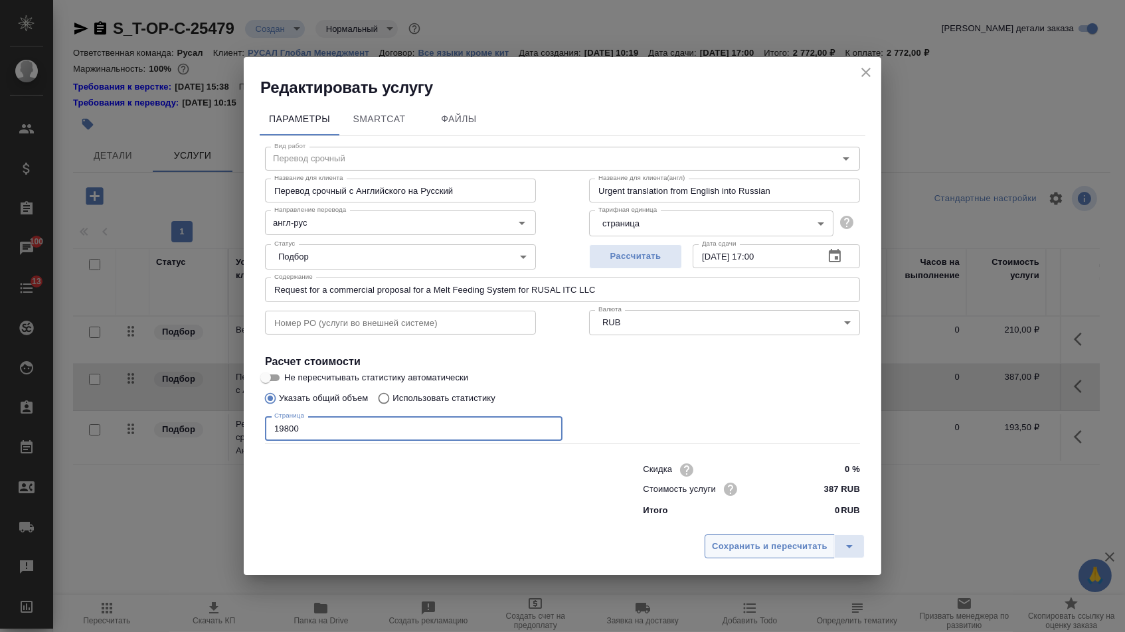
type input "19800"
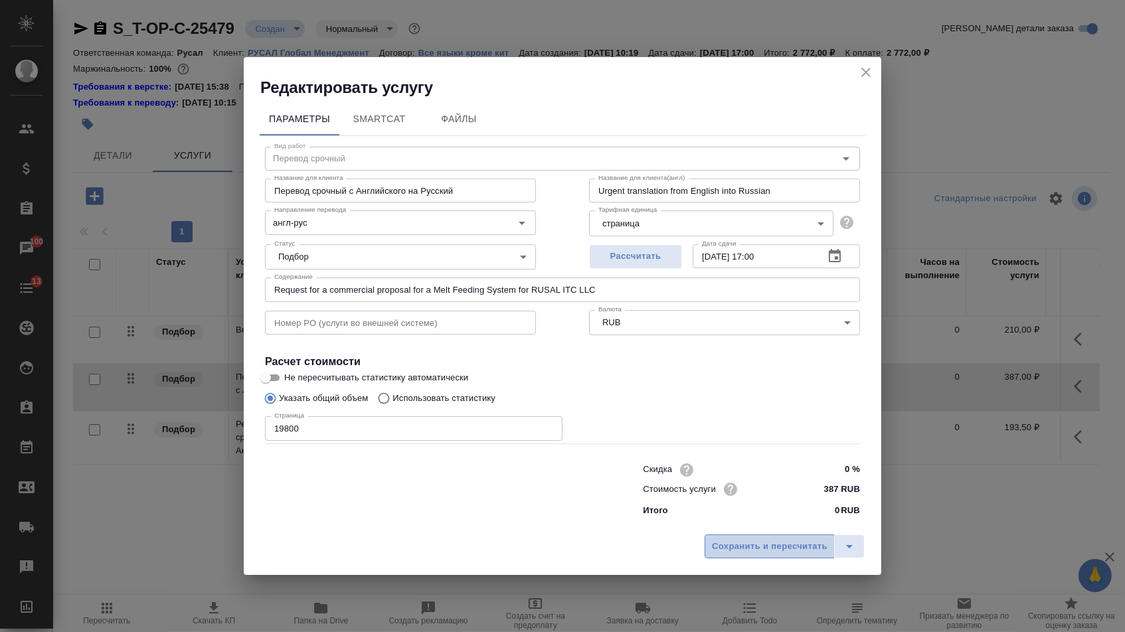
click at [782, 543] on span "Сохранить и пересчитать" at bounding box center [770, 546] width 116 height 15
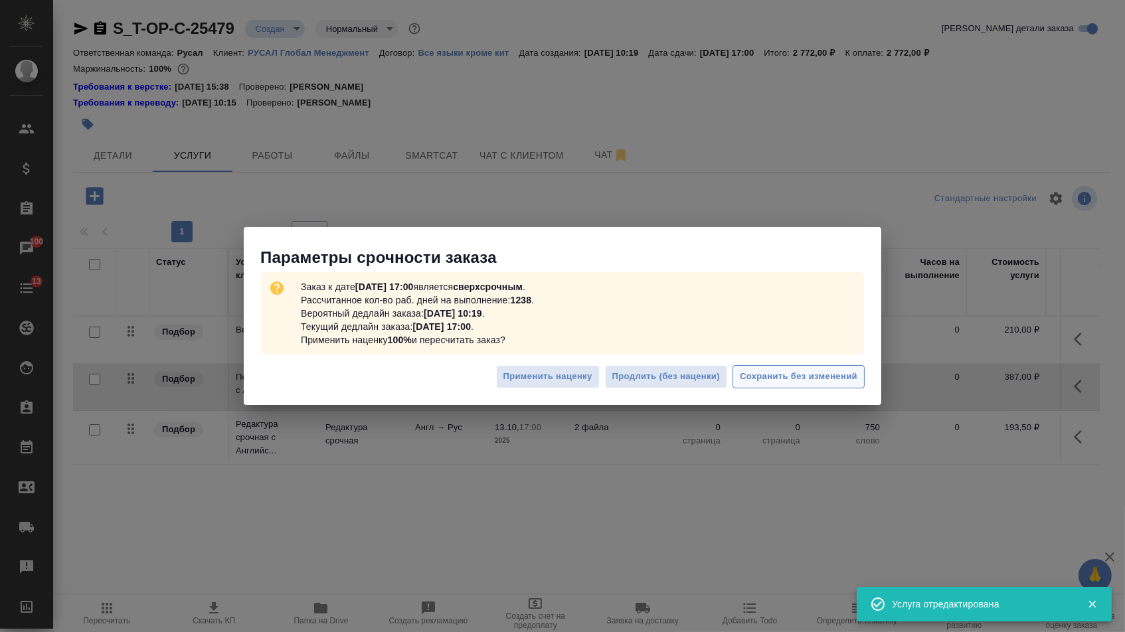
click at [799, 382] on span "Сохранить без изменений" at bounding box center [799, 376] width 118 height 15
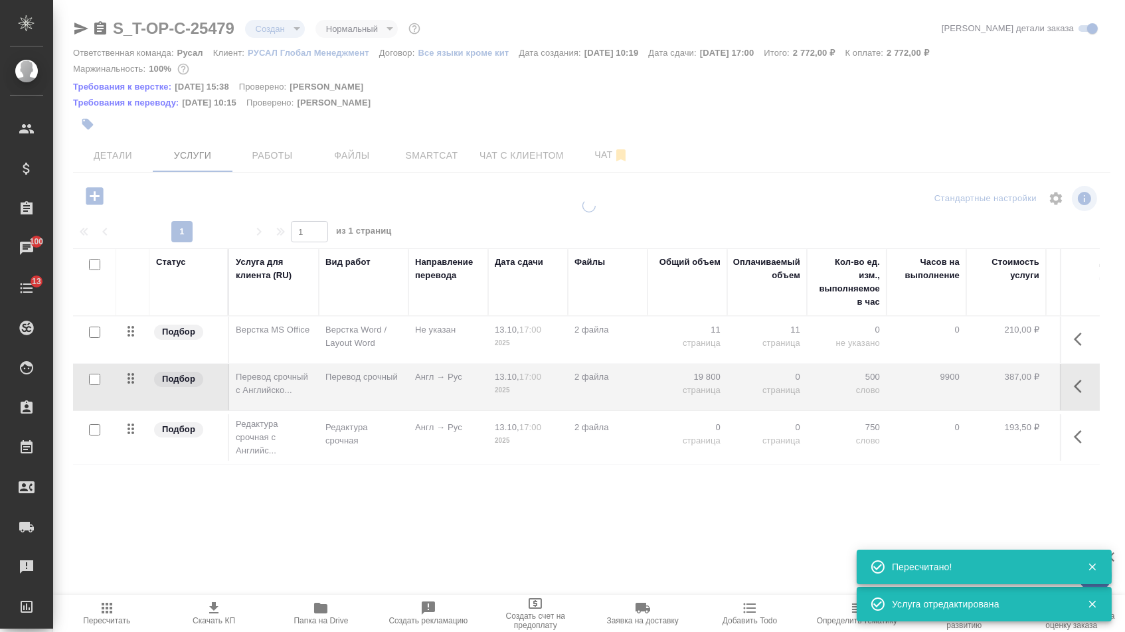
type input "urgent"
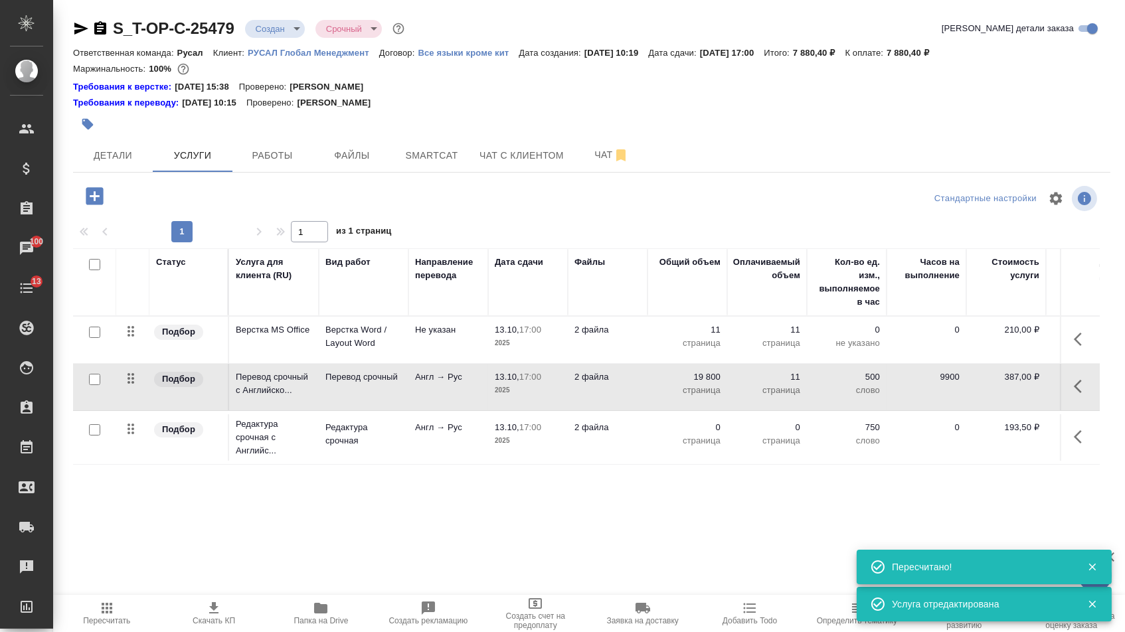
click at [696, 448] on p "страница" at bounding box center [687, 440] width 66 height 13
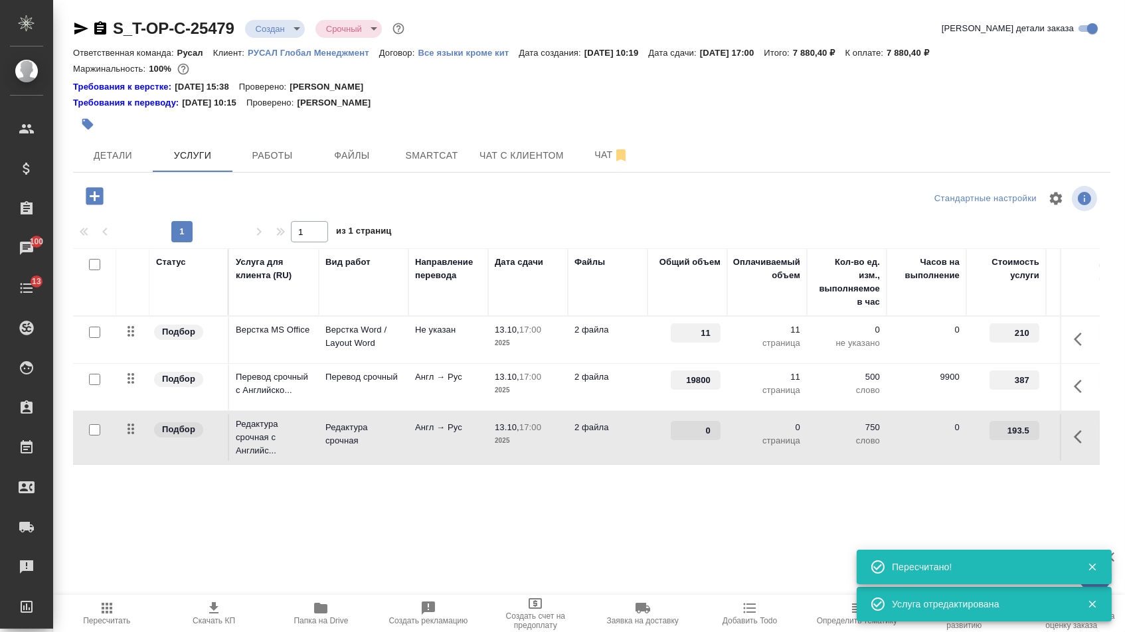
click at [694, 440] on input "0" at bounding box center [696, 430] width 50 height 19
click at [692, 441] on input "0" at bounding box center [696, 431] width 48 height 19
type input "19800"
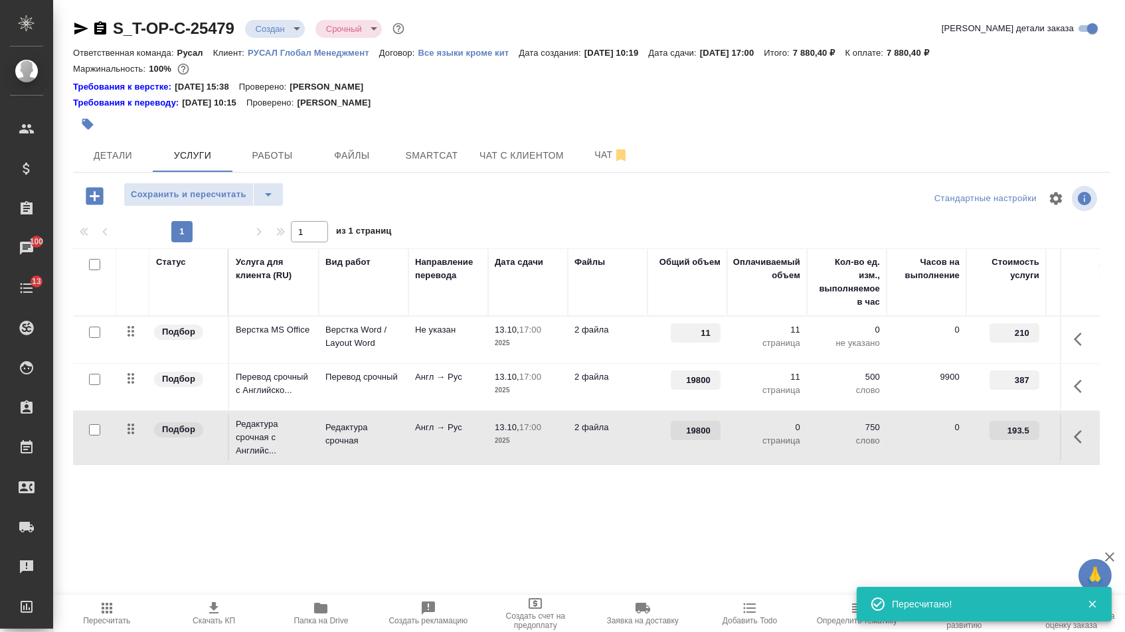
click at [669, 507] on div "Статус Услуга для клиента (RU) Вид работ Направление перевода Дата сдачи Файлы …" at bounding box center [586, 391] width 1027 height 286
click at [216, 187] on button "Сохранить и пересчитать" at bounding box center [189, 195] width 130 height 24
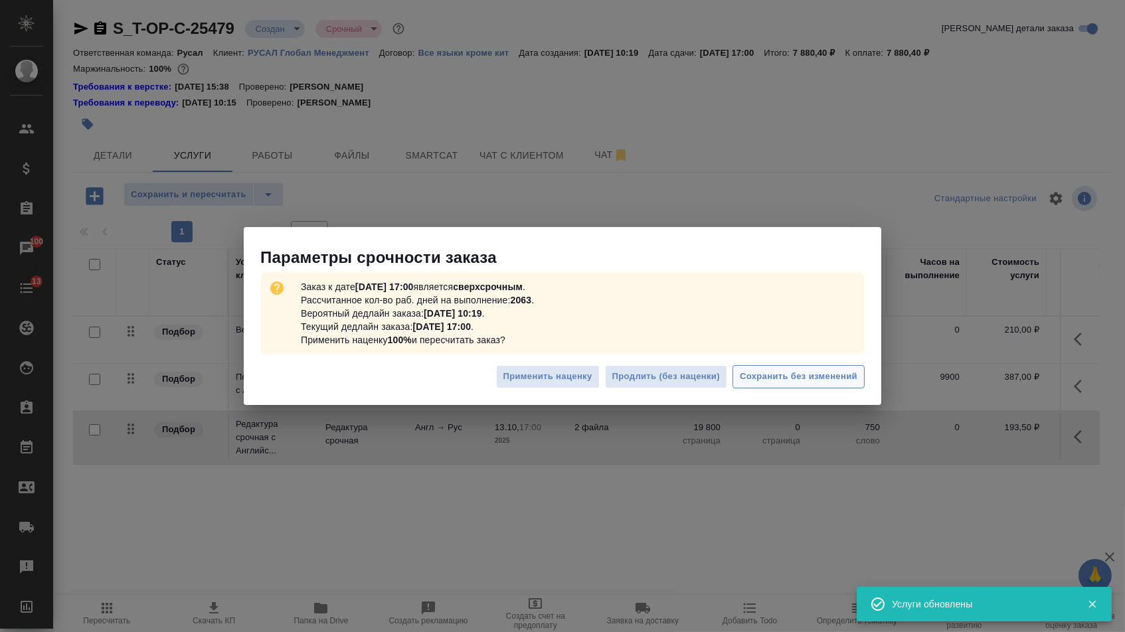
click at [793, 377] on span "Сохранить без изменений" at bounding box center [799, 376] width 118 height 15
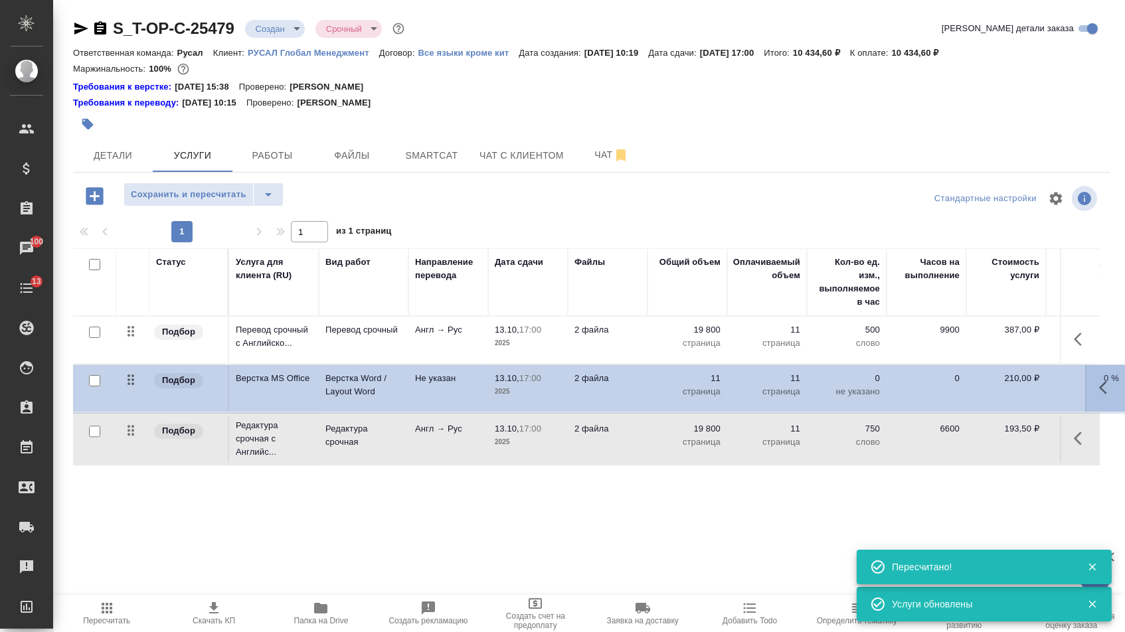
drag, startPoint x: 135, startPoint y: 331, endPoint x: 134, endPoint y: 449, distance: 118.2
click at [134, 449] on table "Статус Услуга для клиента (RU) Вид работ Направление перевода Дата сдачи Файлы …" at bounding box center [699, 357] width 1252 height 218
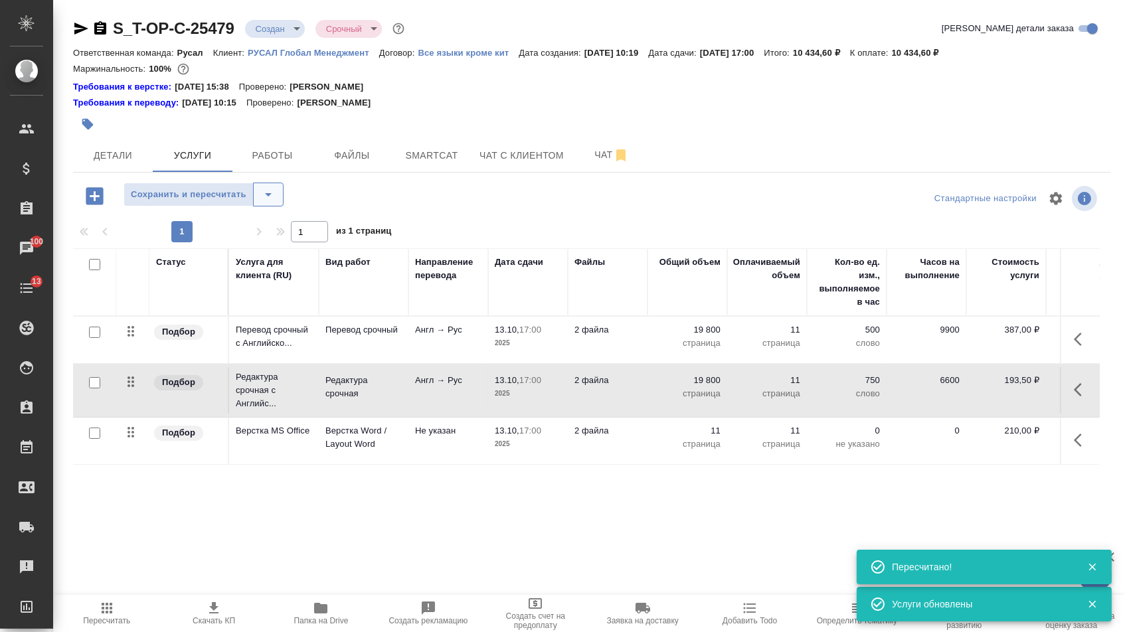
click at [276, 194] on icon "split button" at bounding box center [268, 195] width 16 height 16
click at [270, 221] on li "Сохранить" at bounding box center [209, 229] width 163 height 21
click at [118, 164] on span "Детали" at bounding box center [113, 155] width 64 height 17
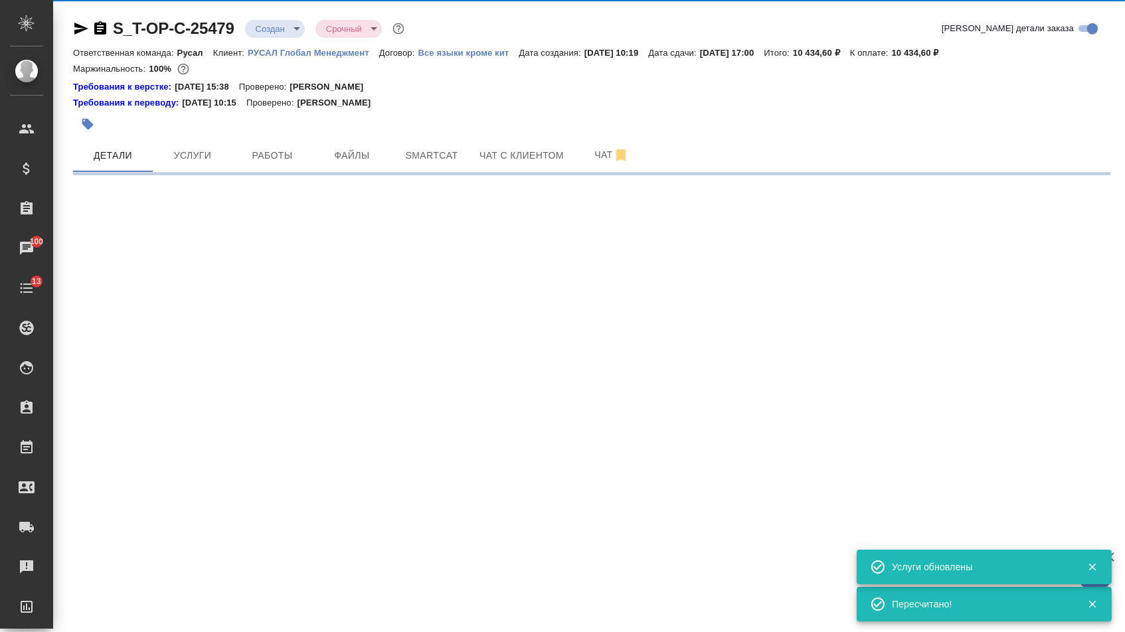
select select "RU"
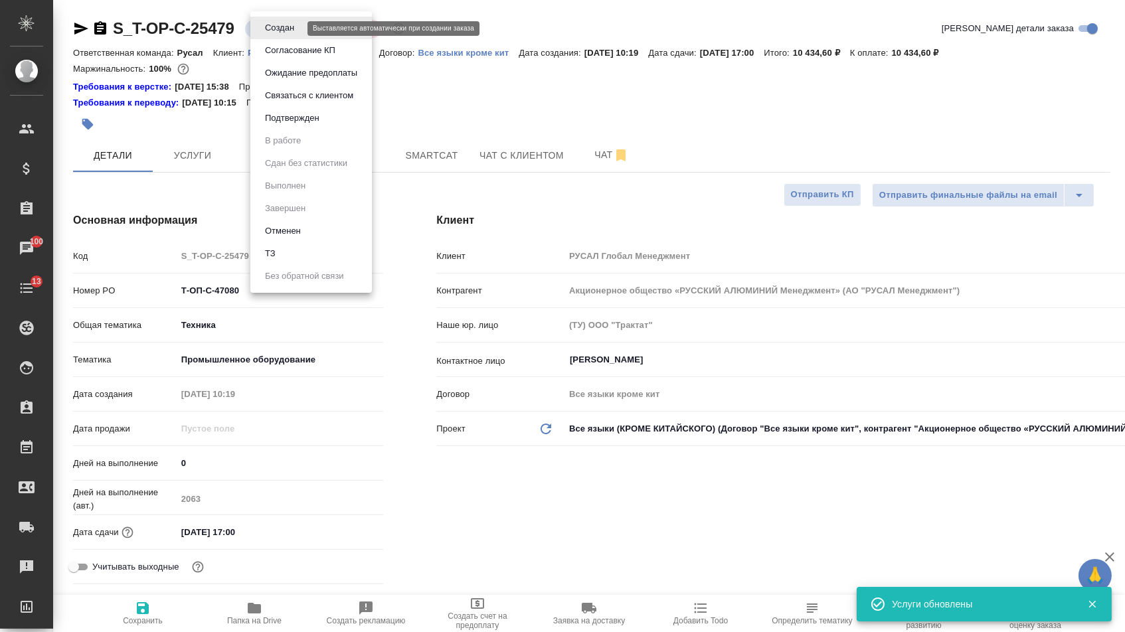
click at [282, 25] on body "🙏 .cls-1 fill:#fff; AWATERA Menshikova Aleksandra Клиенты Спецификации Заказы 1…" at bounding box center [562, 316] width 1125 height 632
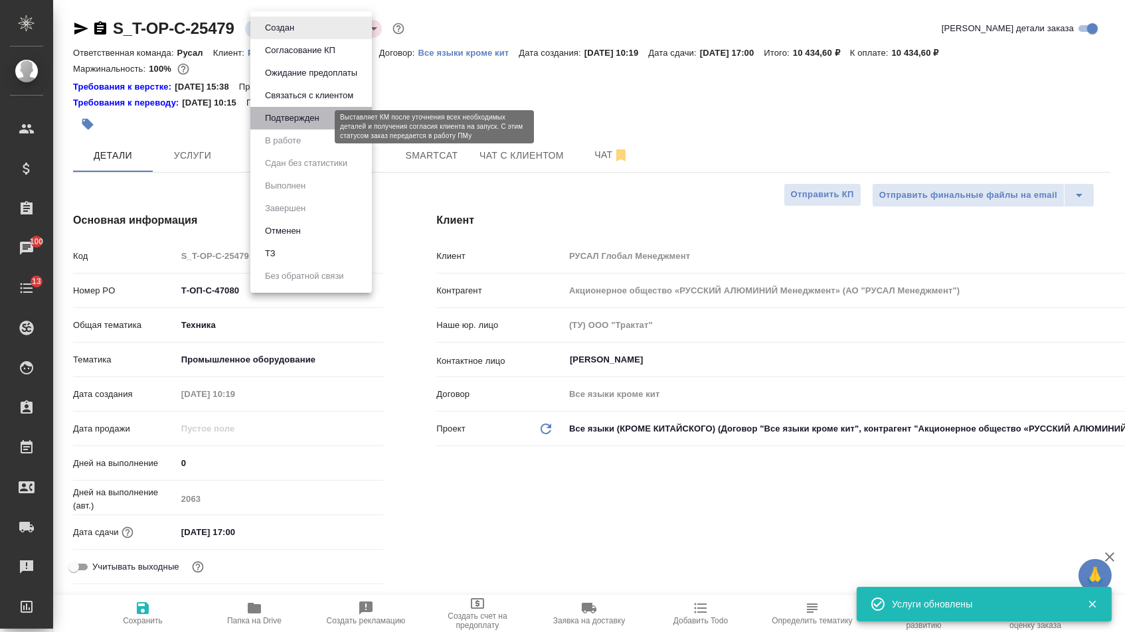
click at [280, 119] on button "Подтвержден" at bounding box center [292, 118] width 62 height 15
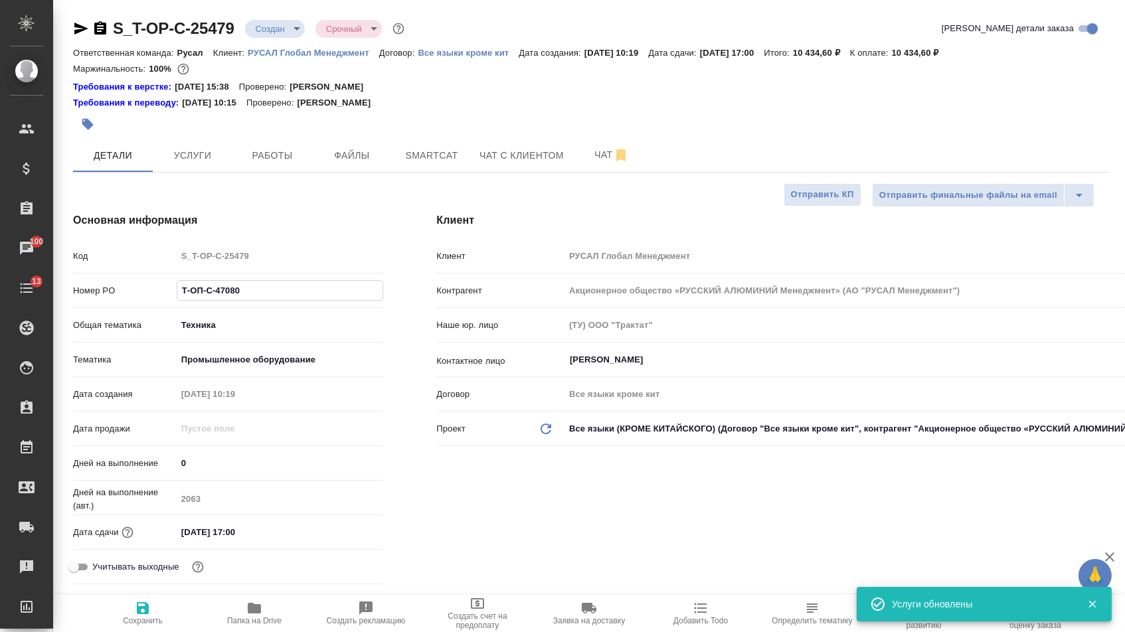
drag, startPoint x: 258, startPoint y: 295, endPoint x: 131, endPoint y: 286, distance: 127.2
click at [132, 289] on div "Номер PO Т-ОП-С-47080" at bounding box center [228, 290] width 310 height 23
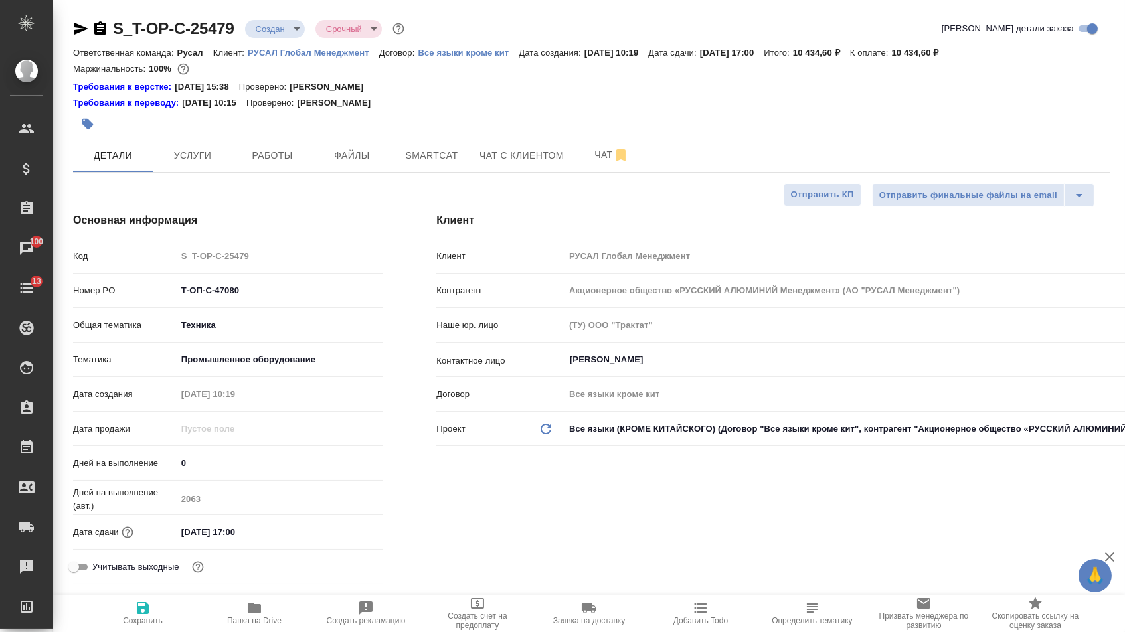
select select "RU"
type textarea "x"
click at [82, 29] on icon "button" at bounding box center [81, 29] width 14 height 12
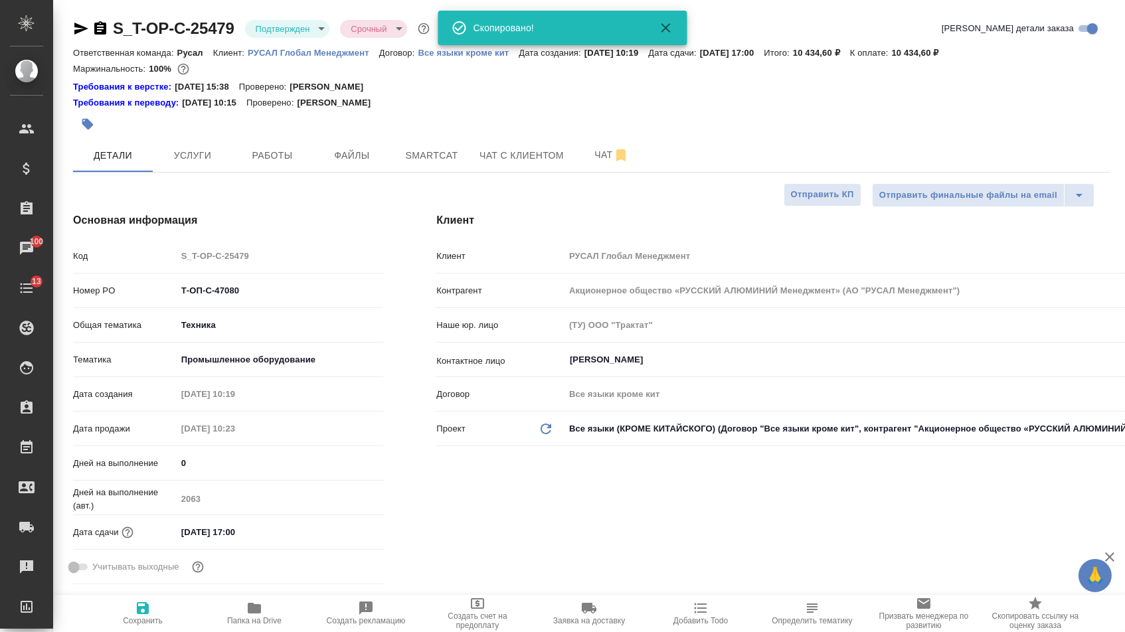
type textarea "x"
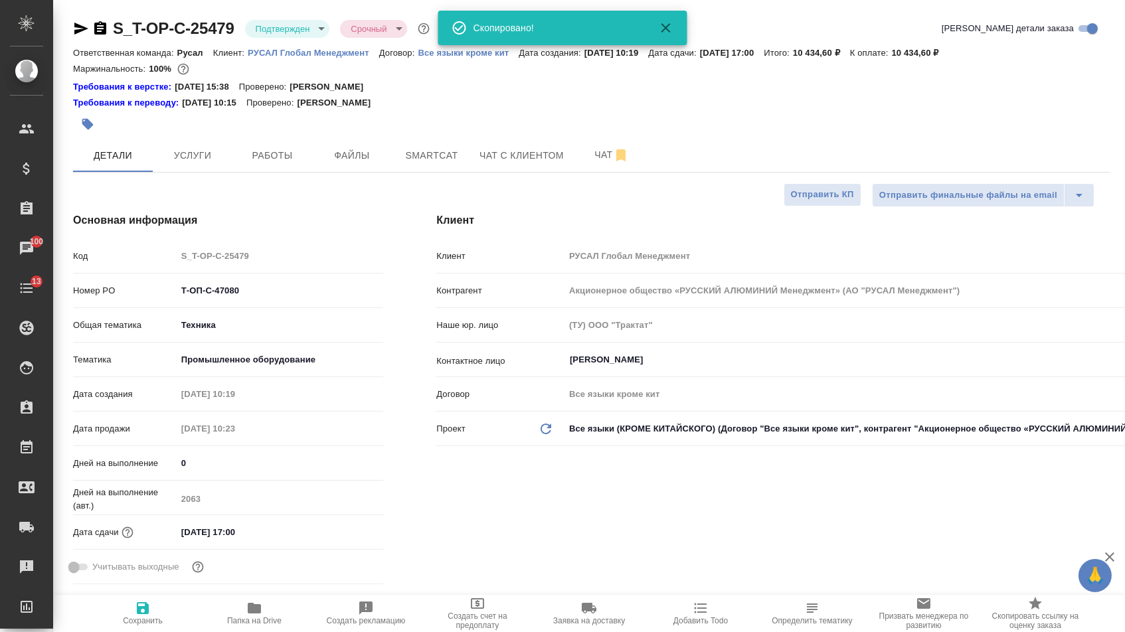
type textarea "x"
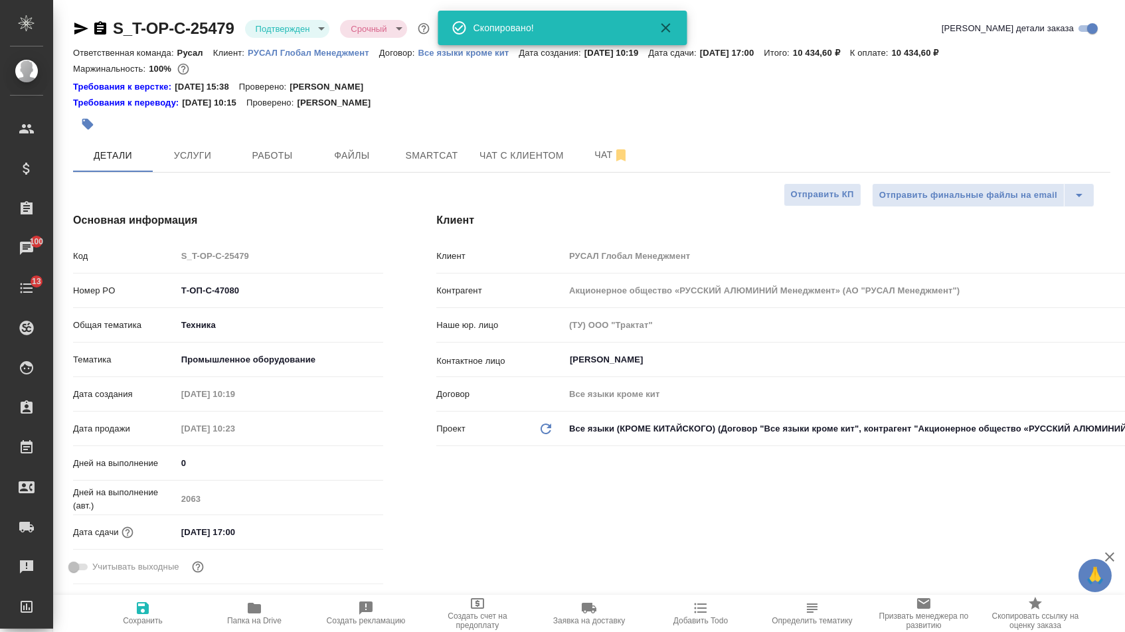
type textarea "x"
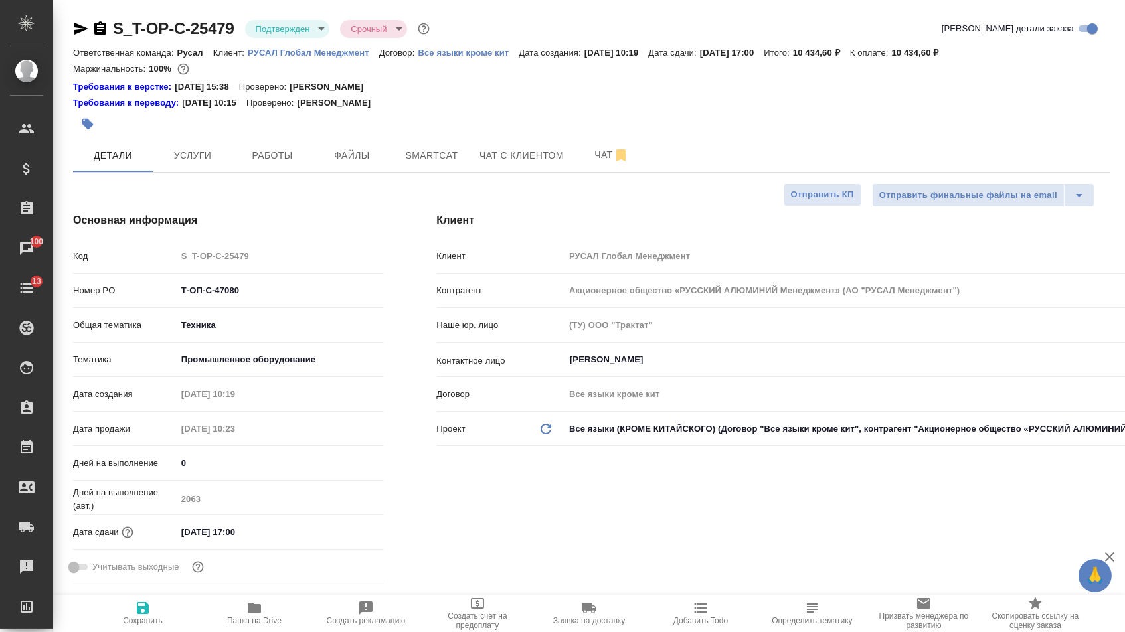
type textarea "x"
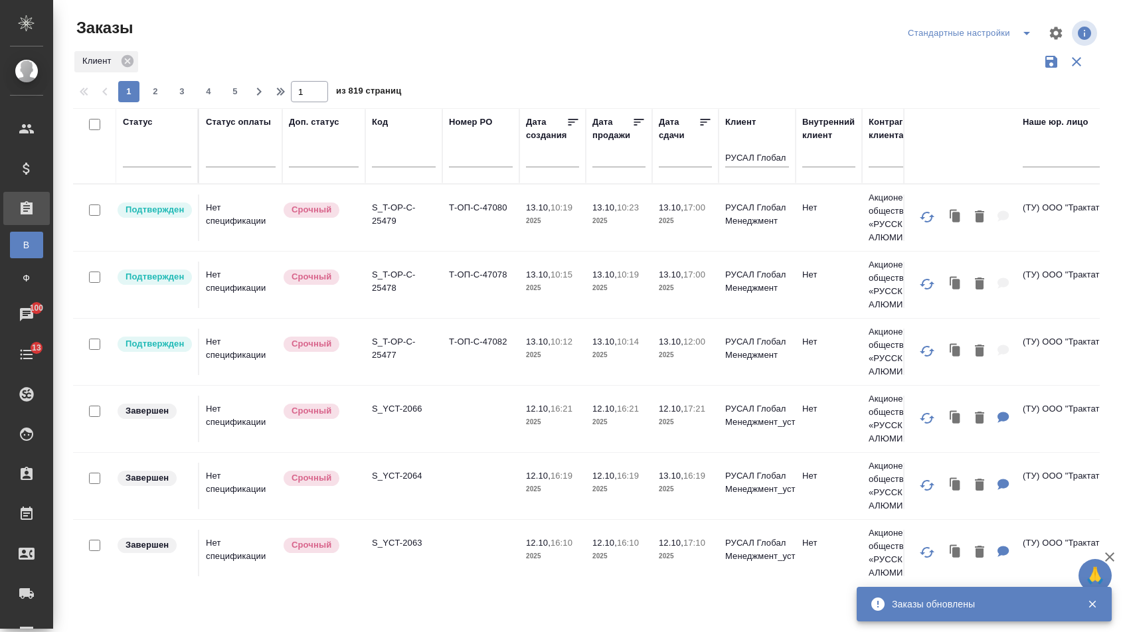
select select "9"
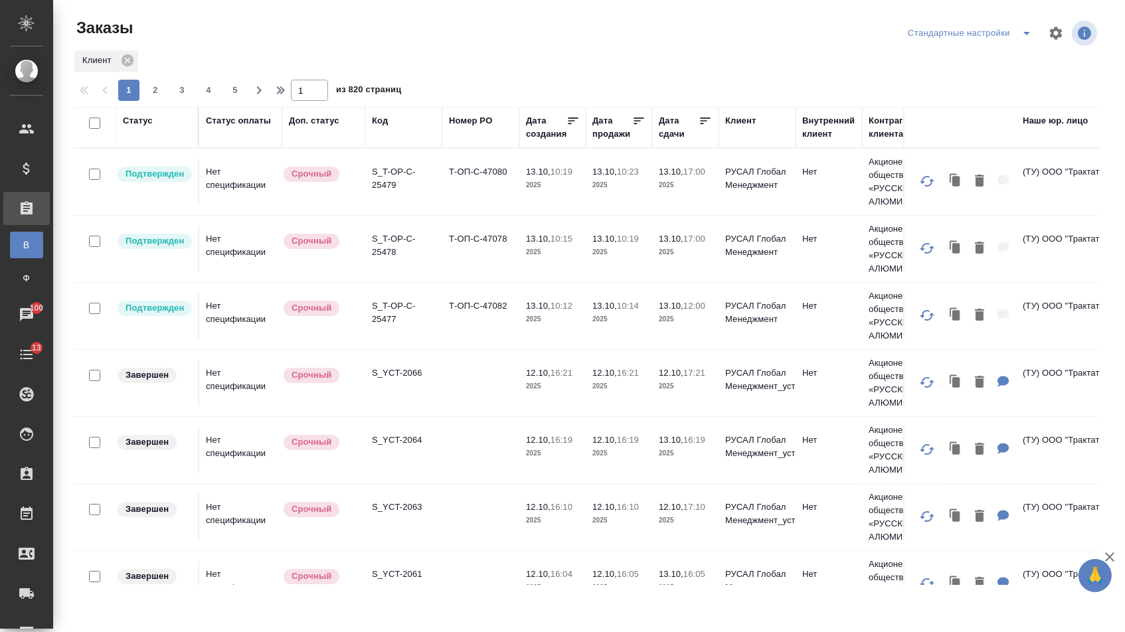
click at [672, 130] on div "Дата сдачи" at bounding box center [679, 127] width 40 height 27
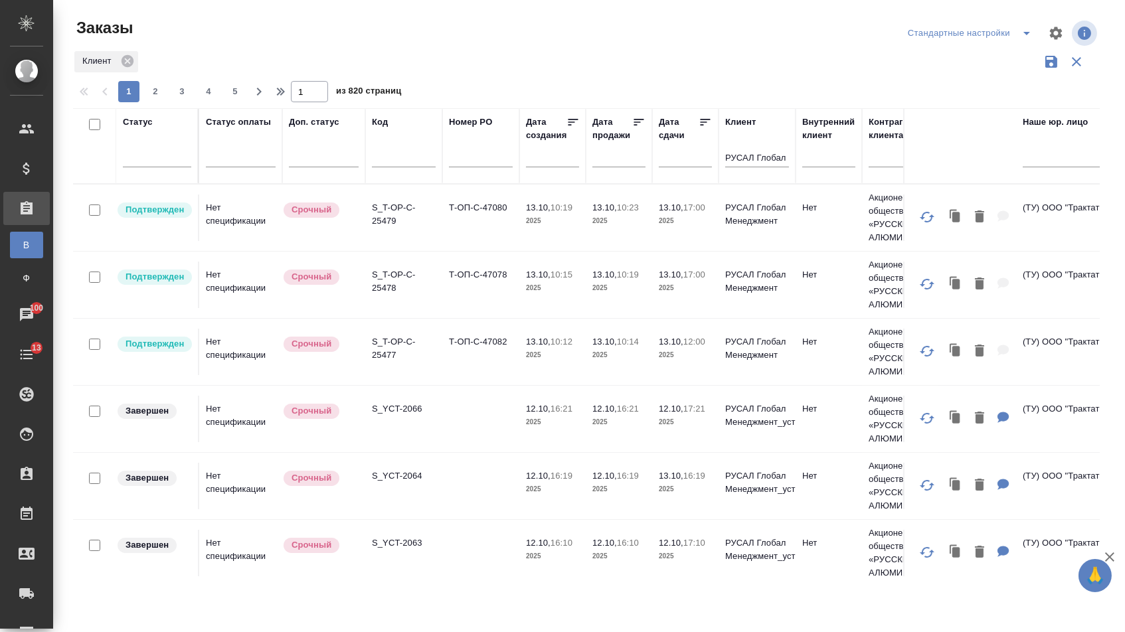
click at [666, 167] on div at bounding box center [685, 157] width 53 height 22
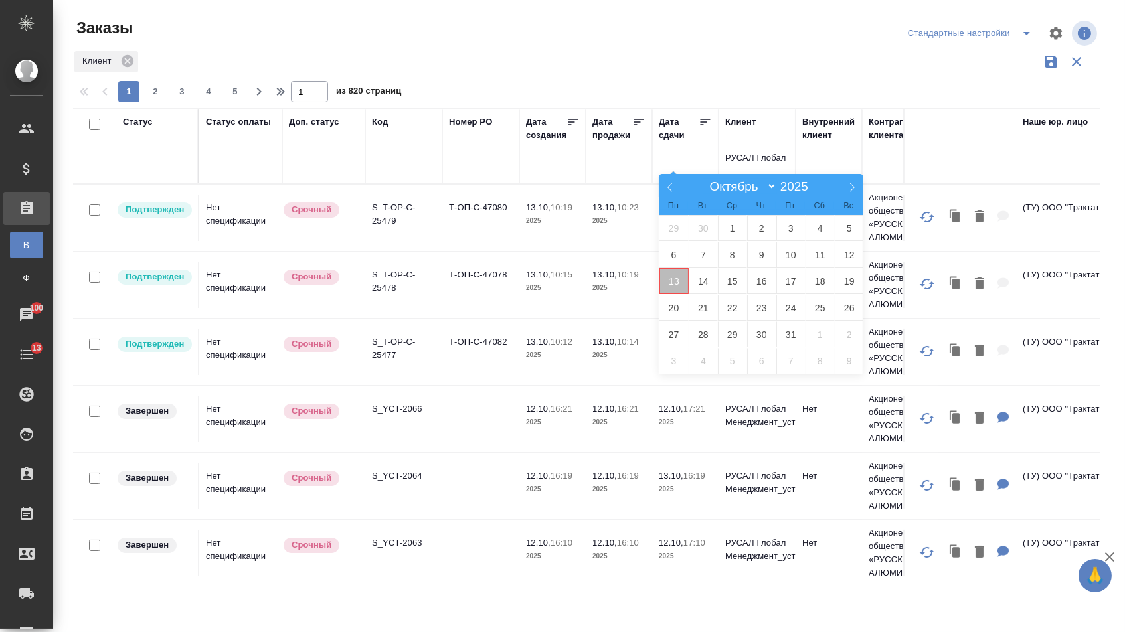
click at [675, 278] on span "13" at bounding box center [674, 281] width 29 height 26
type div "[DATE]T21:00:00.000Z"
click at [702, 280] on span "14" at bounding box center [703, 281] width 29 height 26
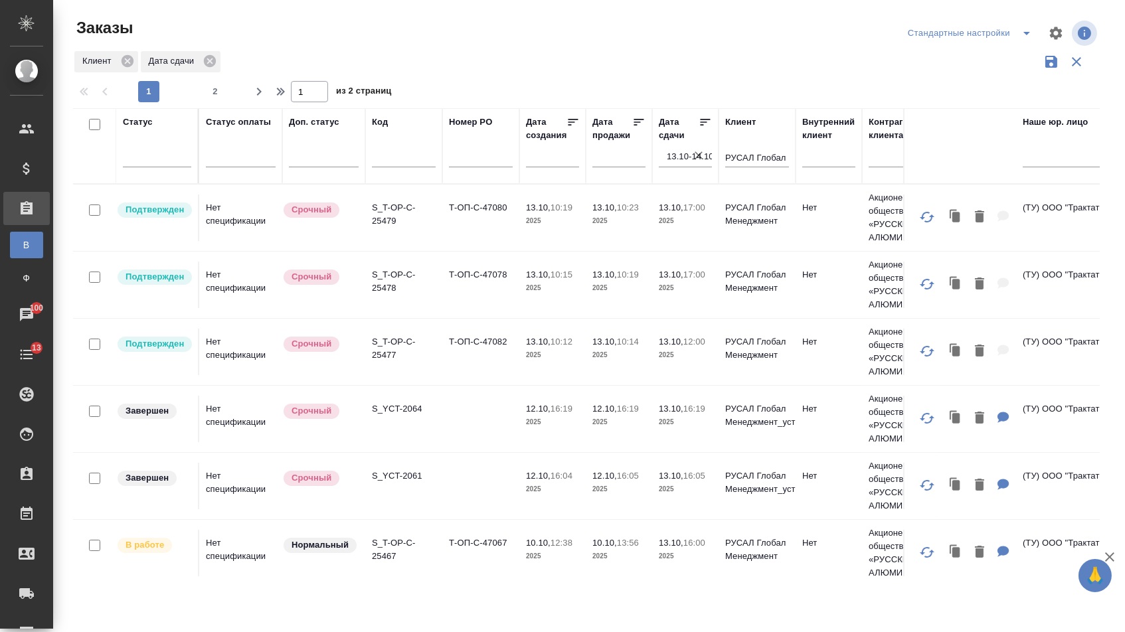
click at [701, 128] on icon at bounding box center [705, 122] width 13 height 13
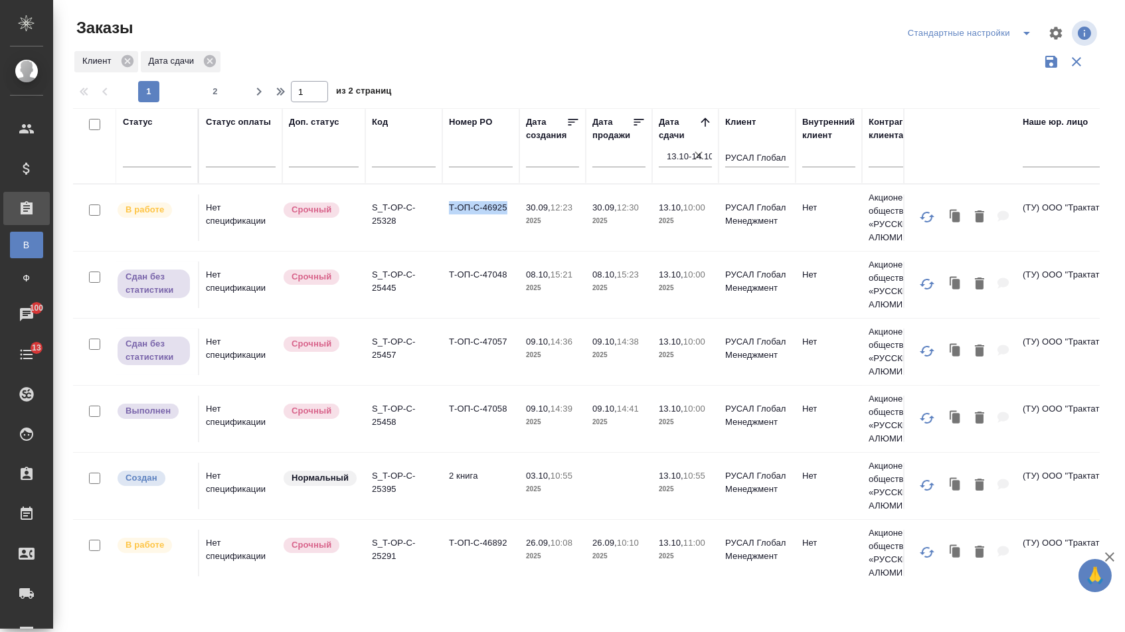
drag, startPoint x: 444, startPoint y: 213, endPoint x: 515, endPoint y: 214, distance: 70.4
click at [515, 214] on td "Т-ОП-С-46925" at bounding box center [480, 218] width 77 height 46
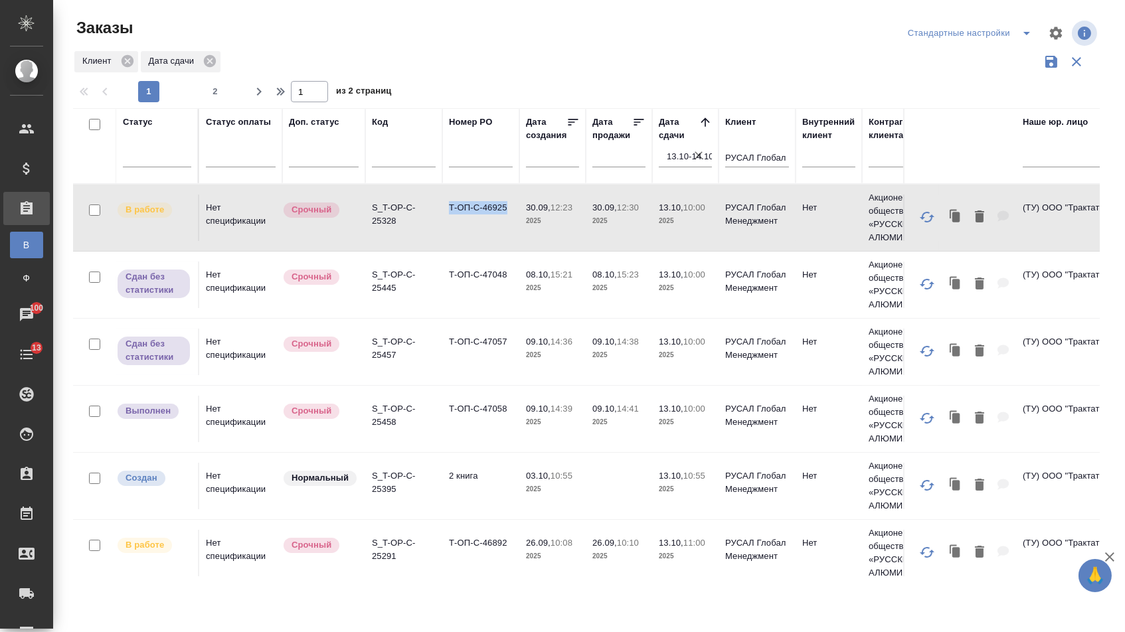
copy td "Т-ОП-С-46925"
click at [161, 161] on div at bounding box center [157, 153] width 68 height 19
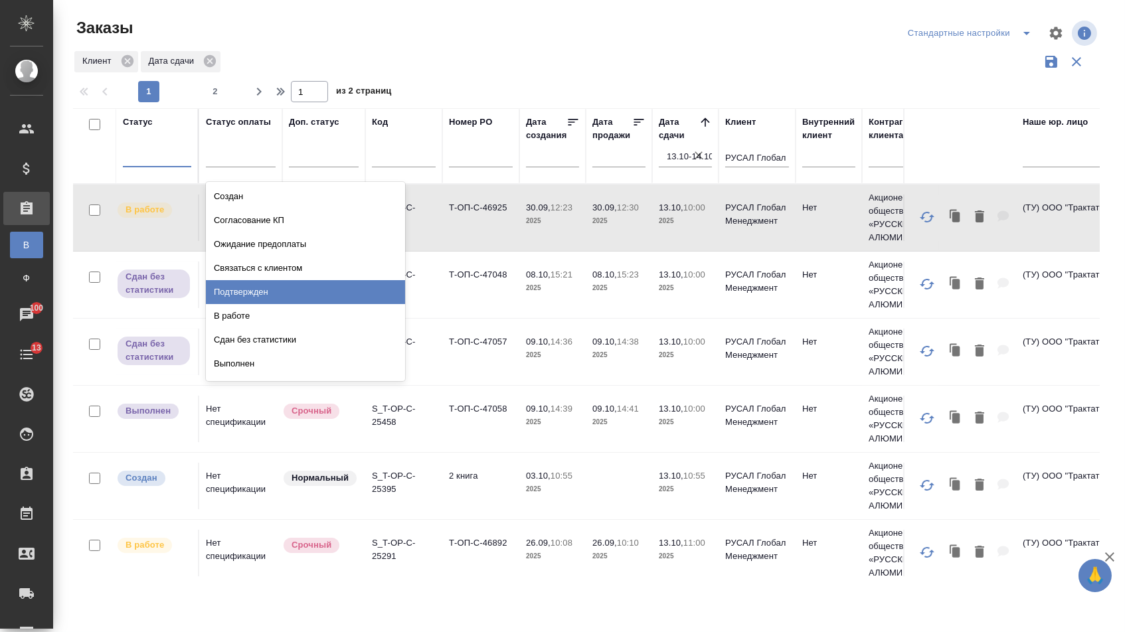
click at [227, 302] on div "Подтвержден" at bounding box center [305, 292] width 199 height 24
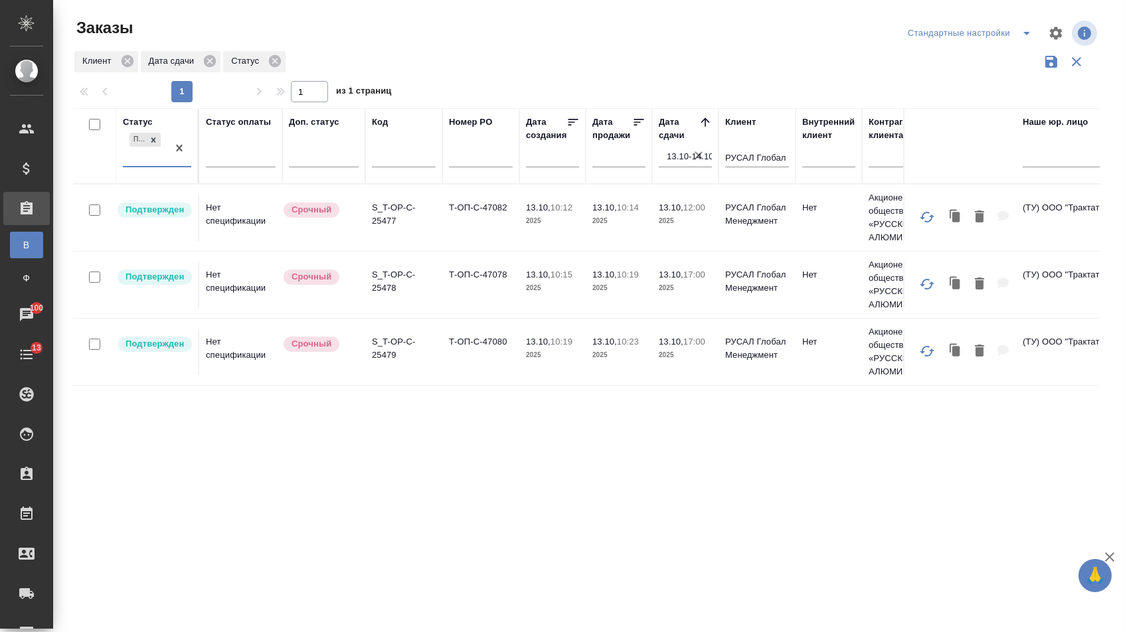
click at [156, 166] on div "Подтвержден" at bounding box center [145, 148] width 45 height 36
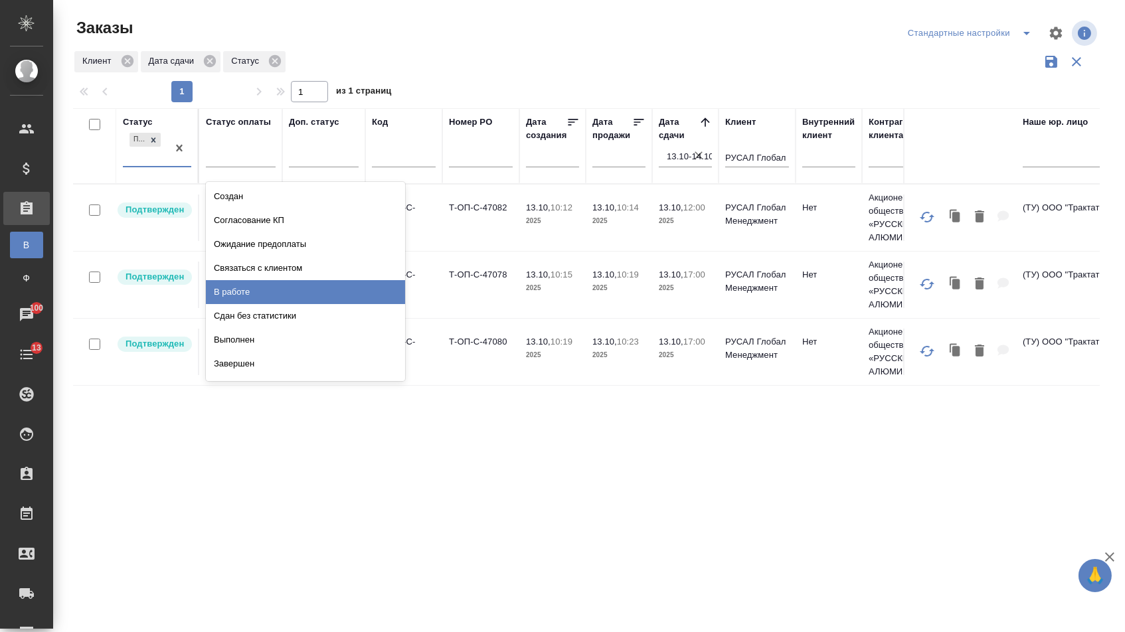
click at [242, 294] on div "В работе" at bounding box center [305, 292] width 199 height 24
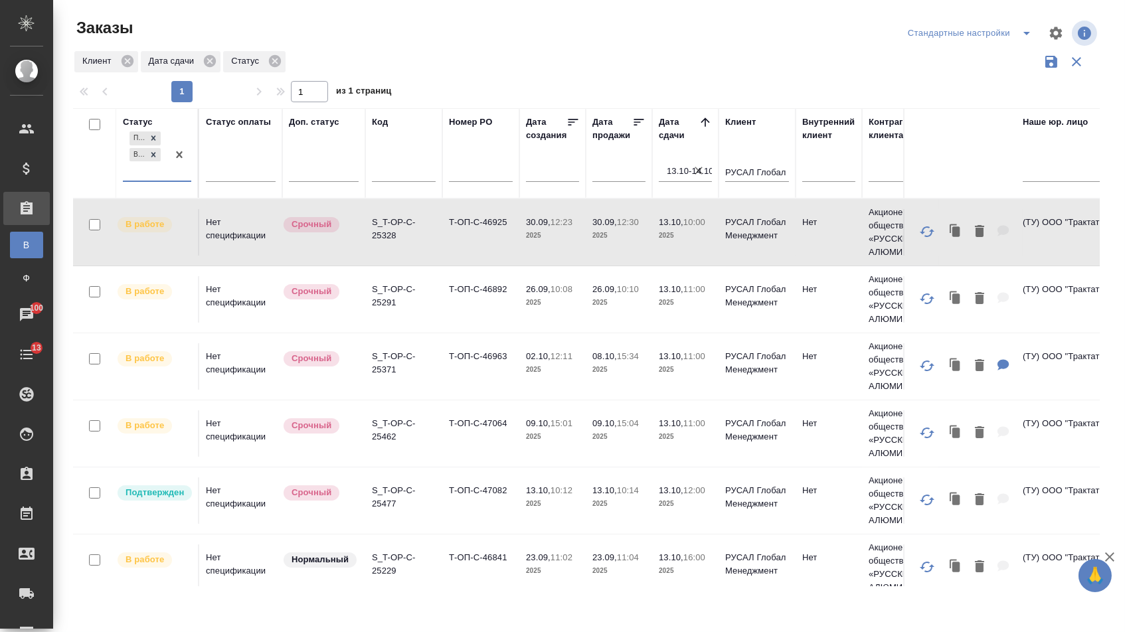
click at [143, 171] on div "Подтвержден В работе" at bounding box center [145, 155] width 45 height 52
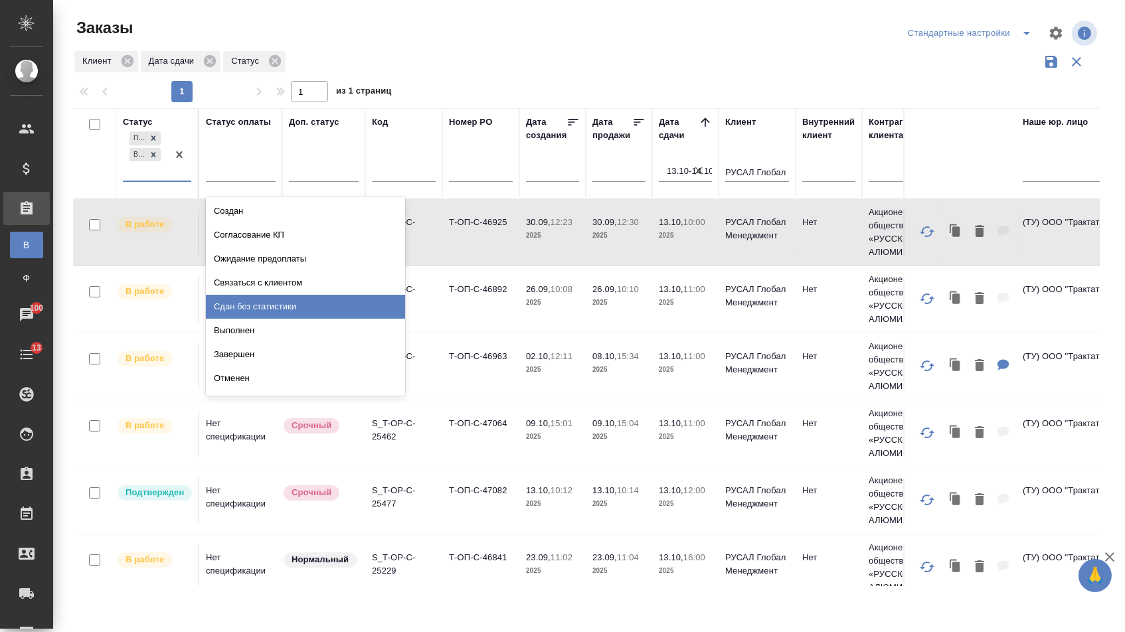
click at [240, 304] on div "Сдан без статистики" at bounding box center [305, 307] width 199 height 24
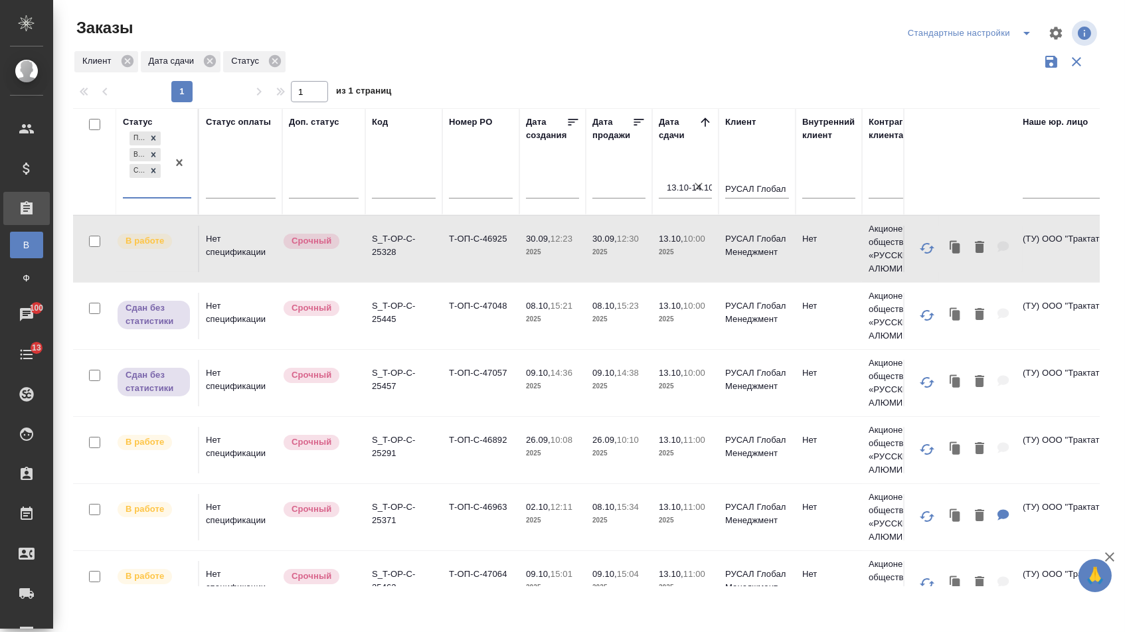
click at [152, 193] on div "Подтвержден В работе Сдан без статистики" at bounding box center [145, 163] width 45 height 68
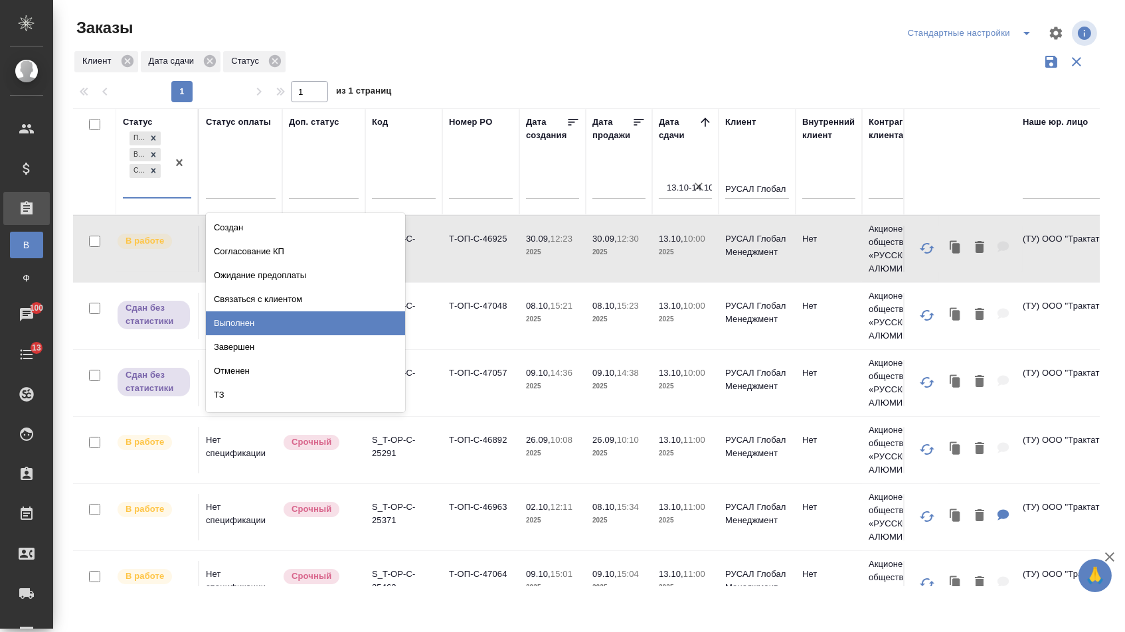
click at [240, 327] on div "Выполнен" at bounding box center [305, 324] width 199 height 24
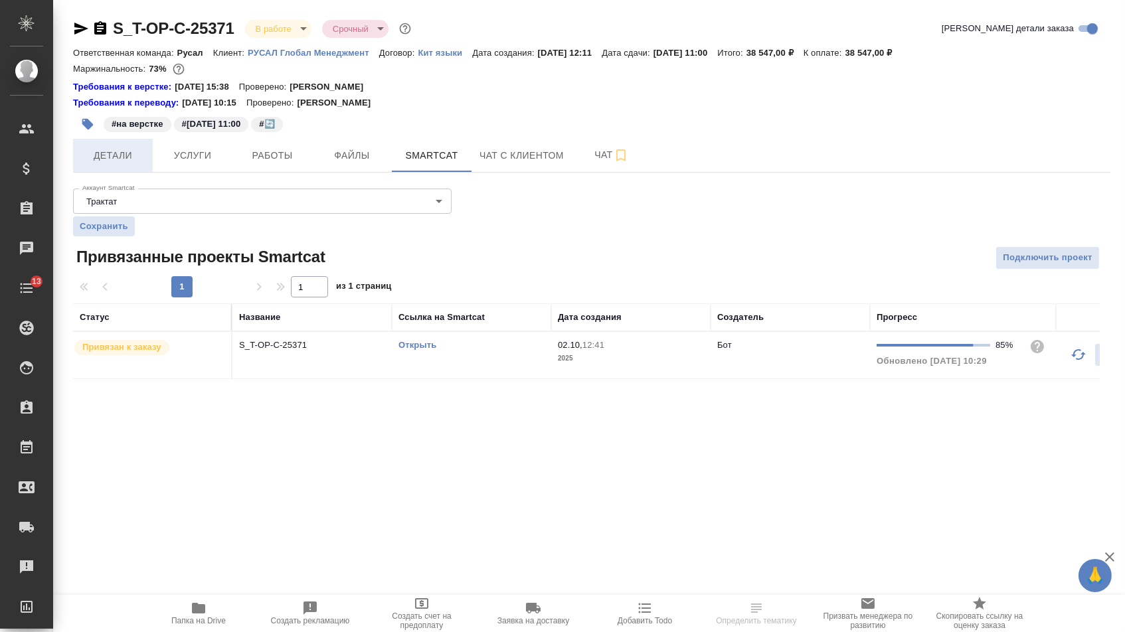
click at [108, 157] on span "Детали" at bounding box center [113, 155] width 64 height 17
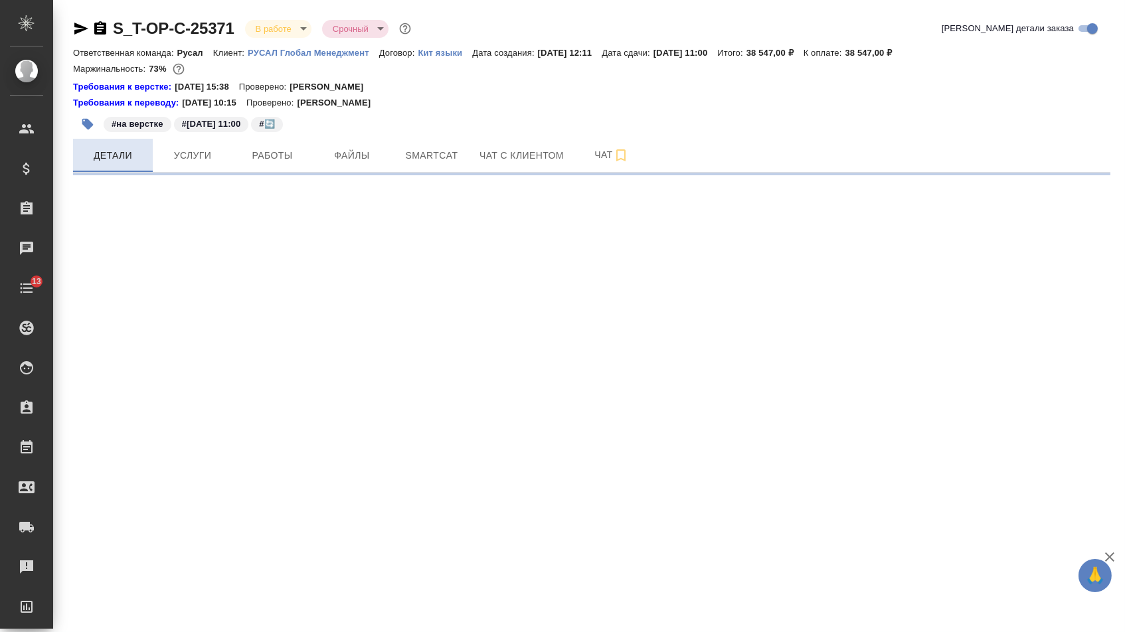
select select "RU"
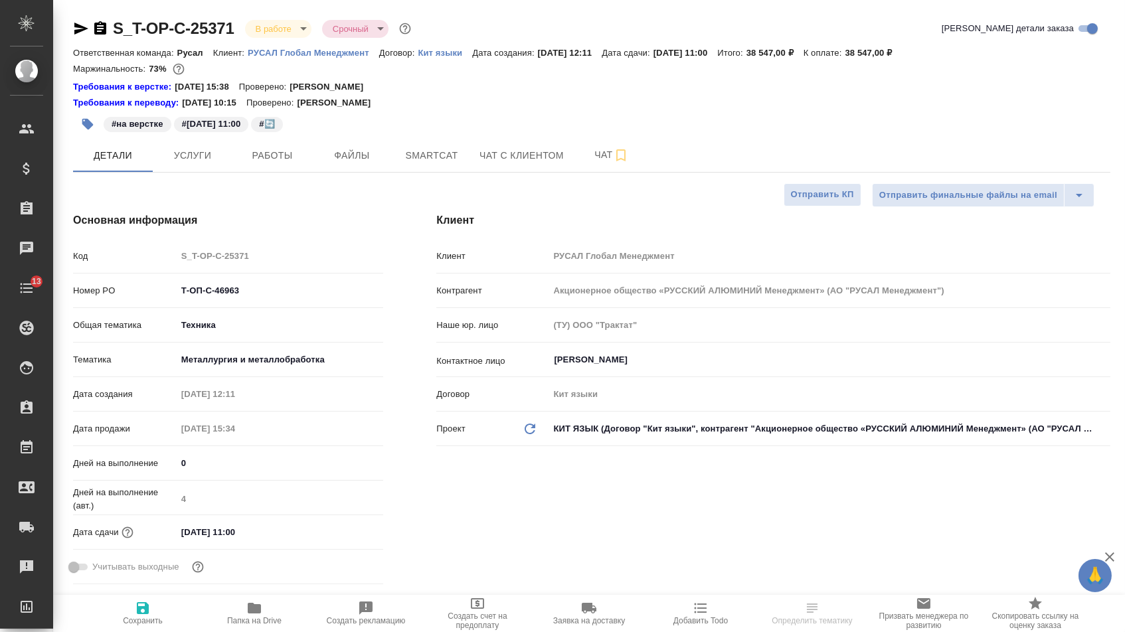
type textarea "x"
drag, startPoint x: 260, startPoint y: 298, endPoint x: 112, endPoint y: 295, distance: 147.5
click at [112, 295] on div "Номер PO Т-ОП-С-46963" at bounding box center [228, 290] width 310 height 23
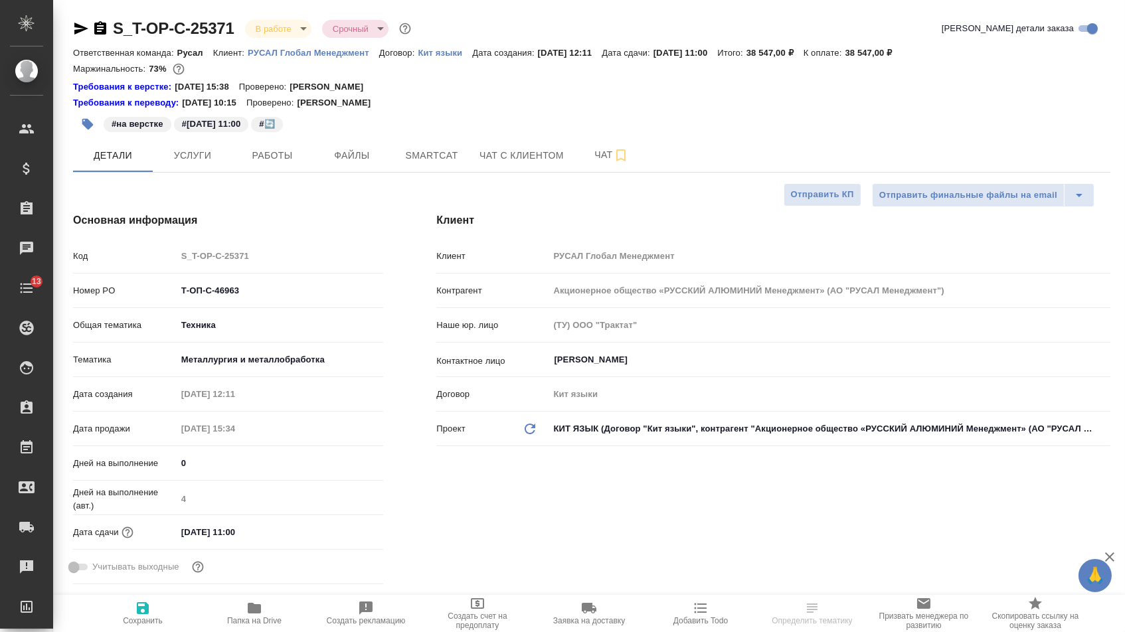
type textarea "x"
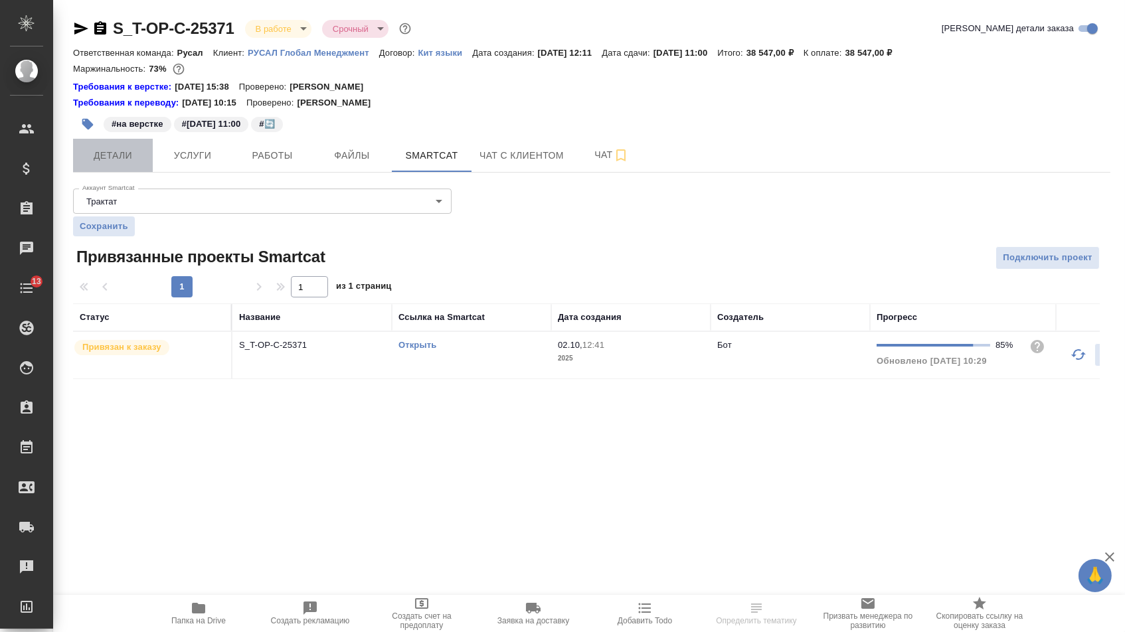
click at [108, 159] on span "Детали" at bounding box center [113, 155] width 64 height 17
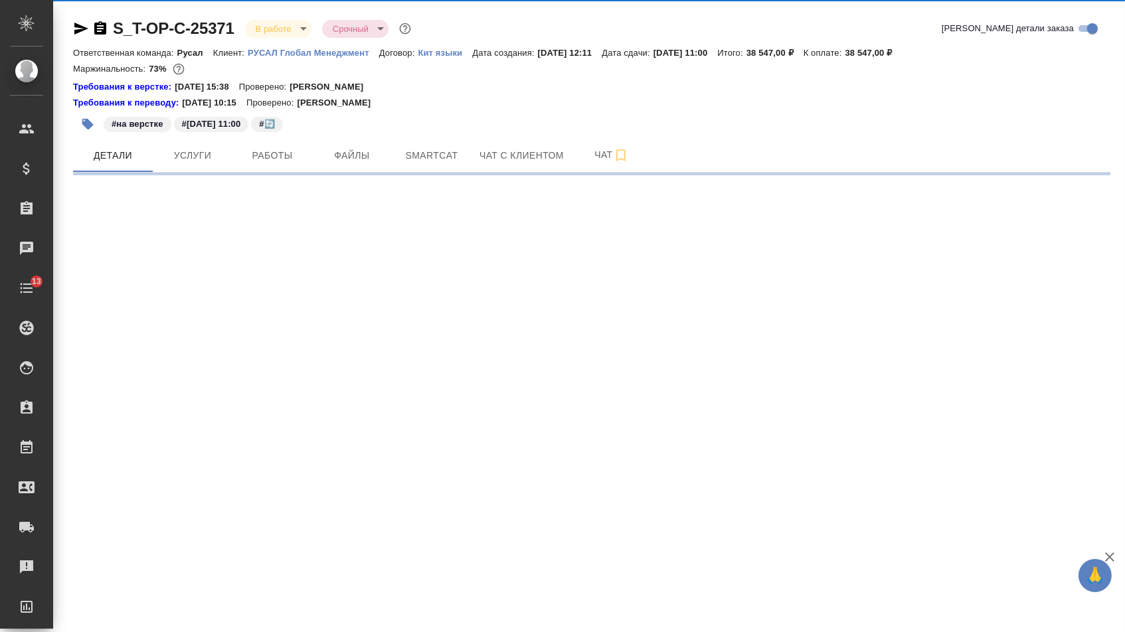
select select "RU"
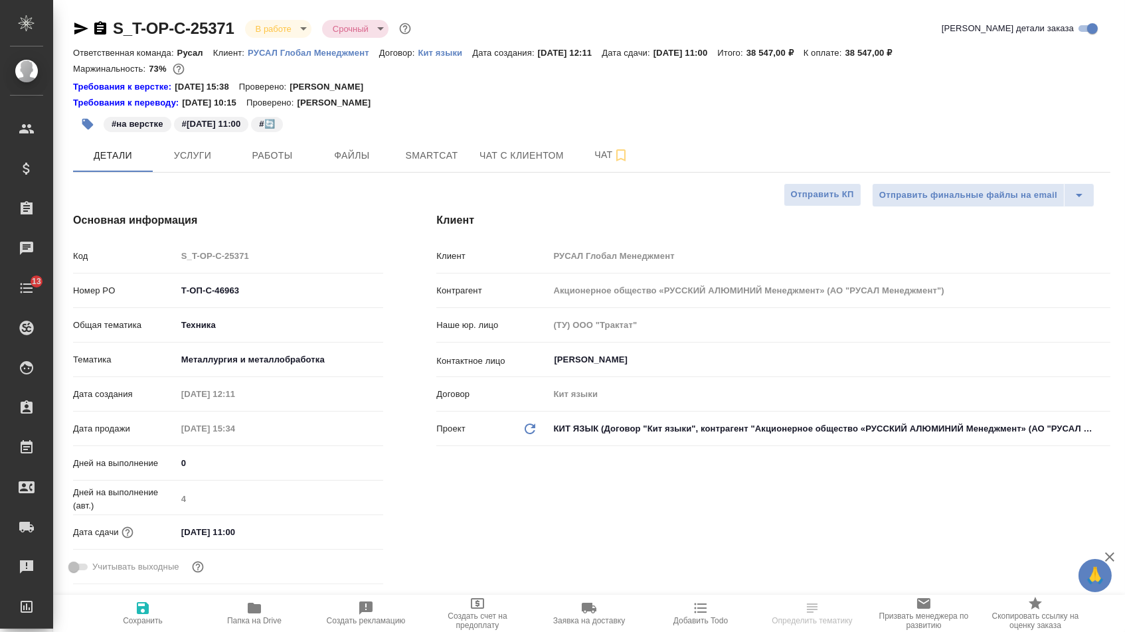
type textarea "x"
drag, startPoint x: 262, startPoint y: 297, endPoint x: 116, endPoint y: 292, distance: 145.6
click at [116, 292] on div "Номер PO Т-ОП-С-46963" at bounding box center [228, 290] width 310 height 23
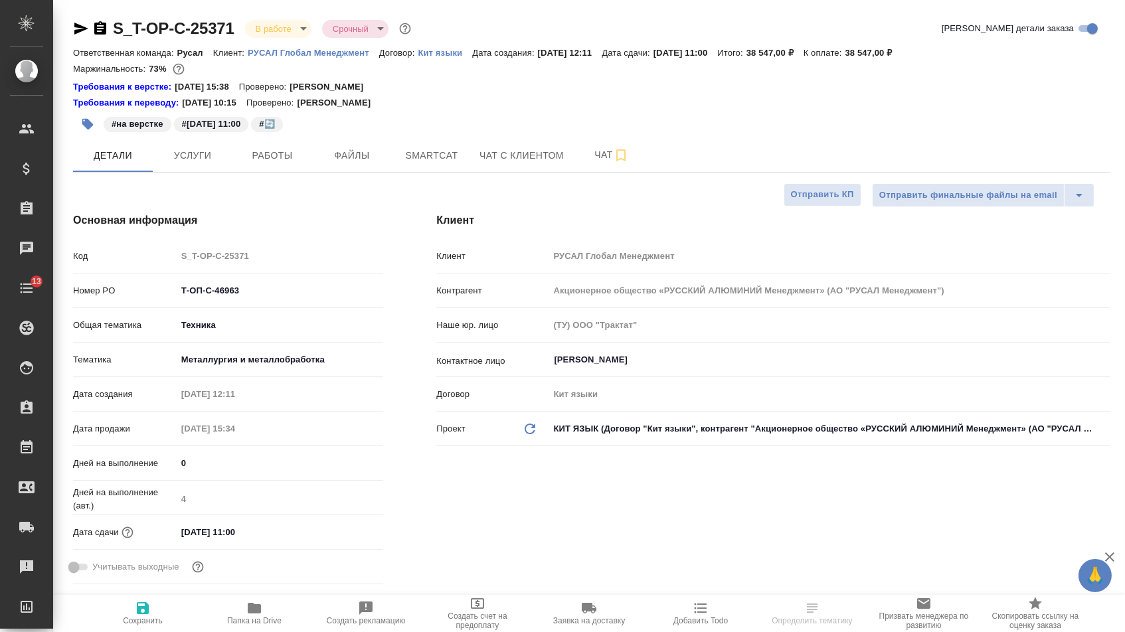
type textarea "x"
